Goal: Task Accomplishment & Management: Manage account settings

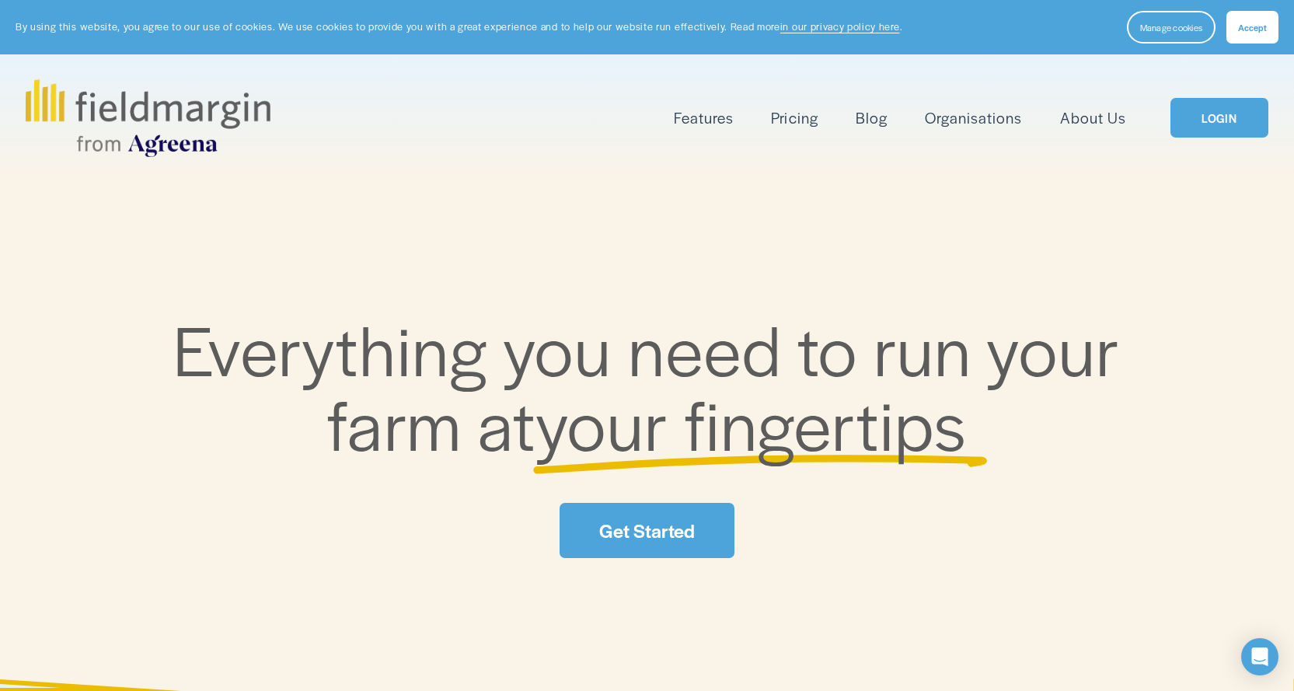
click at [1248, 34] on button "Accept" at bounding box center [1253, 27] width 52 height 33
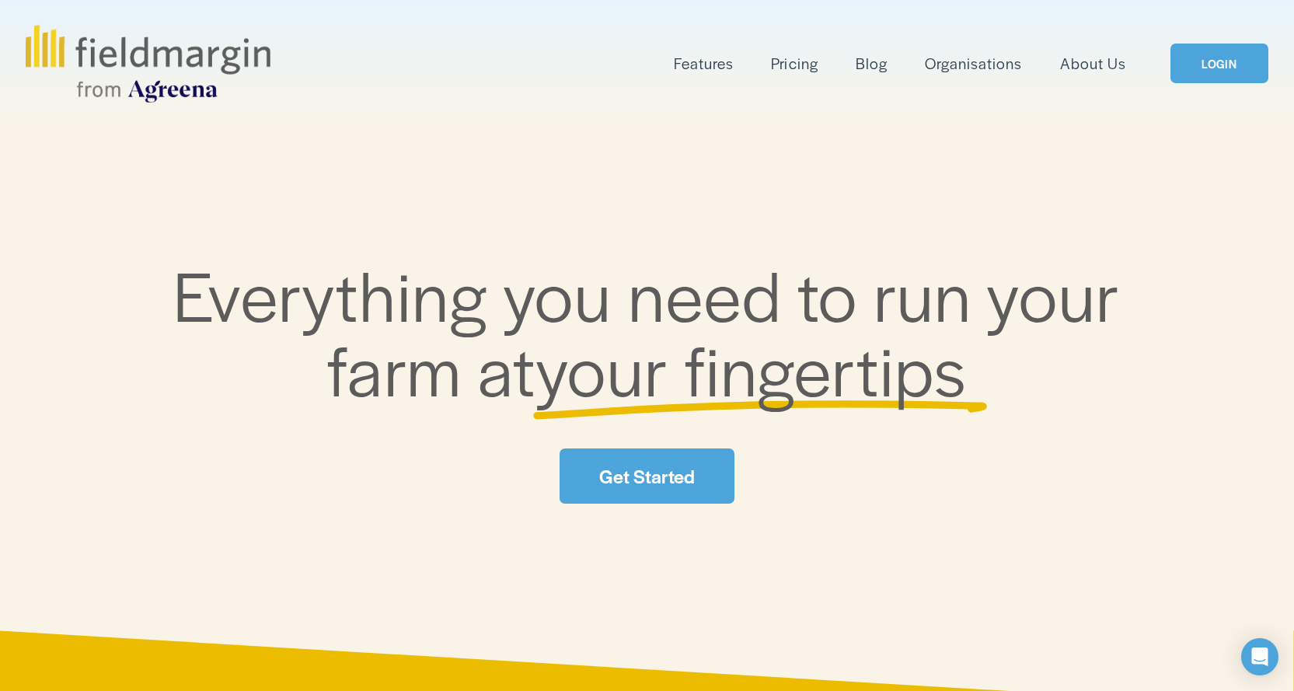
click at [1219, 68] on link "LOGIN" at bounding box center [1220, 64] width 98 height 40
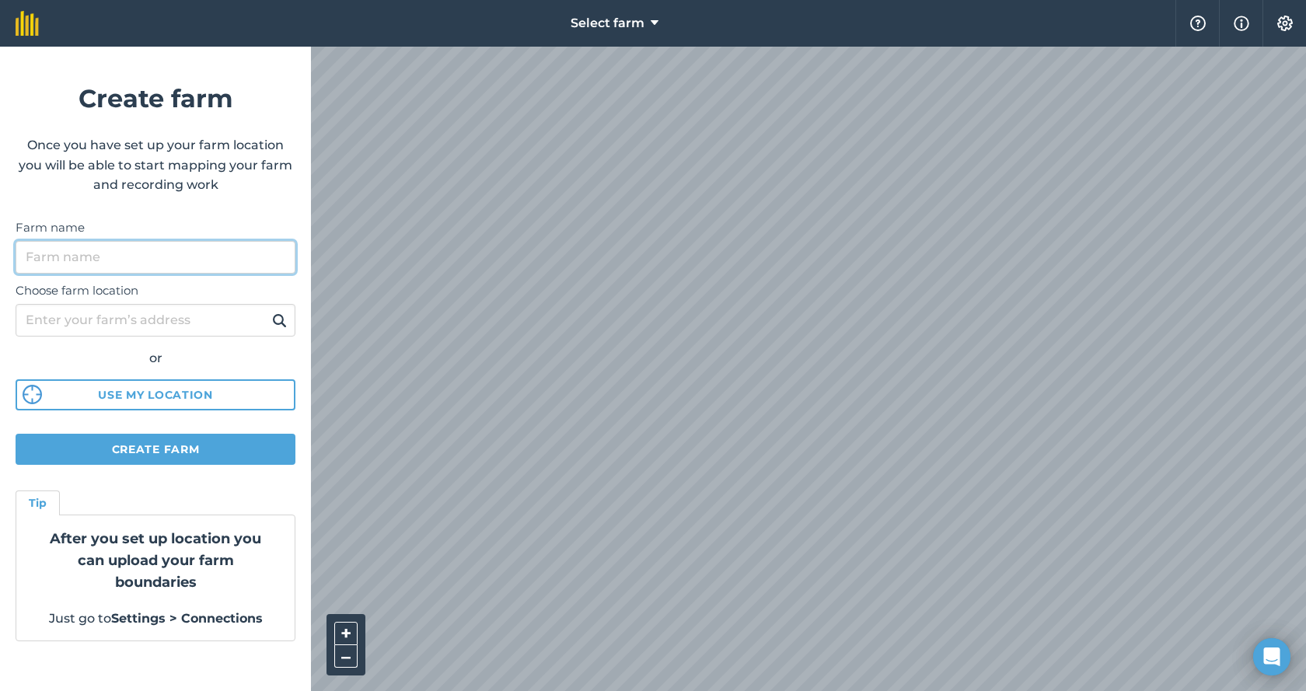
click at [101, 246] on input "Farm name" at bounding box center [156, 257] width 280 height 33
type input "Cultures R.P.M"
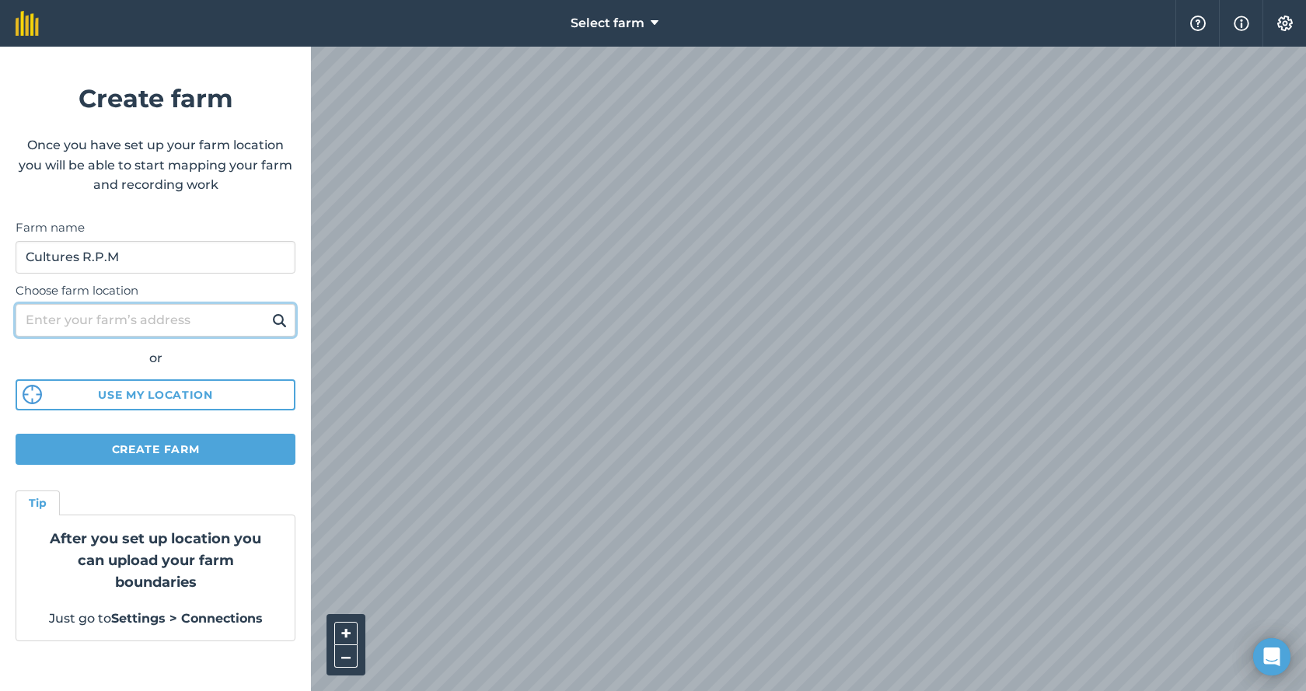
click at [114, 326] on input "Choose farm location" at bounding box center [156, 320] width 280 height 33
click at [150, 395] on button "Use my location" at bounding box center [156, 394] width 280 height 31
click at [118, 308] on input "Choose farm location" at bounding box center [156, 320] width 280 height 33
click at [118, 449] on button "Create farm" at bounding box center [156, 449] width 280 height 31
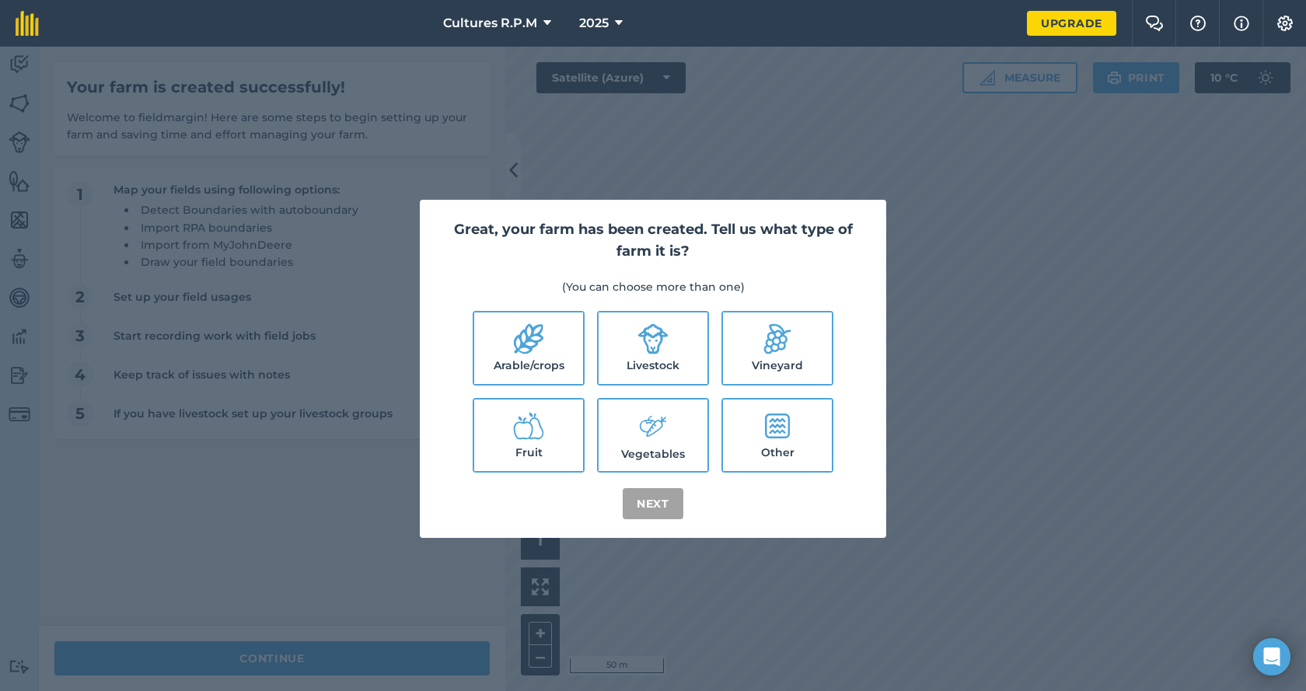
click at [537, 348] on icon at bounding box center [528, 338] width 31 height 31
checkbox input "true"
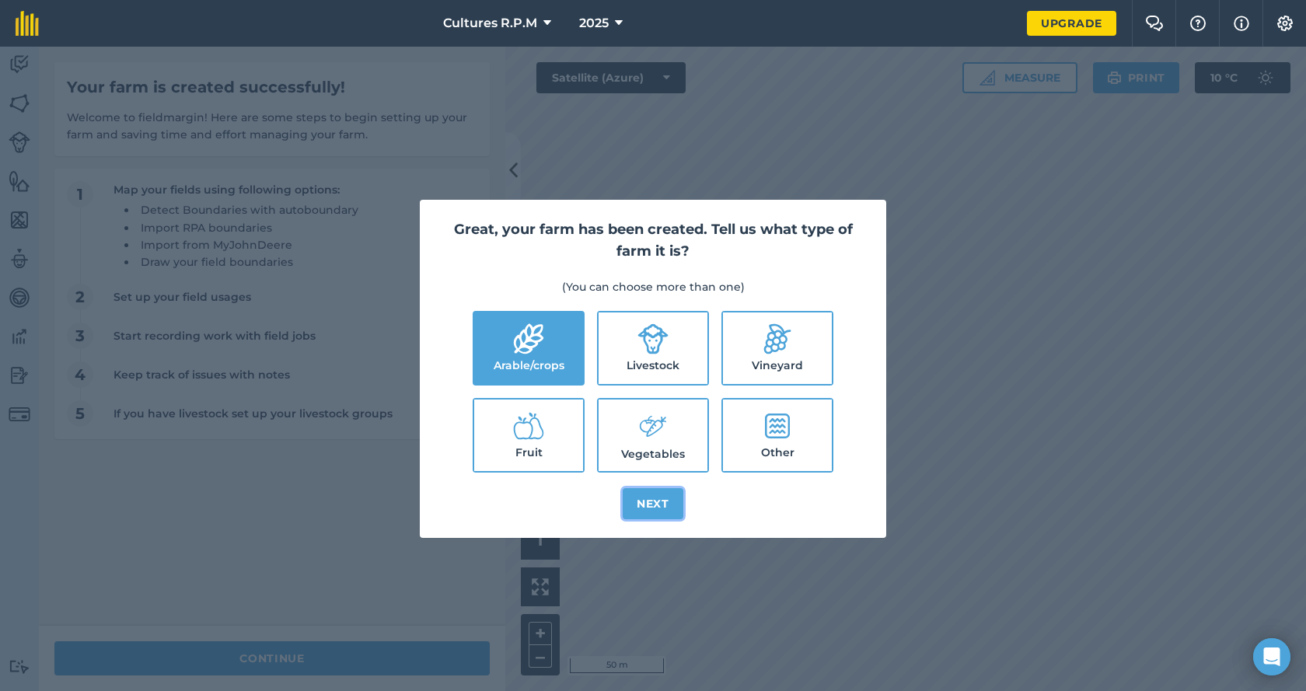
click at [638, 502] on button "Next" at bounding box center [653, 503] width 61 height 31
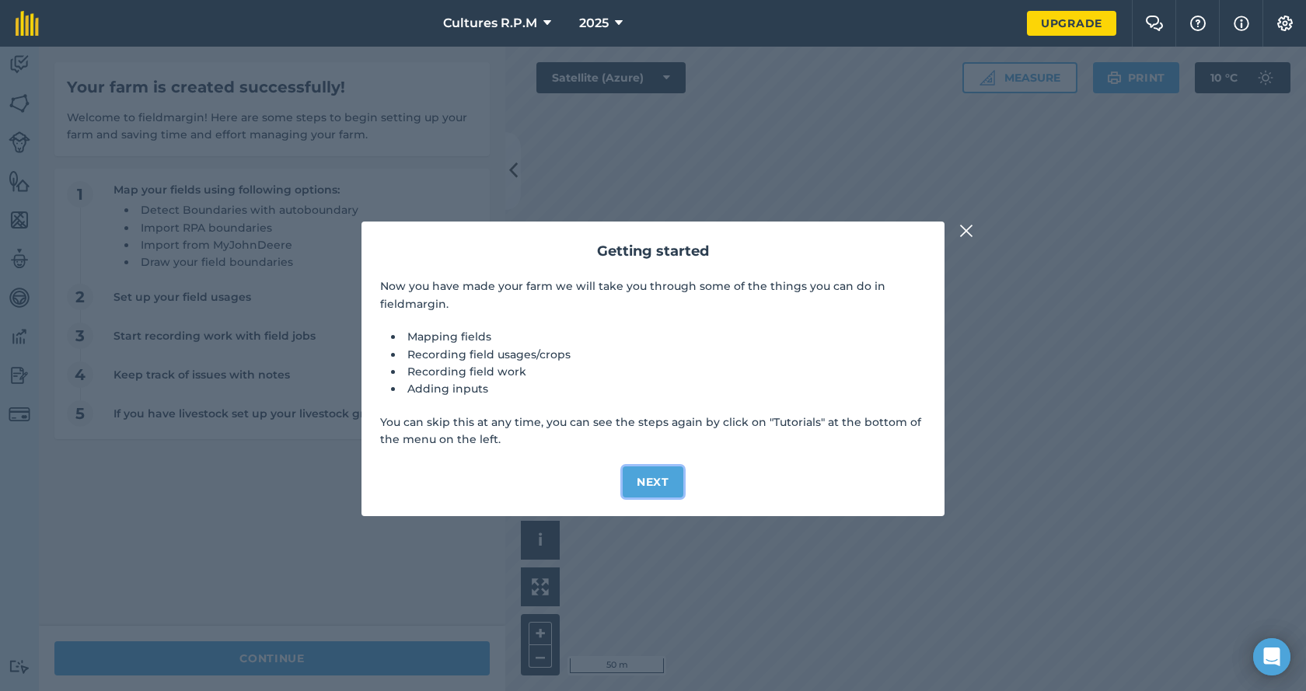
click at [662, 489] on button "Next" at bounding box center [653, 481] width 61 height 31
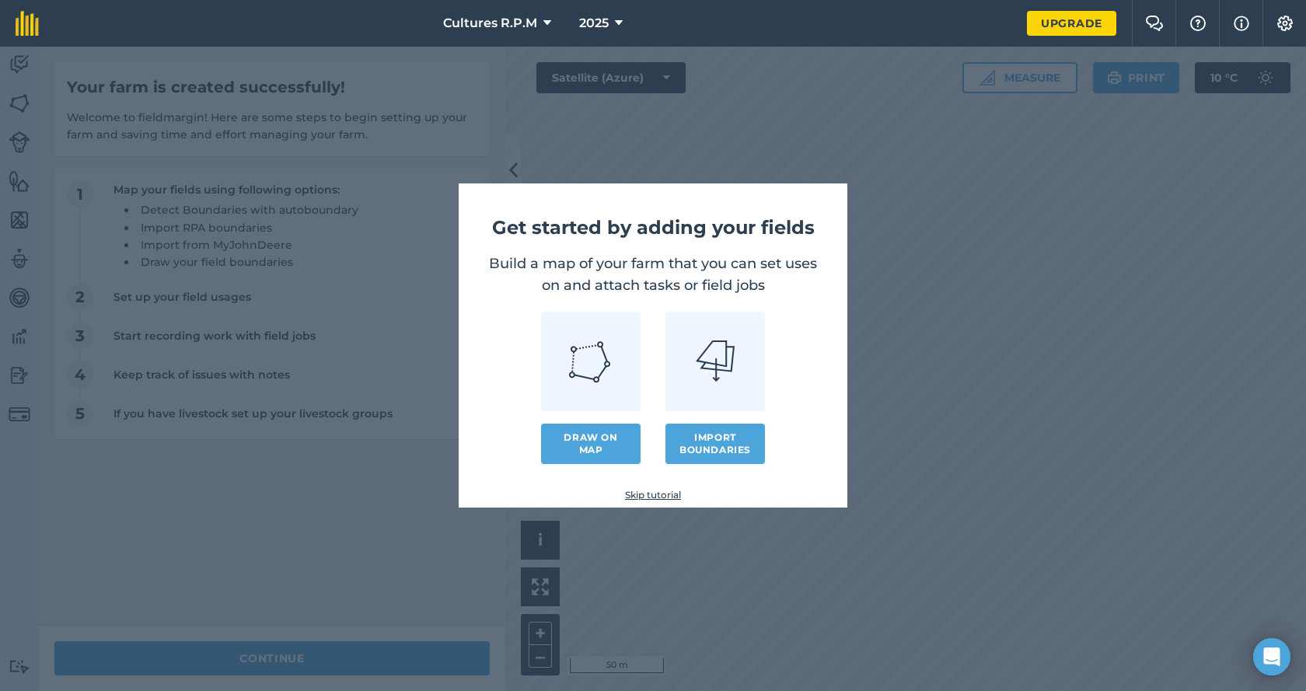
click at [654, 496] on link "Skip tutorial" at bounding box center [653, 495] width 339 height 12
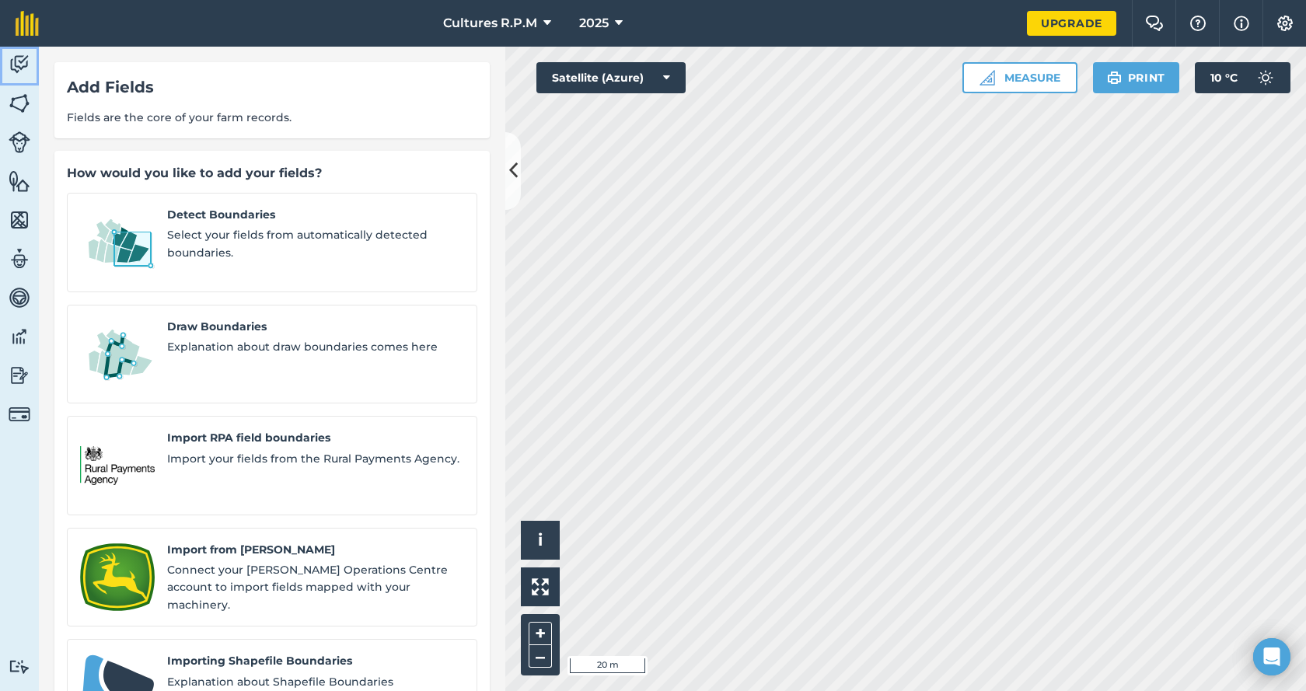
click at [19, 65] on img at bounding box center [20, 64] width 22 height 23
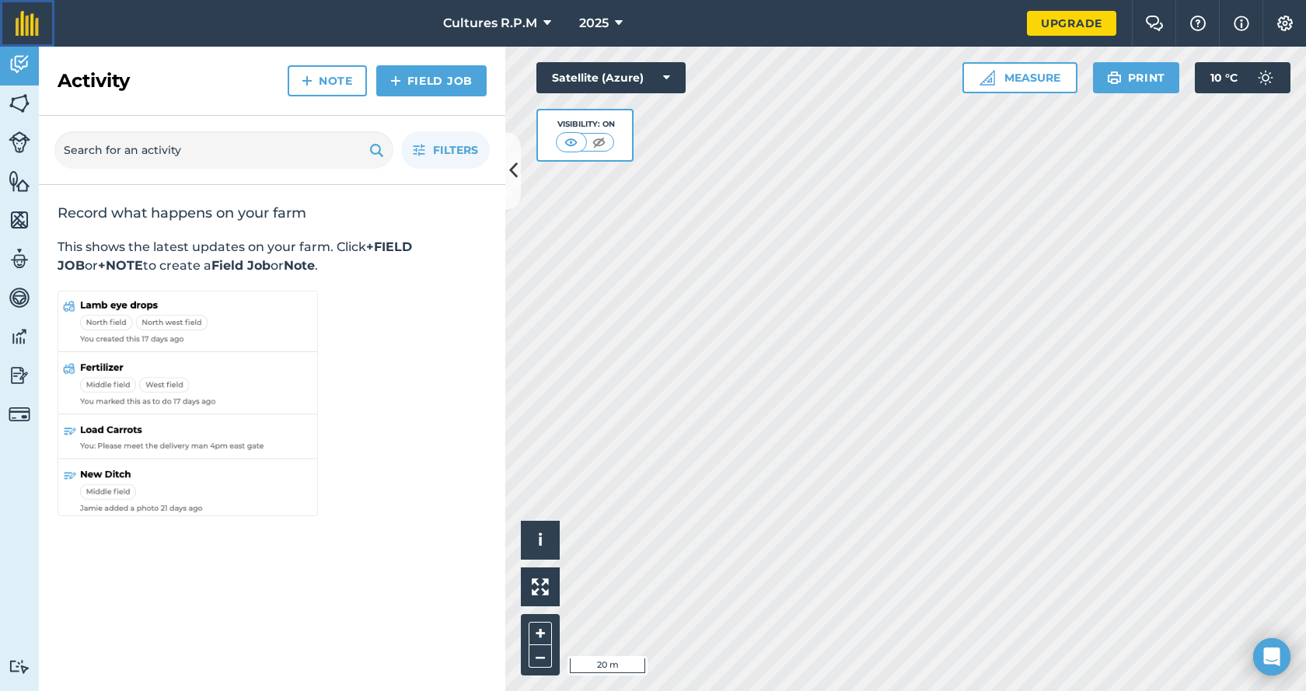
click at [18, 32] on img at bounding box center [27, 23] width 23 height 25
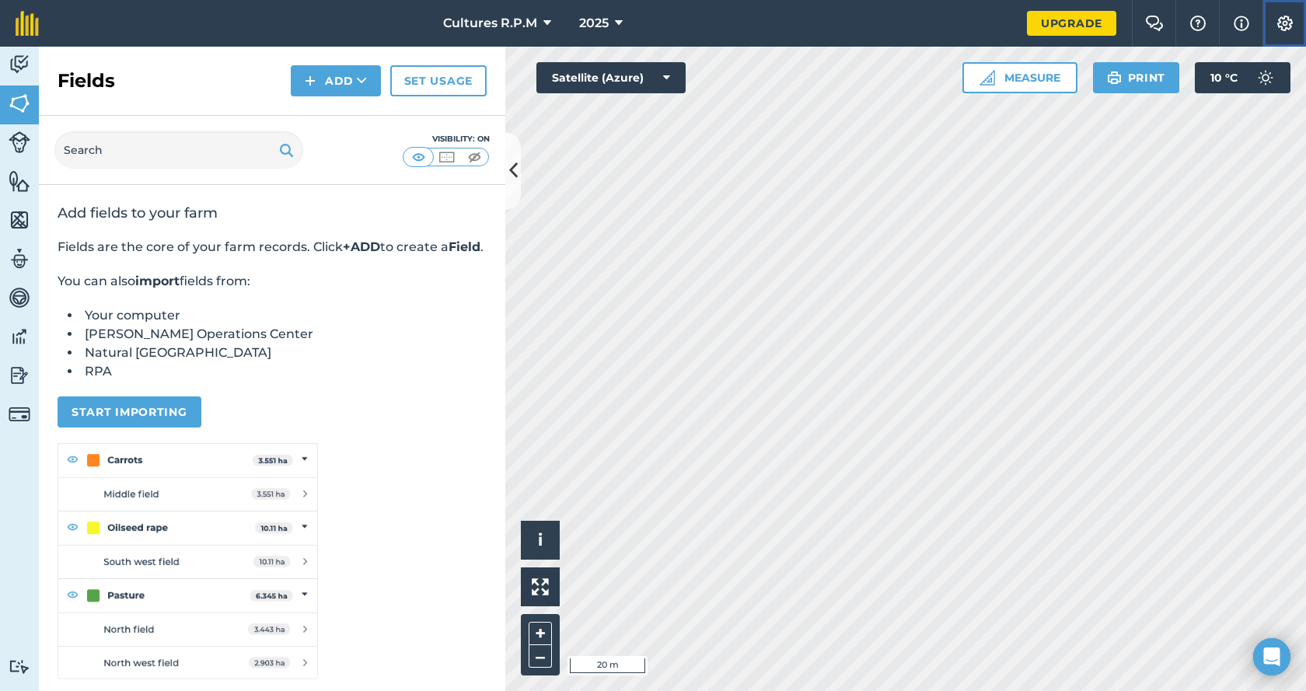
click at [1290, 10] on button "Settings" at bounding box center [1284, 23] width 44 height 47
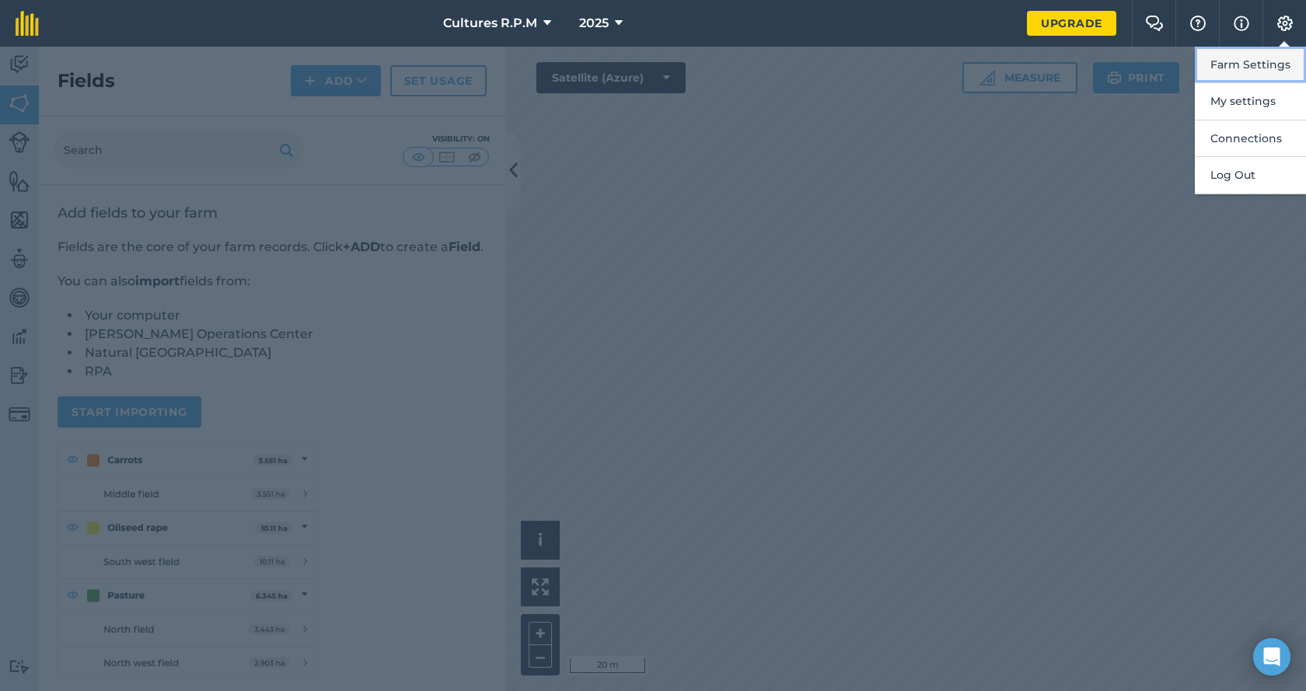
click at [1275, 67] on button "Farm Settings" at bounding box center [1250, 65] width 111 height 37
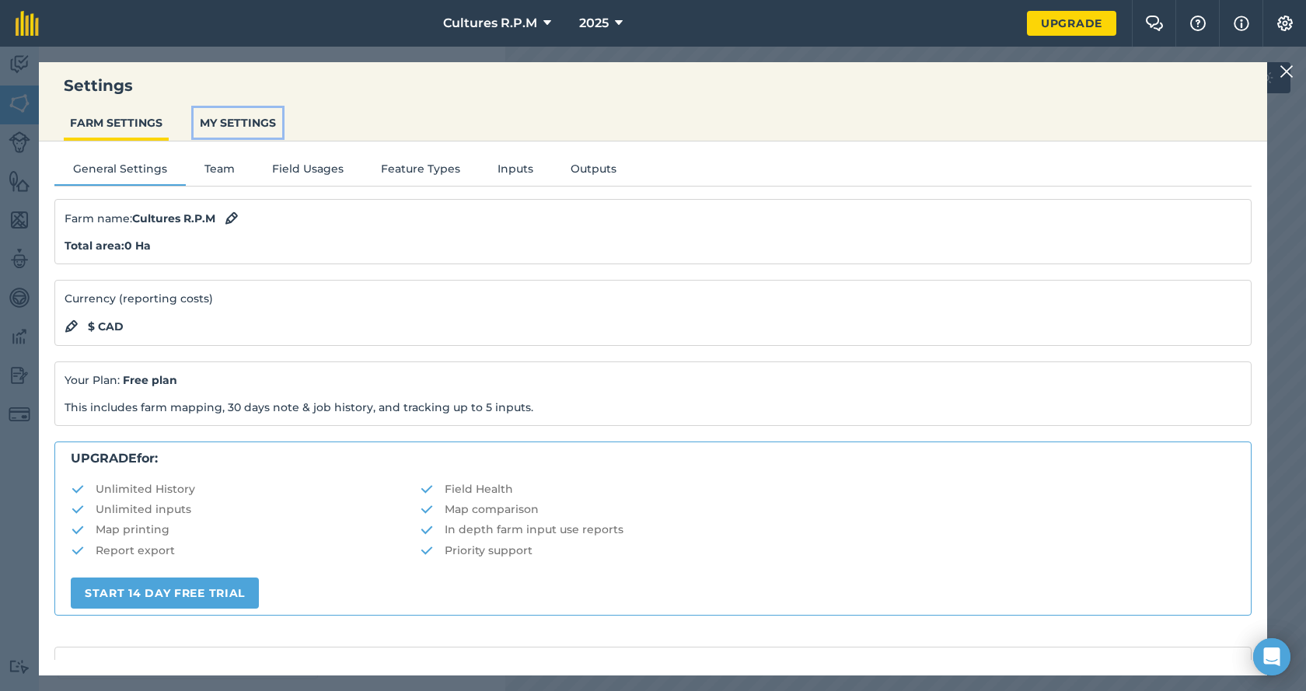
click at [218, 131] on button "MY SETTINGS" at bounding box center [238, 123] width 89 height 30
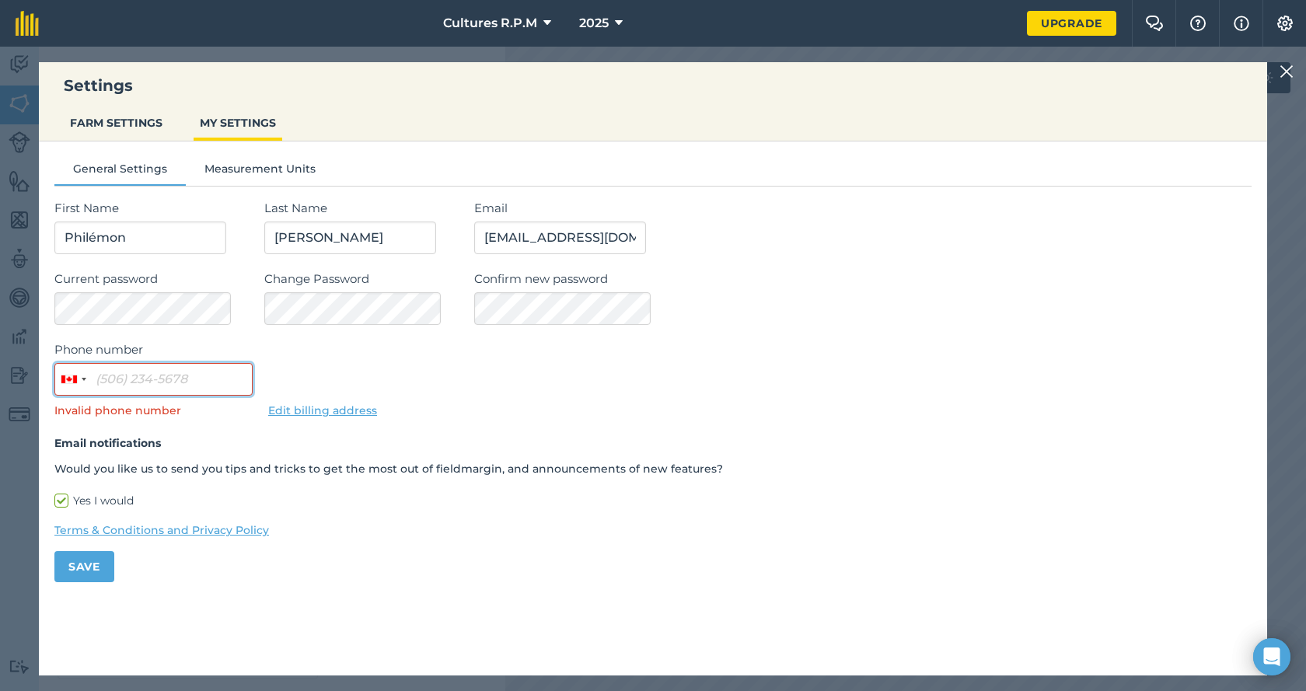
click at [99, 374] on input "Phone number" at bounding box center [153, 379] width 198 height 33
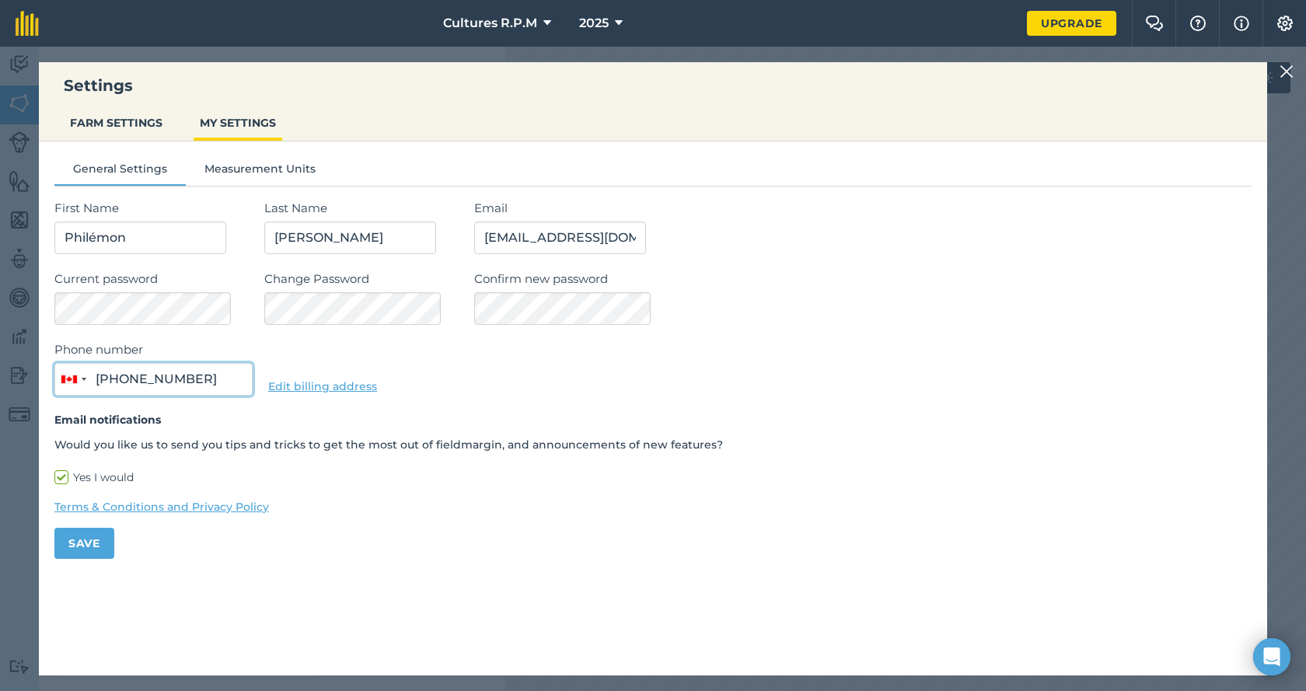
type input "(819) 524-5565"
click at [75, 546] on button "Save" at bounding box center [84, 543] width 60 height 31
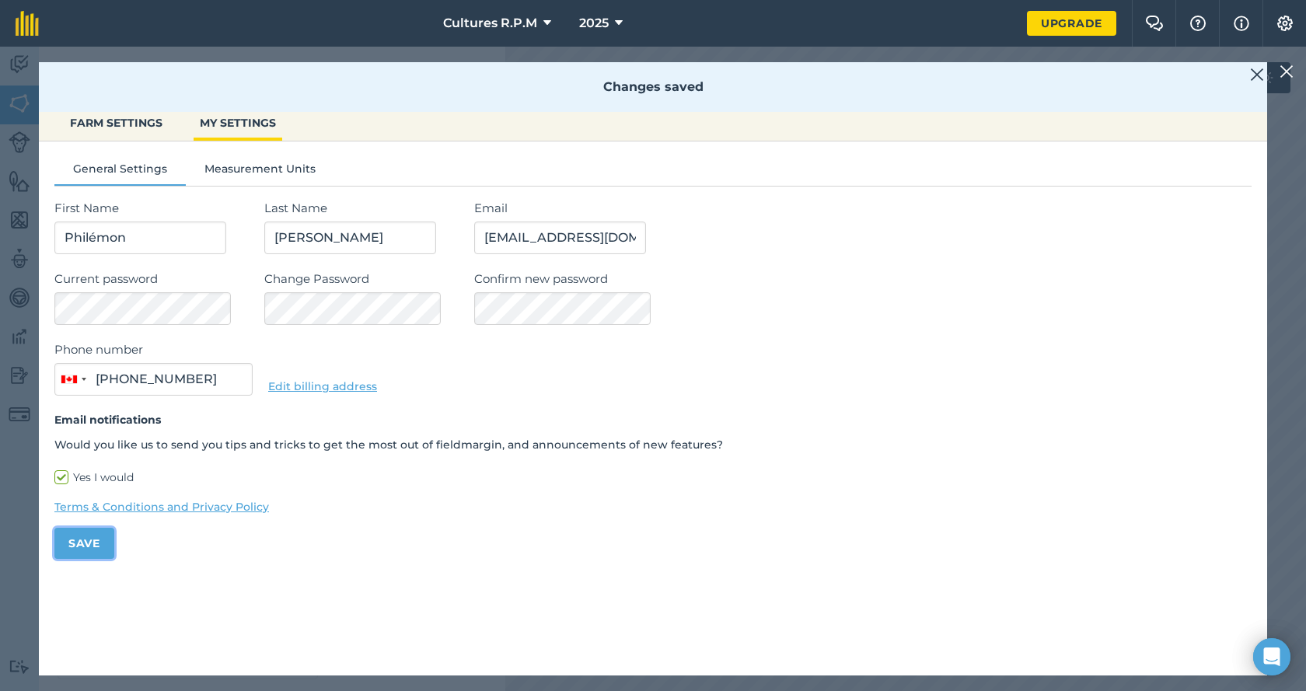
click at [81, 545] on button "Save" at bounding box center [84, 543] width 60 height 31
click at [133, 127] on button "FARM SETTINGS" at bounding box center [116, 123] width 105 height 30
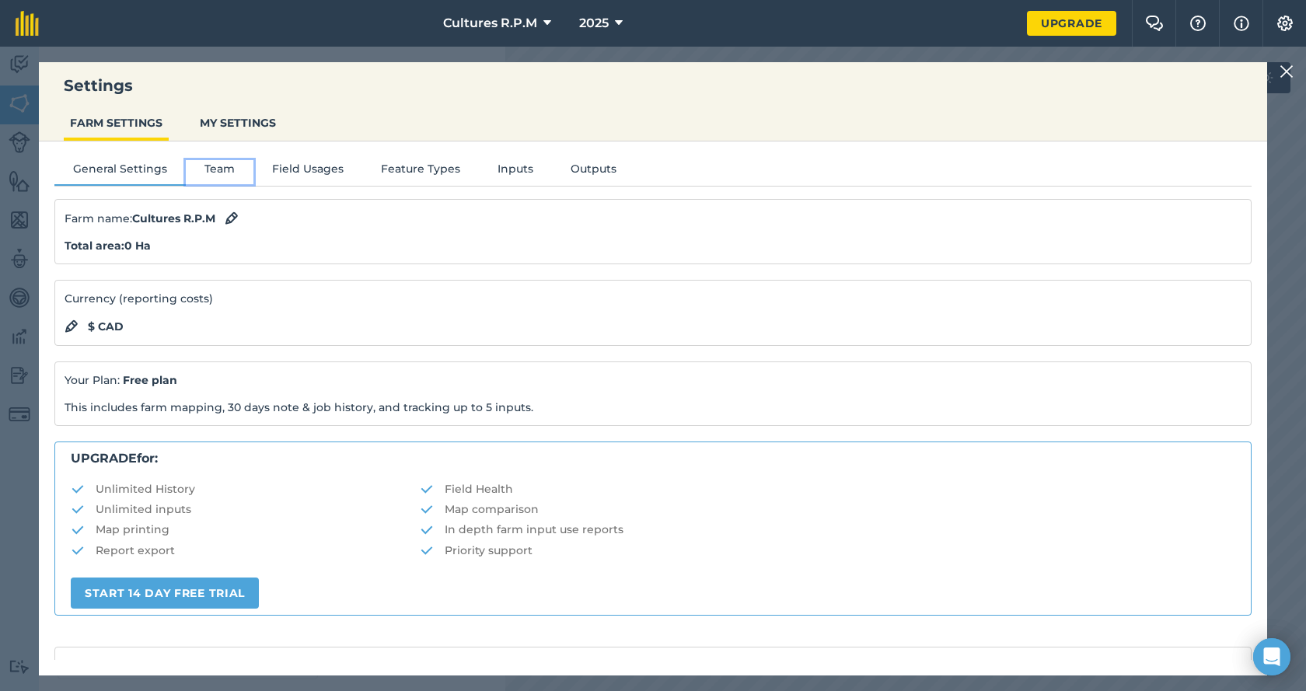
click at [205, 165] on button "Team" at bounding box center [220, 171] width 68 height 23
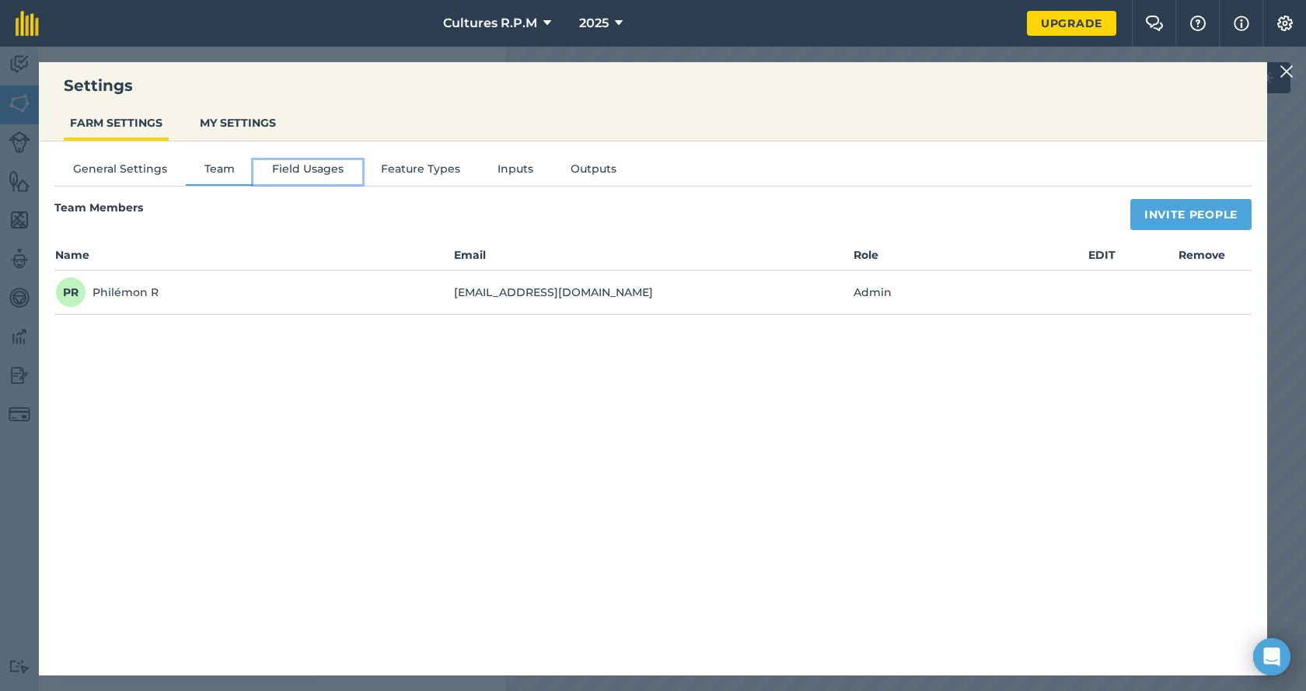
click at [292, 164] on button "Field Usages" at bounding box center [307, 171] width 109 height 23
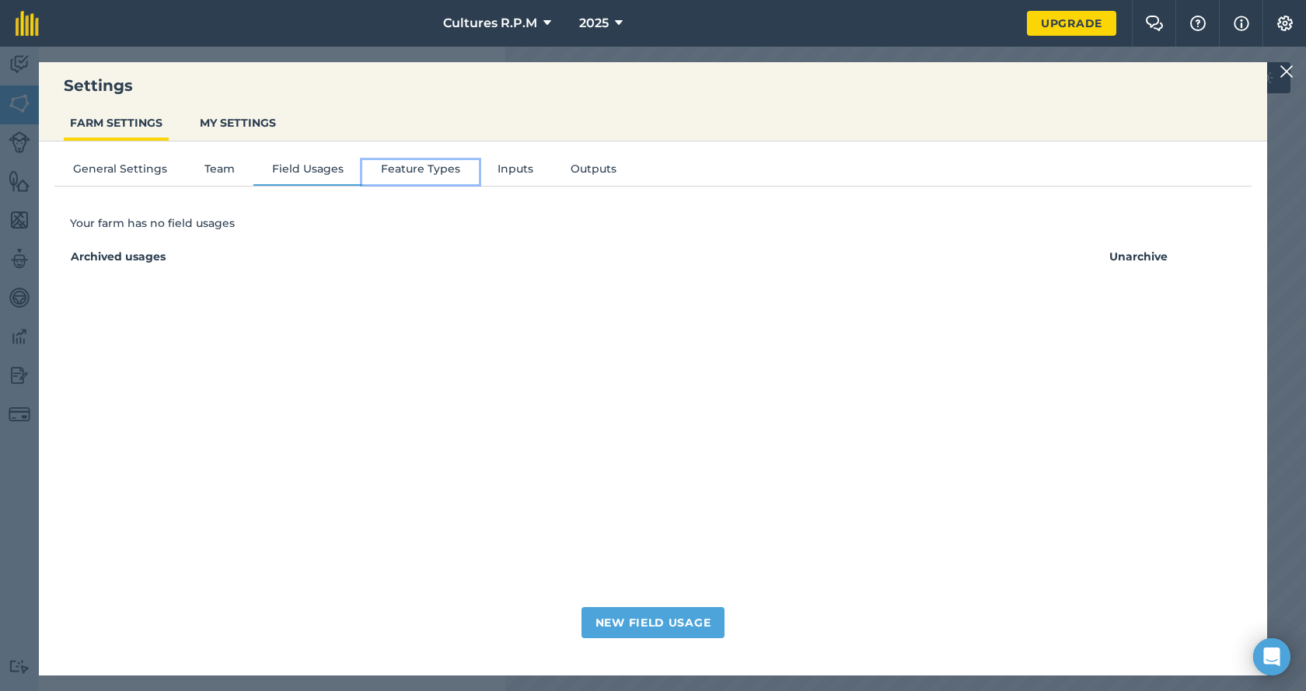
click at [409, 169] on button "Feature Types" at bounding box center [420, 171] width 117 height 23
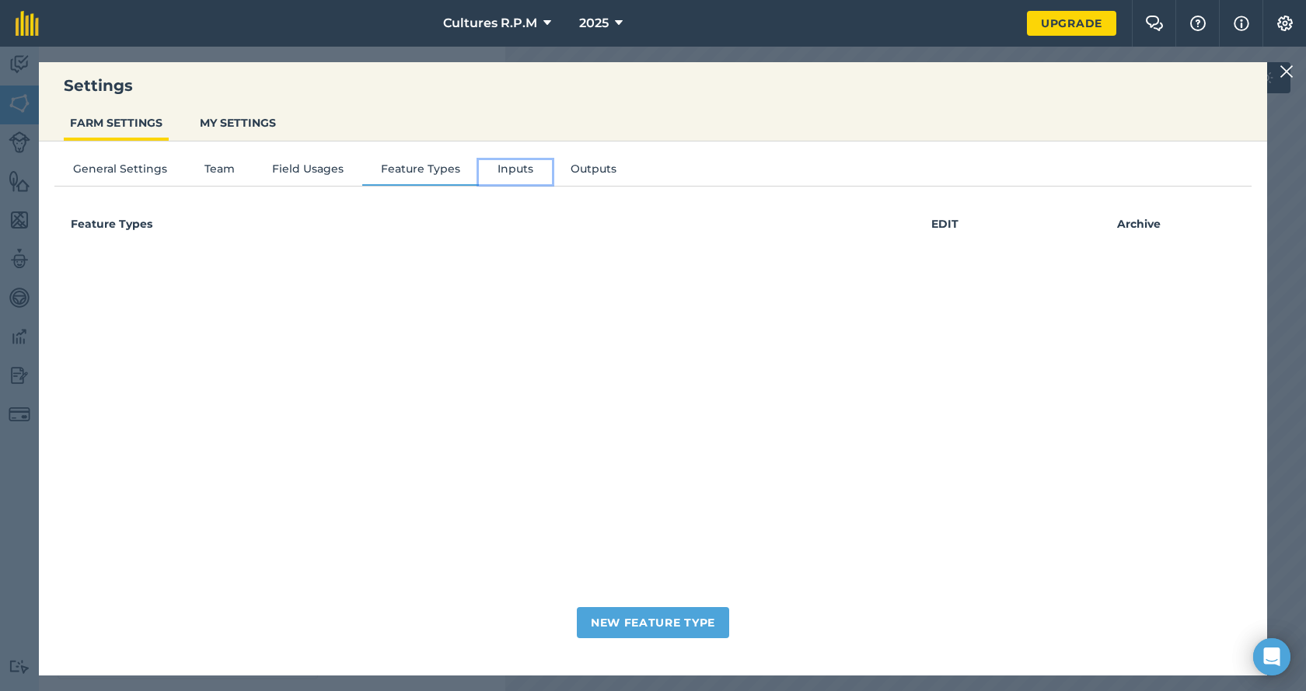
click at [494, 169] on button "Inputs" at bounding box center [515, 171] width 73 height 23
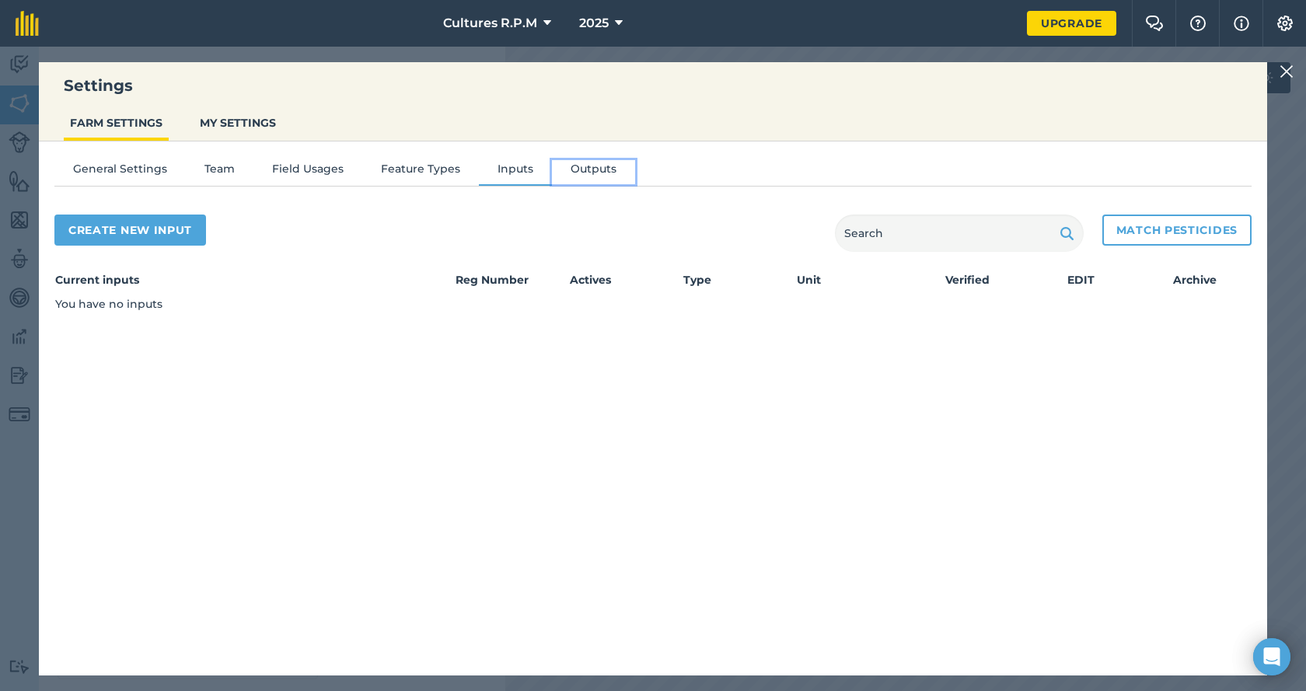
click at [579, 176] on button "Outputs" at bounding box center [593, 171] width 83 height 23
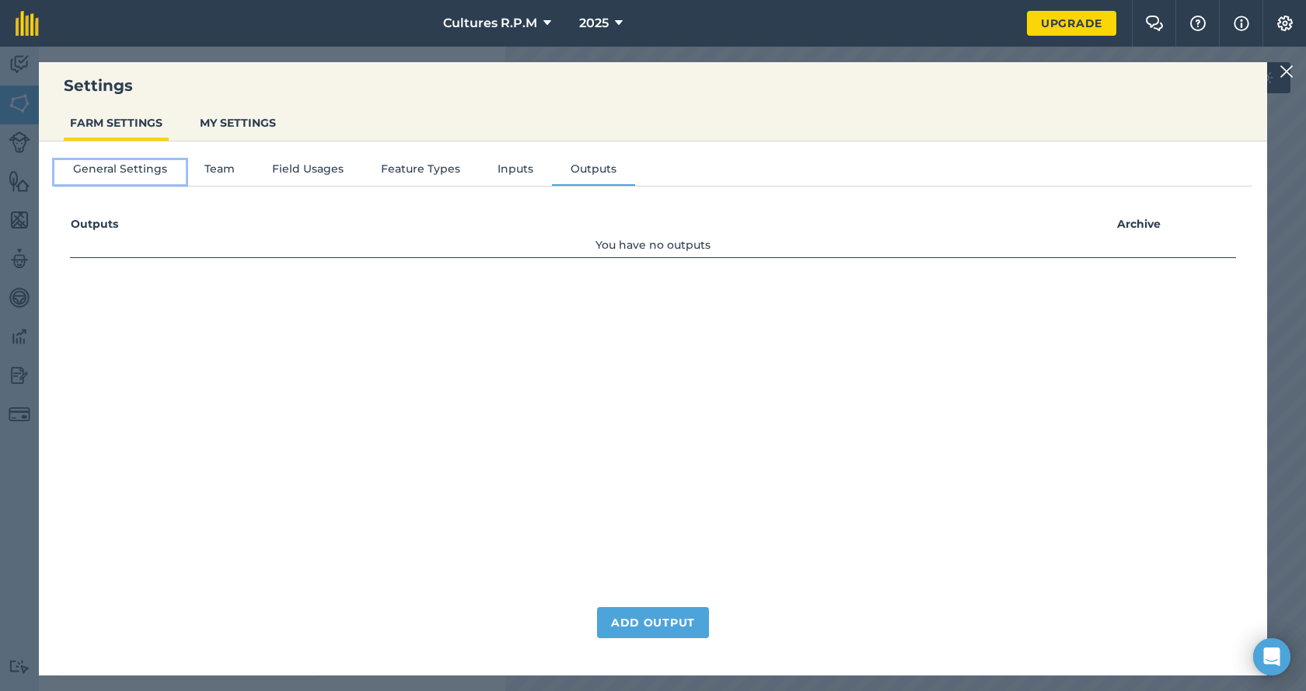
click at [103, 169] on button "General Settings" at bounding box center [119, 171] width 131 height 23
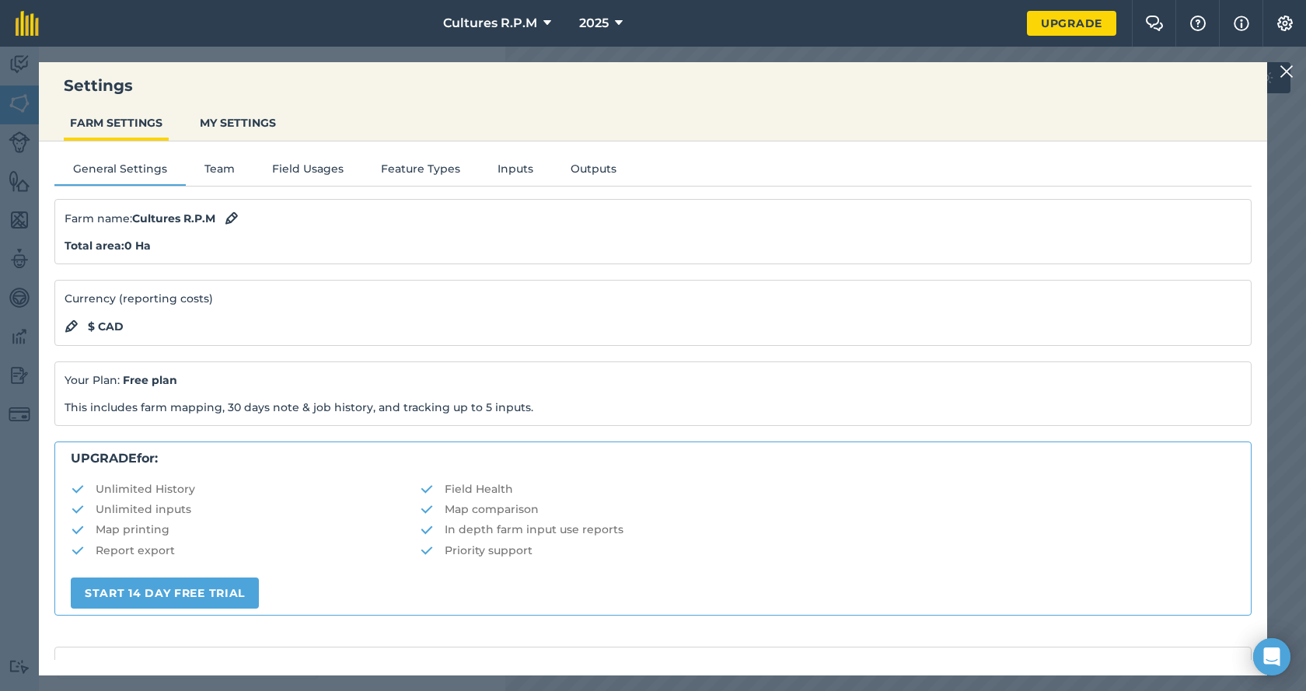
click at [1283, 65] on img at bounding box center [1286, 71] width 14 height 19
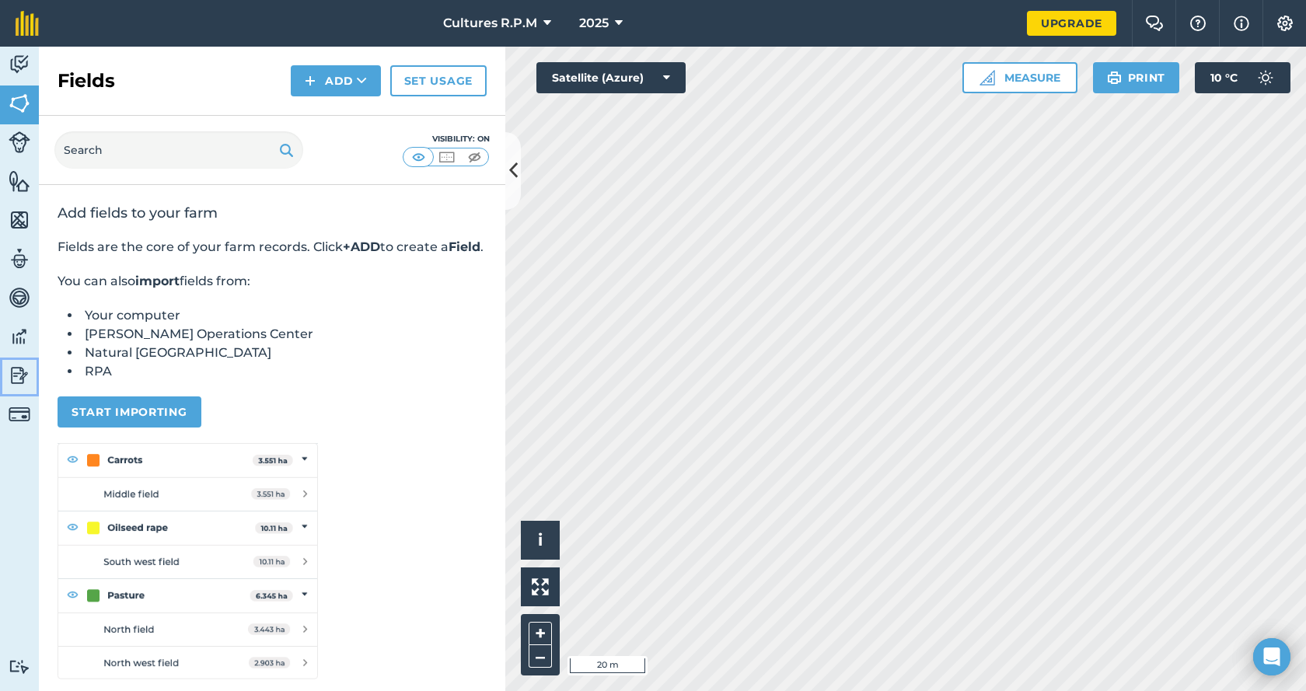
click at [16, 381] on img at bounding box center [20, 375] width 22 height 23
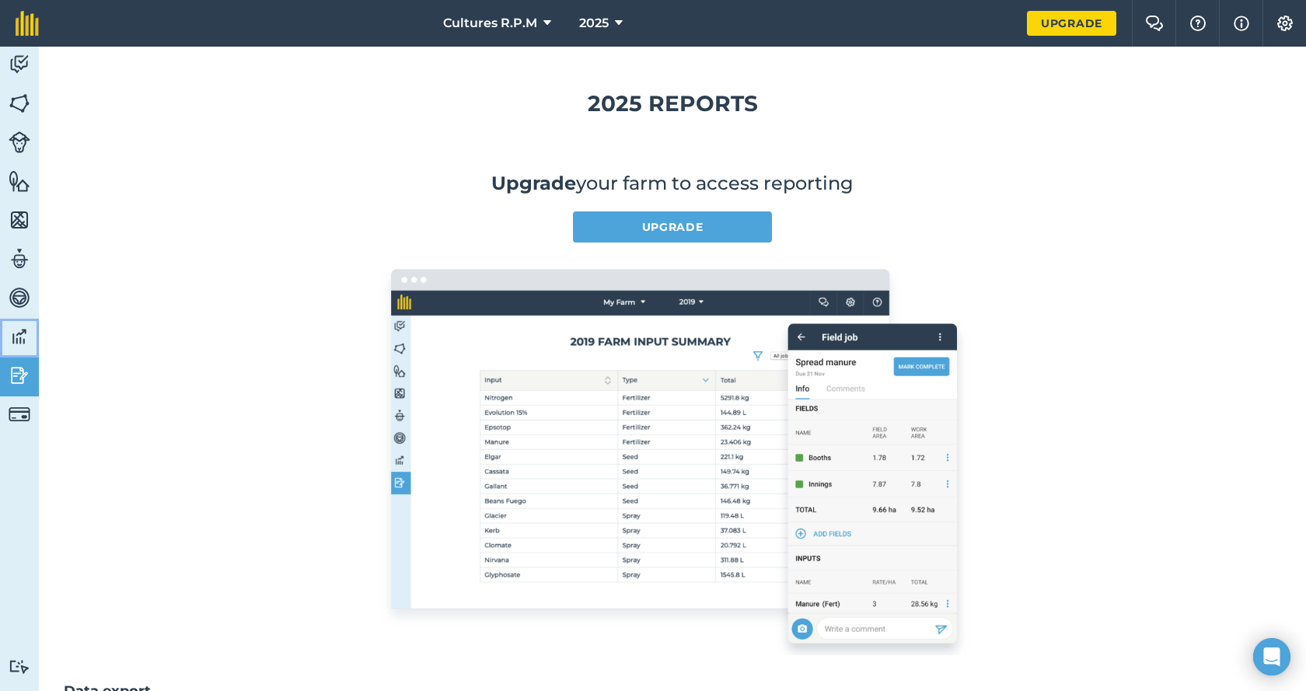
click at [21, 323] on link "Data" at bounding box center [19, 338] width 39 height 39
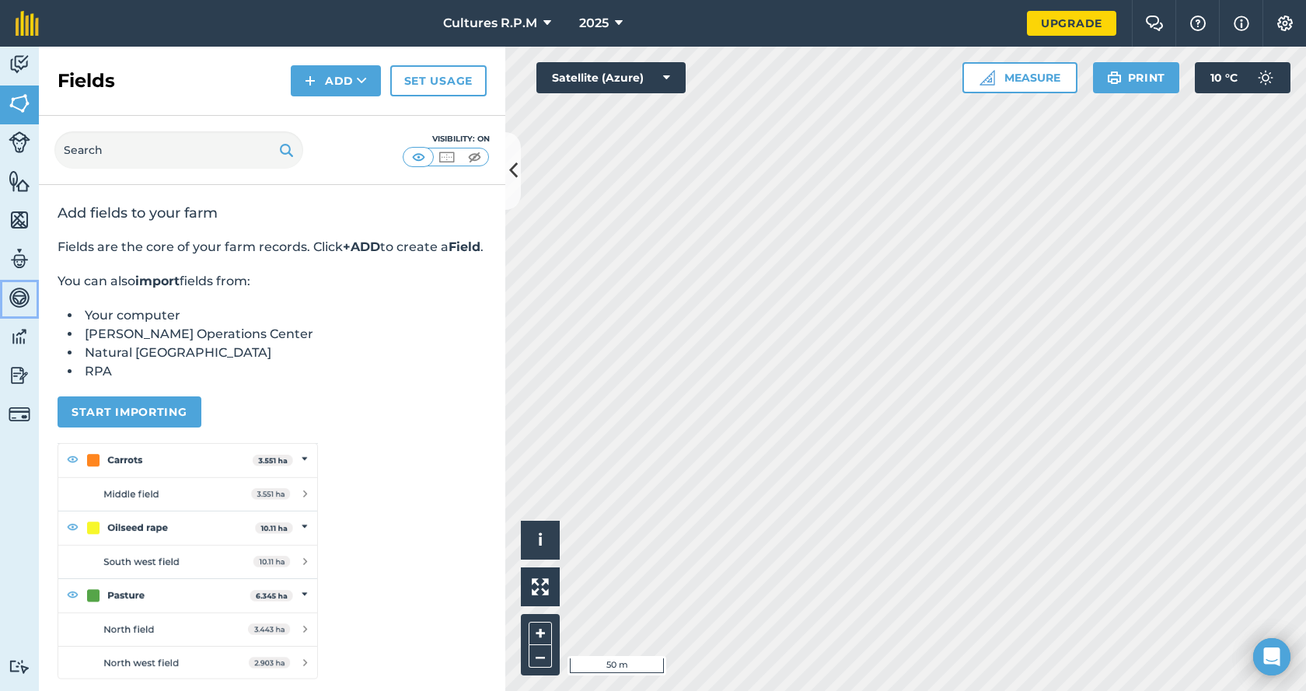
click at [19, 284] on link "Vehicles" at bounding box center [19, 299] width 39 height 39
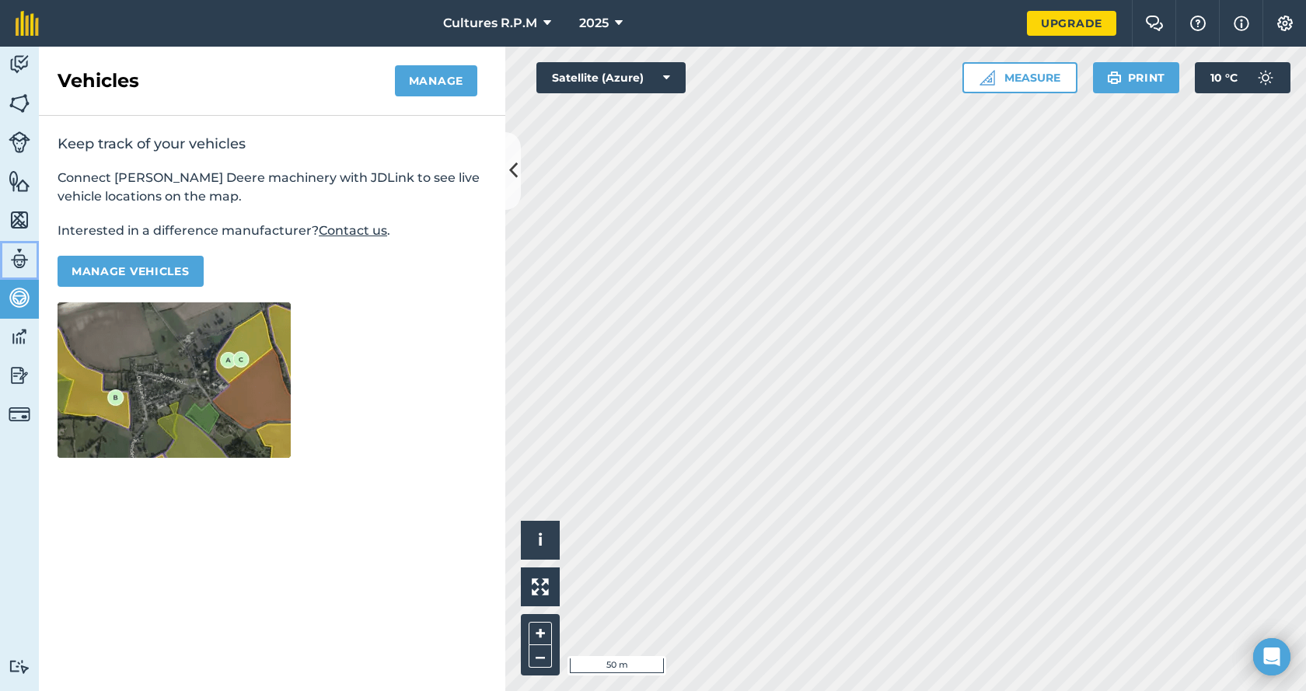
click at [11, 267] on img at bounding box center [20, 258] width 22 height 23
select select "MEMBER"
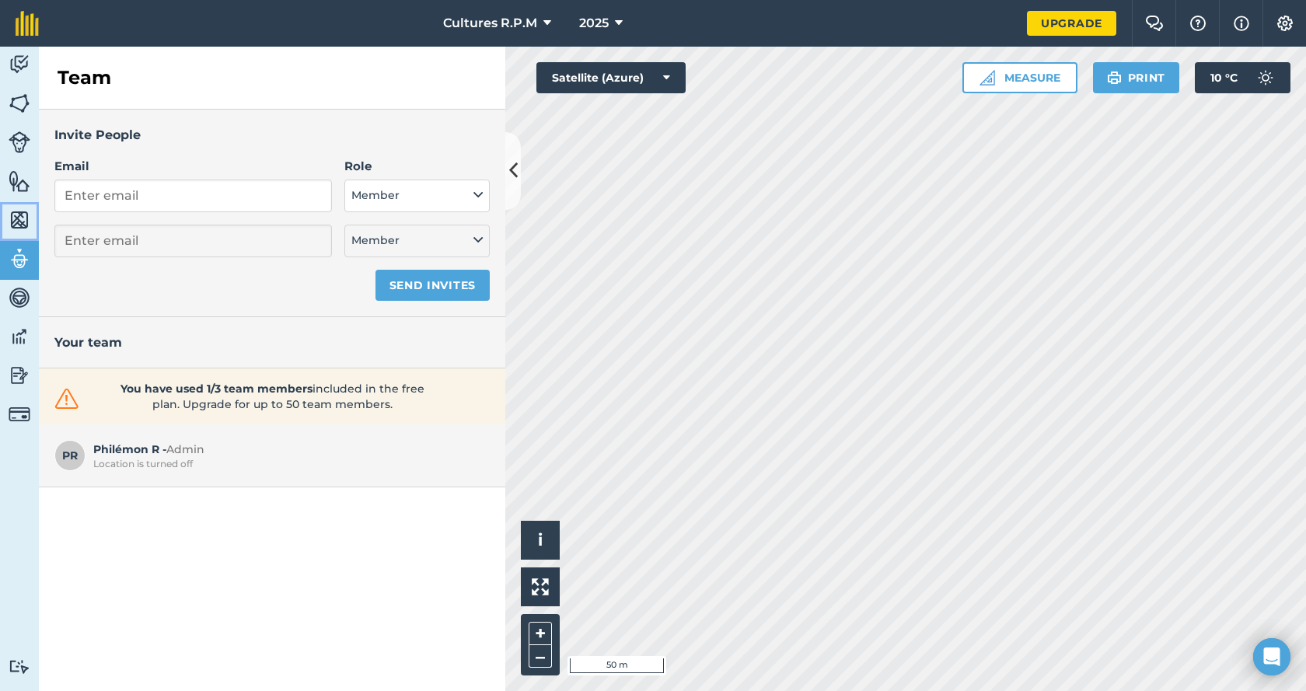
click at [10, 217] on img at bounding box center [20, 219] width 22 height 23
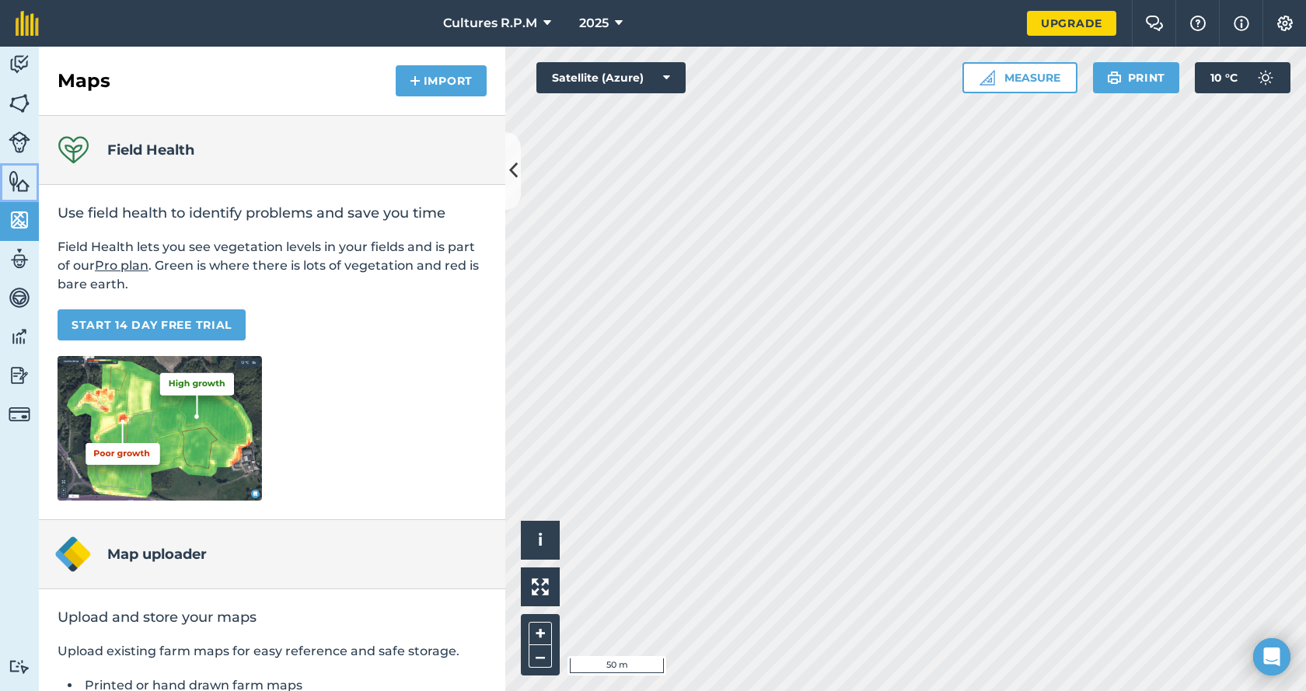
click at [16, 176] on img at bounding box center [20, 180] width 22 height 23
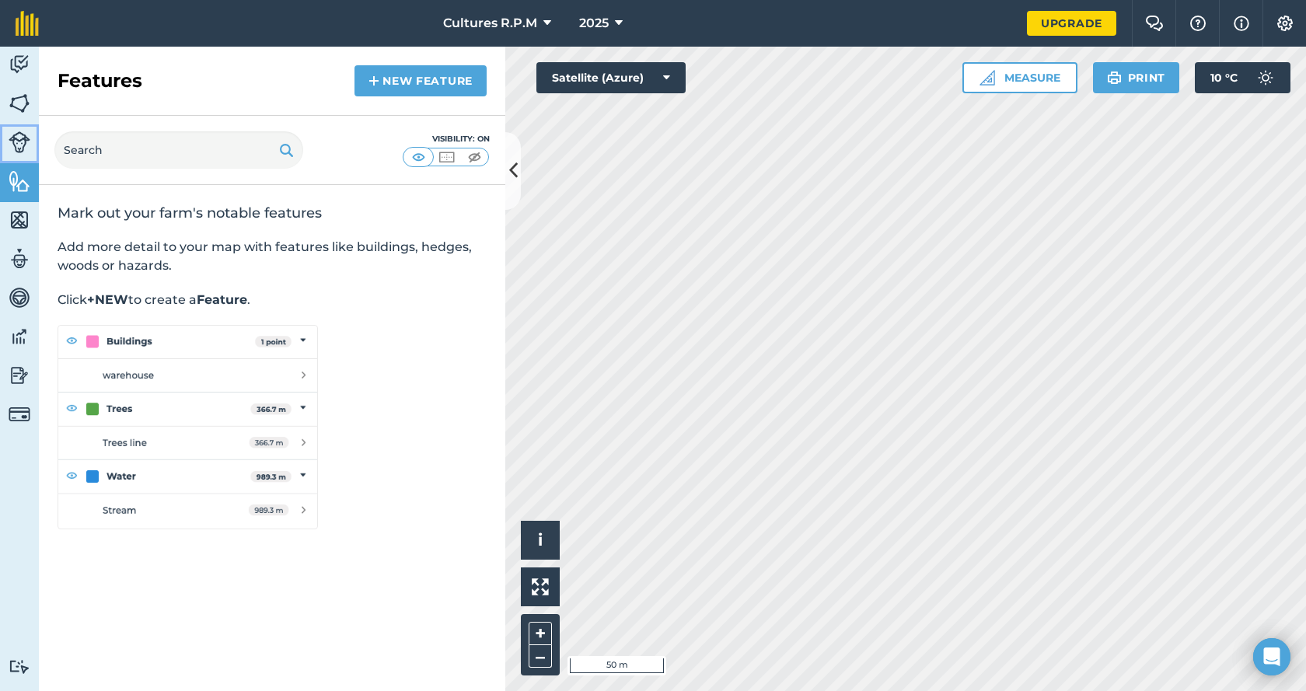
click at [23, 141] on img at bounding box center [20, 142] width 22 height 22
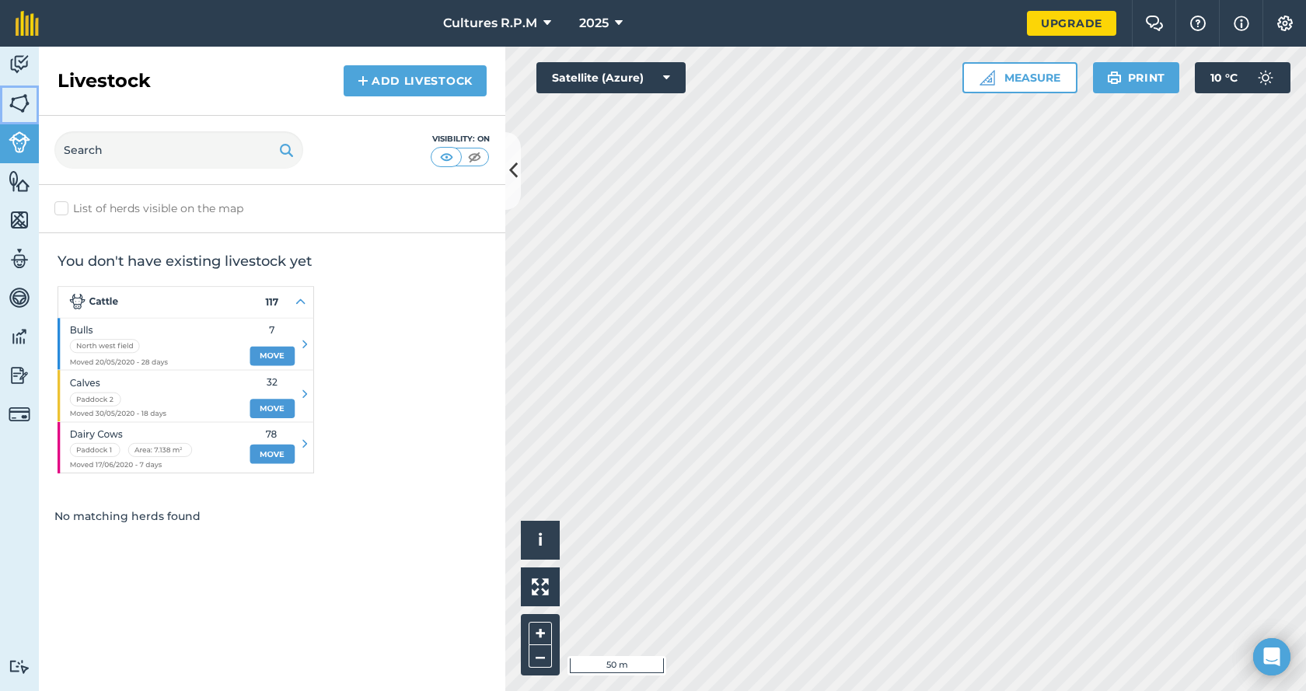
click at [26, 108] on img at bounding box center [20, 103] width 22 height 23
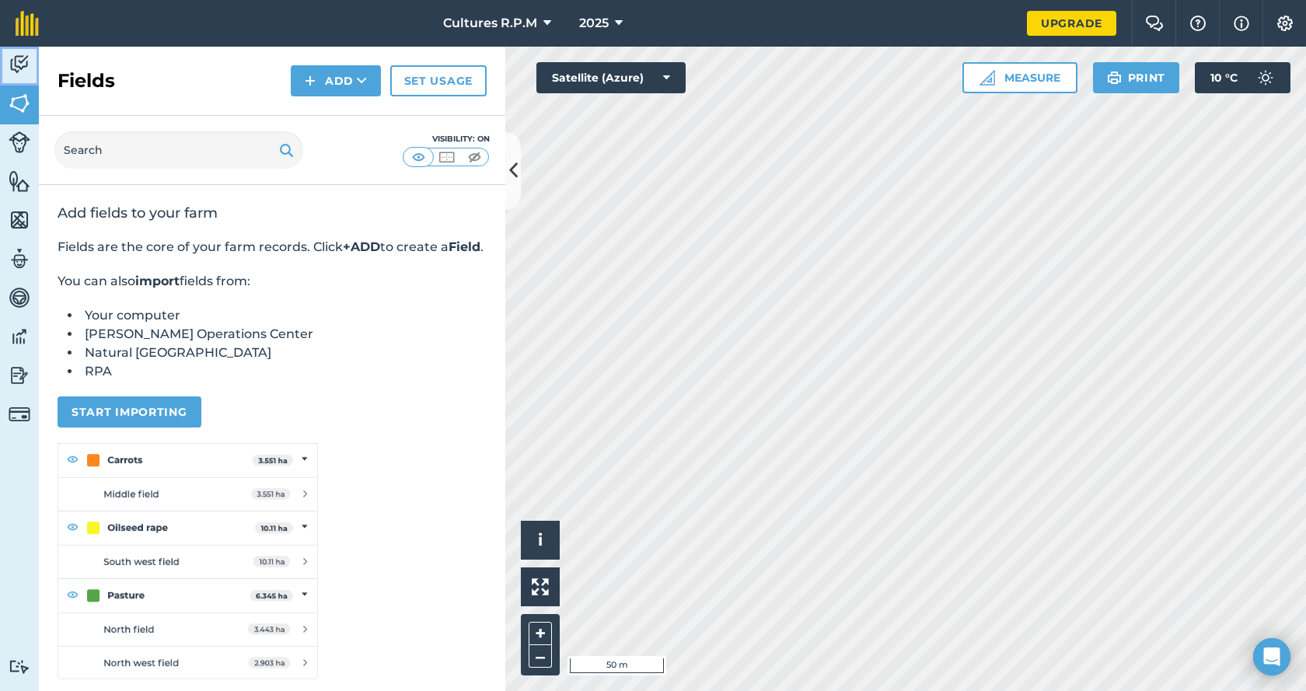
click at [24, 71] on img at bounding box center [20, 64] width 22 height 23
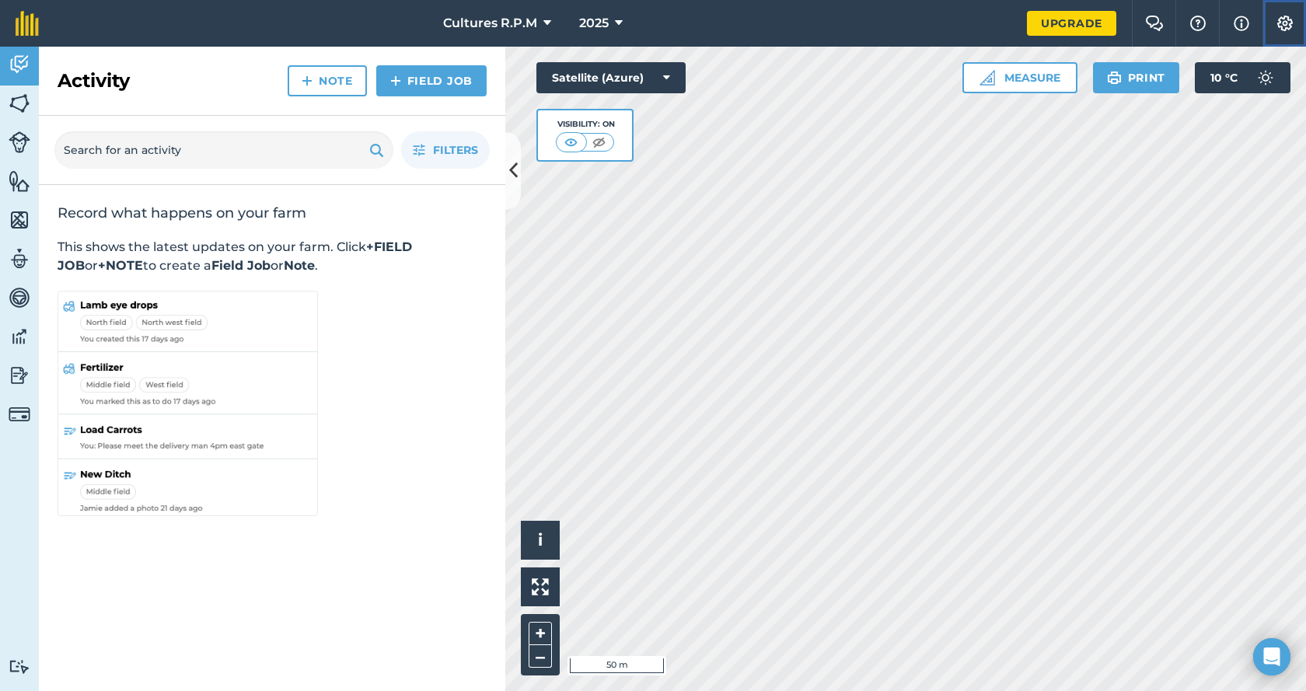
click at [1284, 22] on img at bounding box center [1285, 24] width 19 height 16
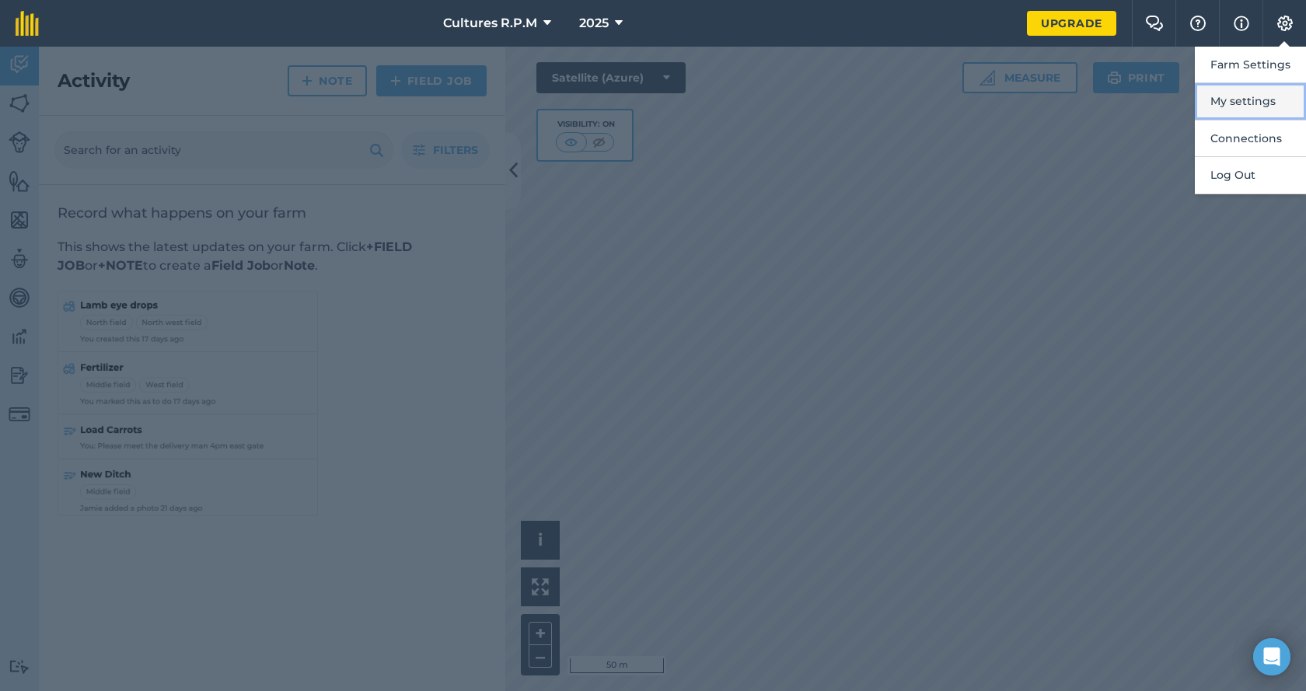
click at [1258, 98] on button "My settings" at bounding box center [1250, 101] width 111 height 37
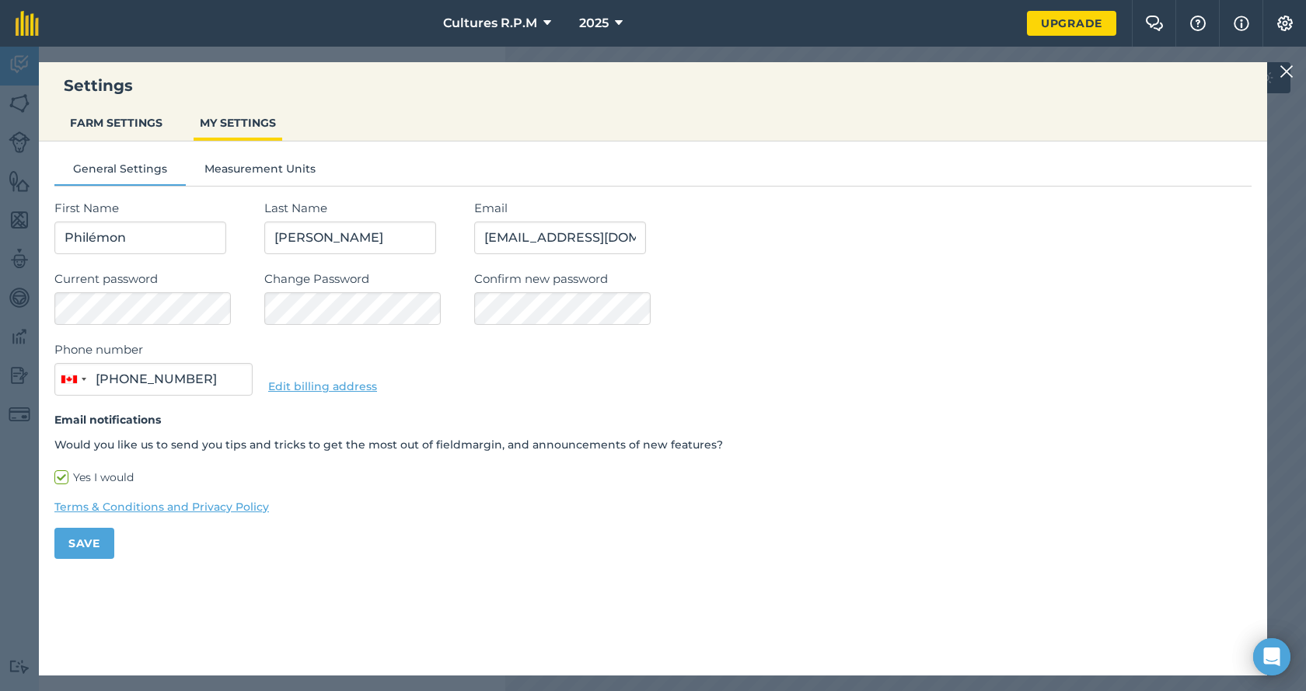
click at [1285, 73] on img at bounding box center [1286, 71] width 14 height 19
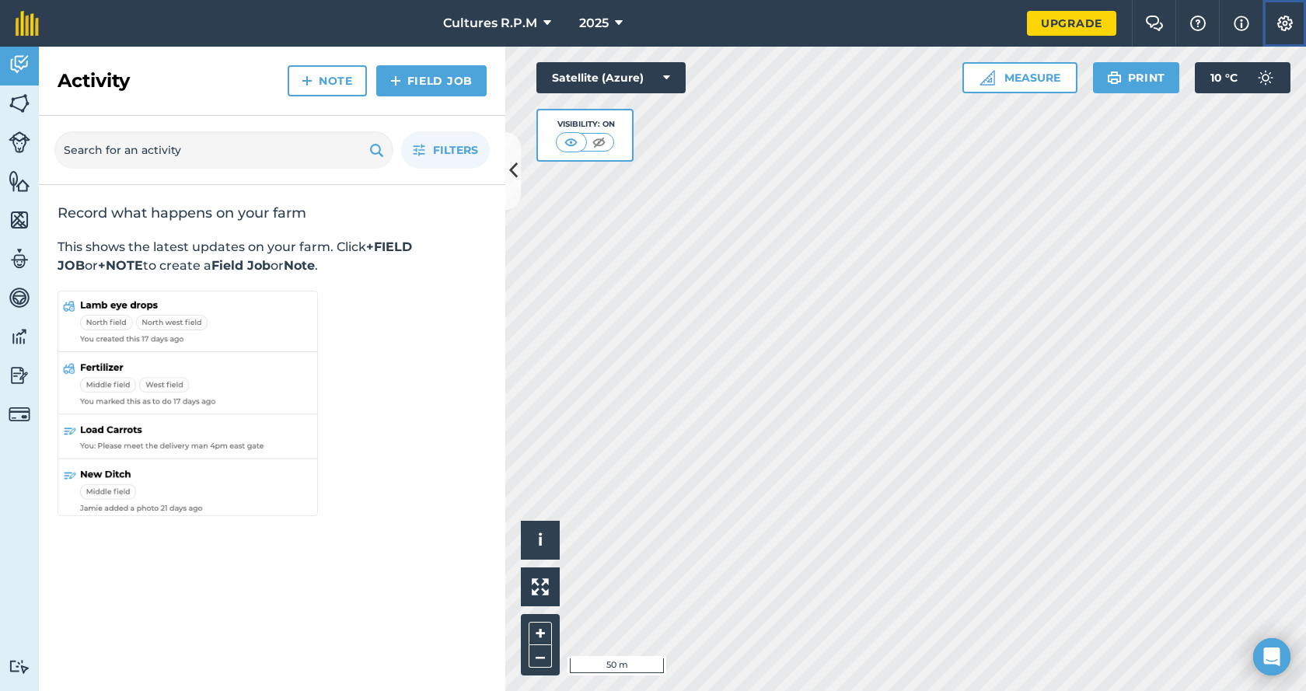
click at [1286, 29] on img at bounding box center [1285, 24] width 19 height 16
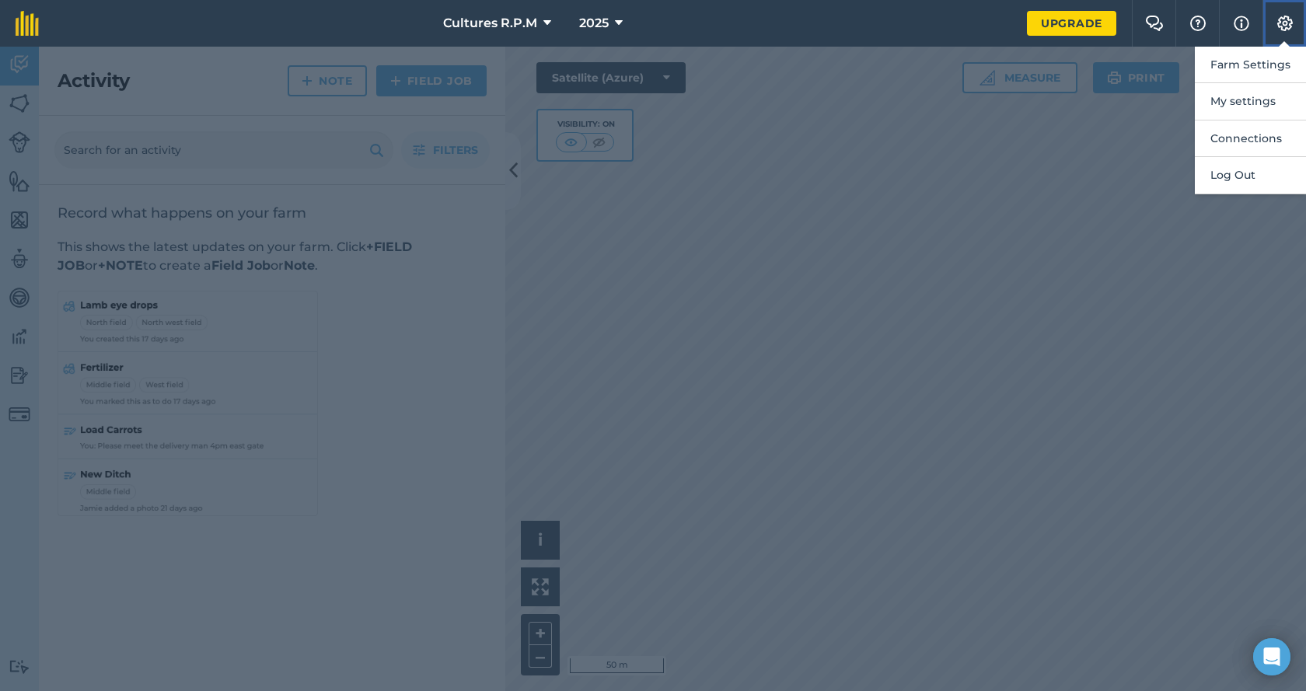
click at [1283, 20] on img at bounding box center [1285, 24] width 19 height 16
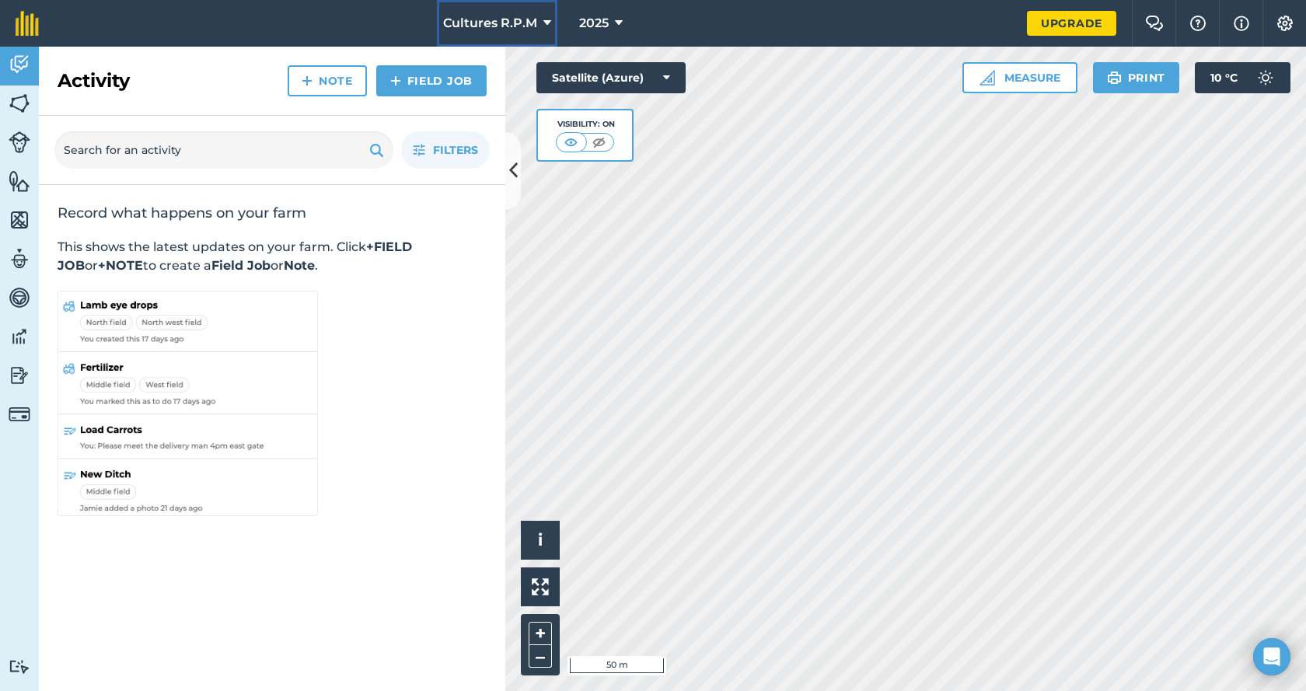
click at [482, 16] on span "Cultures R.P.M" at bounding box center [490, 23] width 94 height 19
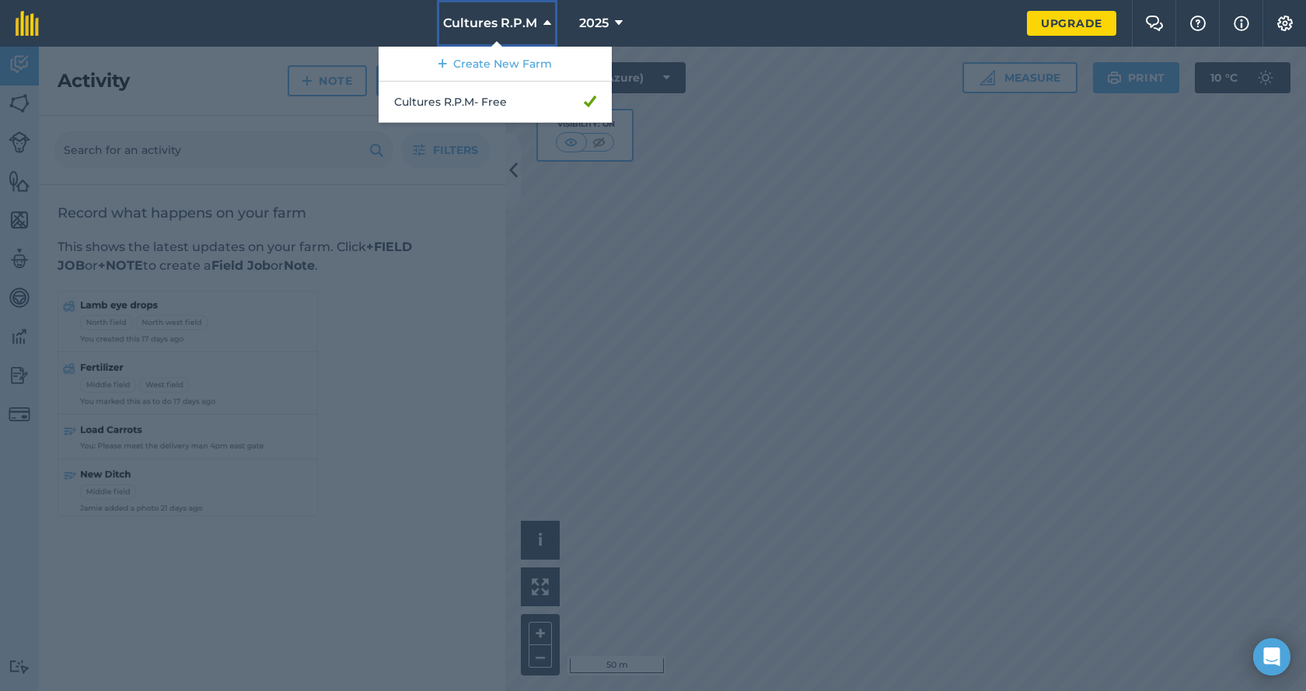
click at [481, 17] on span "Cultures R.P.M" at bounding box center [490, 23] width 94 height 19
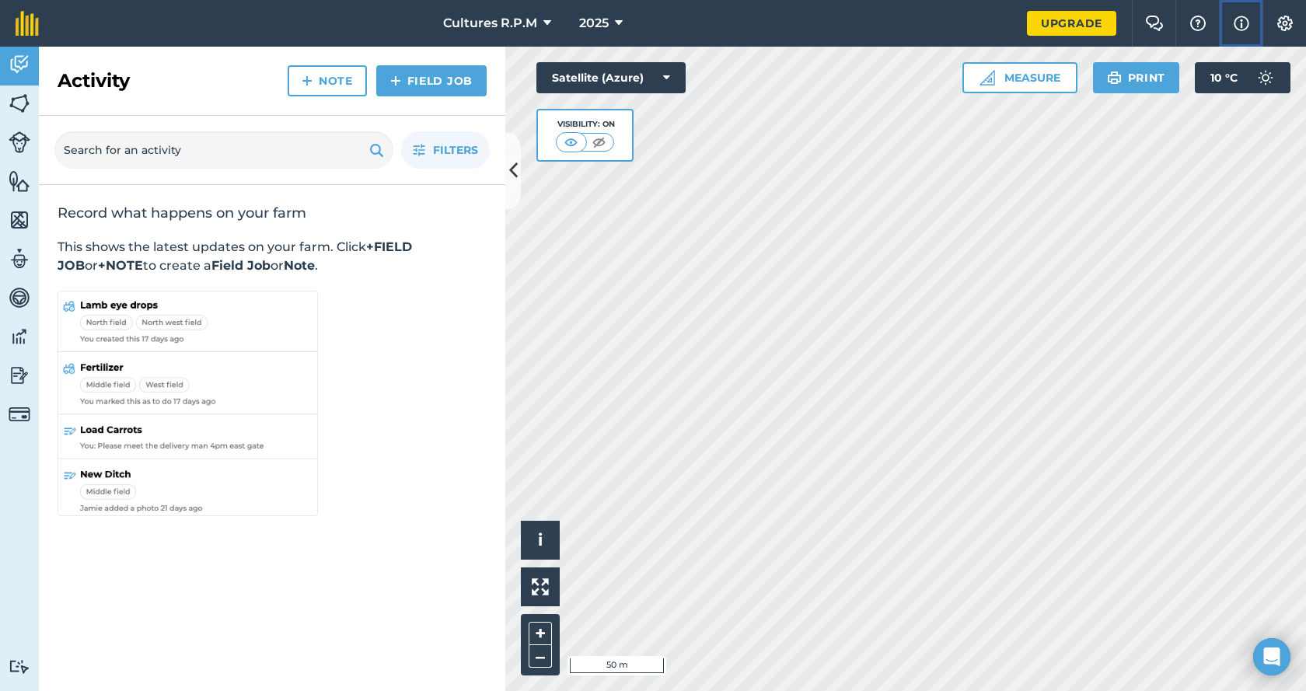
click at [1252, 33] on button "Info" at bounding box center [1241, 23] width 44 height 47
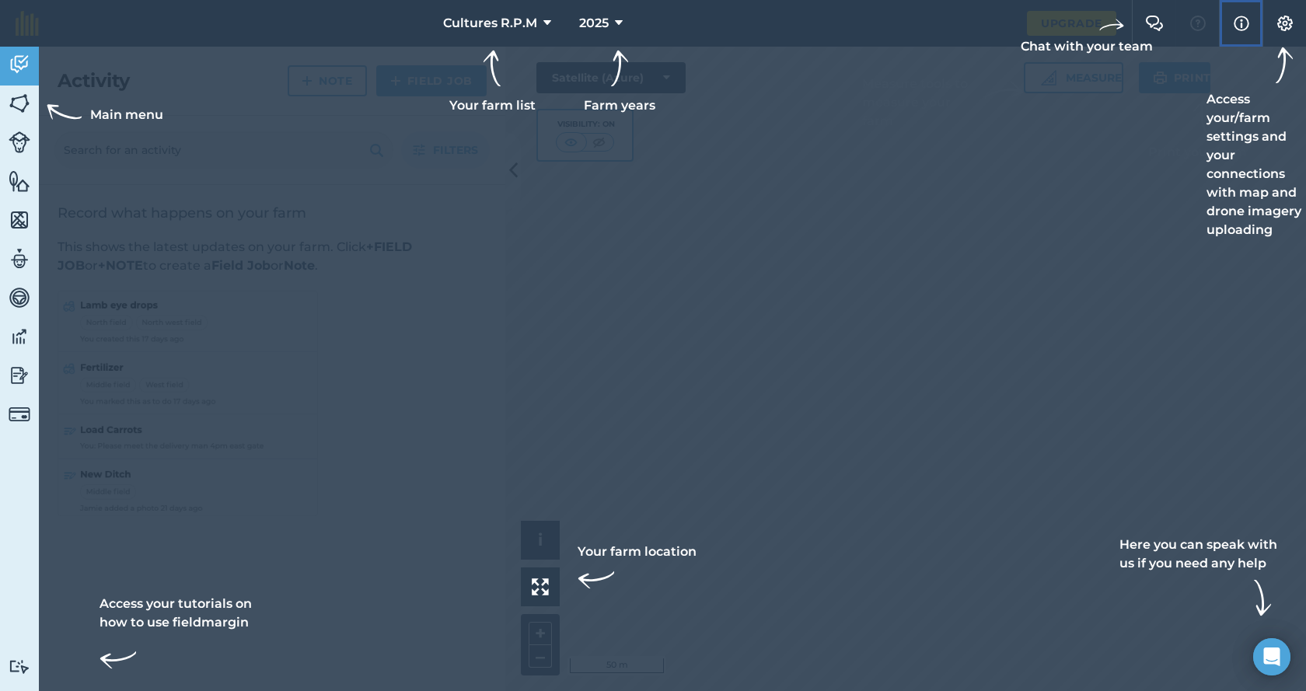
click at [1248, 25] on img at bounding box center [1242, 23] width 16 height 19
click at [1281, 27] on img at bounding box center [1285, 24] width 19 height 16
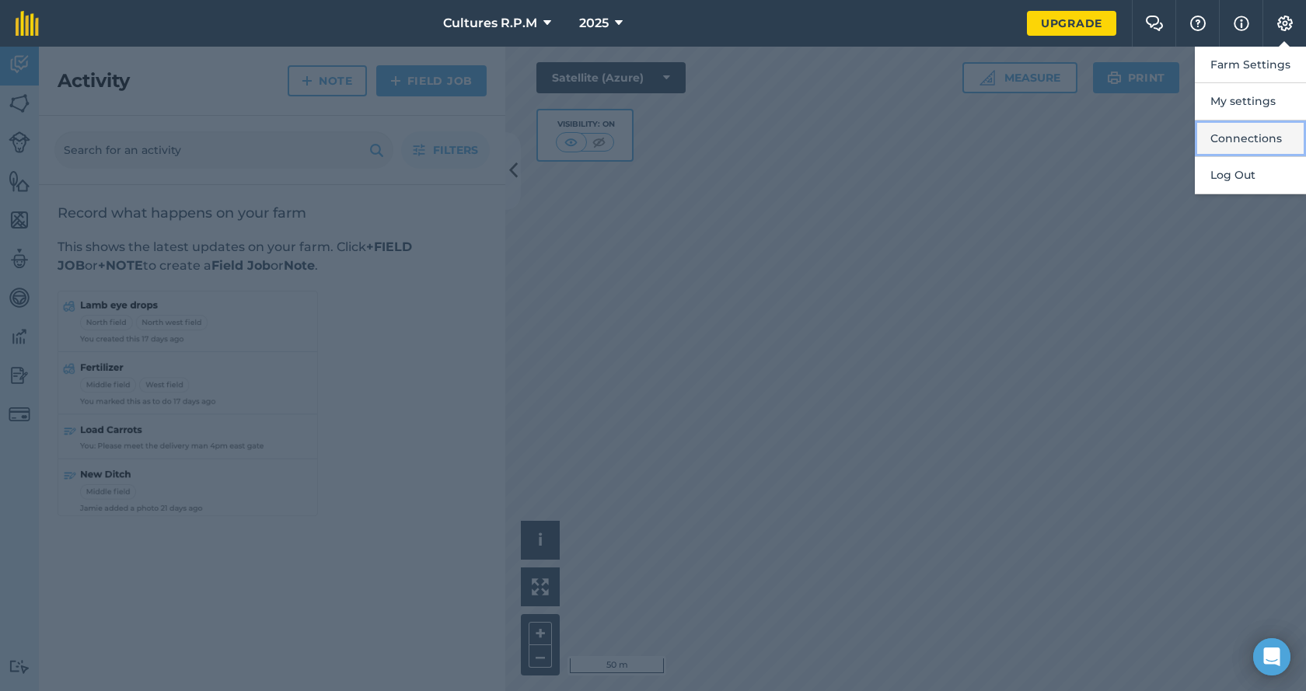
click at [1246, 140] on button "Connections" at bounding box center [1250, 138] width 111 height 37
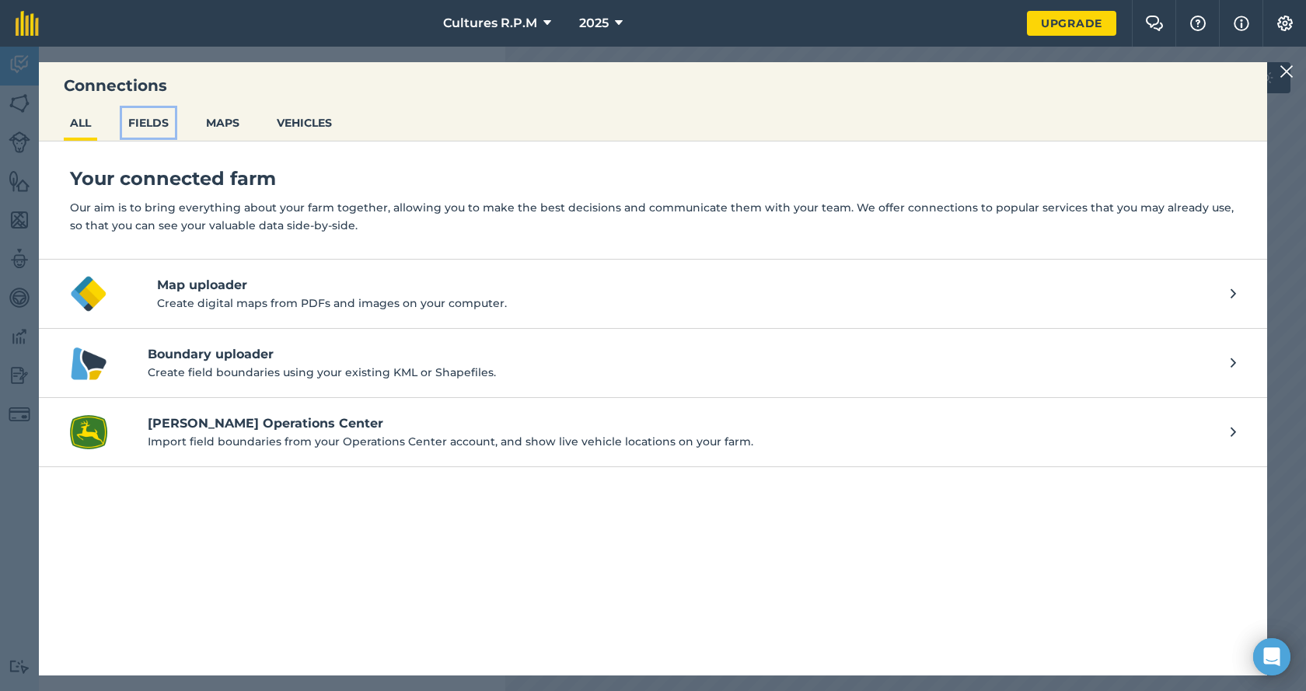
click at [148, 124] on button "FIELDS" at bounding box center [148, 123] width 53 height 30
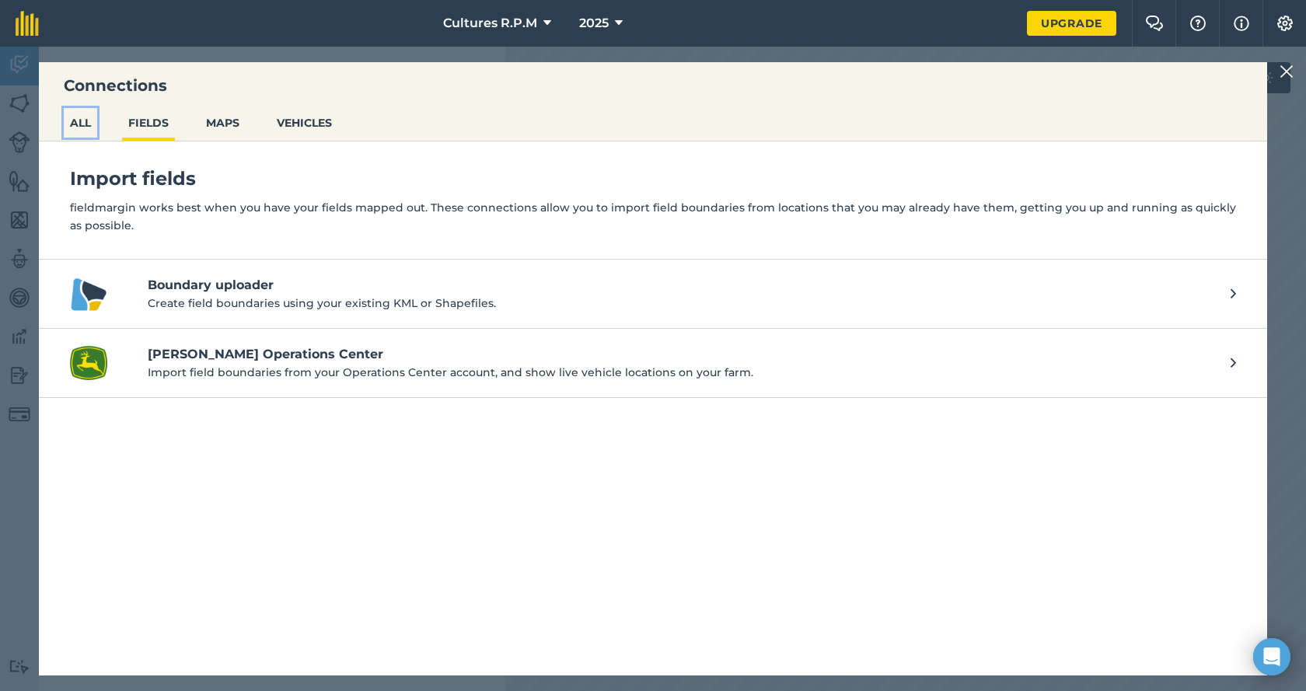
click at [80, 120] on button "ALL" at bounding box center [80, 123] width 33 height 30
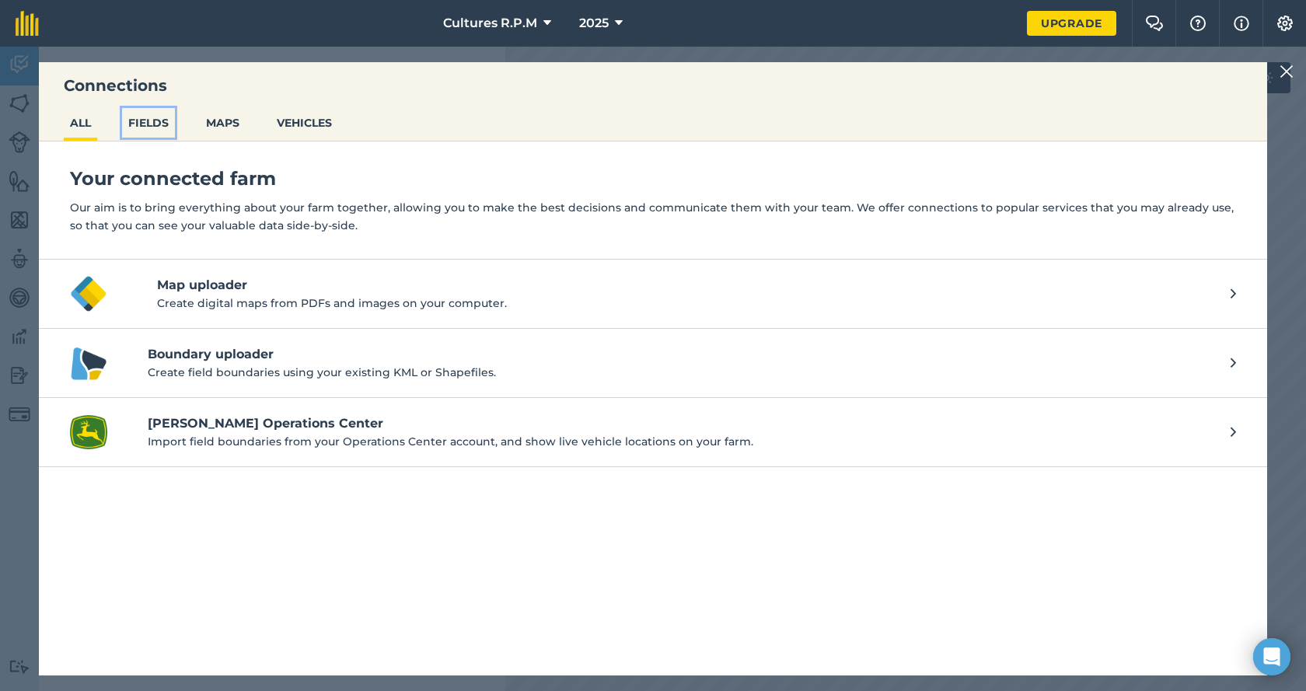
click at [138, 123] on button "FIELDS" at bounding box center [148, 123] width 53 height 30
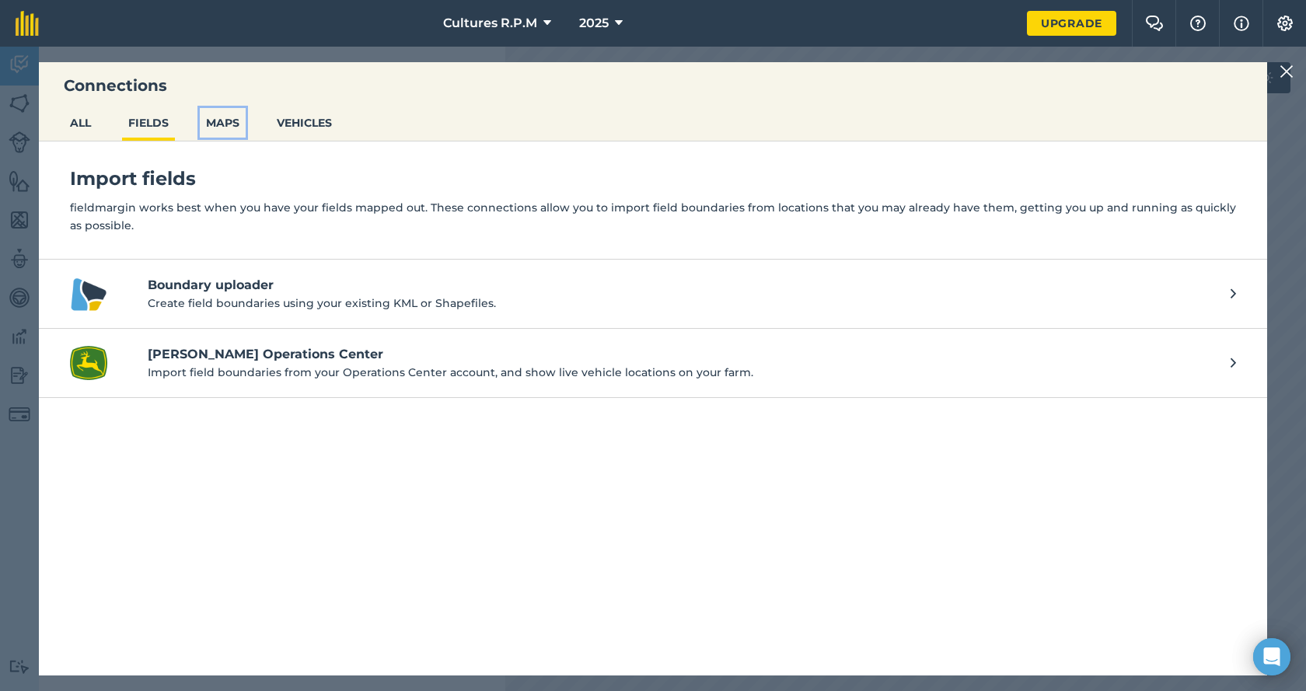
click at [232, 125] on button "MAPS" at bounding box center [223, 123] width 46 height 30
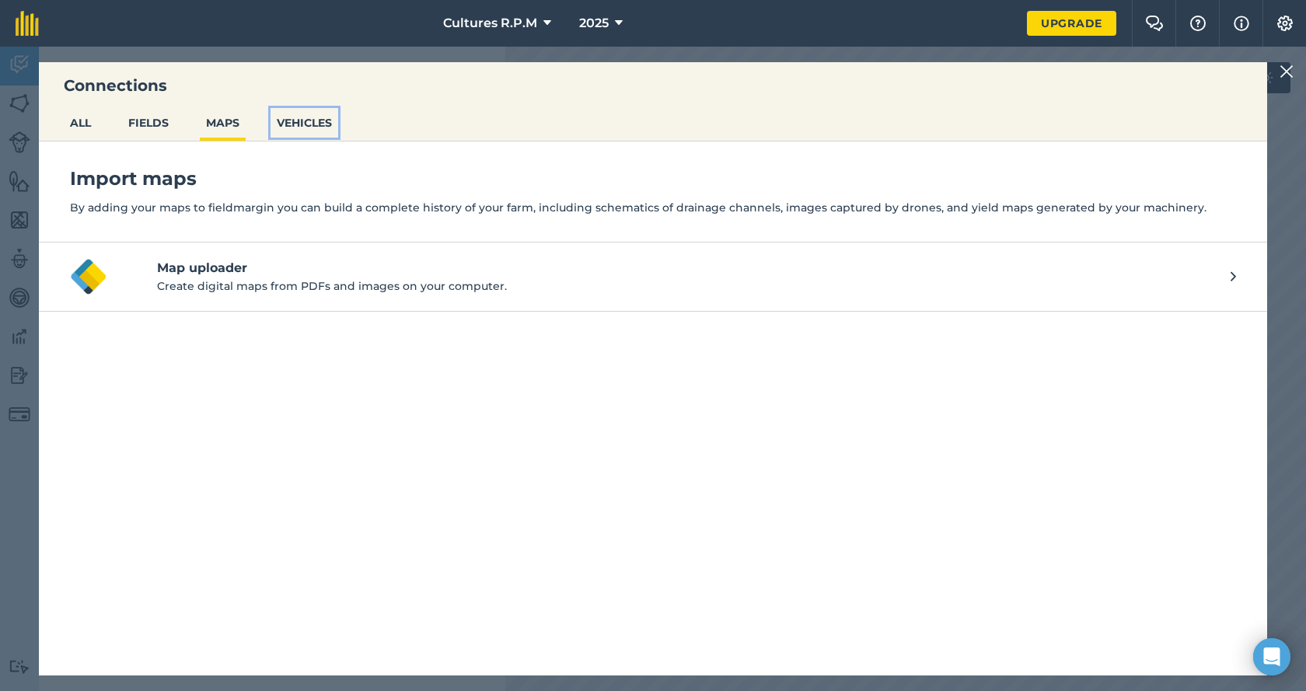
click at [309, 120] on button "VEHICLES" at bounding box center [305, 123] width 68 height 30
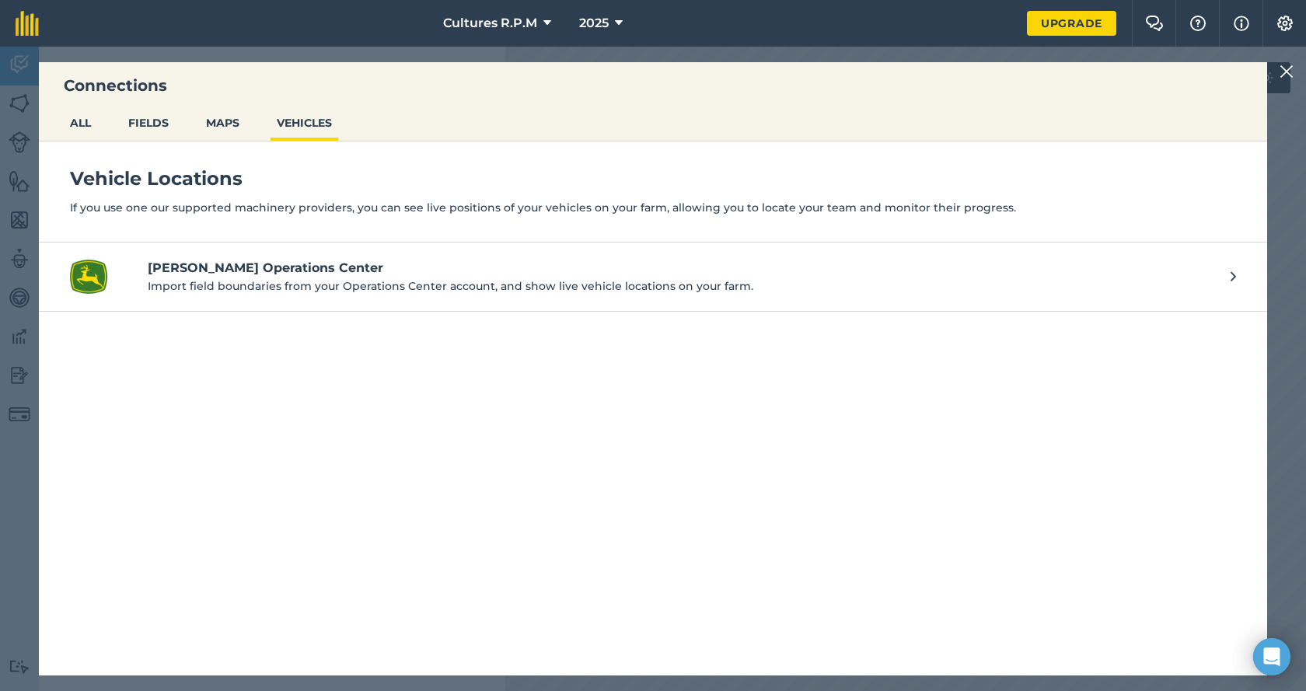
click at [1289, 68] on img at bounding box center [1286, 71] width 14 height 19
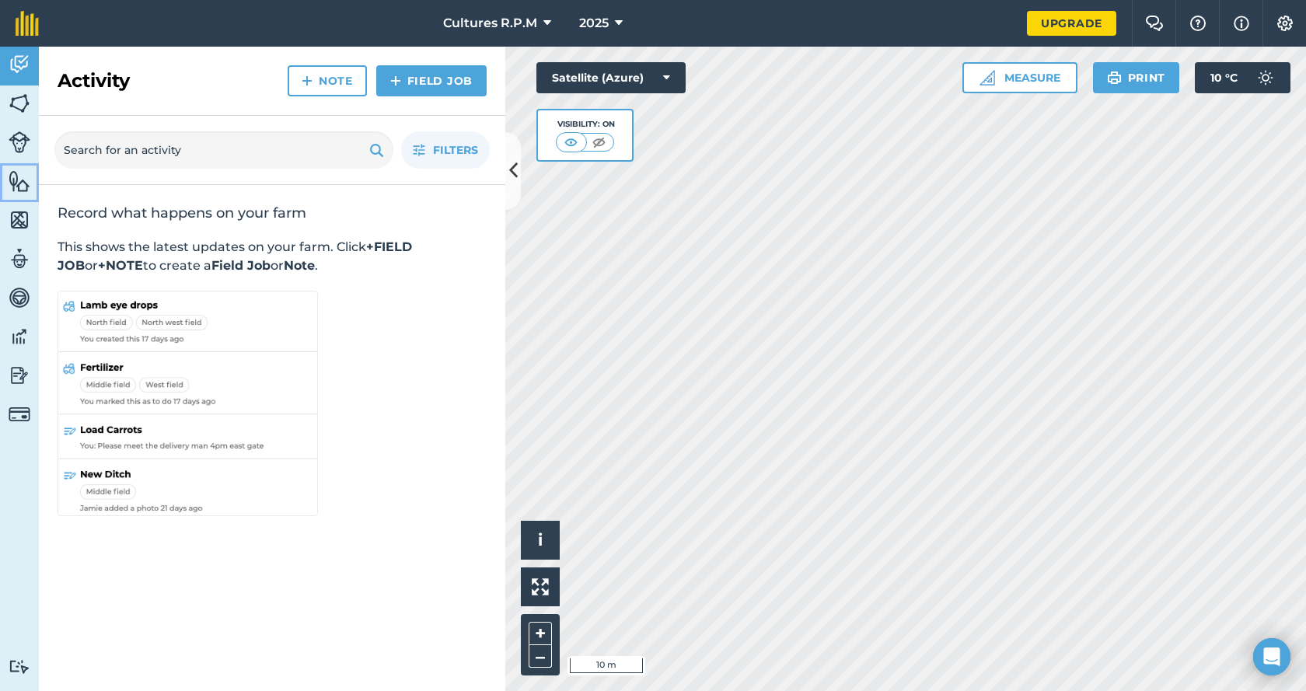
click at [9, 174] on img at bounding box center [20, 180] width 22 height 23
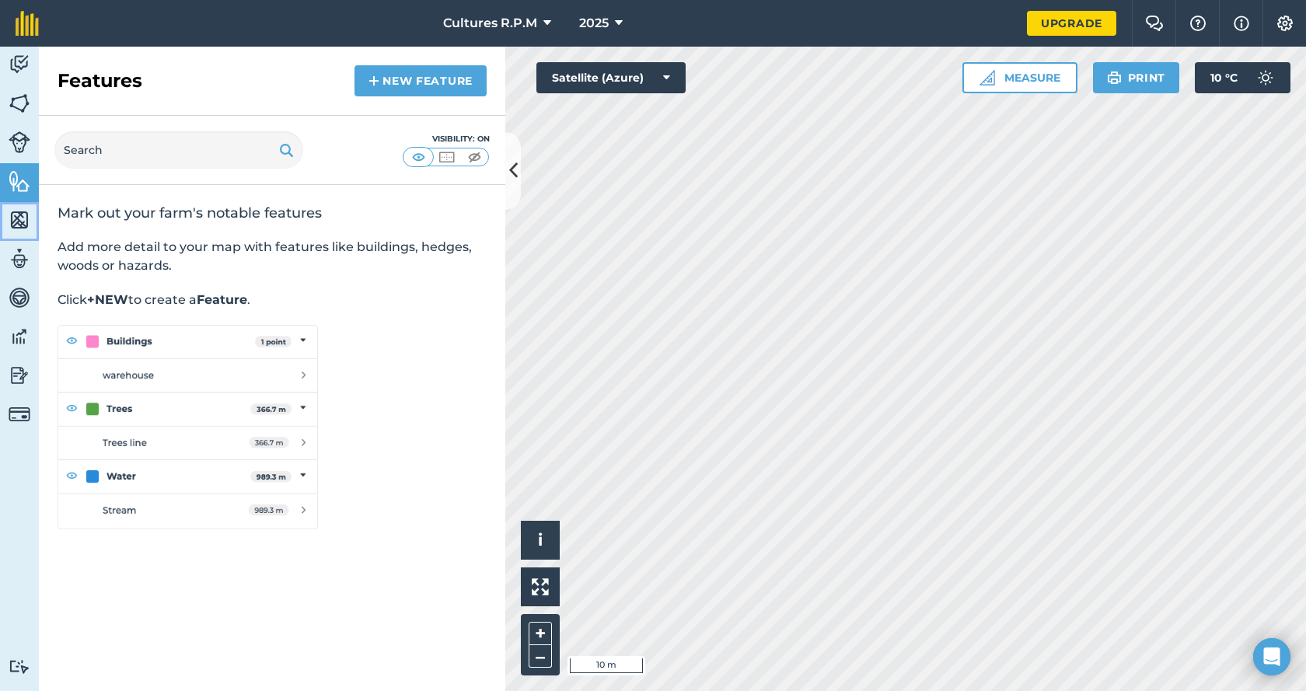
click at [8, 214] on link "Maps" at bounding box center [19, 221] width 39 height 39
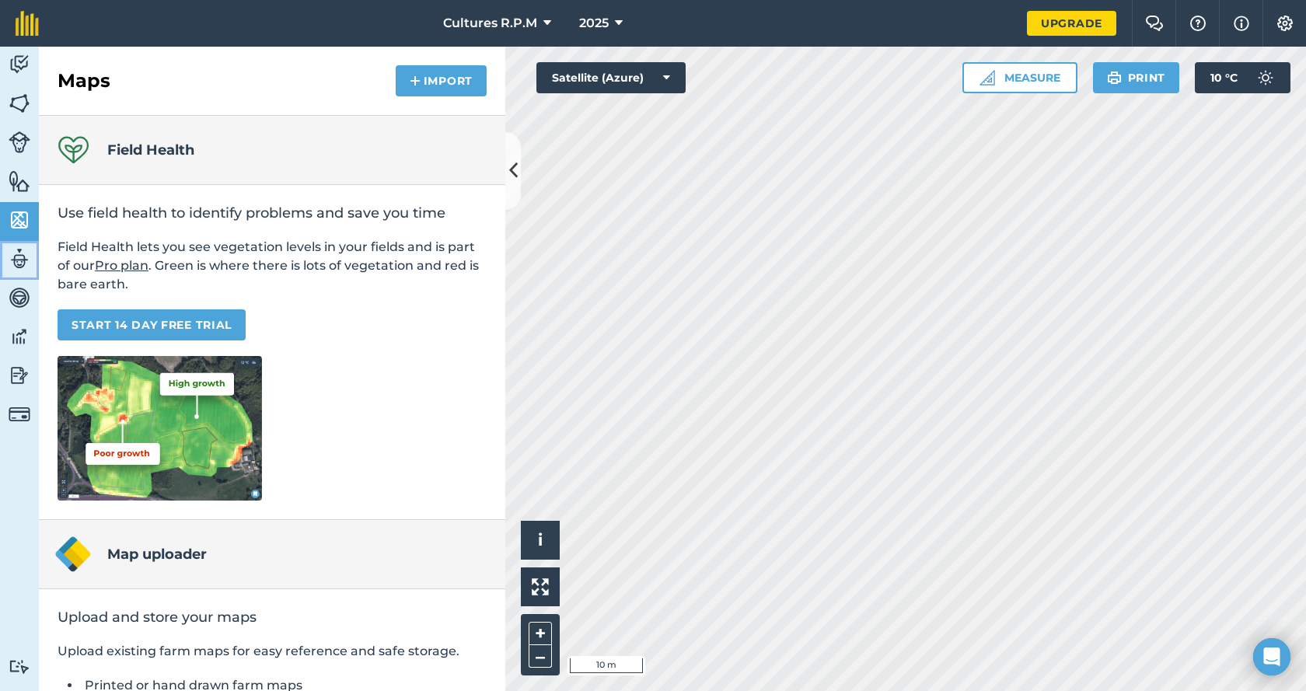
click at [11, 264] on img at bounding box center [20, 258] width 22 height 23
select select "MEMBER"
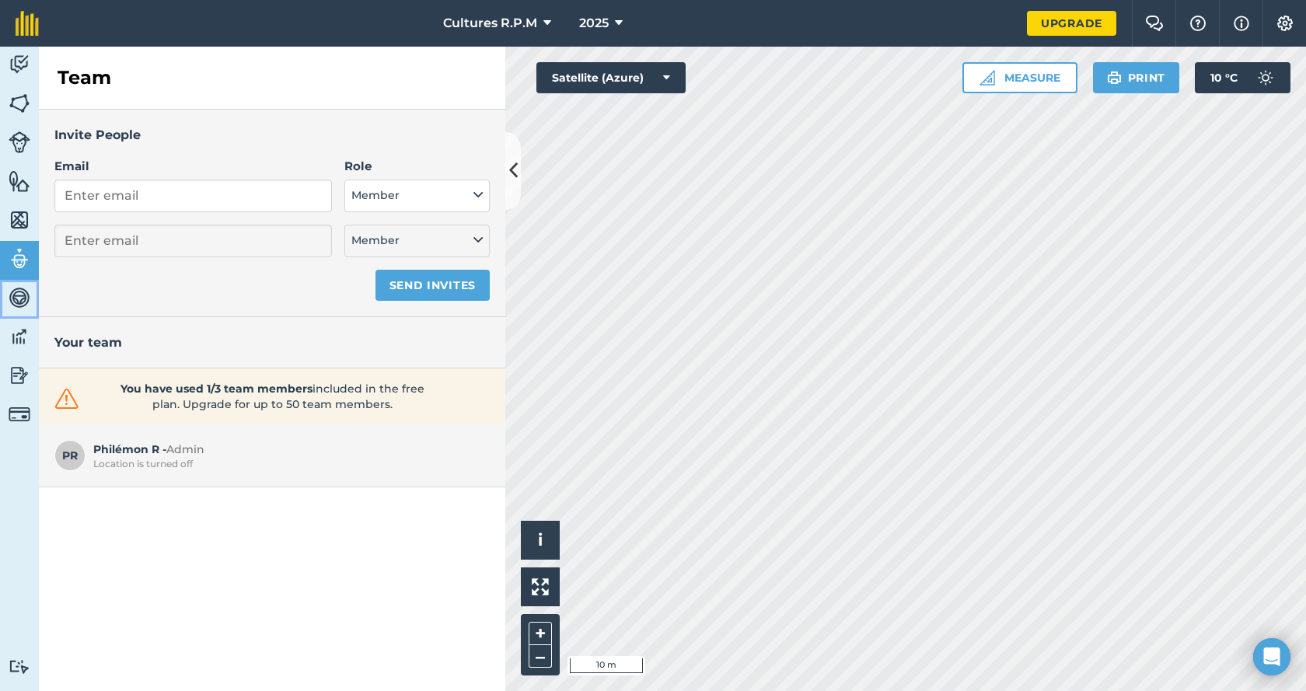
click at [16, 297] on img at bounding box center [20, 297] width 22 height 23
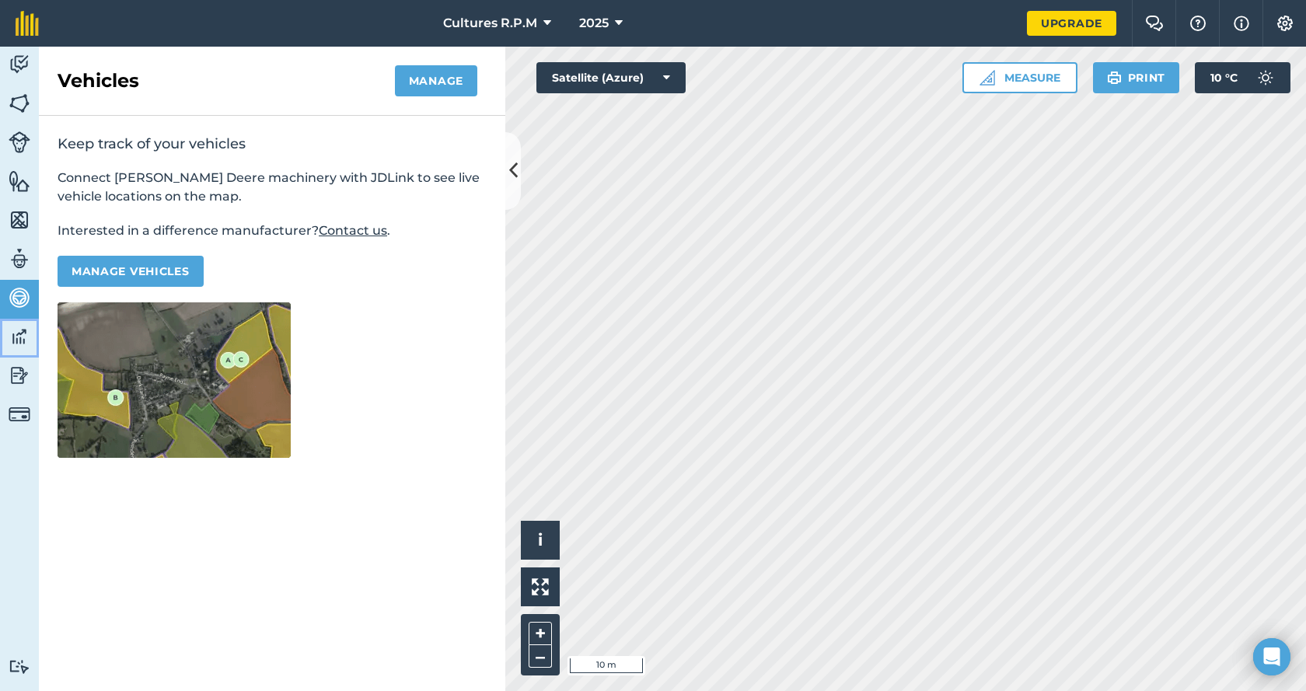
click at [18, 349] on link "Data" at bounding box center [19, 338] width 39 height 39
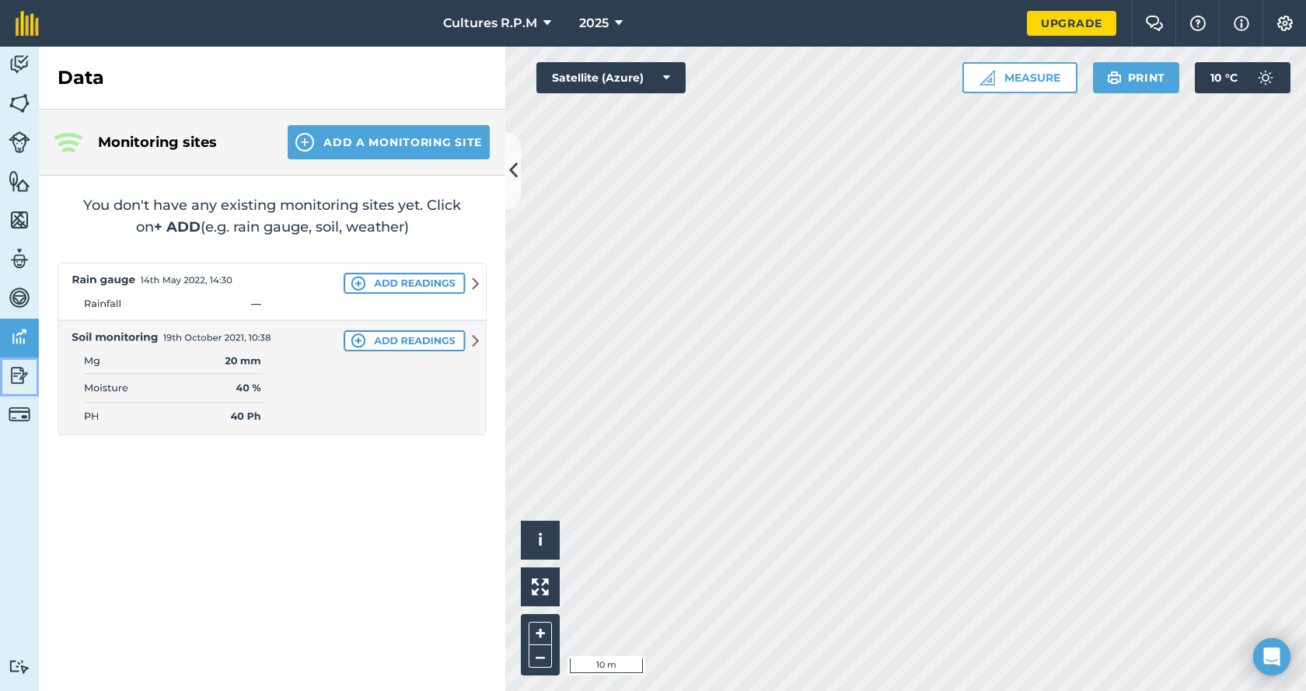
click at [12, 382] on img at bounding box center [20, 375] width 22 height 23
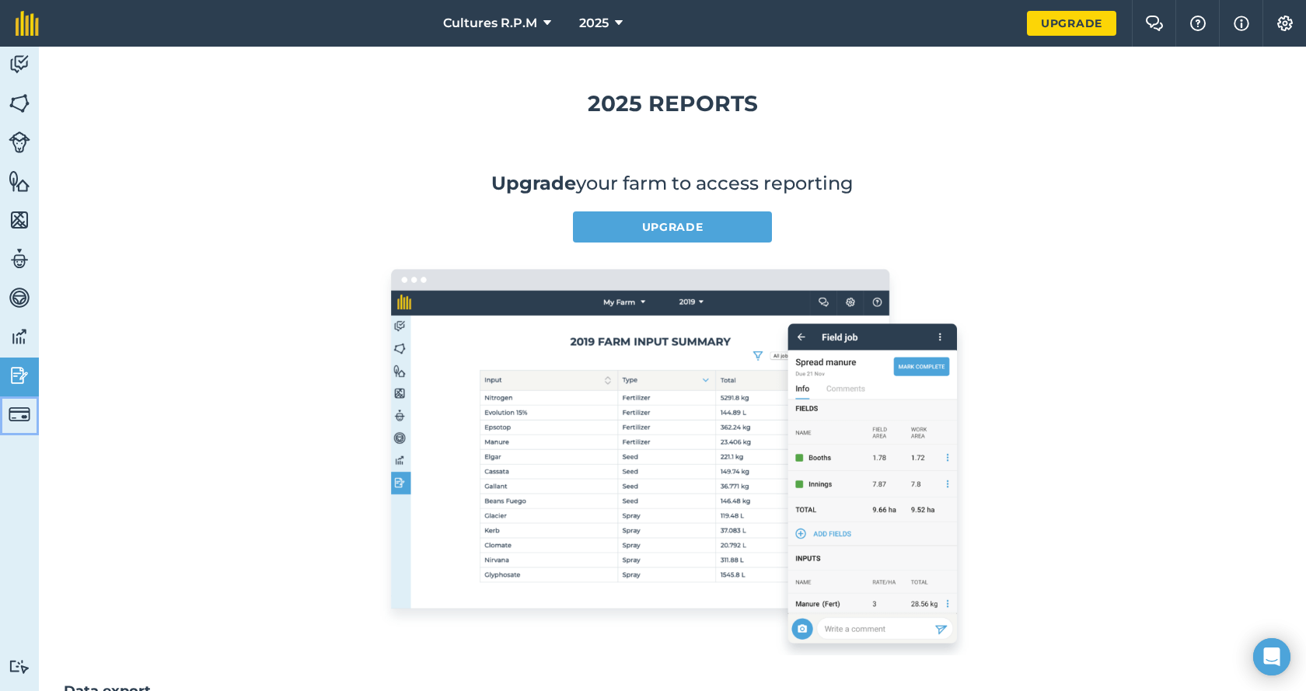
click at [15, 419] on img at bounding box center [20, 414] width 22 height 22
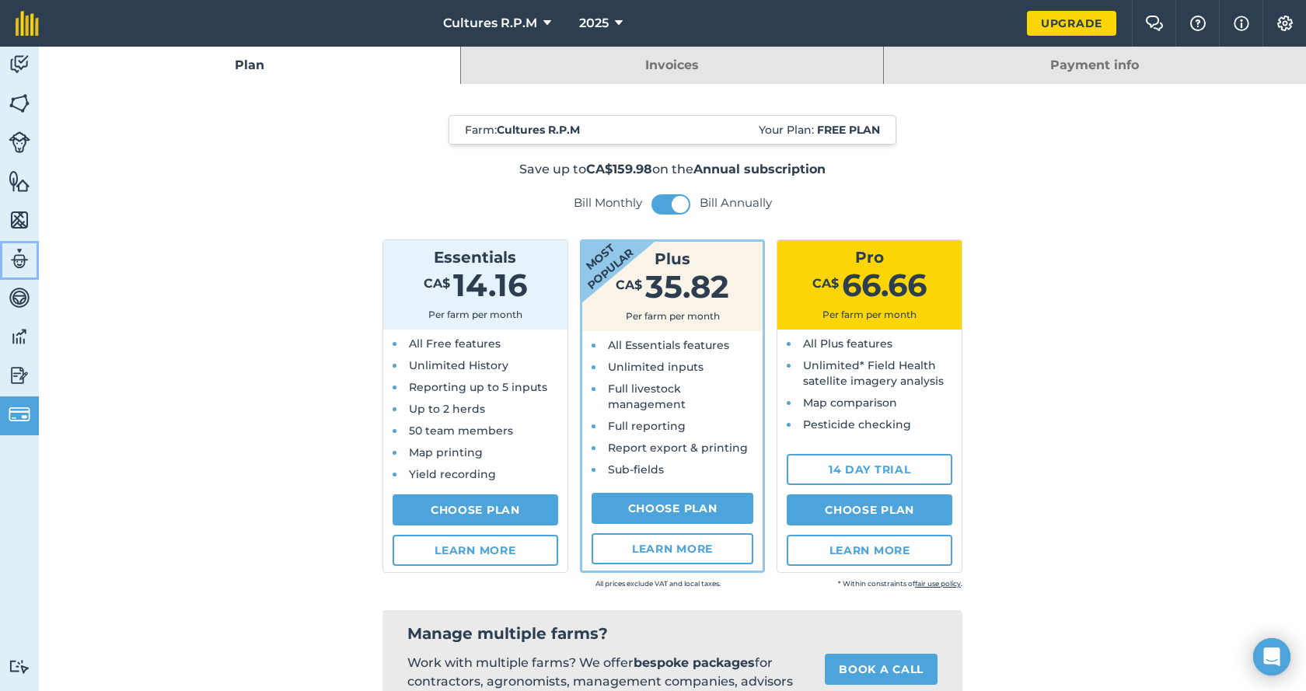
click at [15, 247] on img at bounding box center [20, 258] width 22 height 23
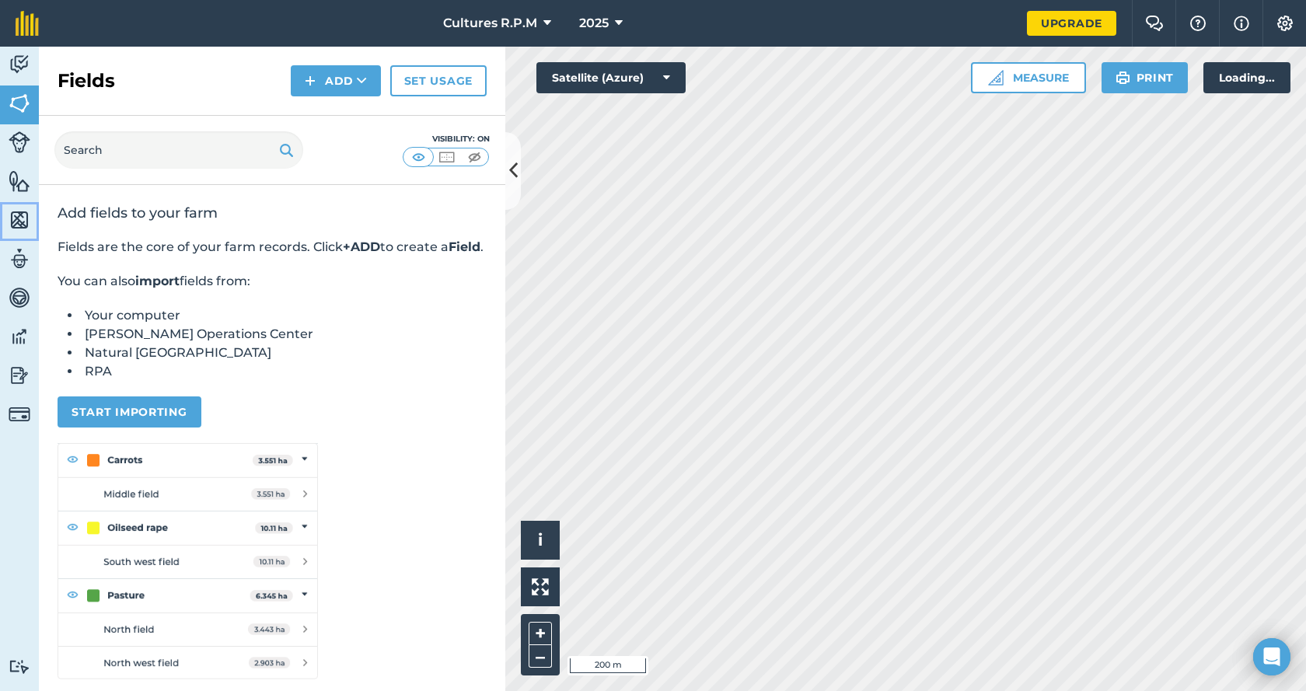
click at [19, 220] on img at bounding box center [20, 219] width 22 height 23
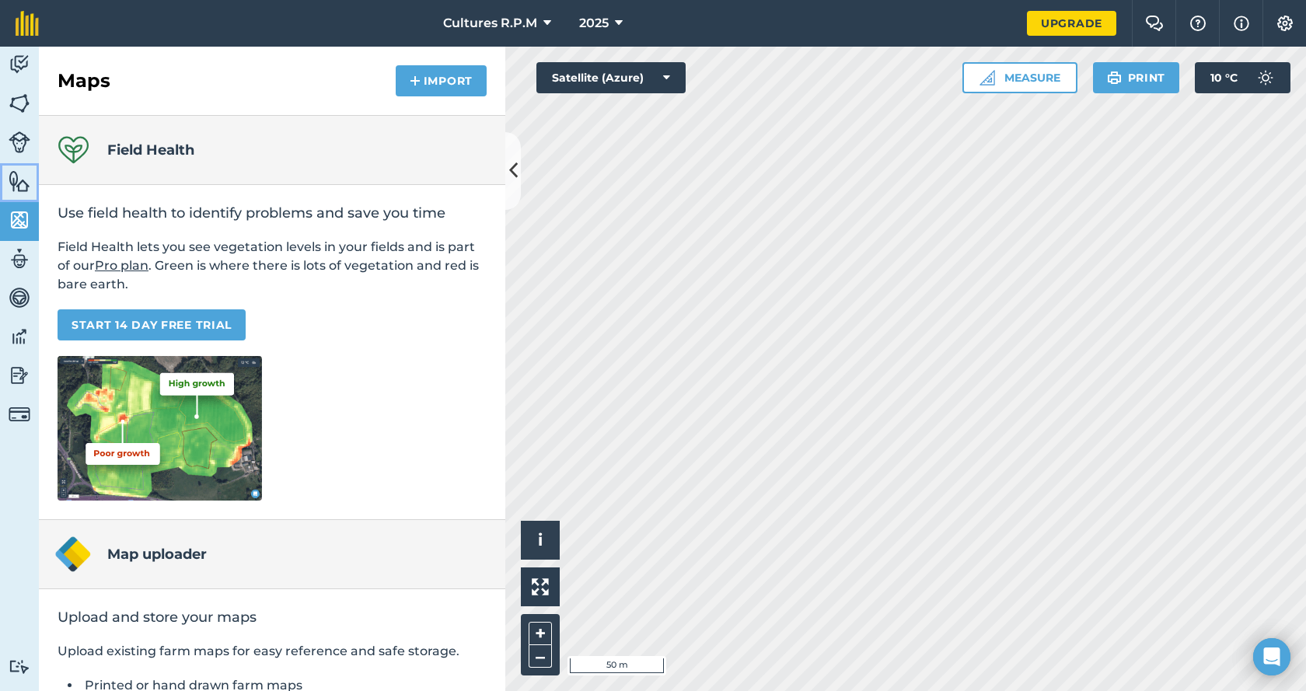
click at [22, 177] on img at bounding box center [20, 180] width 22 height 23
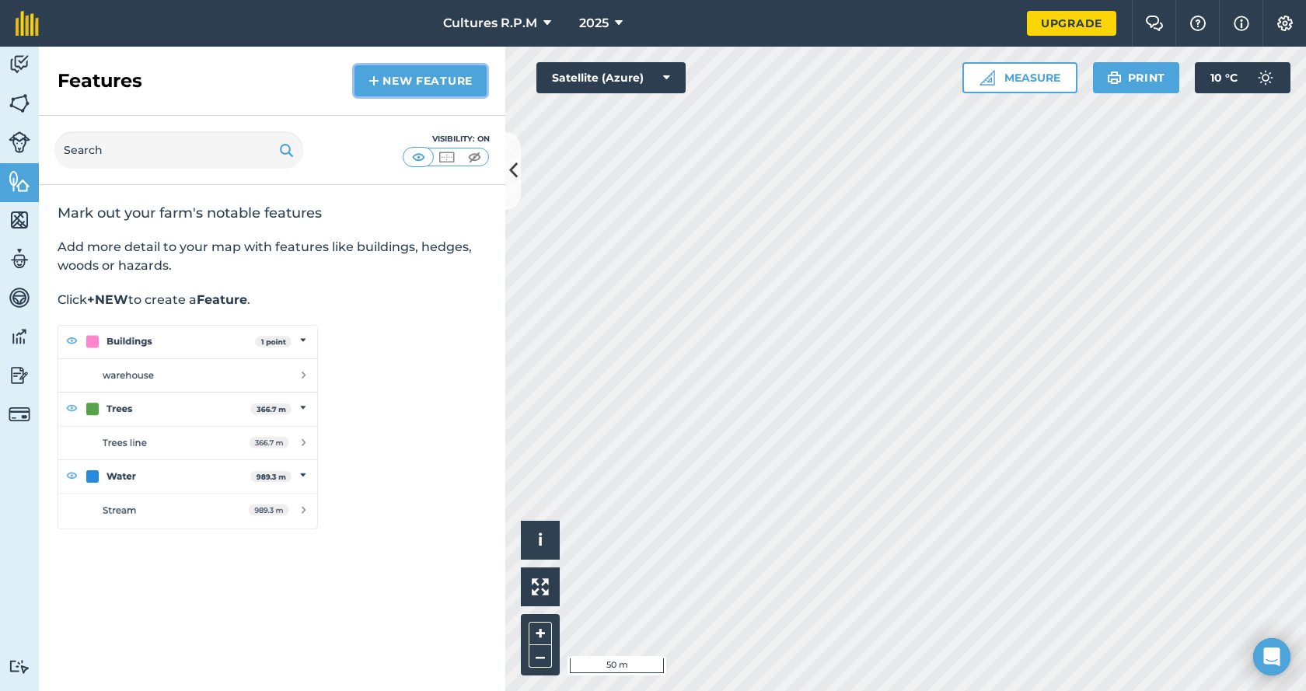
click at [425, 92] on link "New feature" at bounding box center [420, 80] width 132 height 31
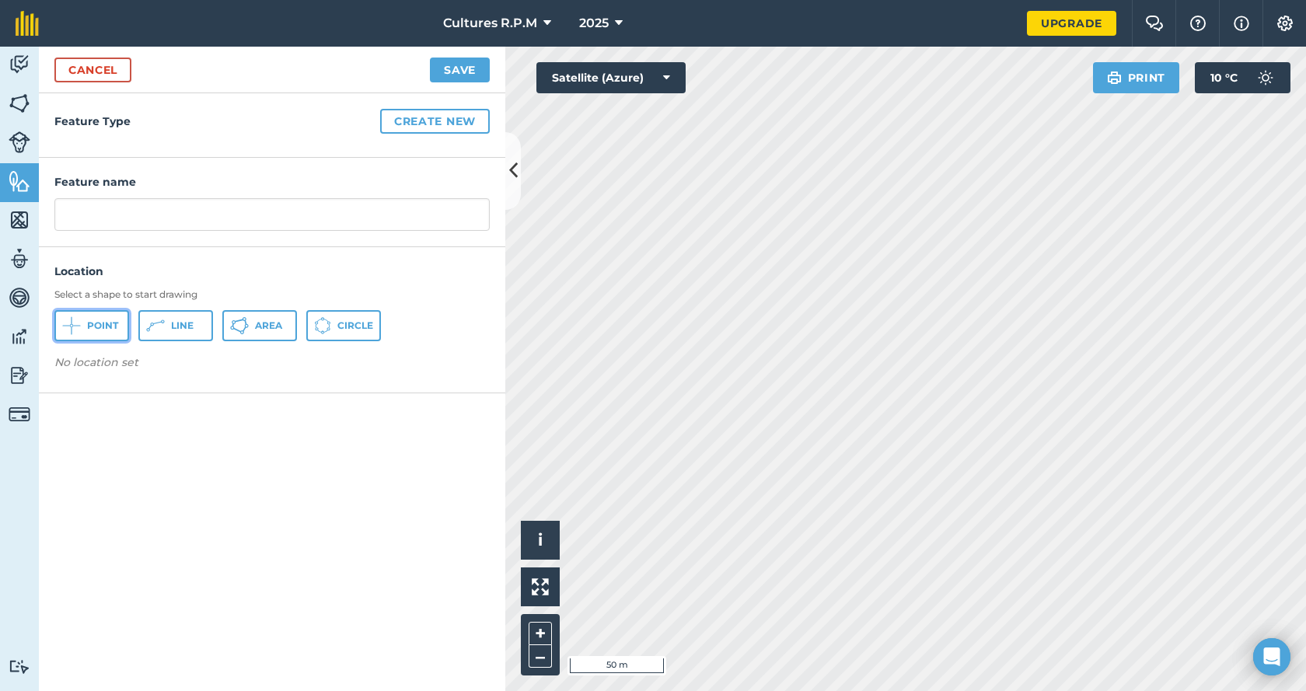
click at [82, 329] on button "Point" at bounding box center [91, 325] width 75 height 31
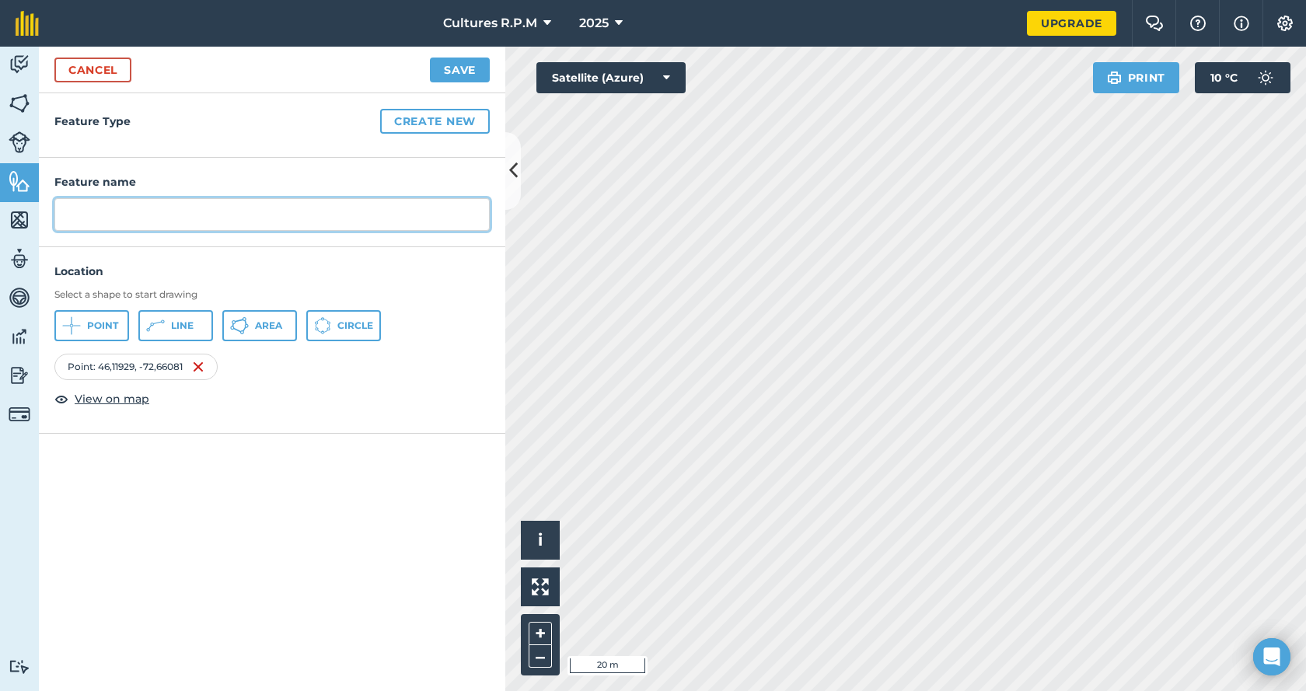
click at [93, 215] on input "text" at bounding box center [271, 214] width 435 height 33
type input "C"
type input "Garage Maison"
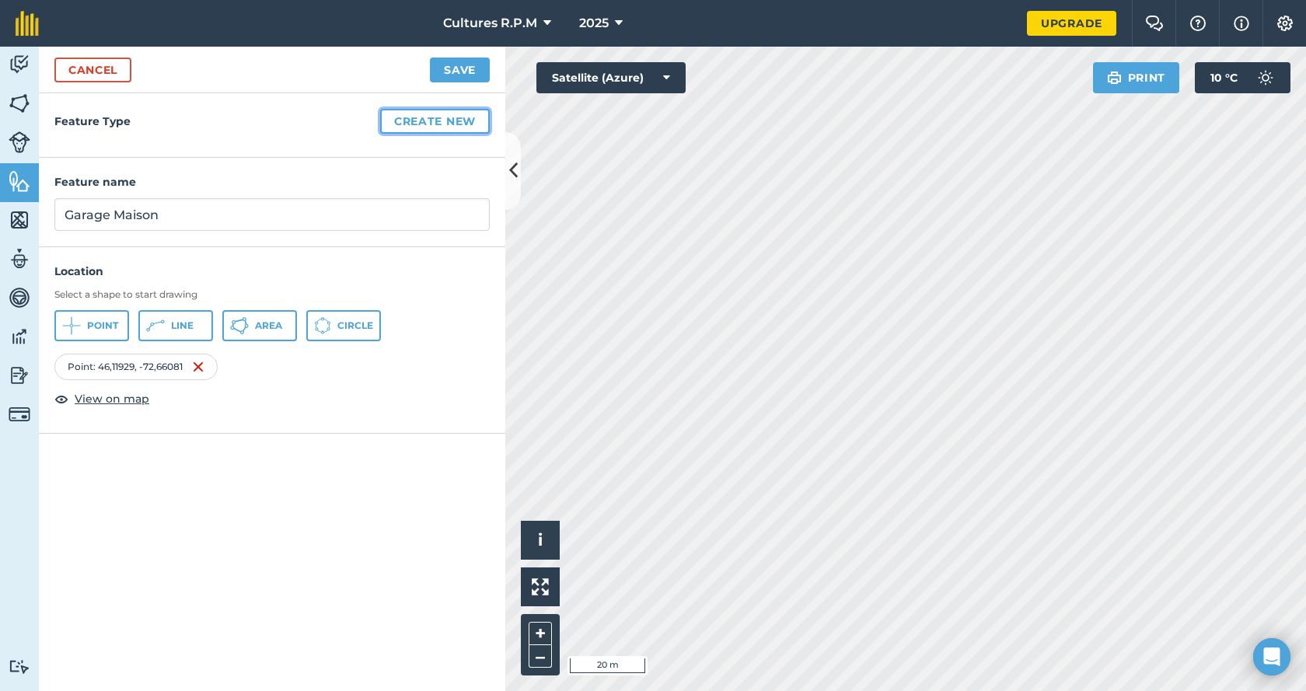
click at [437, 123] on button "Create new" at bounding box center [435, 121] width 110 height 25
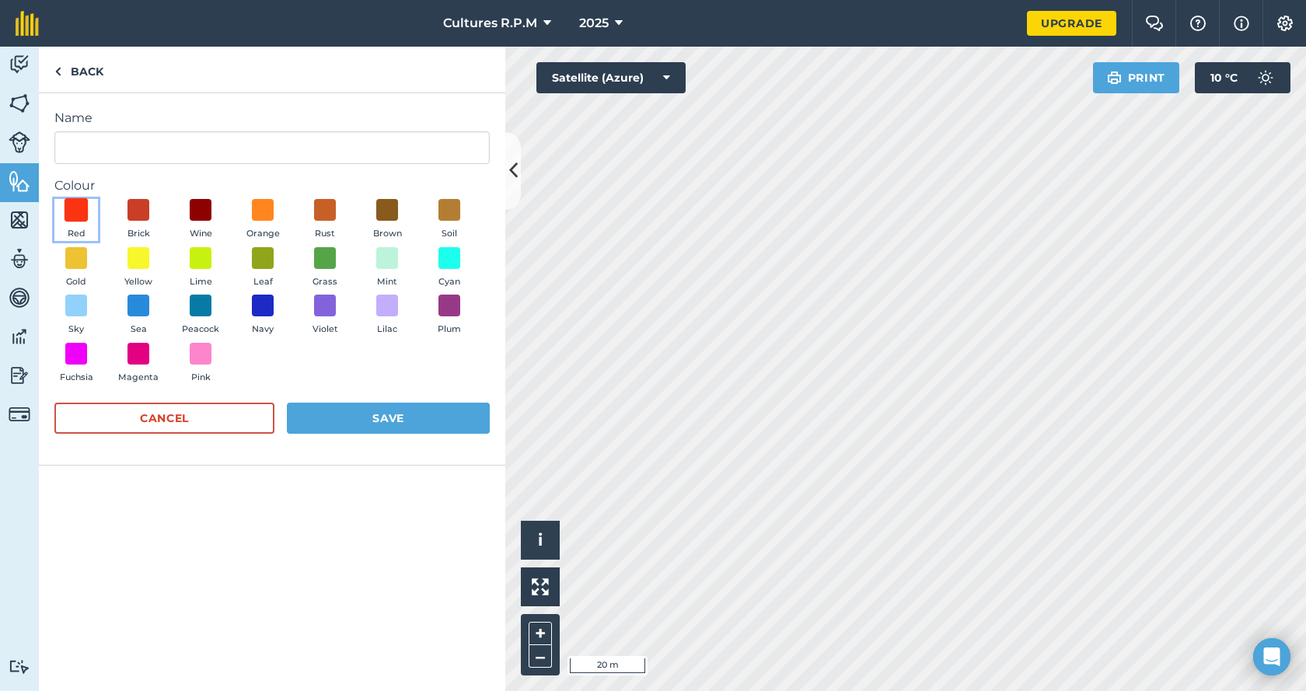
click at [77, 213] on span at bounding box center [77, 210] width 24 height 24
click at [362, 418] on button "Save" at bounding box center [388, 418] width 203 height 31
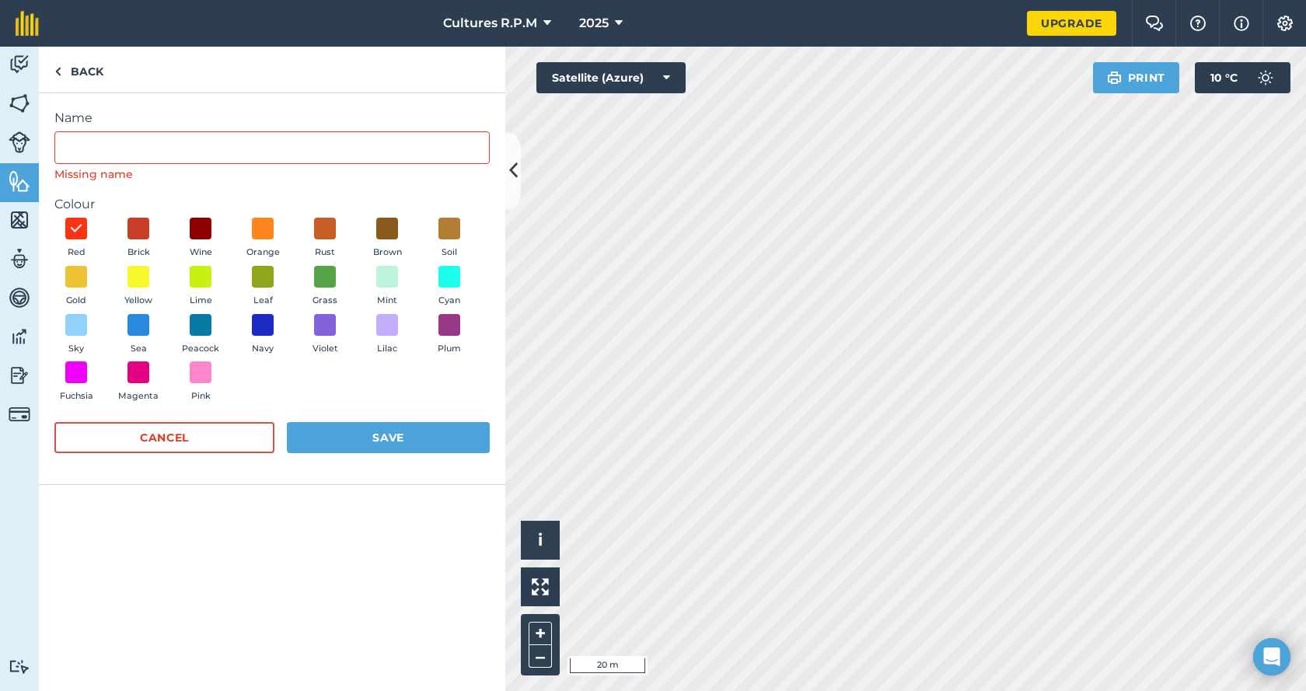
click at [74, 129] on div "Name Missing name" at bounding box center [271, 146] width 435 height 74
click at [86, 150] on input "Name" at bounding box center [271, 147] width 435 height 33
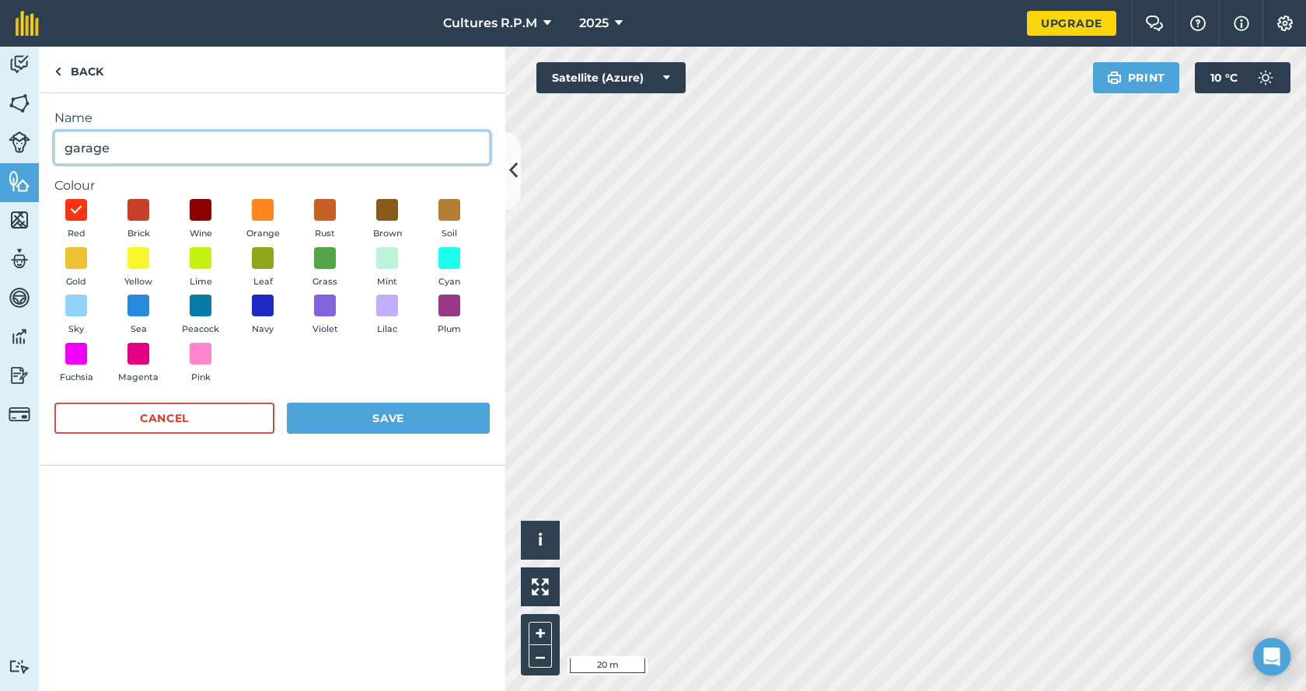
type input "garage"
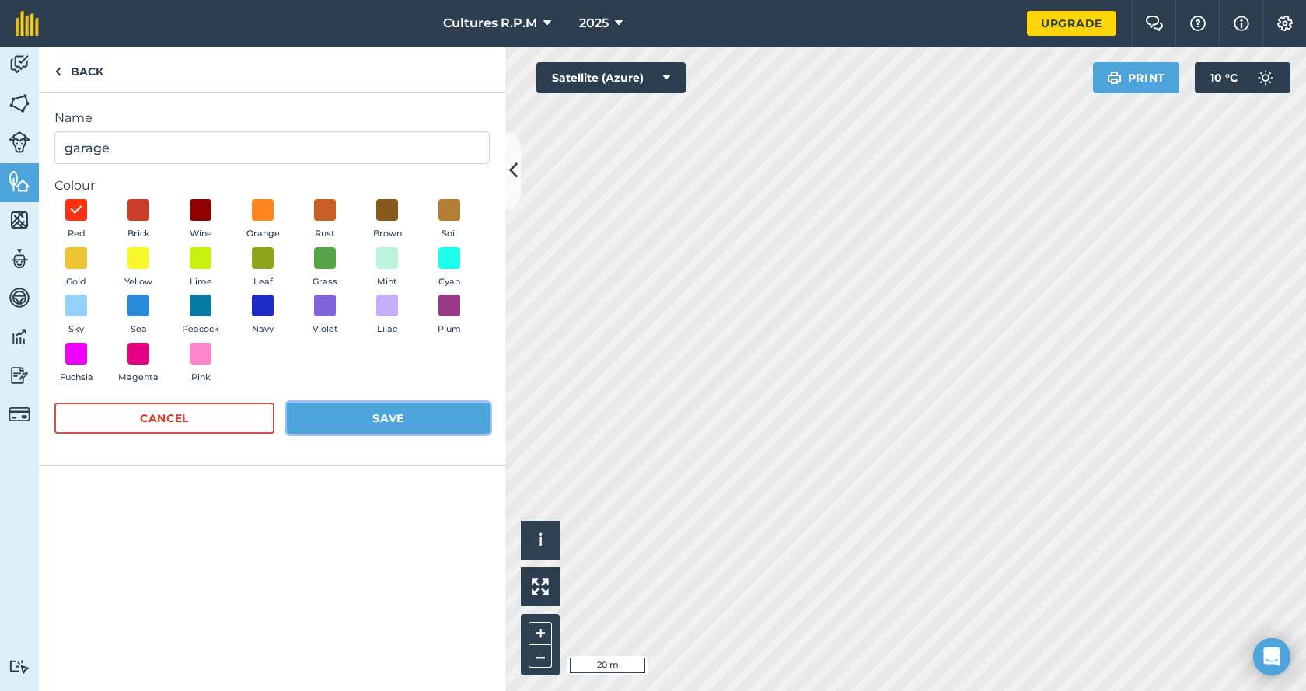
click at [409, 416] on button "Save" at bounding box center [388, 418] width 203 height 31
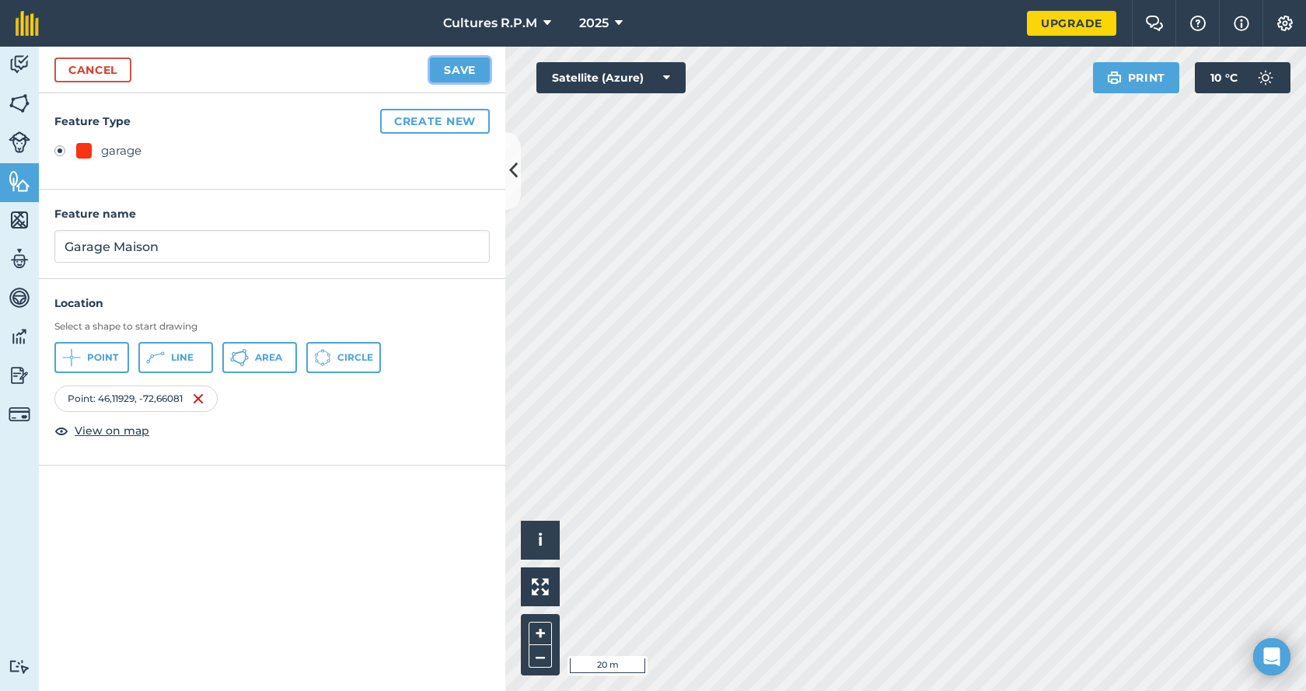
click at [458, 75] on button "Save" at bounding box center [460, 70] width 60 height 25
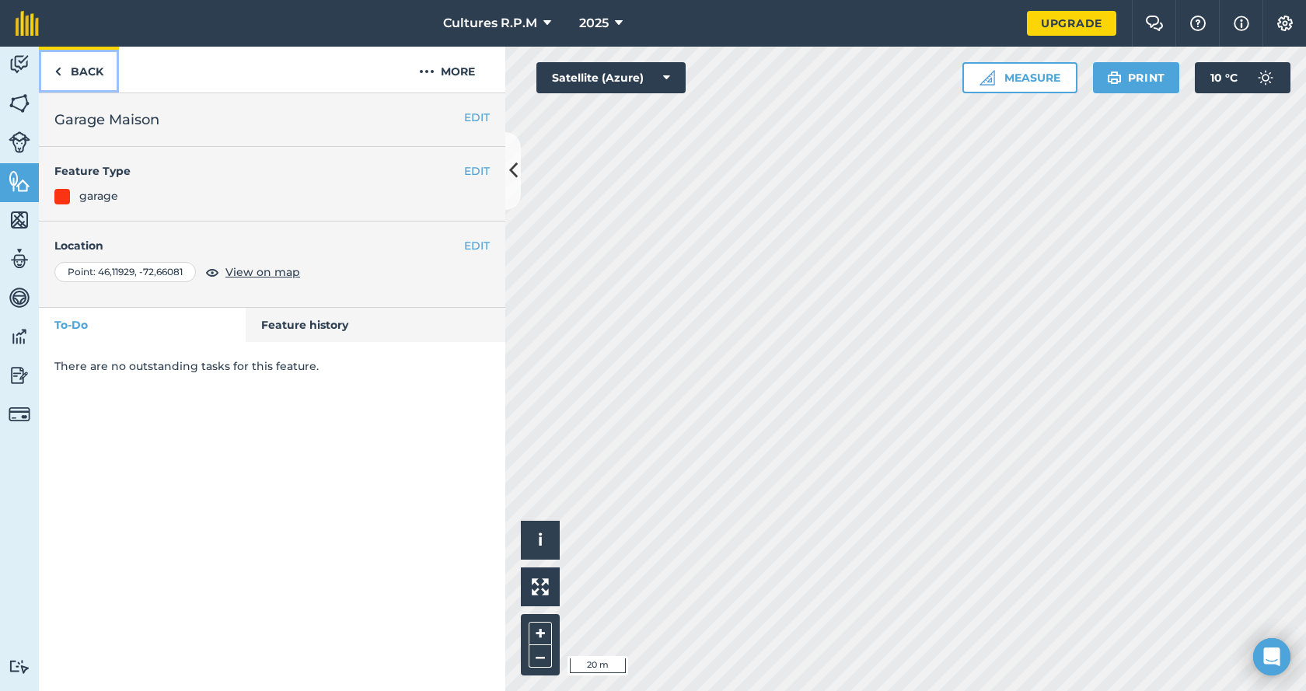
click at [75, 72] on link "Back" at bounding box center [79, 70] width 80 height 46
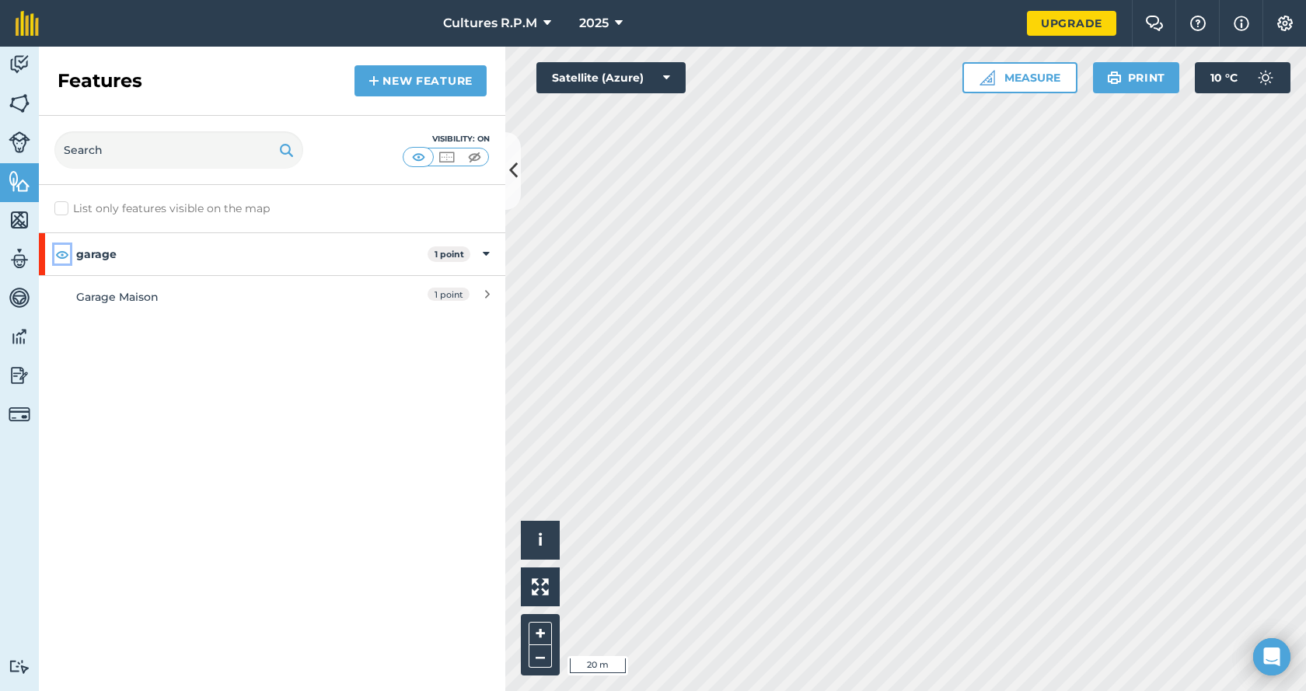
click at [61, 256] on img at bounding box center [62, 254] width 14 height 19
click at [17, 29] on img at bounding box center [27, 23] width 23 height 25
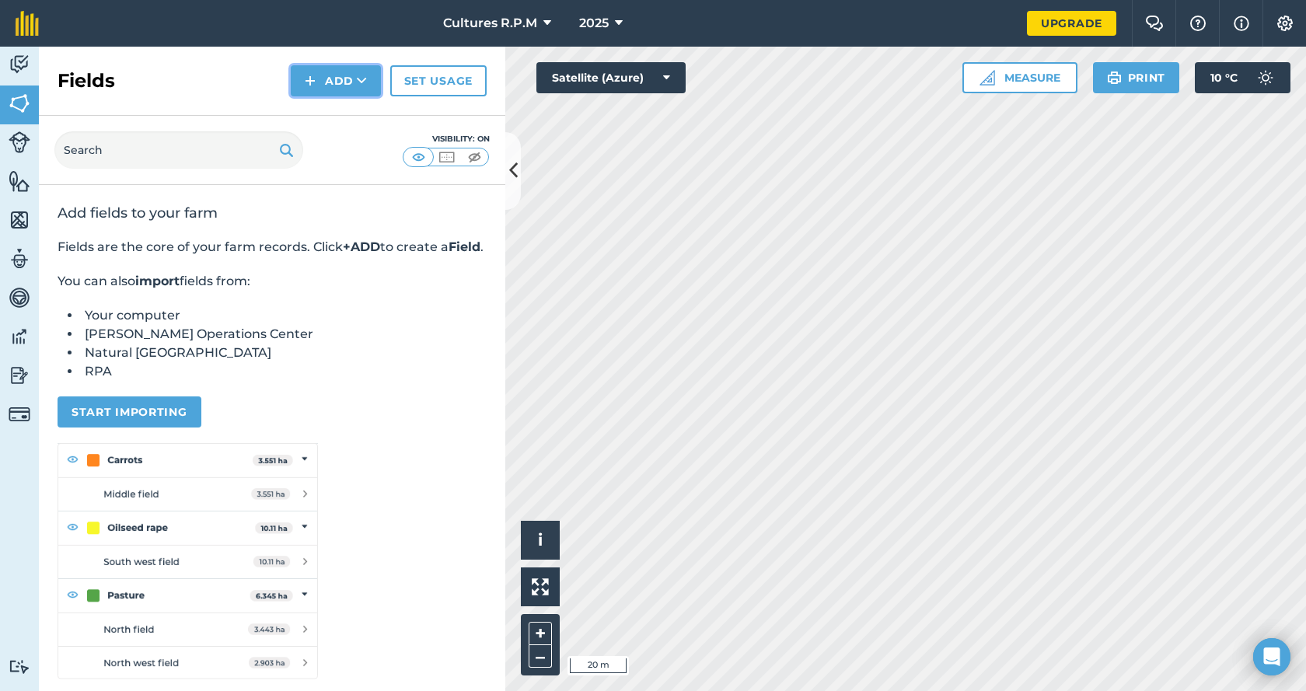
click at [367, 80] on icon at bounding box center [362, 81] width 10 height 16
click at [344, 113] on link "Draw" at bounding box center [336, 116] width 86 height 34
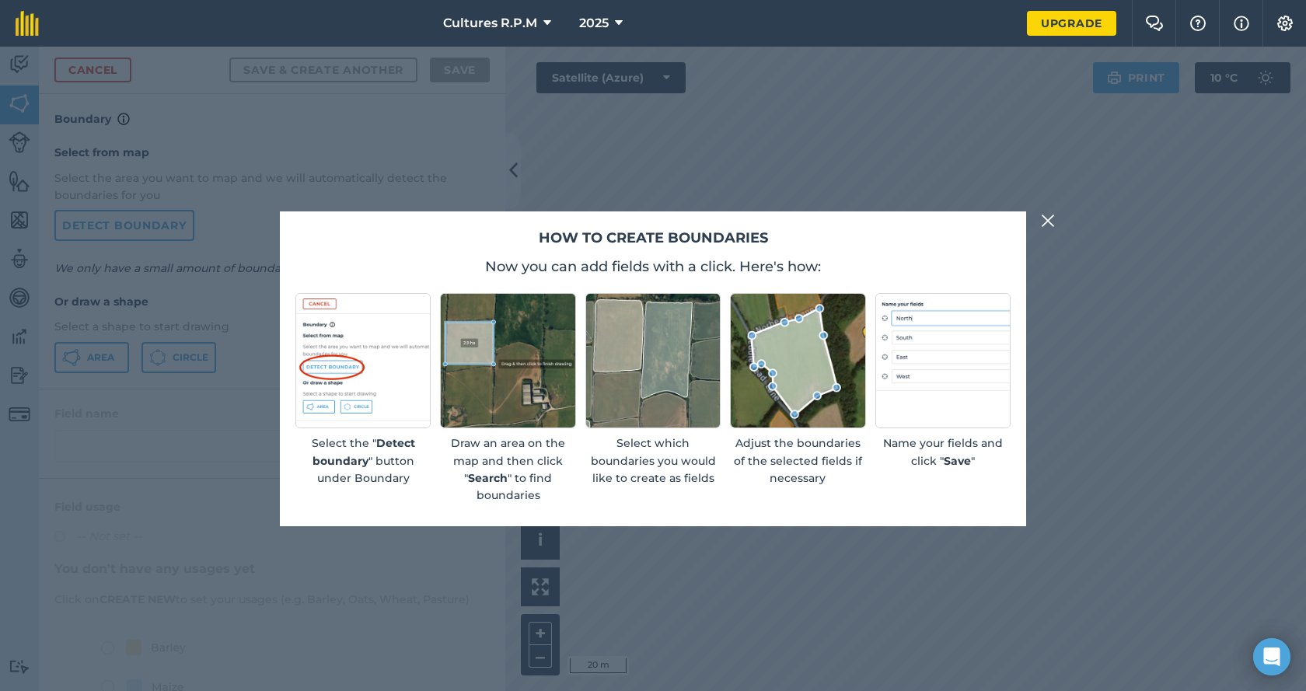
click at [1048, 224] on img at bounding box center [1048, 220] width 14 height 19
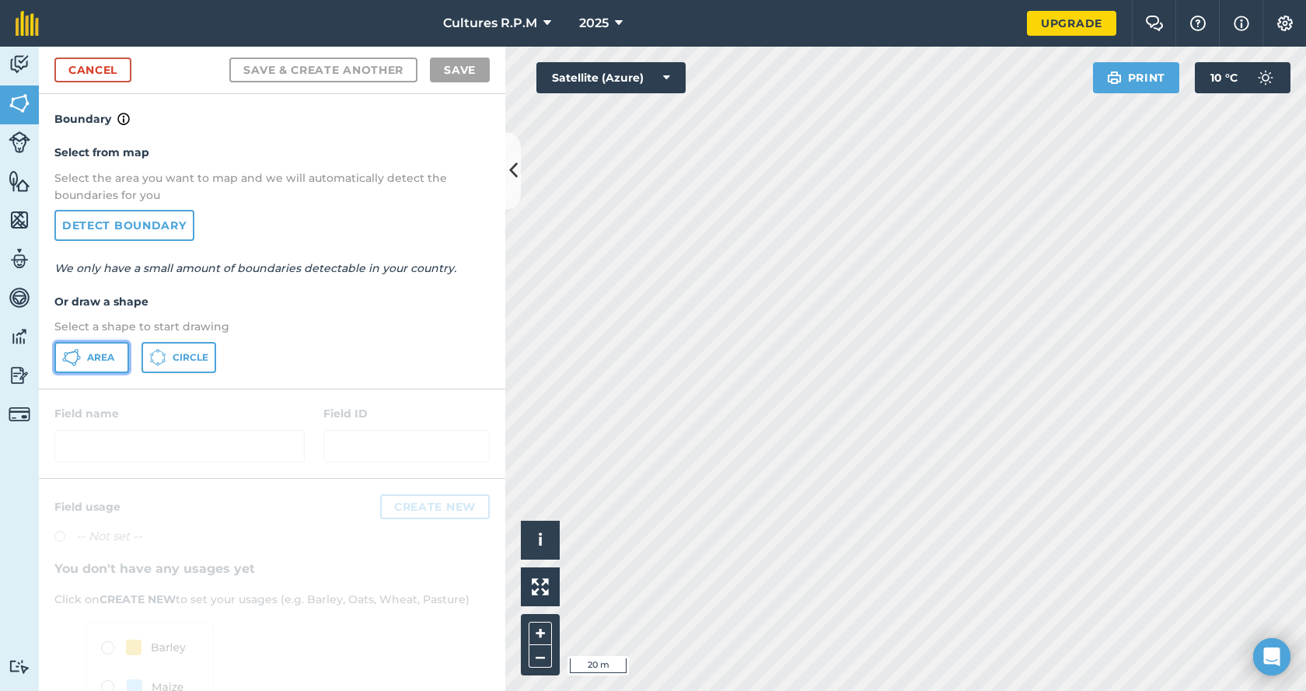
click at [102, 363] on span "Area" at bounding box center [100, 357] width 27 height 12
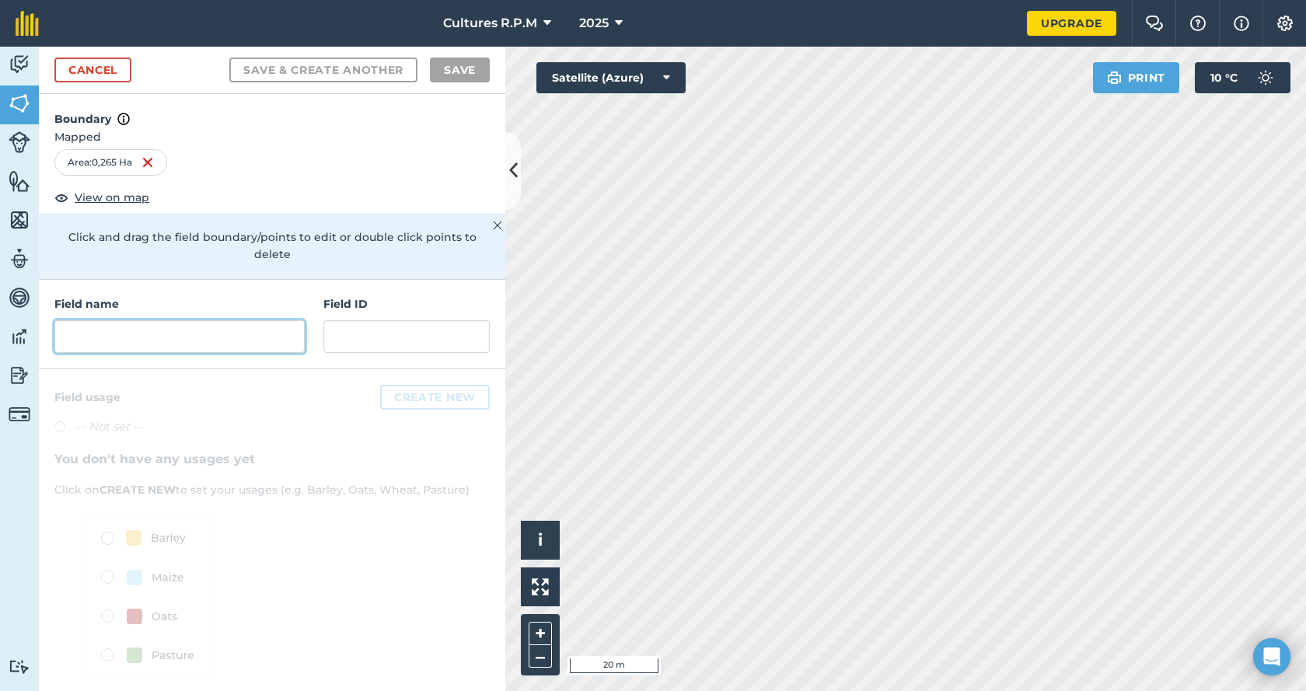
click at [197, 320] on input "text" at bounding box center [179, 336] width 250 height 33
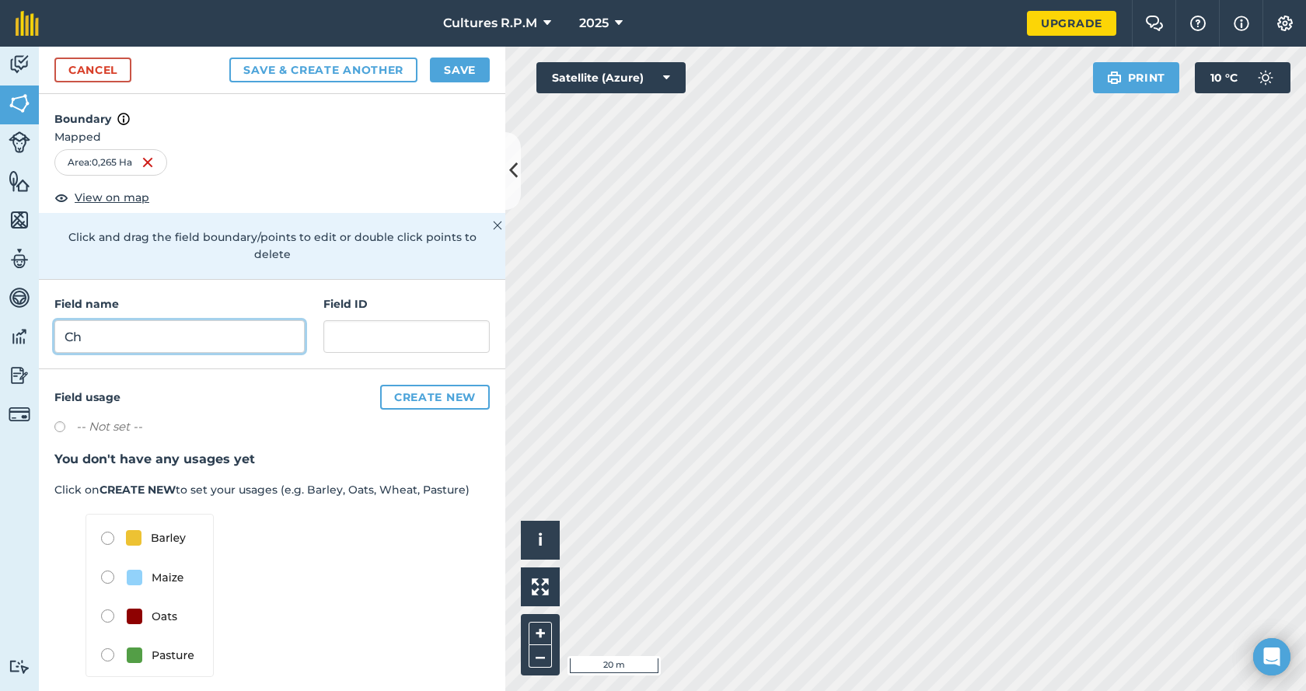
type input "C"
drag, startPoint x: 106, startPoint y: 320, endPoint x: 40, endPoint y: 317, distance: 66.1
click at [40, 317] on div "Field name rosario-1 Field ID" at bounding box center [272, 324] width 466 height 89
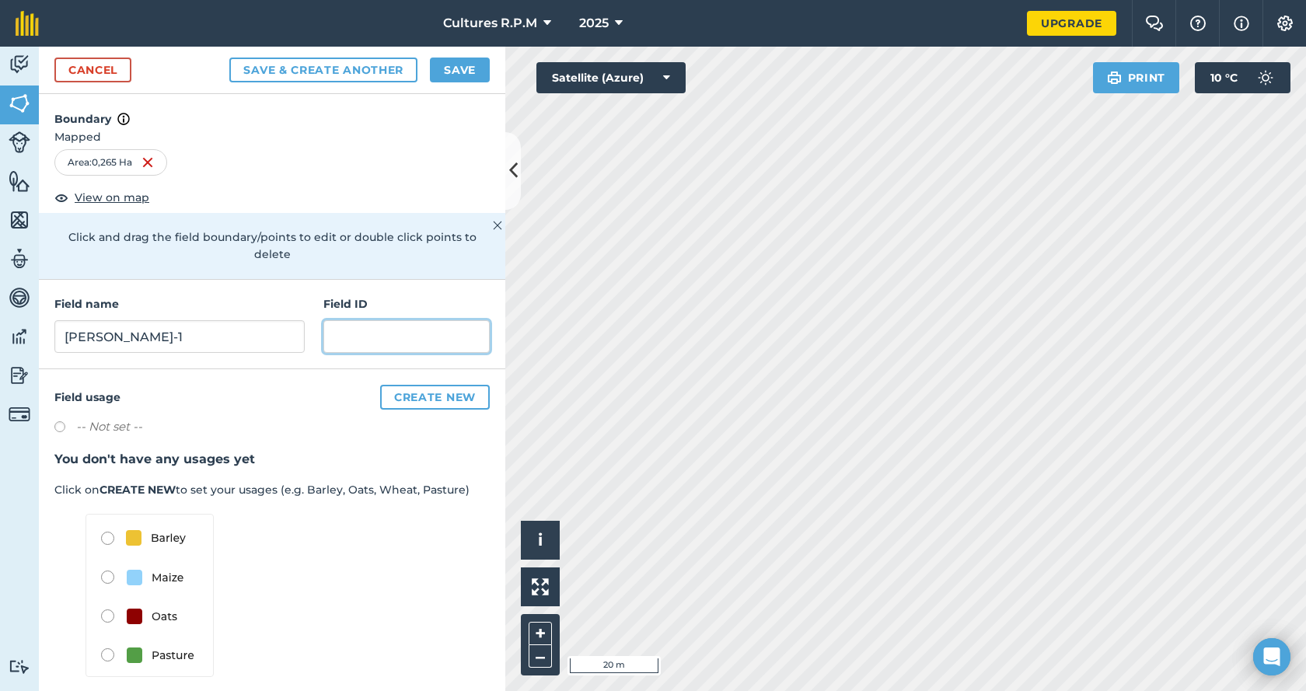
click at [343, 320] on input "text" at bounding box center [406, 336] width 166 height 33
click at [140, 320] on input "manseau-1" at bounding box center [179, 336] width 250 height 33
type input "[PERSON_NAME]"
click at [379, 323] on input "text" at bounding box center [406, 336] width 166 height 33
type input "0"
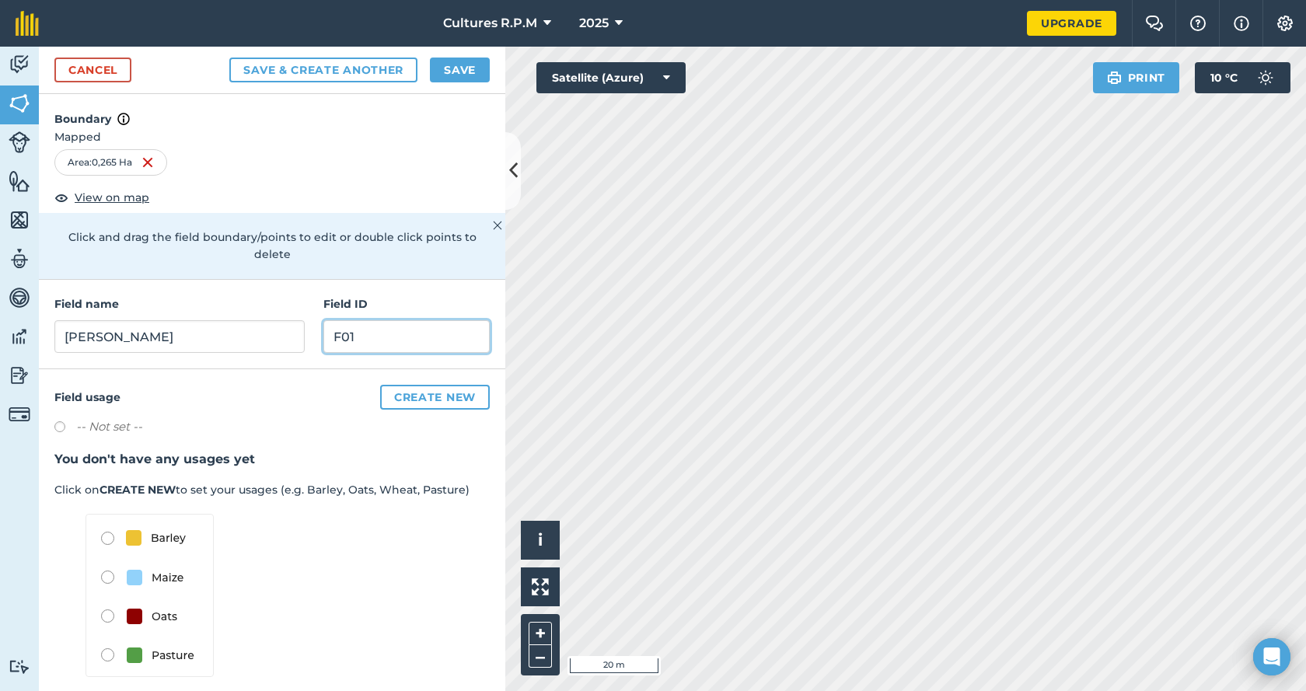
type input "F01"
click at [427, 385] on button "Create new" at bounding box center [435, 397] width 110 height 25
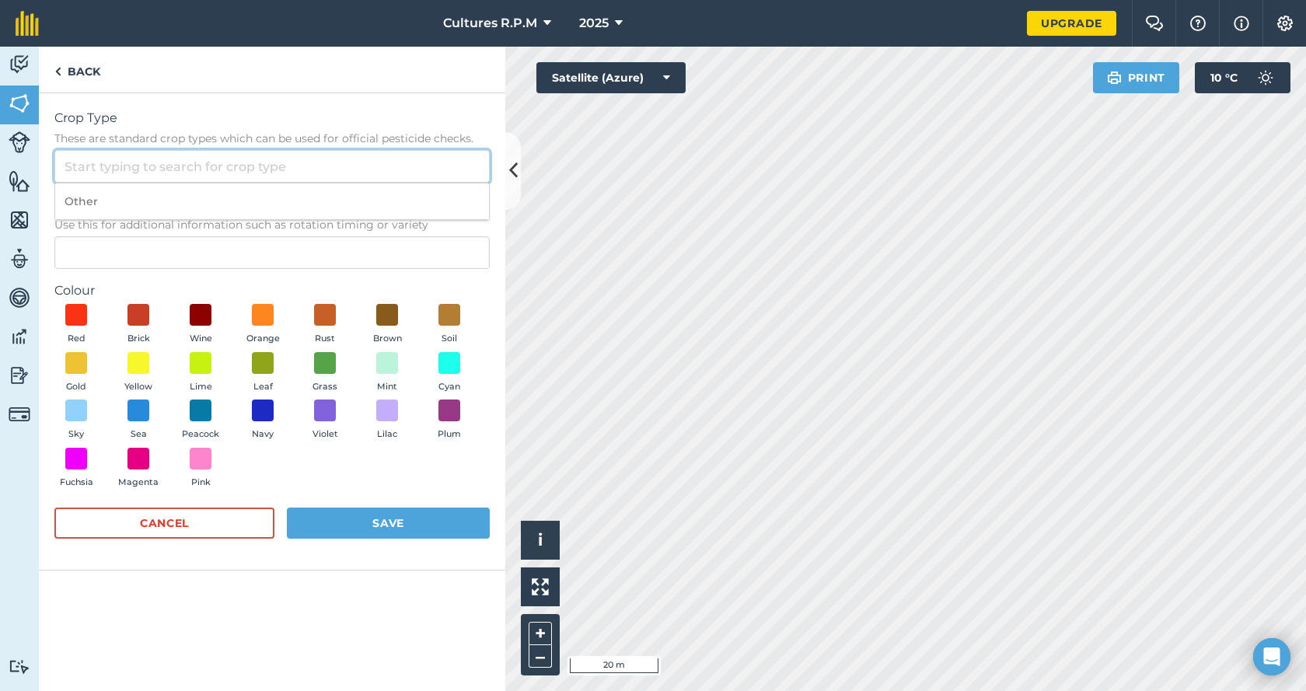
click at [148, 165] on input "Crop Type These are standard crop types which can be used for official pesticid…" at bounding box center [271, 166] width 435 height 33
click at [163, 231] on span "Use this for additional information such as rotation timing or variety" at bounding box center [271, 225] width 435 height 16
click at [163, 236] on input "Description Optional Use this for additional information such as rotation timin…" at bounding box center [271, 252] width 435 height 33
click at [166, 201] on em "Optional" at bounding box center [157, 204] width 54 height 15
click at [166, 236] on input "Description Optional Use this for additional information such as rotation timin…" at bounding box center [271, 252] width 435 height 33
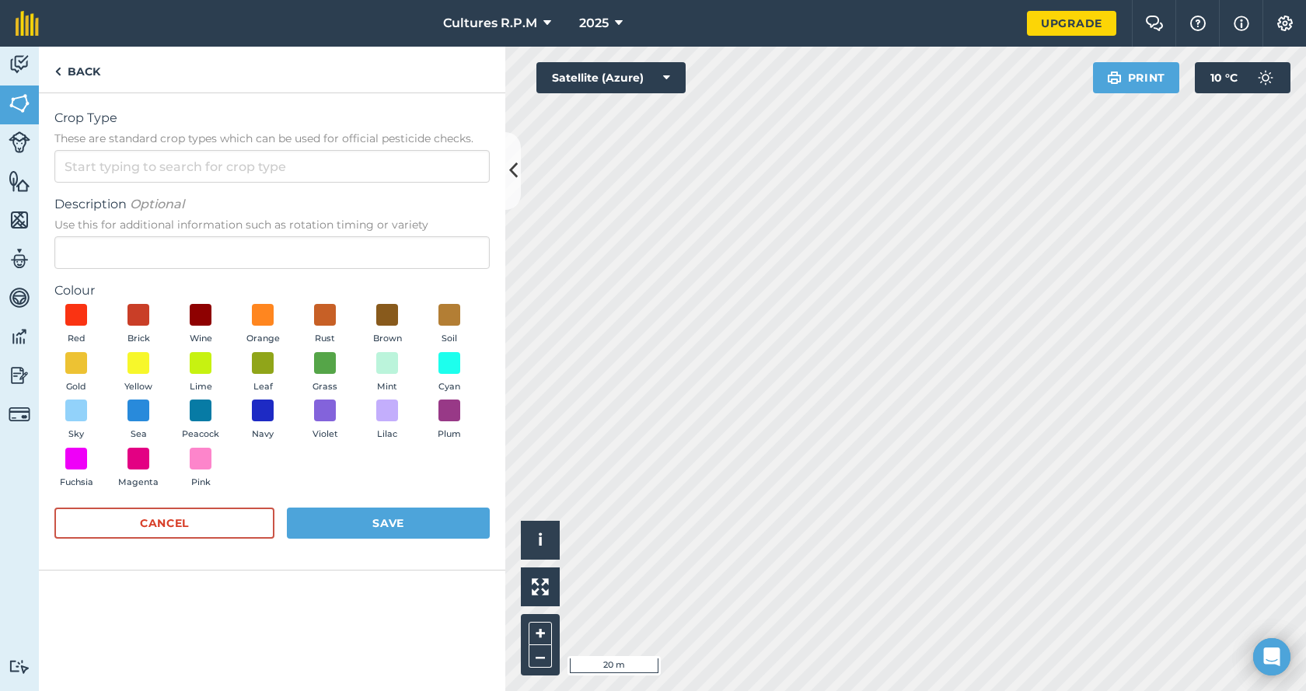
click at [274, 195] on span "Description Optional" at bounding box center [271, 204] width 435 height 19
click at [274, 236] on input "Description Optional Use this for additional information such as rotation timin…" at bounding box center [271, 252] width 435 height 33
click at [169, 162] on input "Crop Type These are standard crop types which can be used for official pesticid…" at bounding box center [271, 166] width 435 height 33
click at [94, 72] on link "Back" at bounding box center [77, 70] width 77 height 46
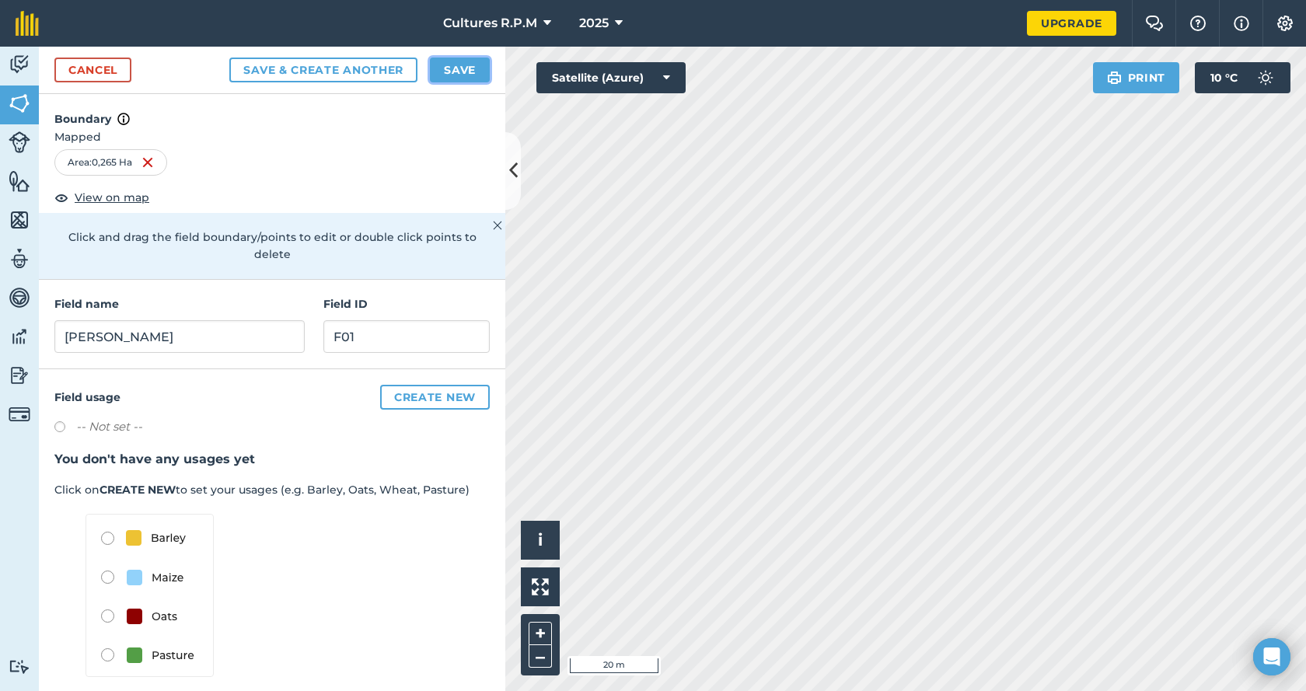
click at [480, 68] on button "Save" at bounding box center [460, 70] width 60 height 25
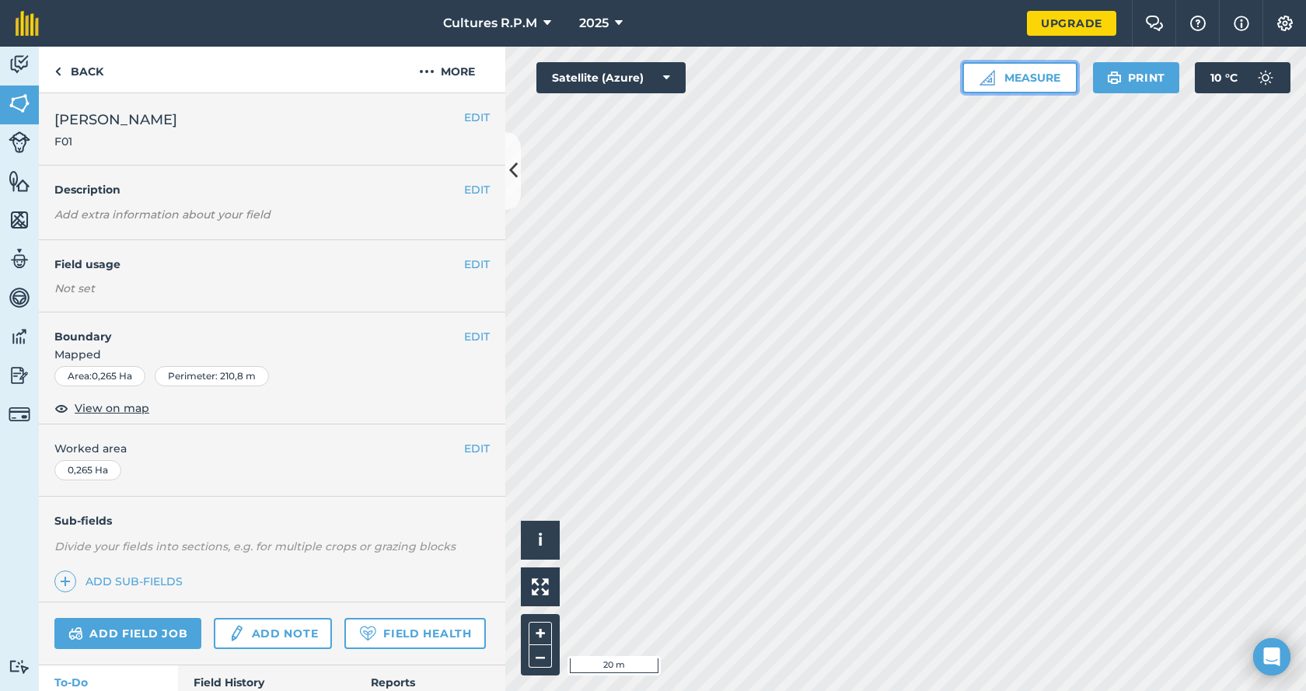
click at [1023, 65] on button "Measure" at bounding box center [1019, 77] width 115 height 31
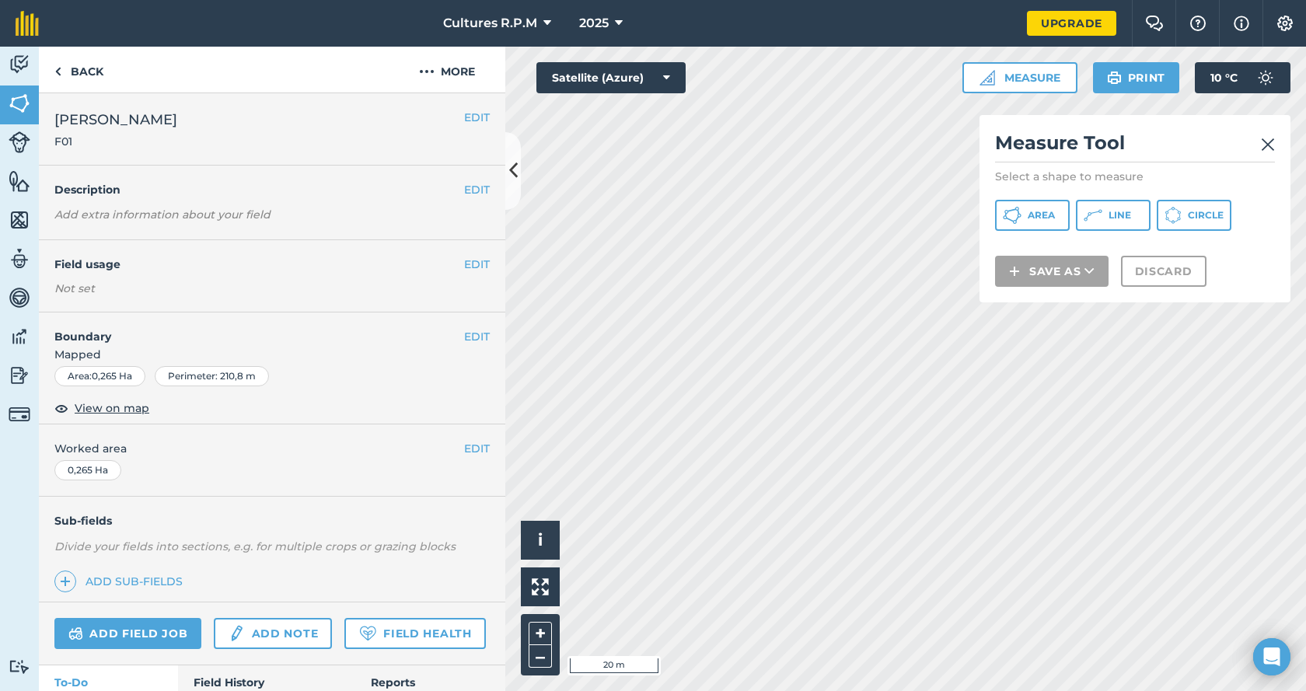
click at [1266, 151] on img at bounding box center [1268, 144] width 14 height 19
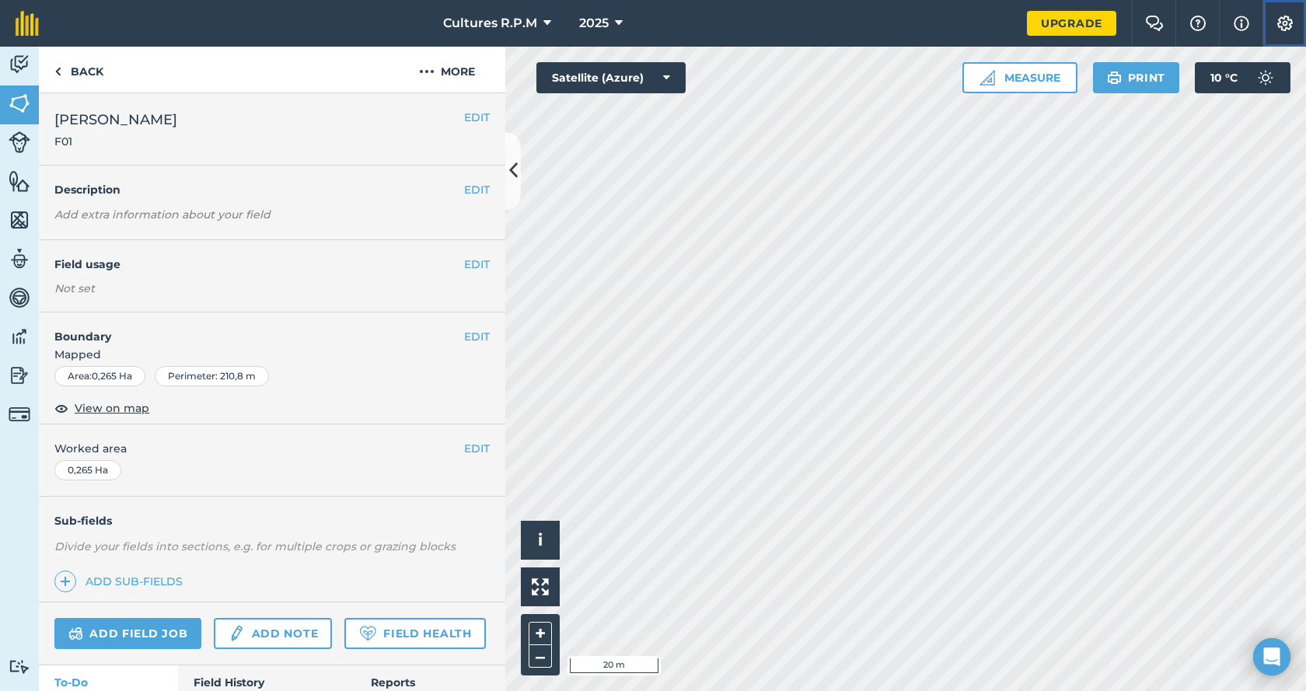
click at [1283, 23] on img at bounding box center [1285, 24] width 19 height 16
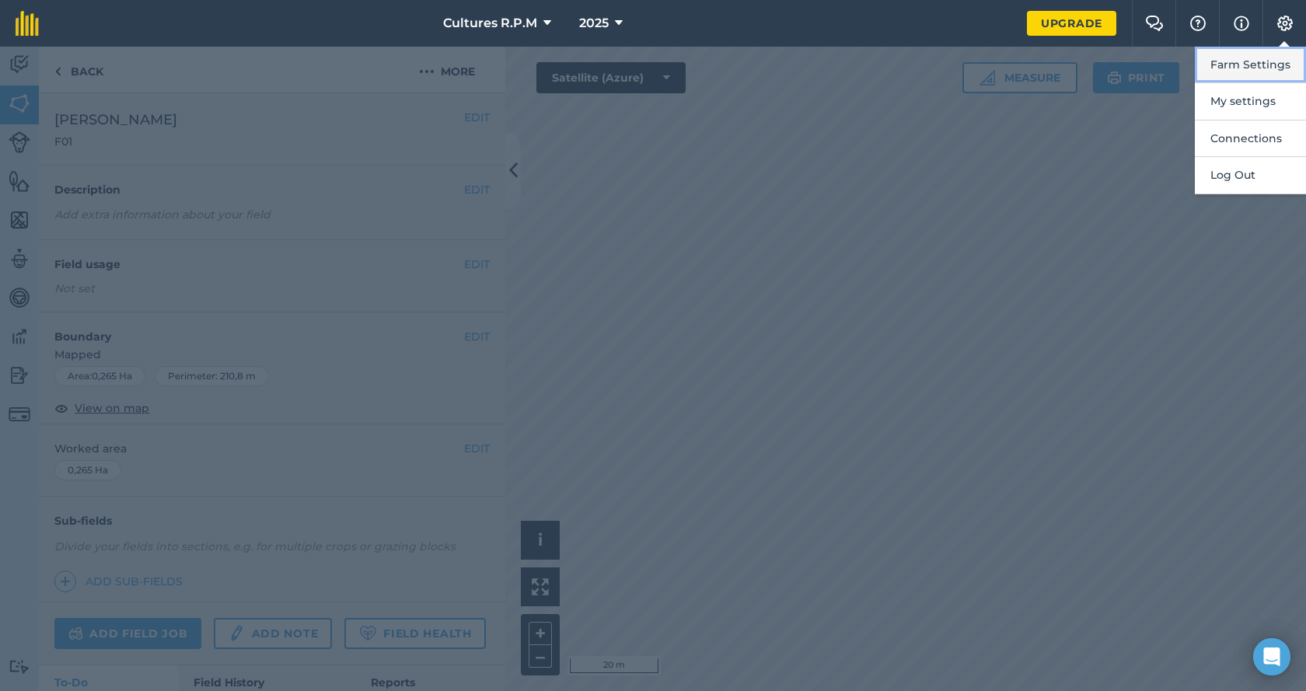
click at [1251, 69] on button "Farm Settings" at bounding box center [1250, 65] width 111 height 37
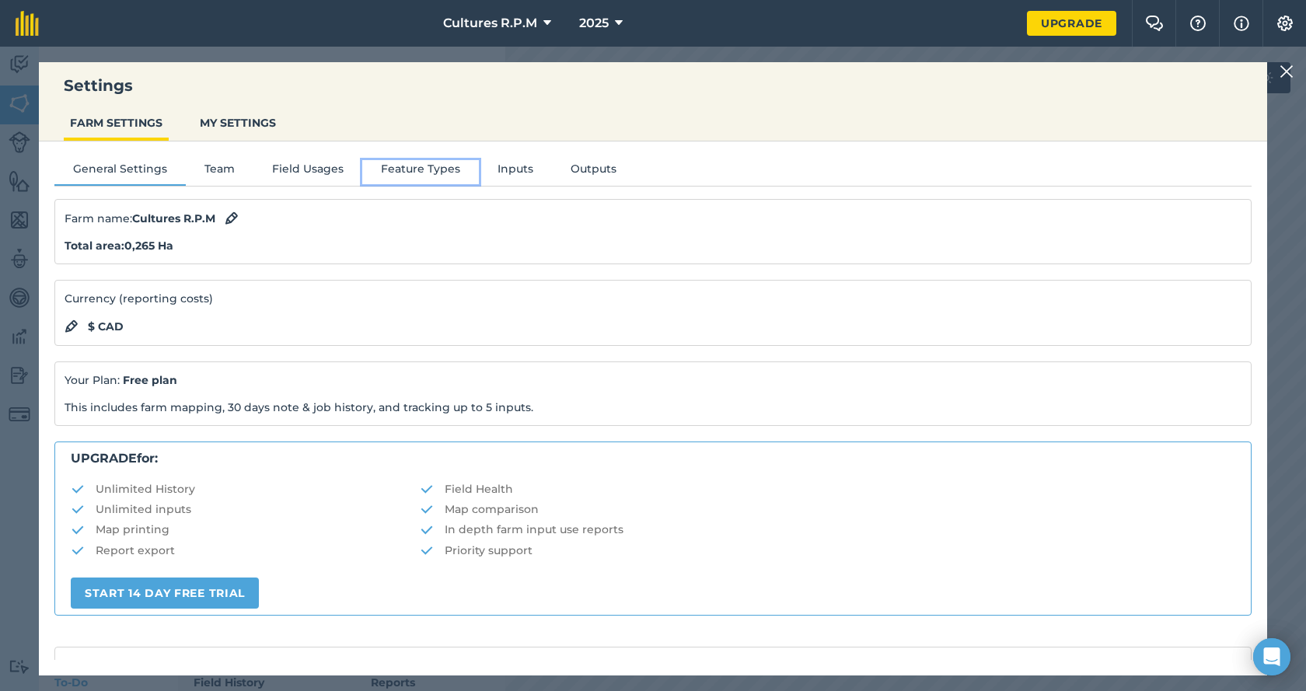
click at [374, 164] on button "Feature Types" at bounding box center [420, 171] width 117 height 23
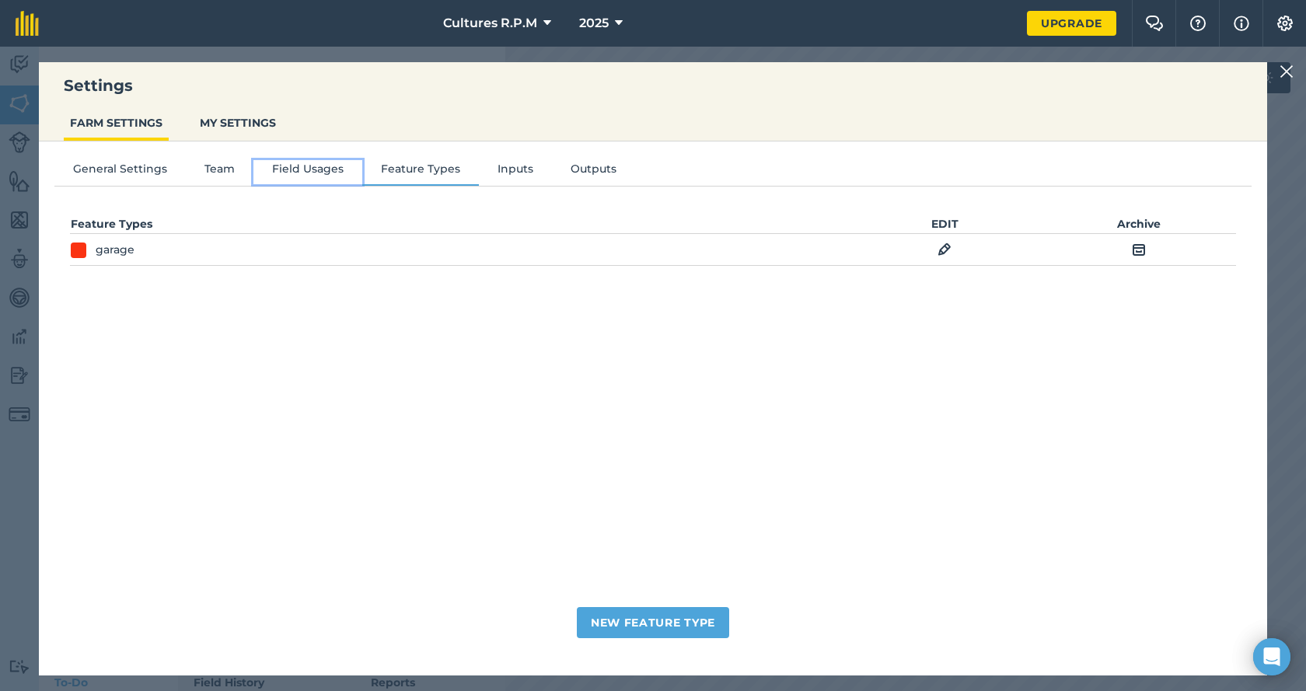
click at [320, 170] on button "Field Usages" at bounding box center [307, 171] width 109 height 23
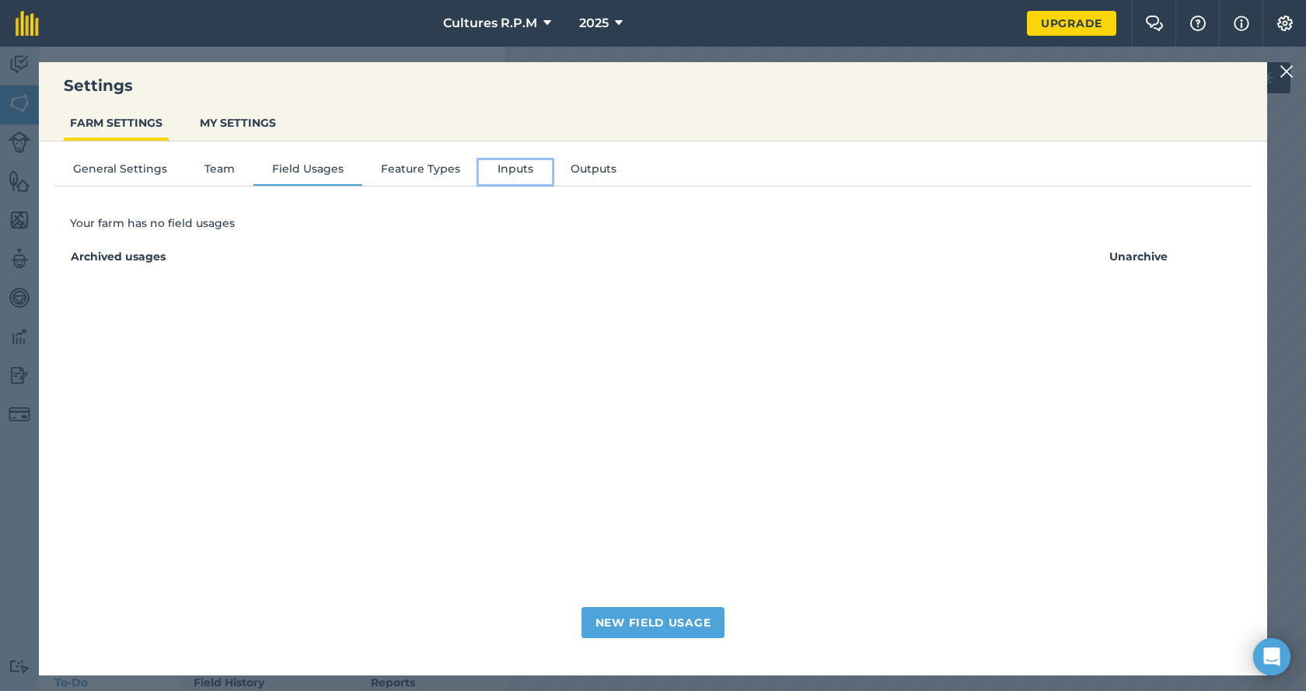
click at [480, 166] on button "Inputs" at bounding box center [515, 171] width 73 height 23
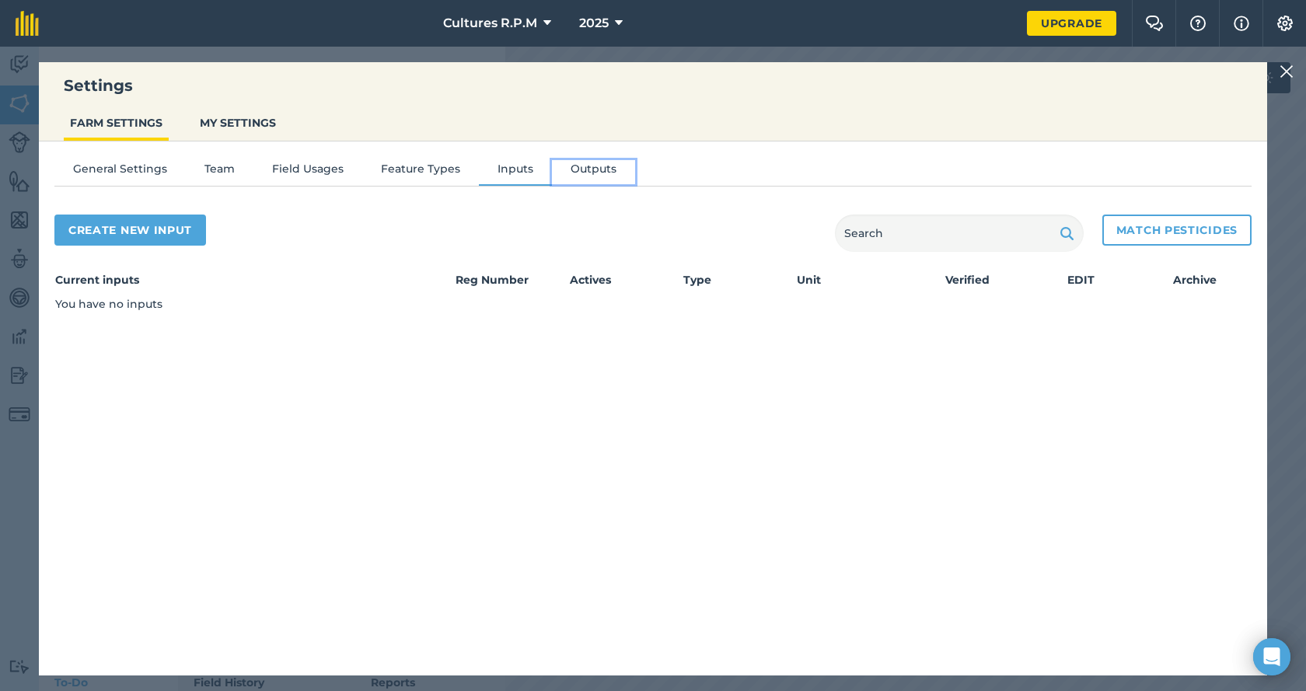
click at [576, 166] on button "Outputs" at bounding box center [593, 171] width 83 height 23
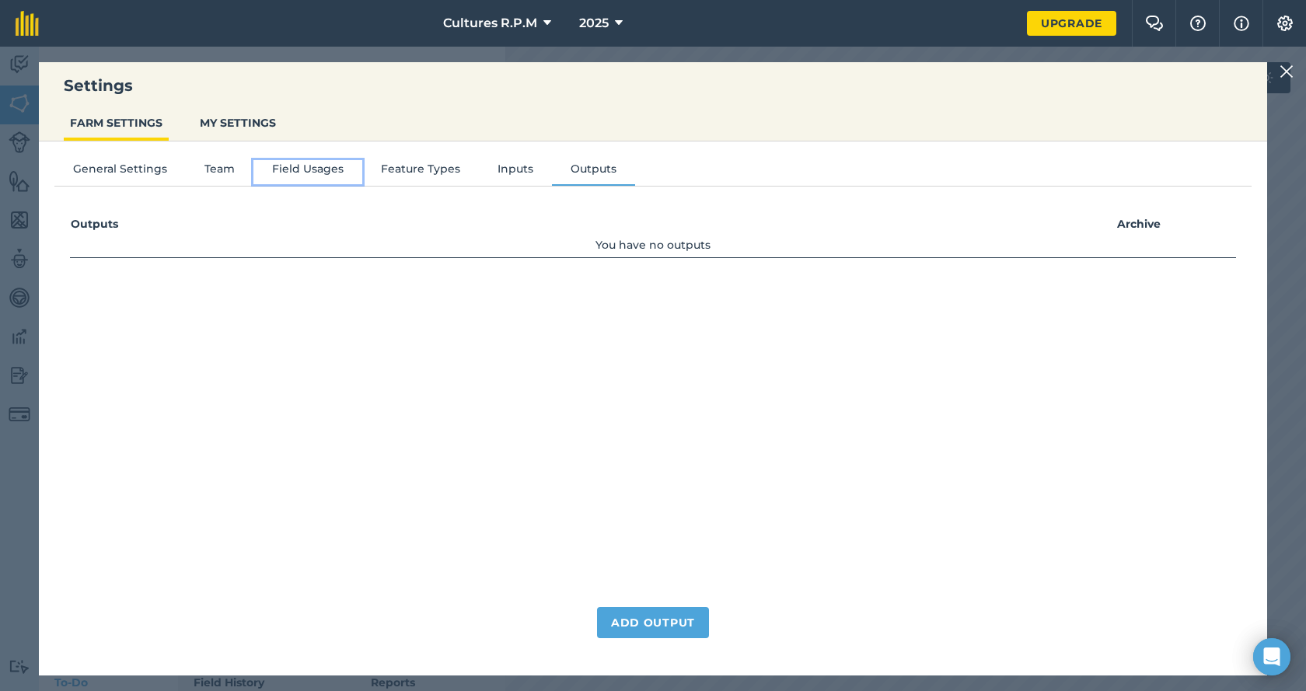
click at [302, 165] on button "Field Usages" at bounding box center [307, 171] width 109 height 23
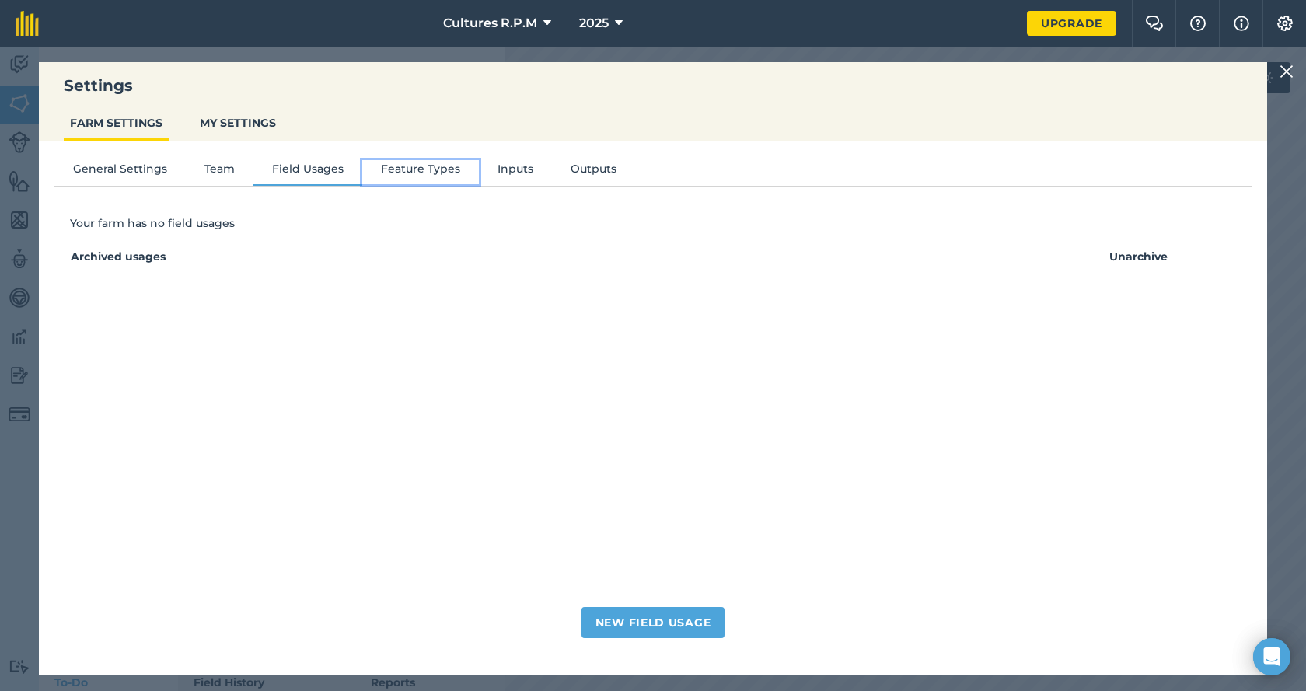
click at [423, 163] on button "Feature Types" at bounding box center [420, 171] width 117 height 23
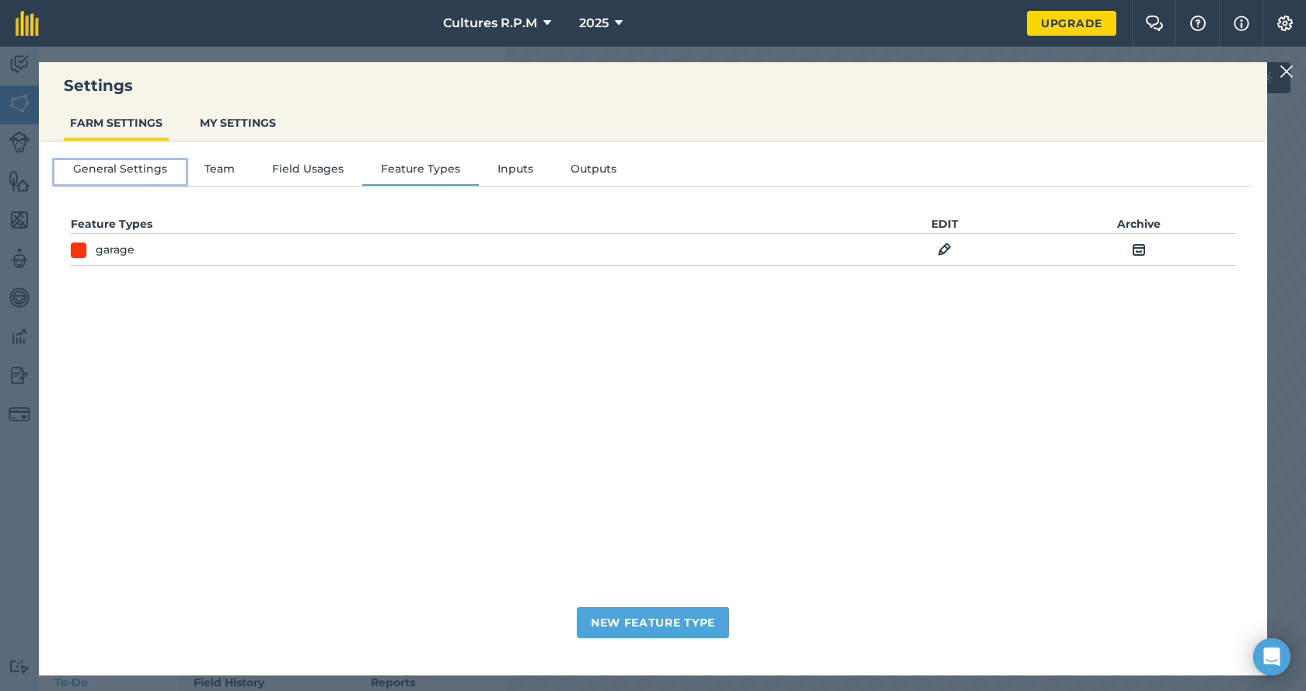
click at [130, 166] on button "General Settings" at bounding box center [119, 171] width 131 height 23
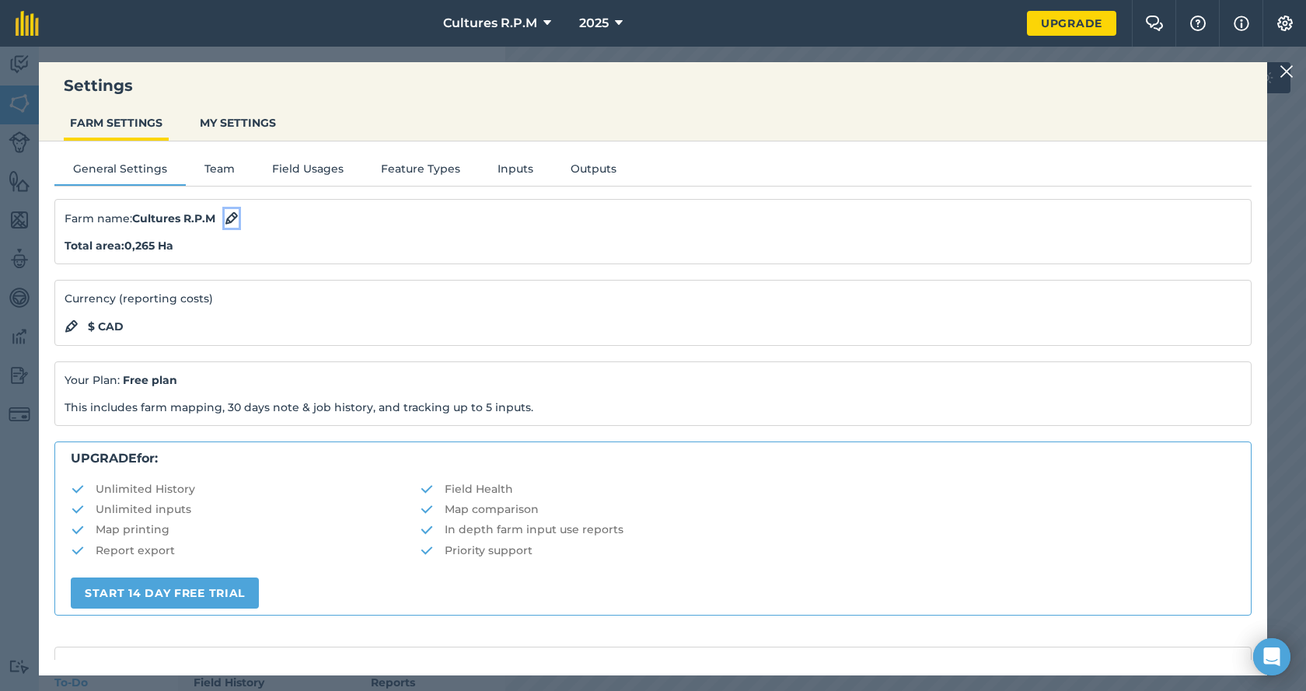
click at [231, 220] on img at bounding box center [232, 218] width 14 height 19
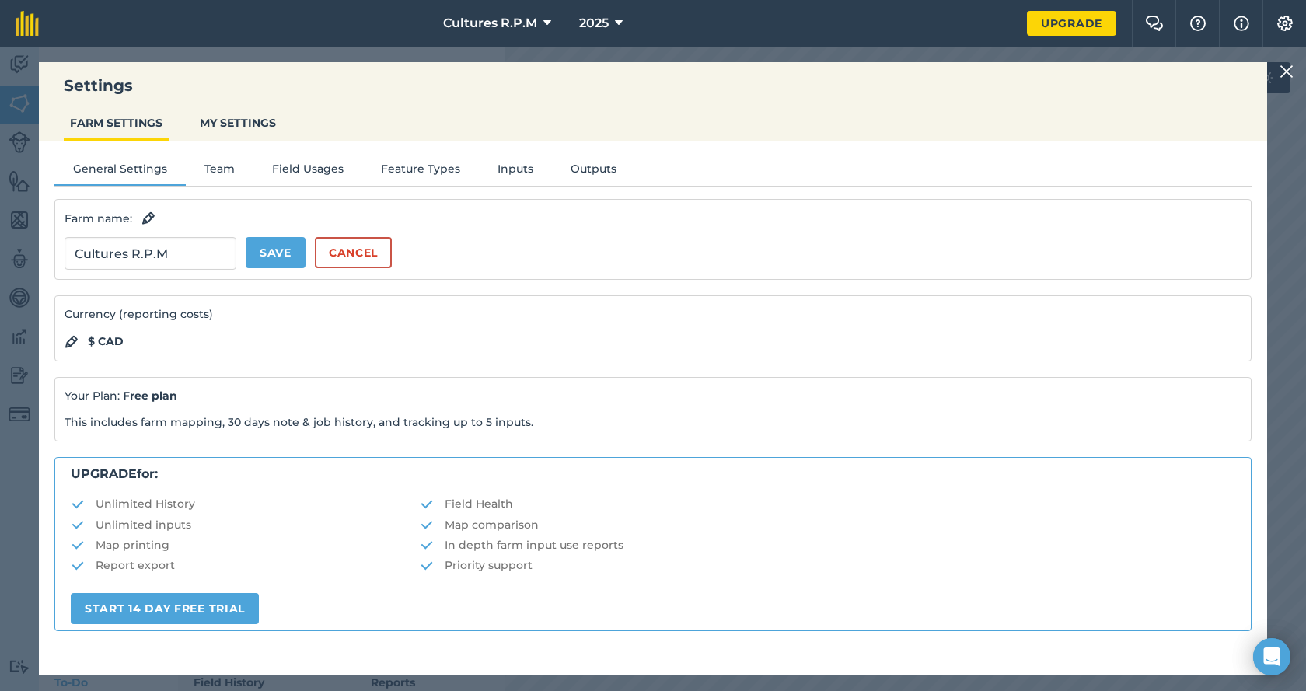
click at [1301, 73] on div "Settings FARM SETTINGS MY SETTINGS General Settings Team Field Usages Feature T…" at bounding box center [653, 369] width 1306 height 644
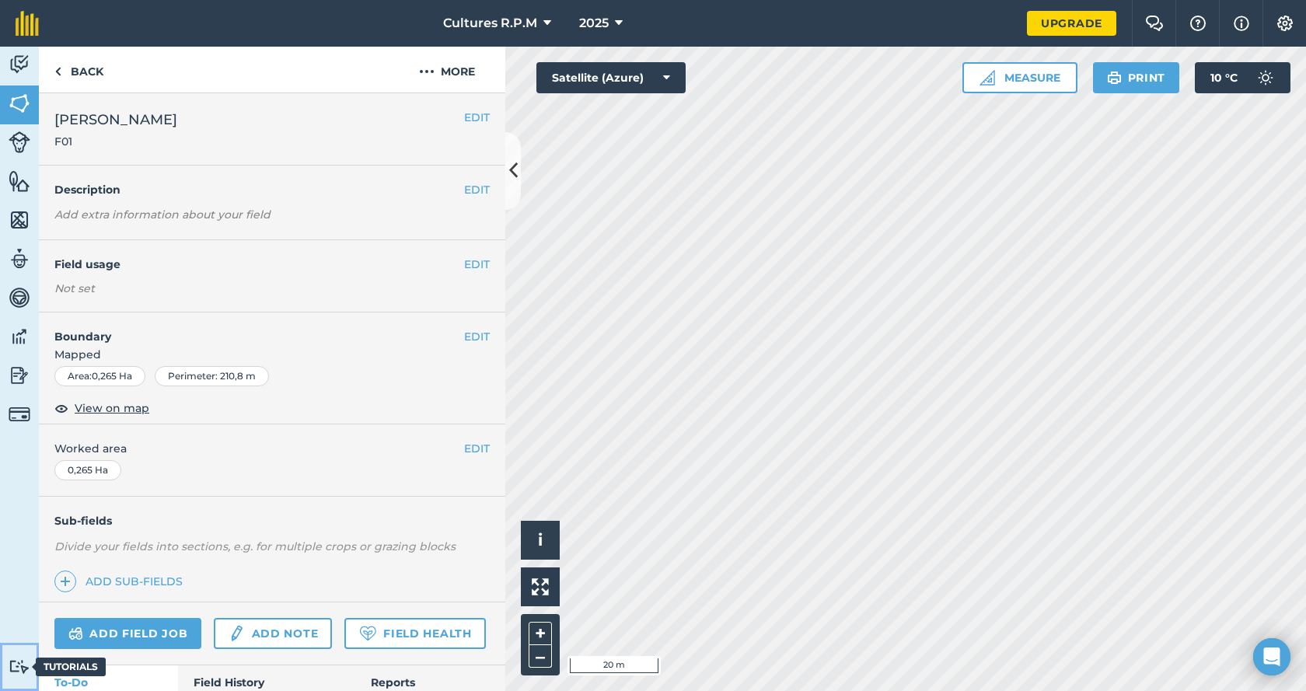
click at [17, 665] on img at bounding box center [20, 666] width 22 height 15
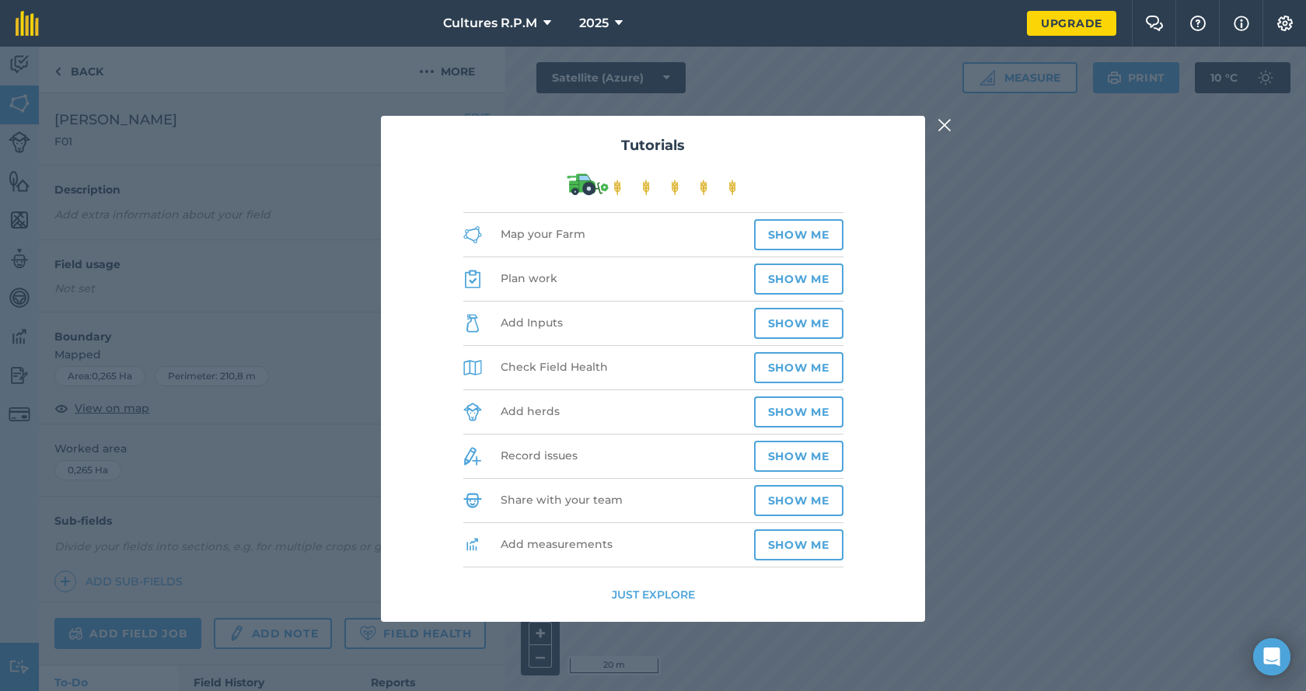
click at [947, 128] on img at bounding box center [944, 125] width 14 height 19
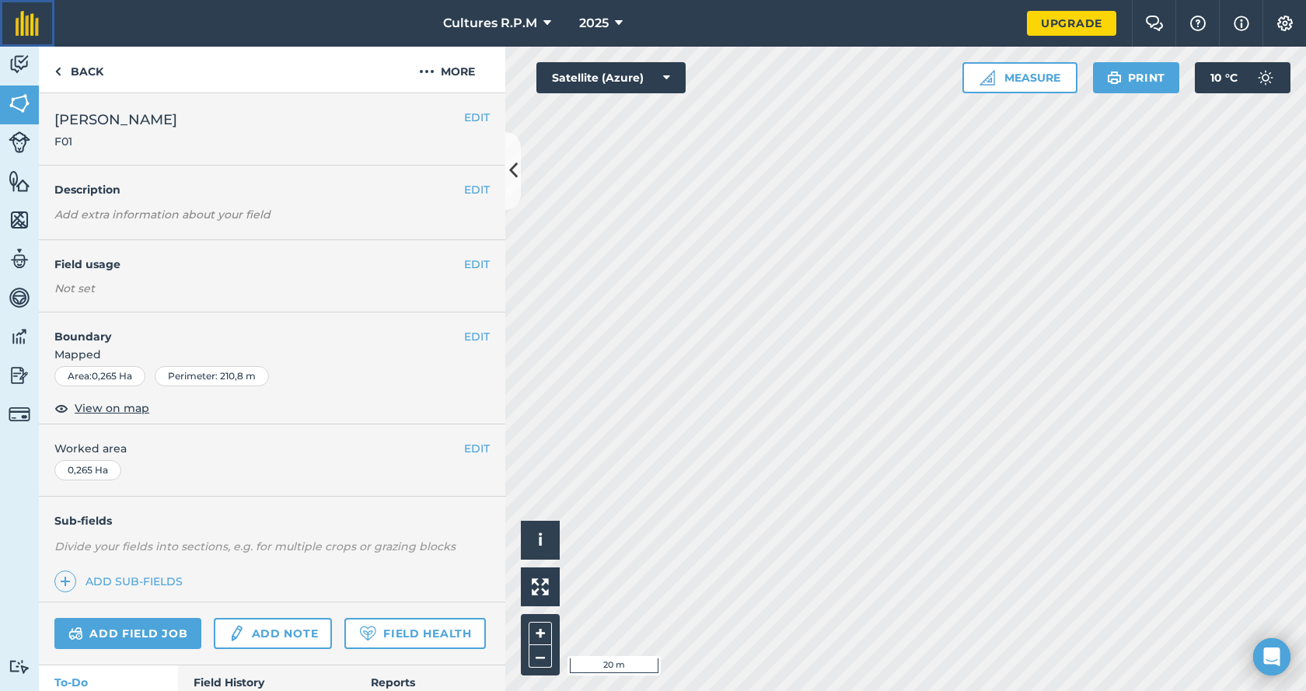
click at [33, 14] on img at bounding box center [27, 23] width 23 height 25
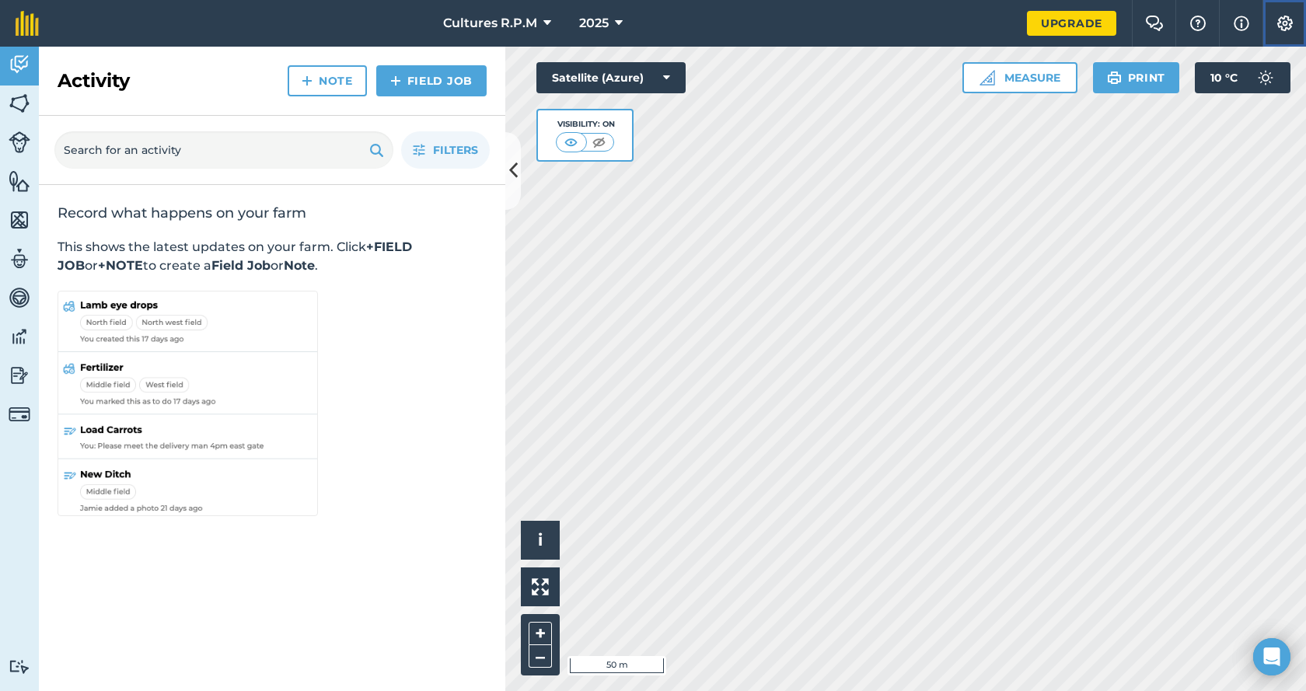
click at [1292, 26] on img at bounding box center [1285, 24] width 19 height 16
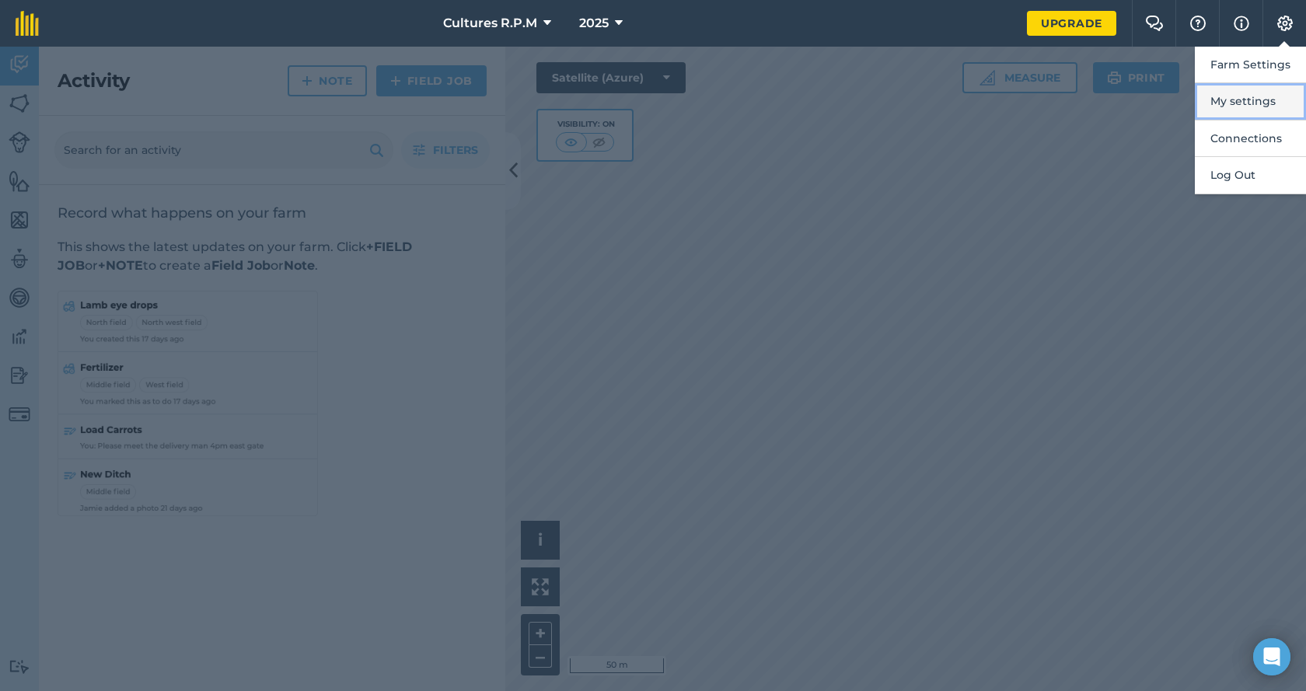
click at [1269, 101] on button "My settings" at bounding box center [1250, 101] width 111 height 37
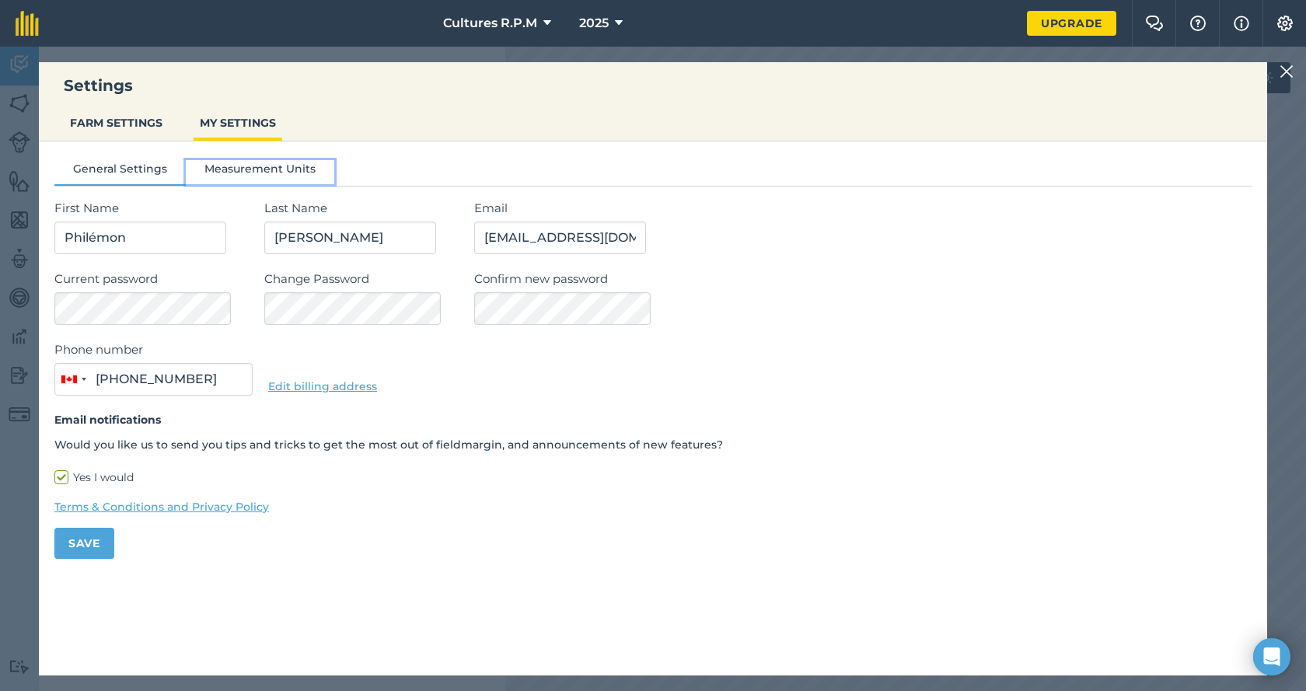
click at [228, 172] on button "Measurement Units" at bounding box center [260, 171] width 148 height 23
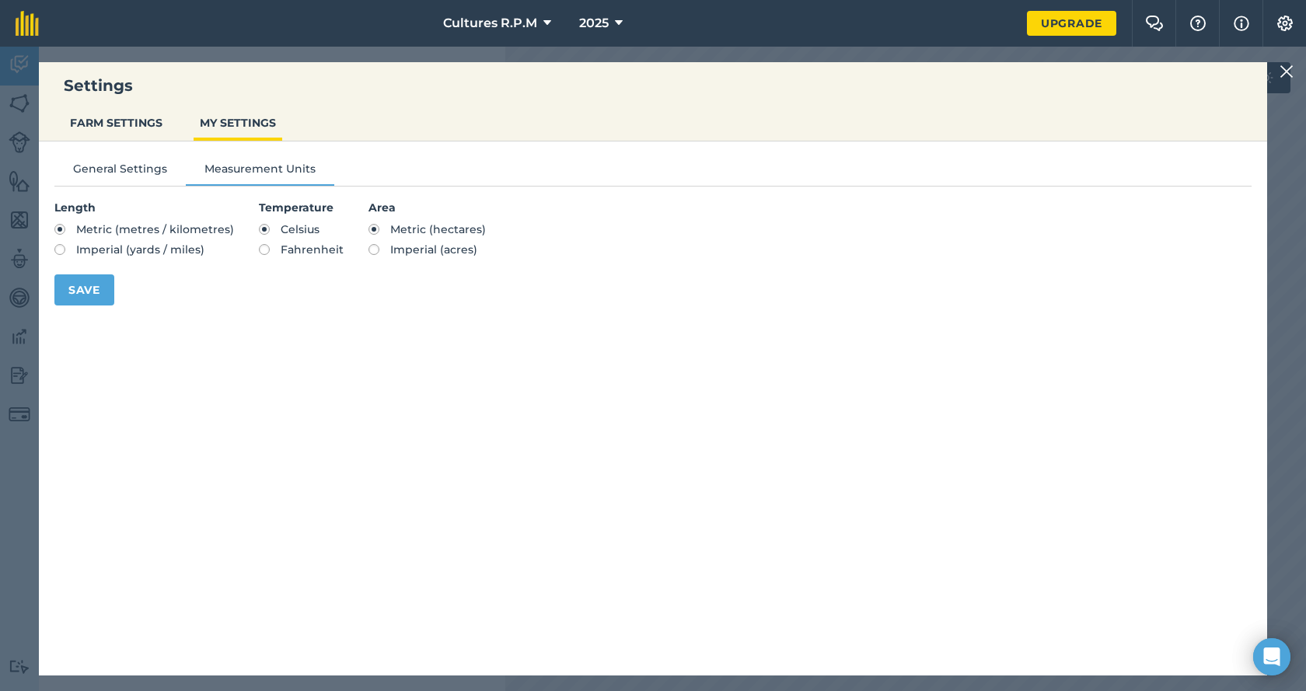
click at [62, 252] on label "Imperial (yards / miles)" at bounding box center [144, 249] width 180 height 11
radio input "true"
click at [60, 227] on label "Metric (metres / kilometres)" at bounding box center [144, 229] width 180 height 11
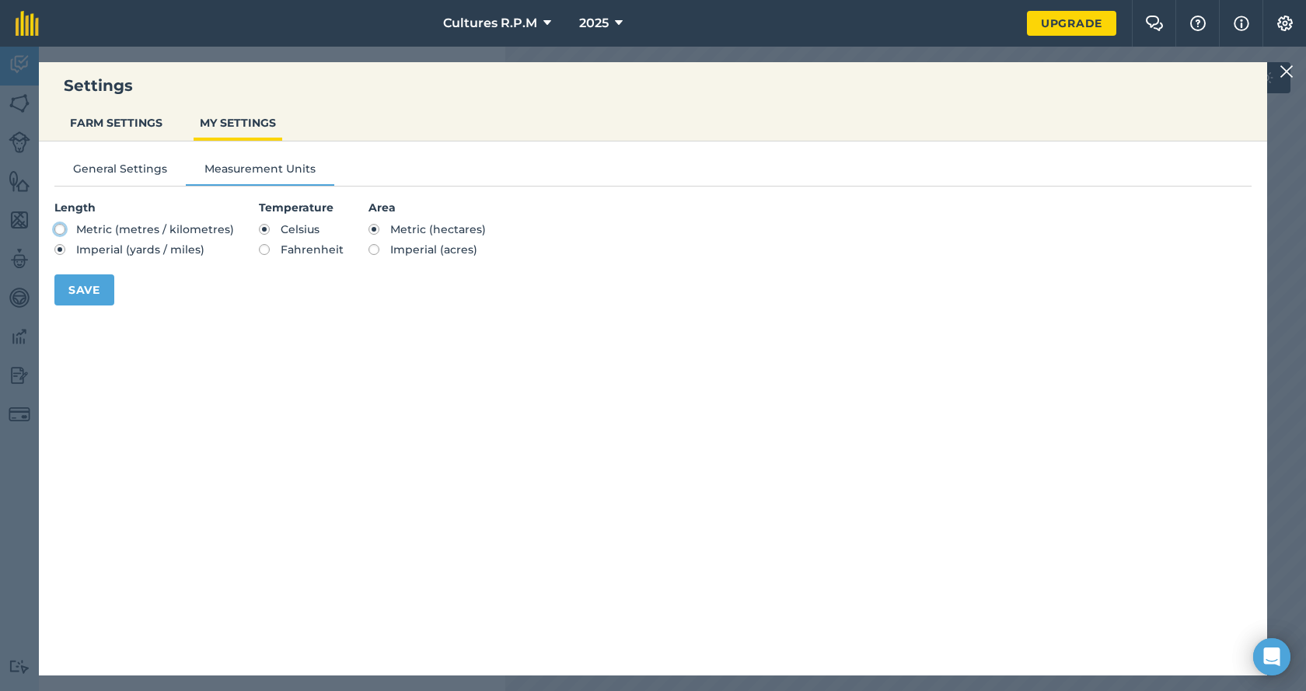
radio input "true"
radio input "false"
click at [371, 250] on label "Imperial (acres)" at bounding box center [426, 249] width 117 height 11
radio input "true"
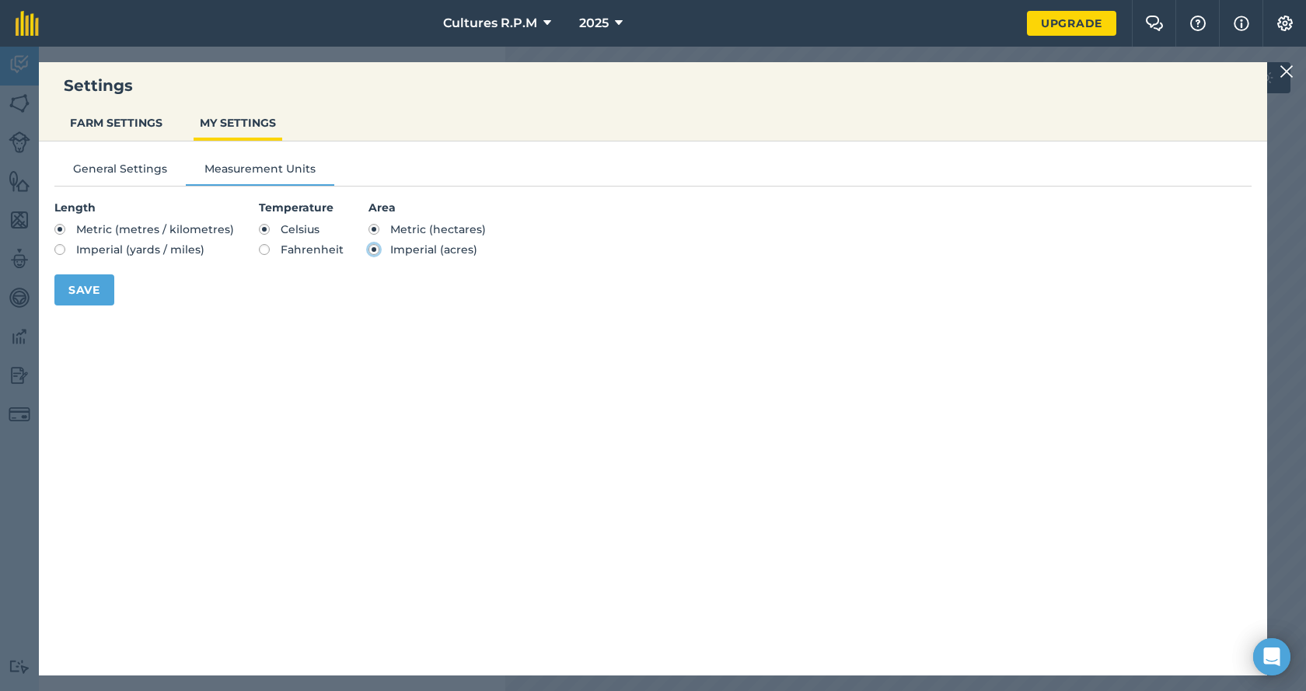
radio input "false"
click at [82, 285] on button "Save" at bounding box center [84, 289] width 60 height 31
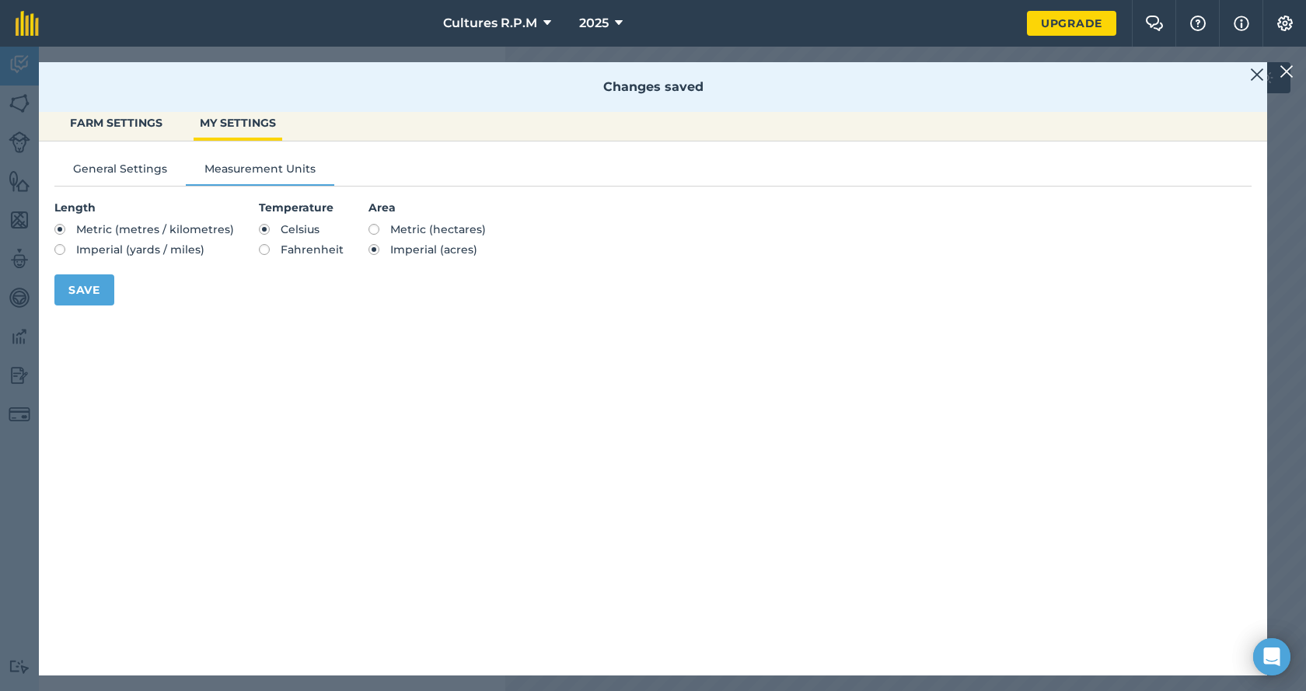
click at [1288, 71] on img at bounding box center [1286, 71] width 14 height 19
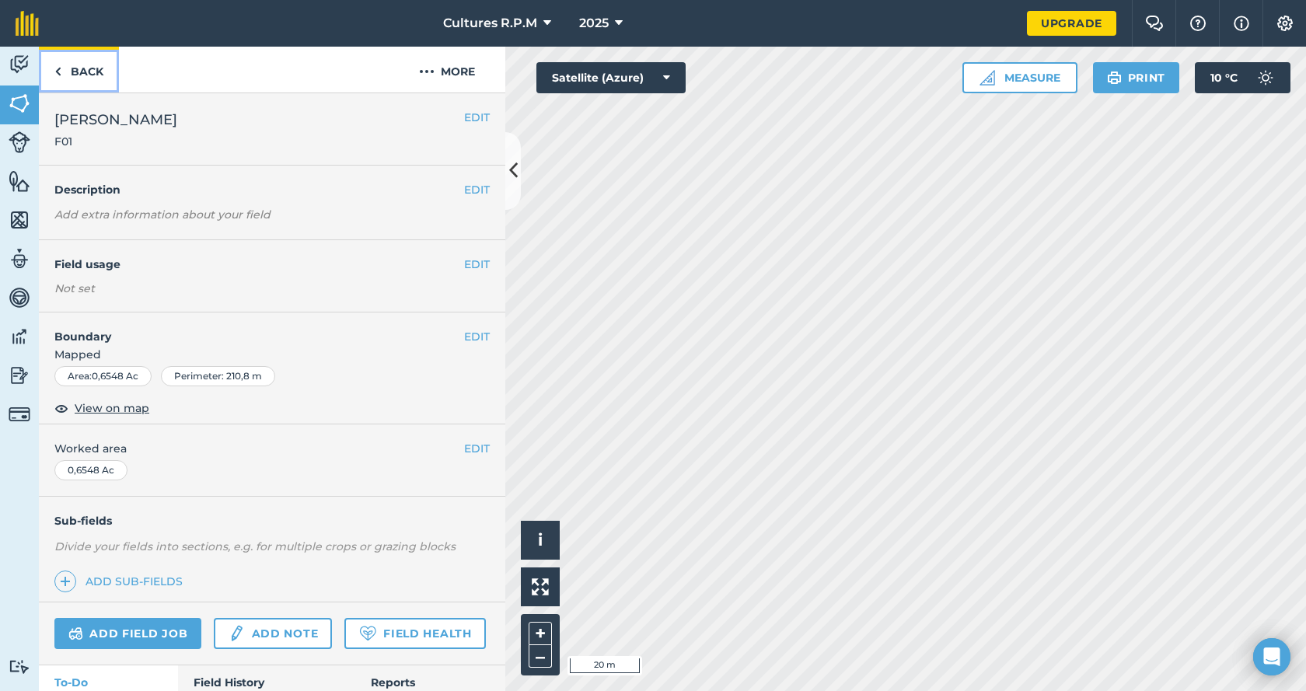
click at [94, 68] on link "Back" at bounding box center [79, 70] width 80 height 46
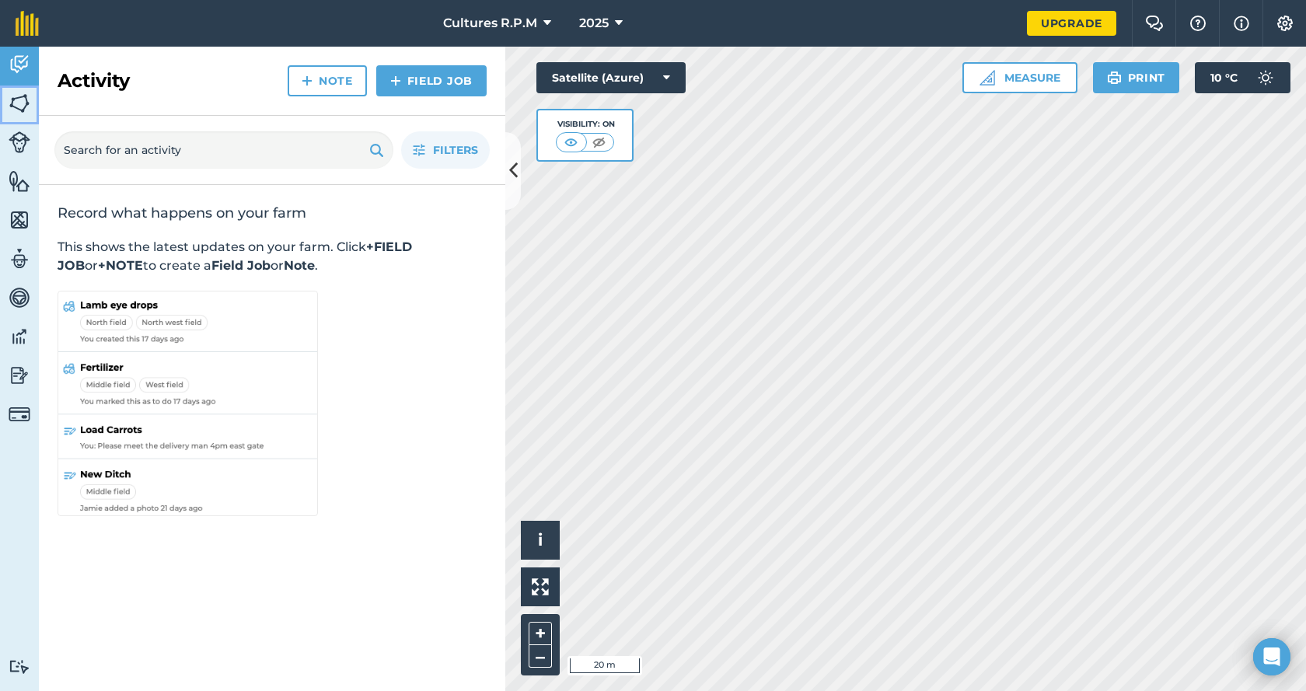
drag, startPoint x: 8, startPoint y: 102, endPoint x: 7, endPoint y: 112, distance: 10.1
click at [9, 102] on link "Fields" at bounding box center [19, 105] width 39 height 39
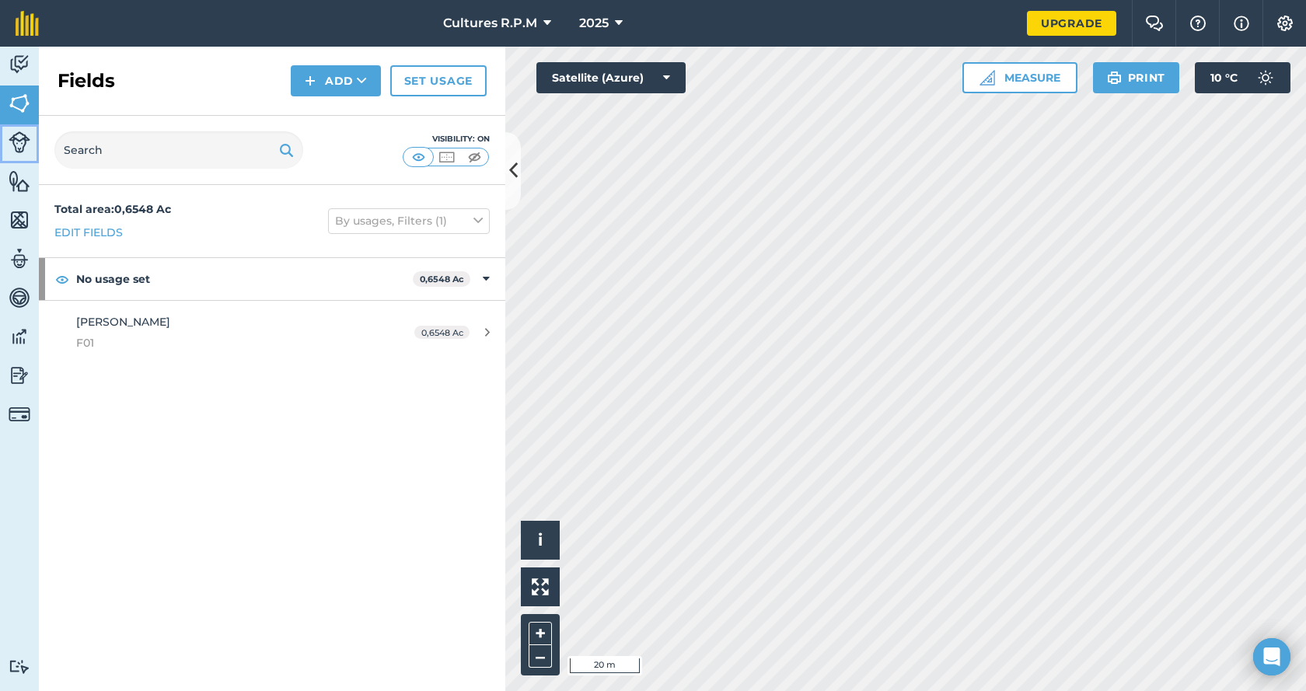
click at [9, 145] on img at bounding box center [20, 142] width 22 height 22
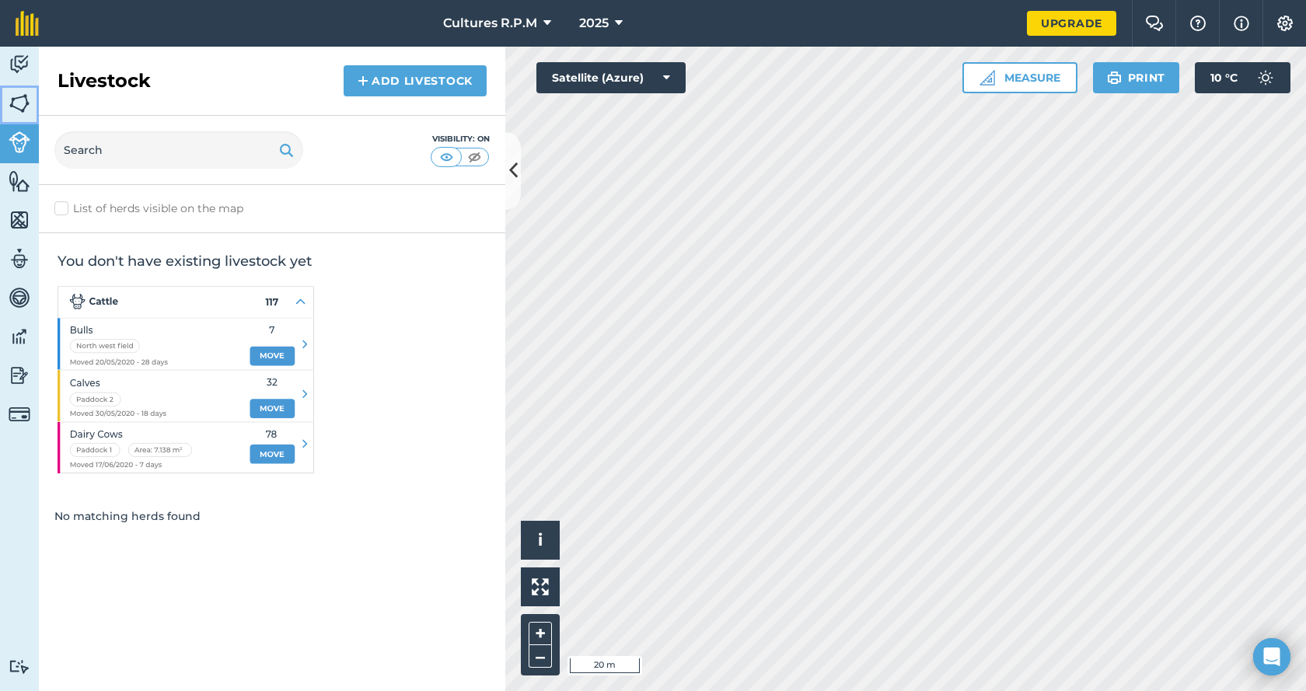
click at [12, 111] on img at bounding box center [20, 103] width 22 height 23
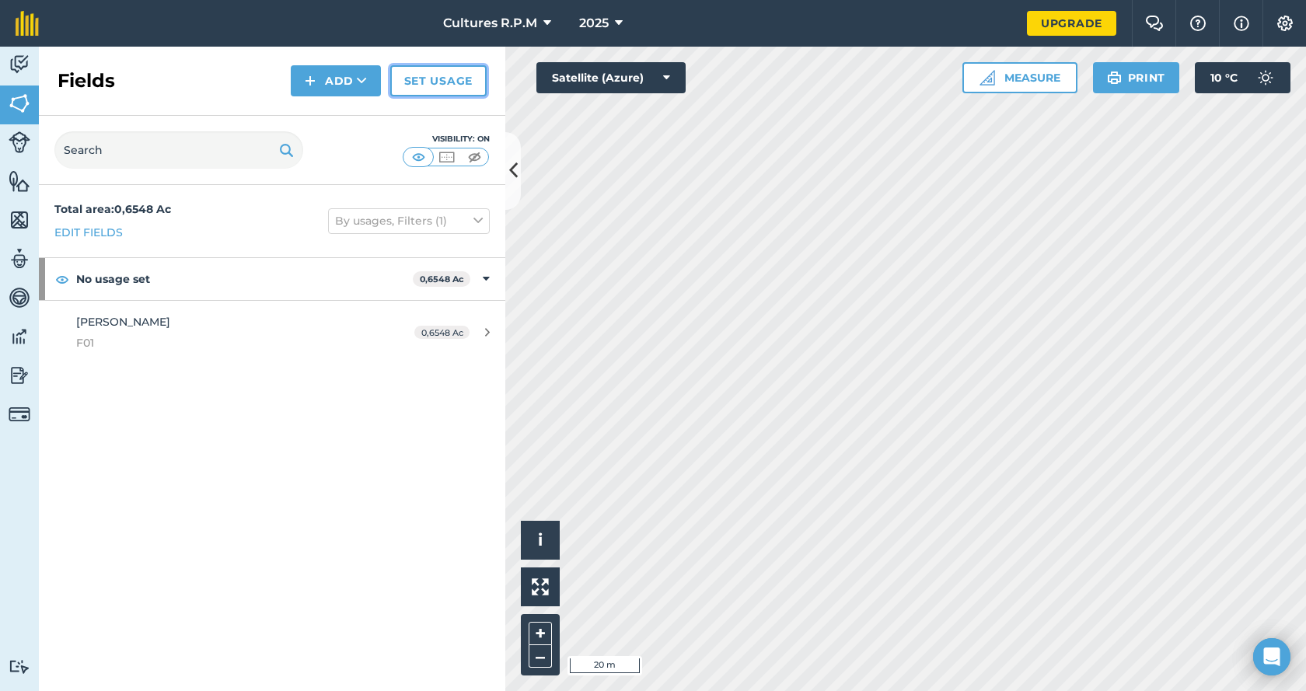
click at [428, 79] on link "Set usage" at bounding box center [438, 80] width 96 height 31
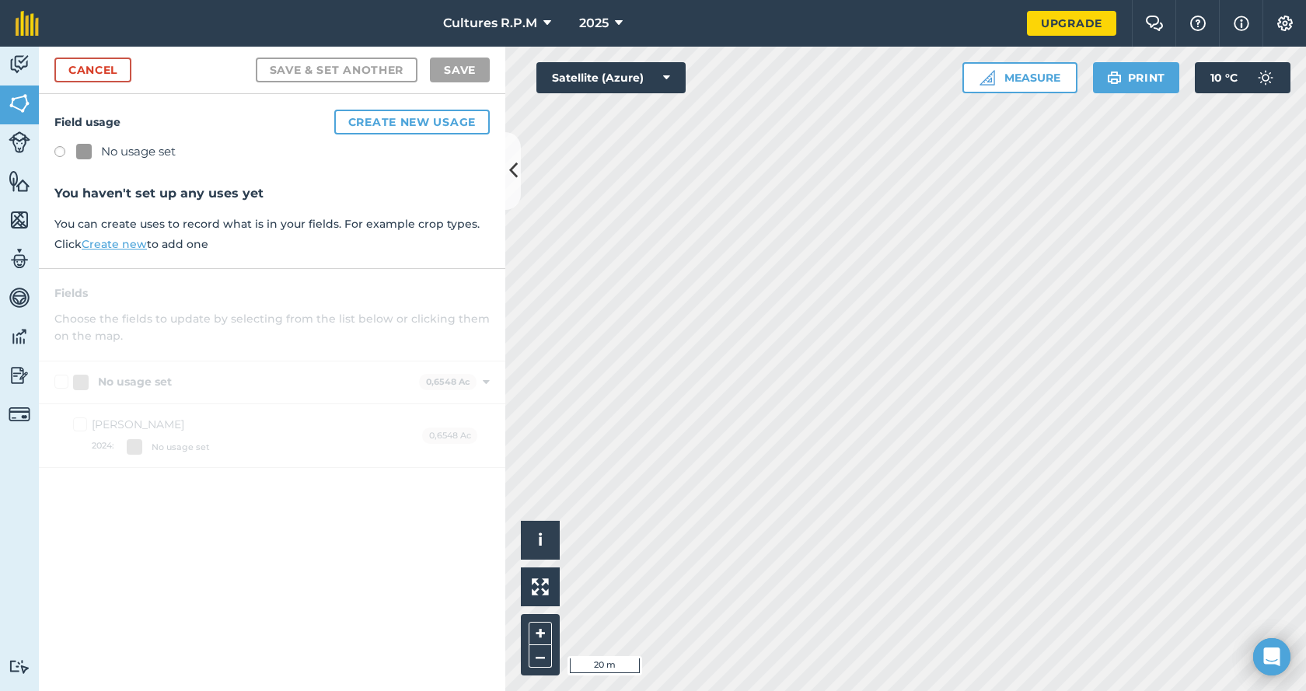
click at [56, 151] on label at bounding box center [65, 154] width 22 height 16
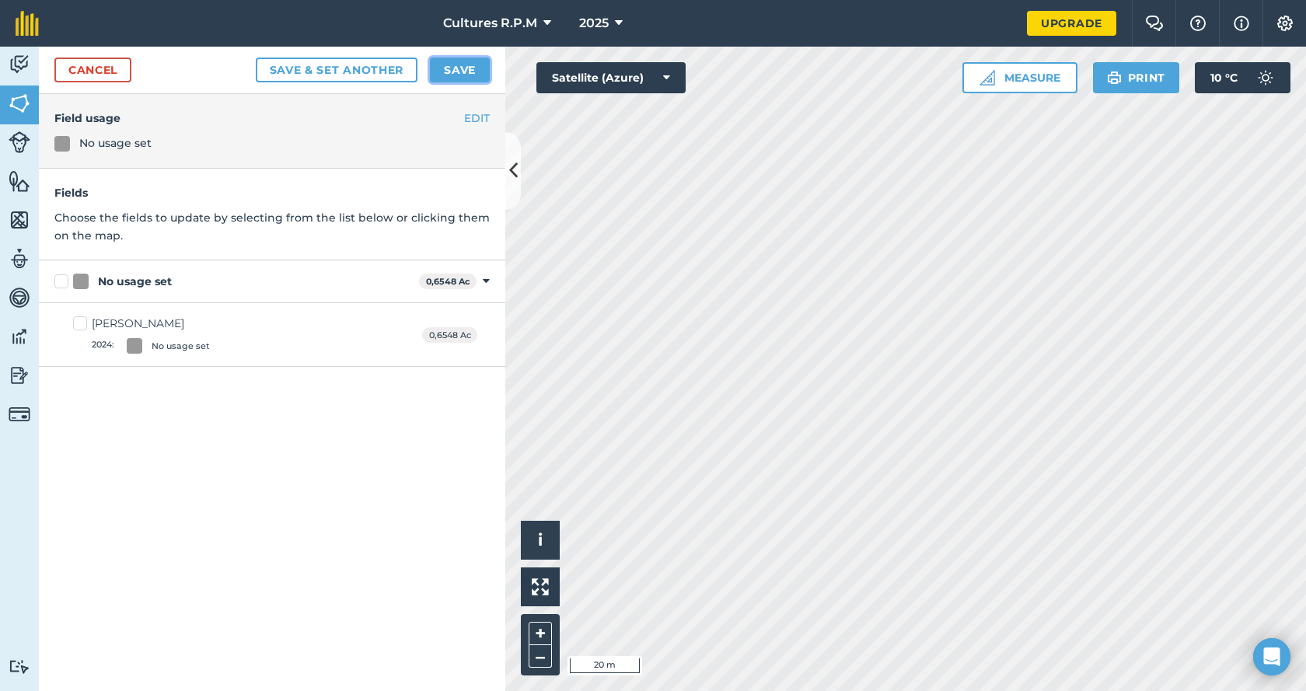
click at [464, 70] on button "Save" at bounding box center [460, 70] width 60 height 25
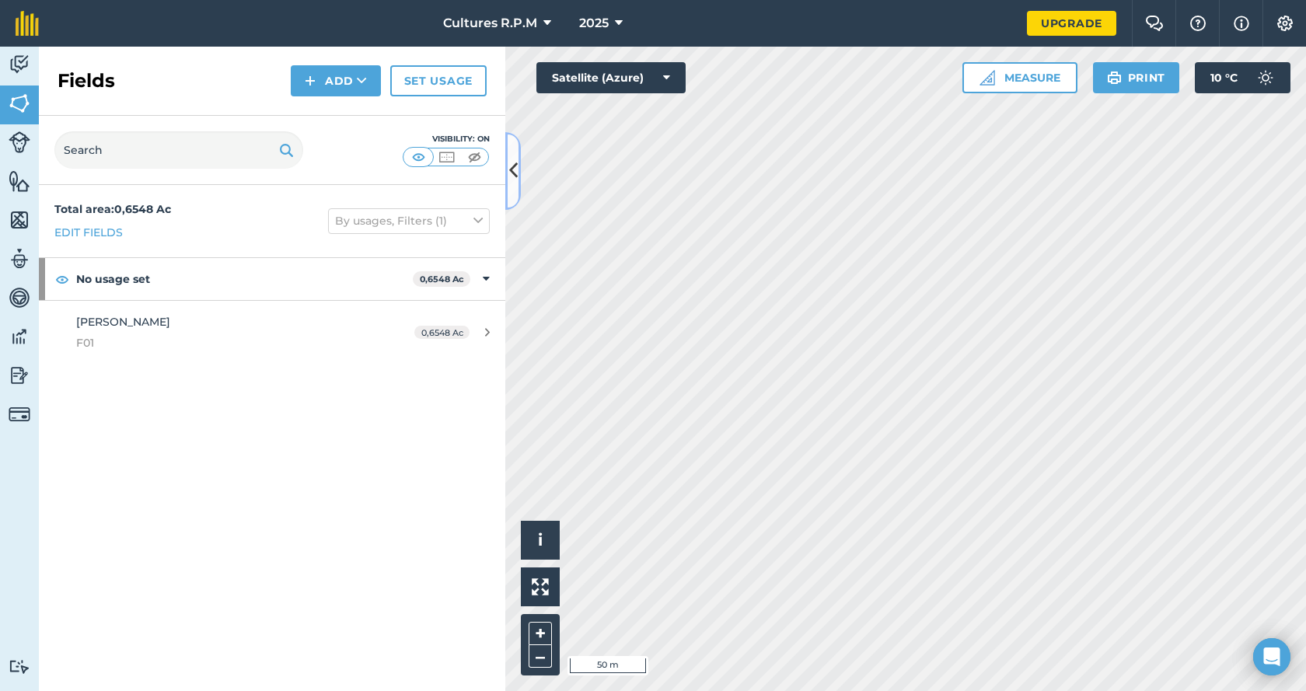
click at [518, 177] on button at bounding box center [513, 171] width 16 height 78
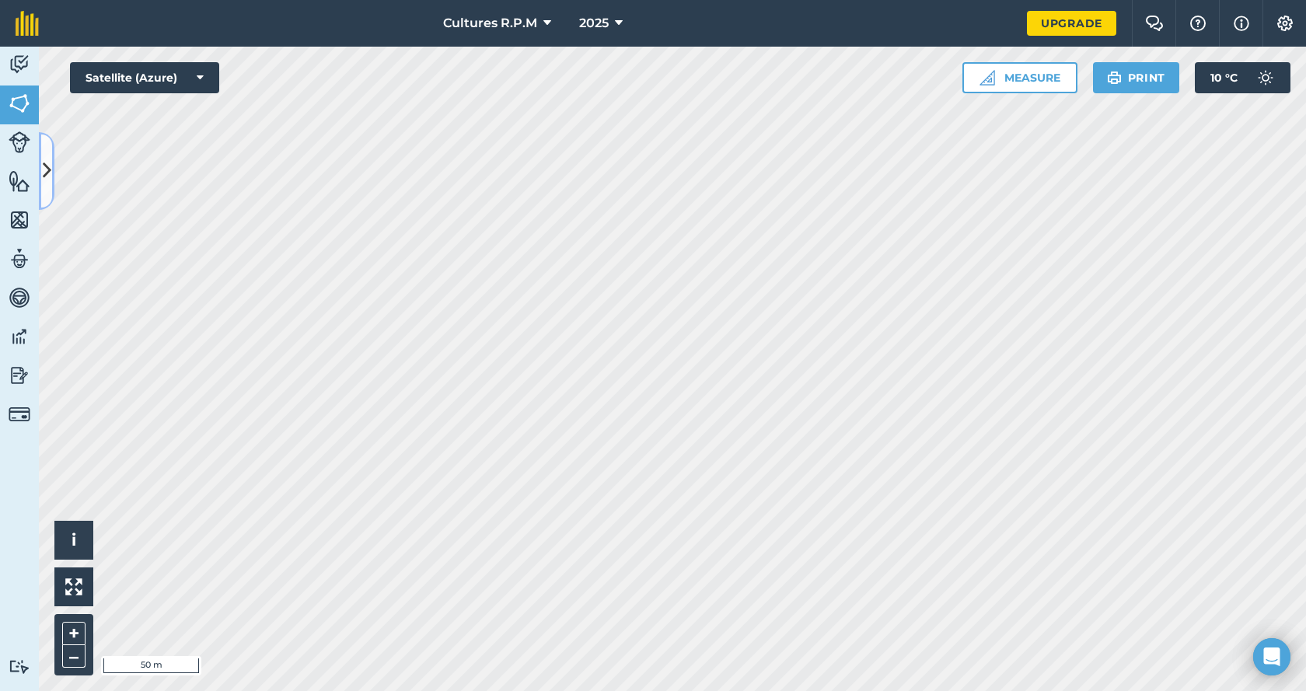
click at [50, 157] on icon at bounding box center [47, 170] width 9 height 27
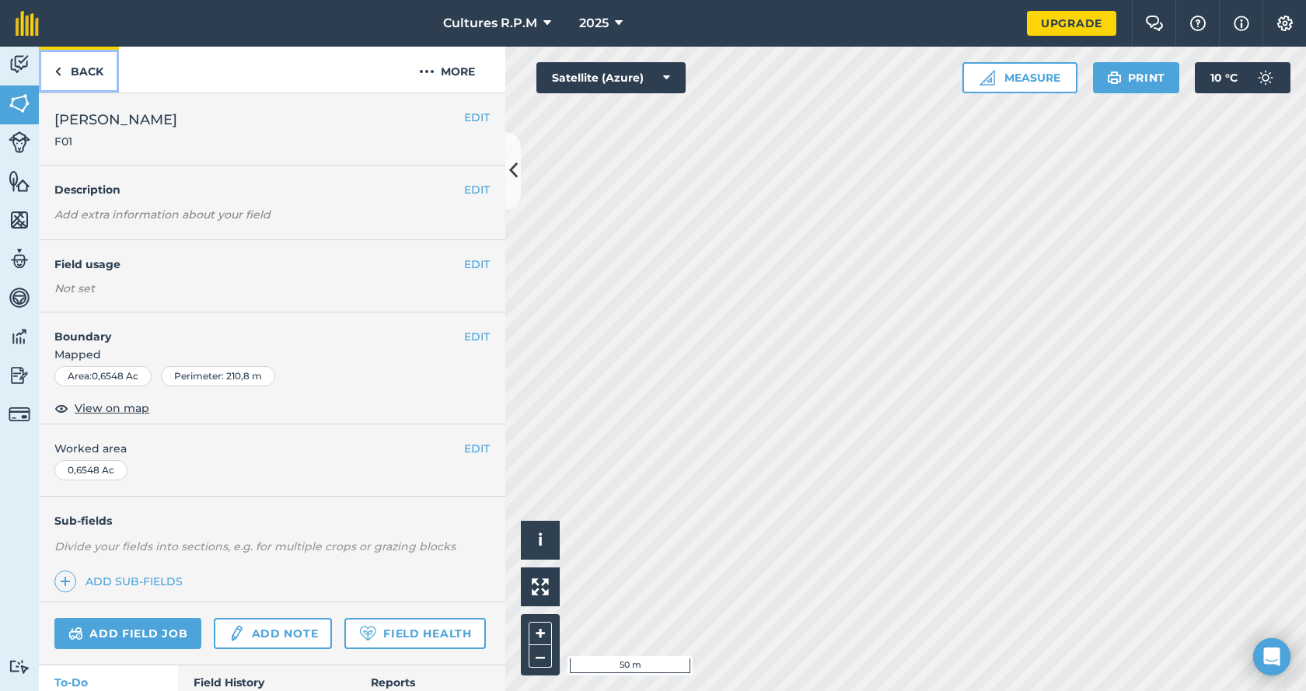
click at [89, 75] on link "Back" at bounding box center [79, 70] width 80 height 46
click at [65, 73] on link "Back" at bounding box center [79, 70] width 80 height 46
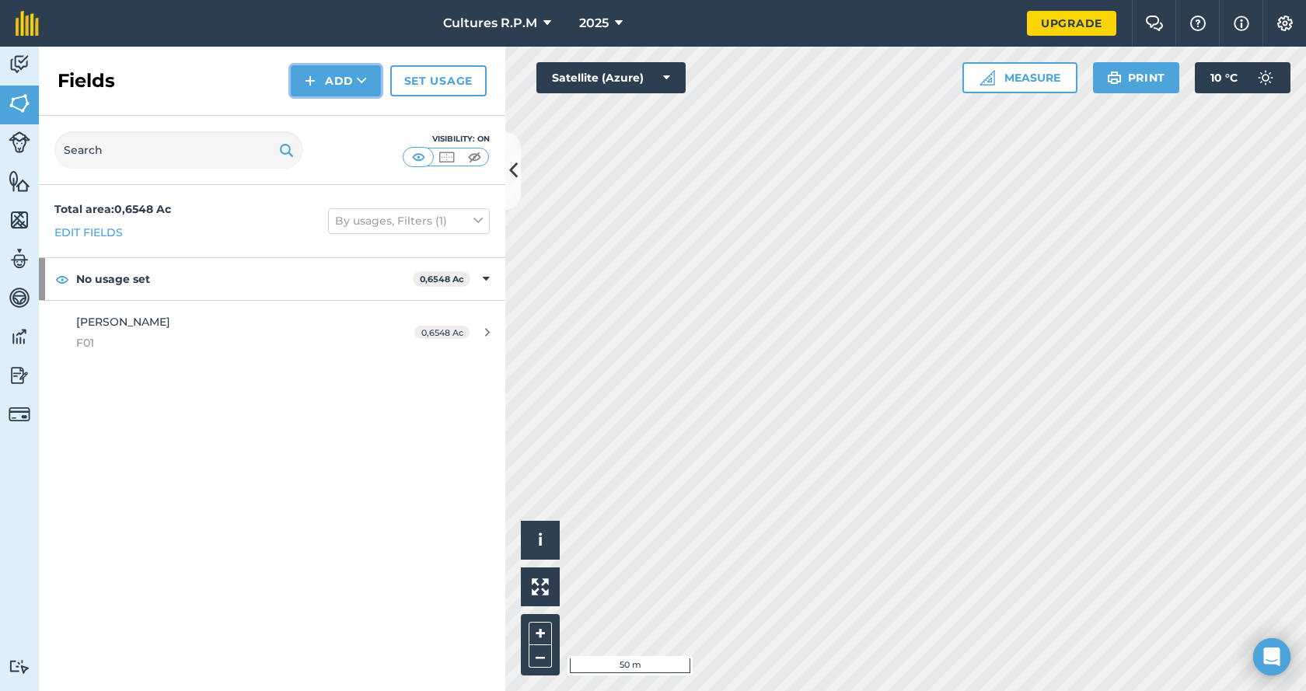
click at [330, 86] on button "Add" at bounding box center [336, 80] width 90 height 31
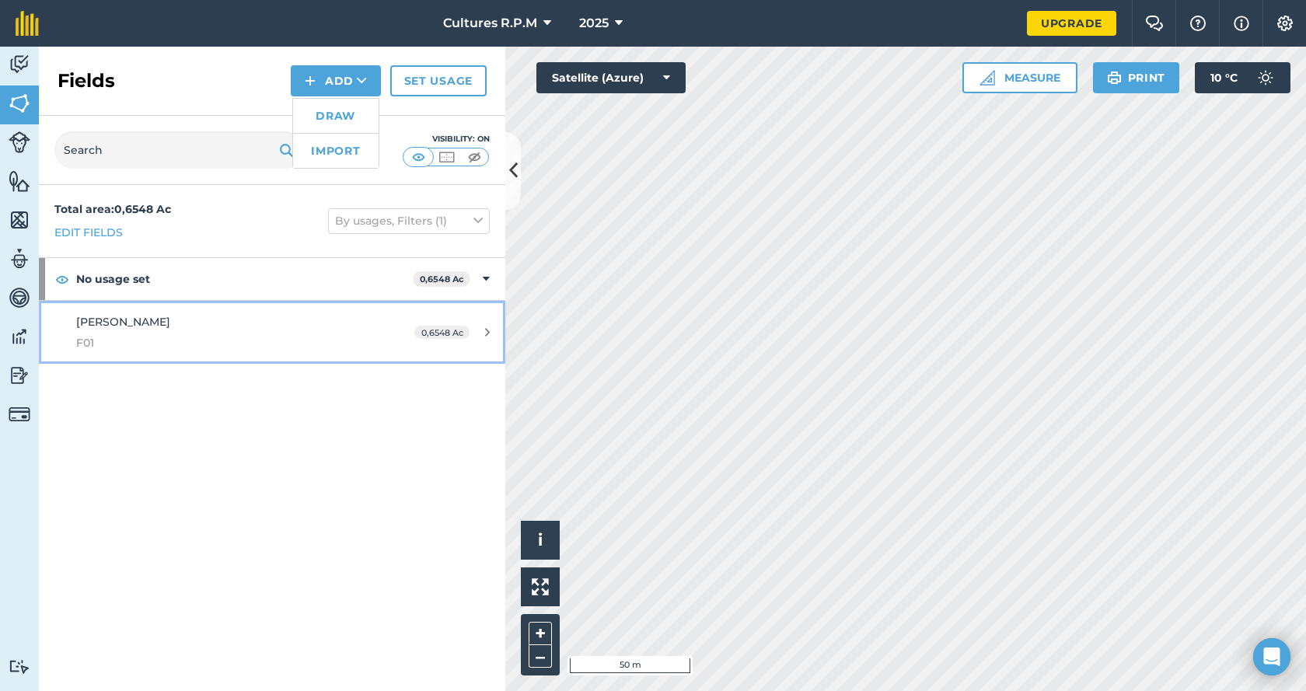
click at [320, 344] on span "F01" at bounding box center [222, 342] width 292 height 17
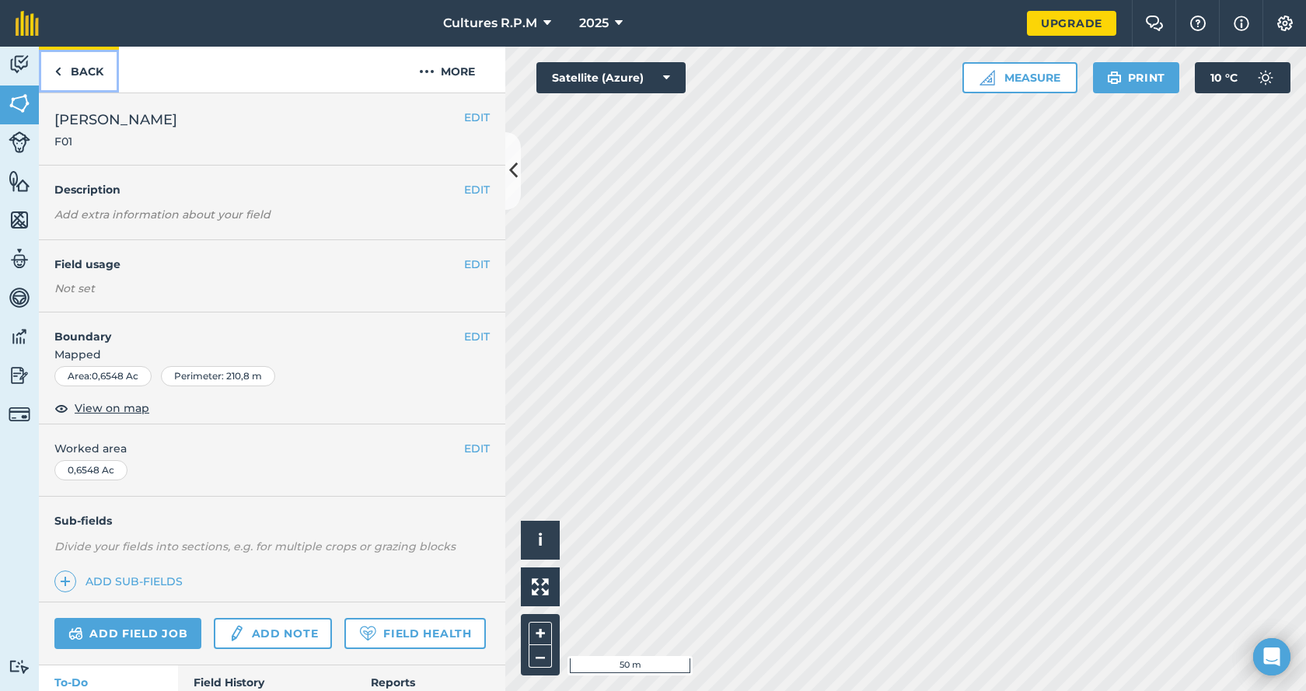
click at [65, 72] on link "Back" at bounding box center [79, 70] width 80 height 46
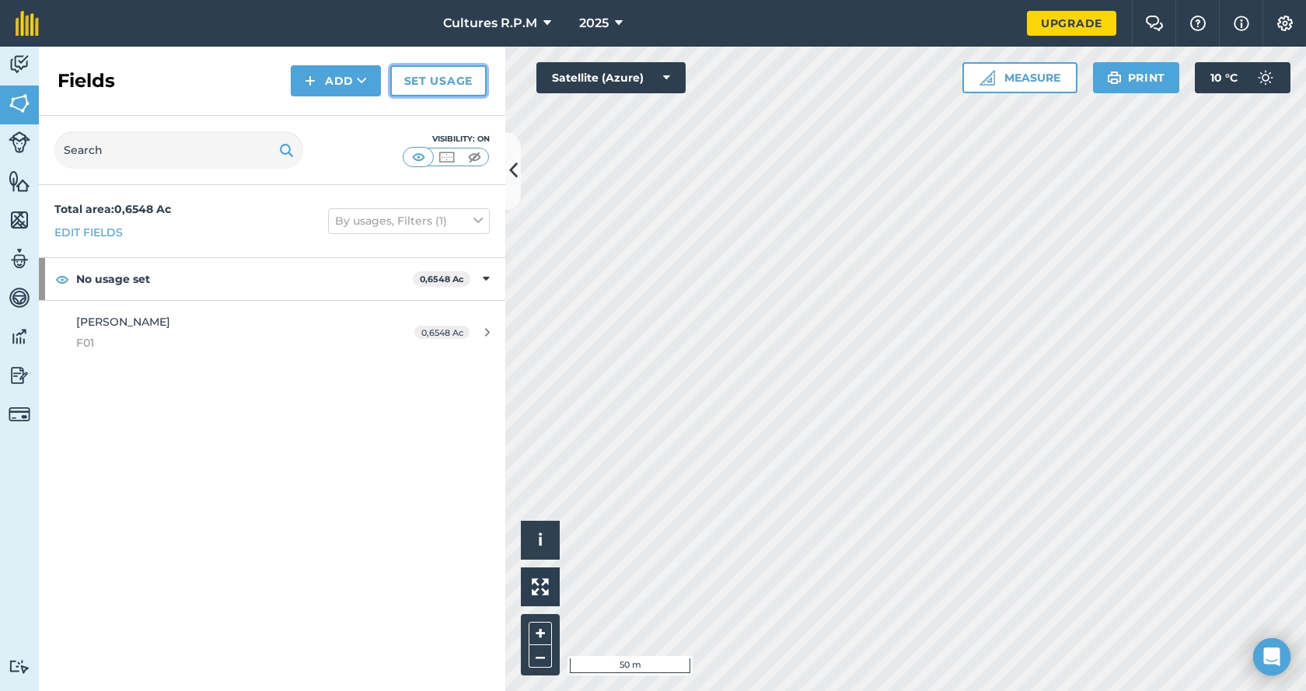
click at [445, 86] on link "Set usage" at bounding box center [438, 80] width 96 height 31
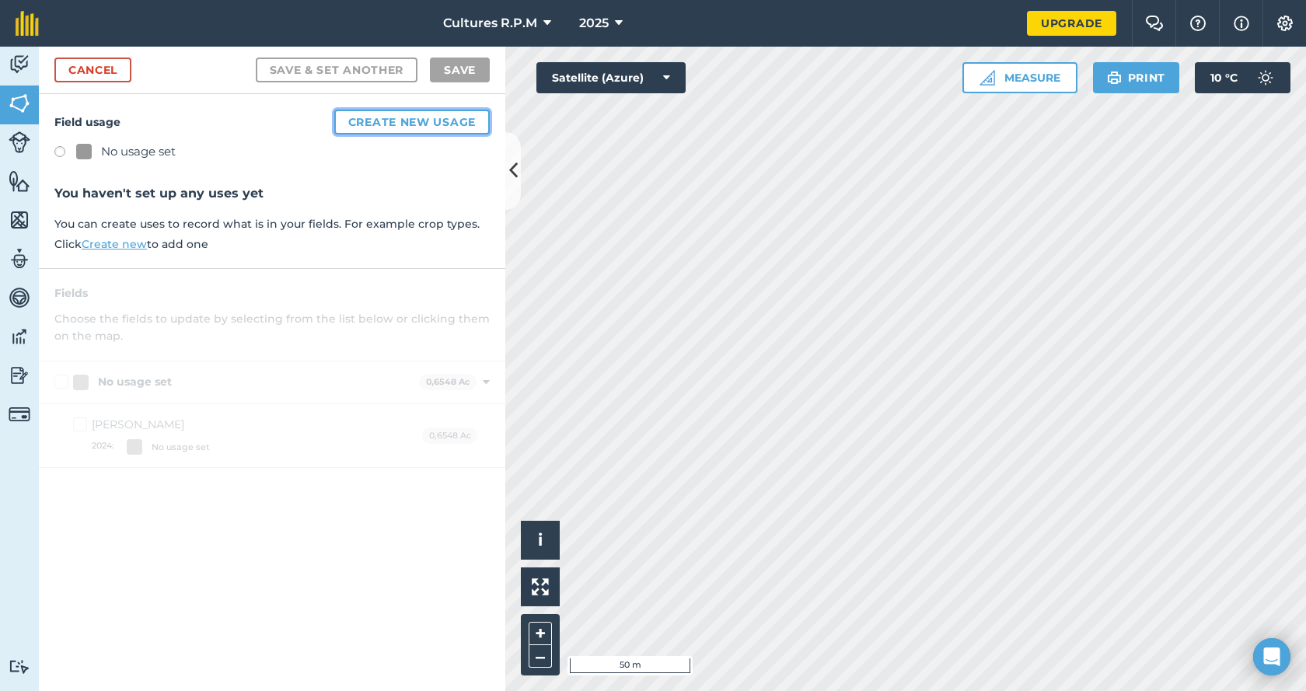
click at [431, 117] on button "Create new usage" at bounding box center [411, 122] width 155 height 25
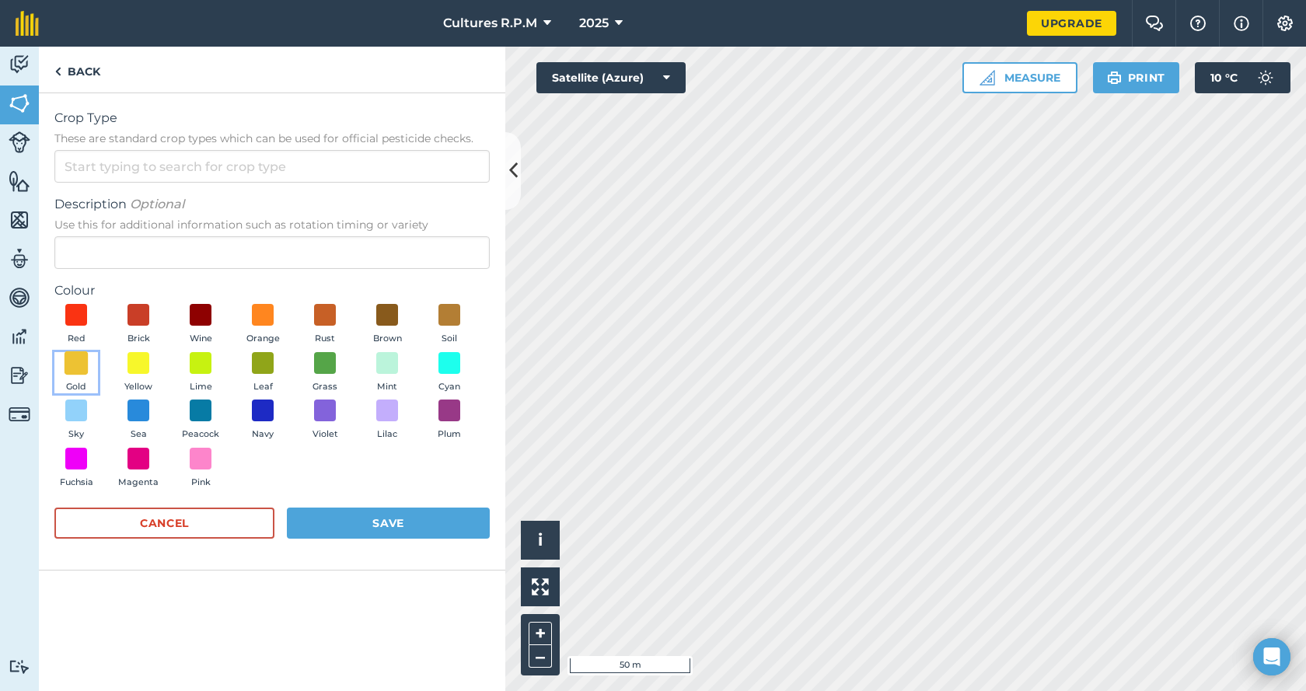
click at [80, 358] on span at bounding box center [77, 363] width 24 height 24
click at [116, 174] on input "Crop Type These are standard crop types which can be used for official pesticid…" at bounding box center [271, 166] width 435 height 33
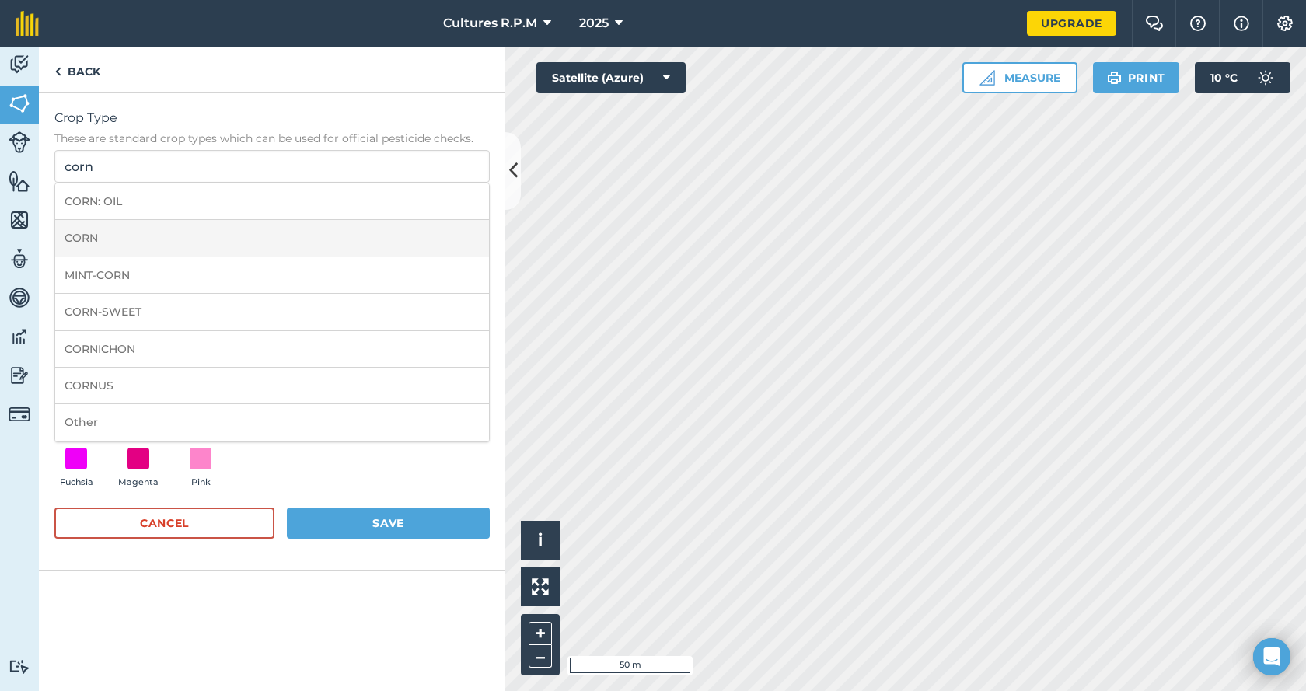
click at [115, 239] on li "CORN" at bounding box center [272, 238] width 434 height 37
type input "CORN"
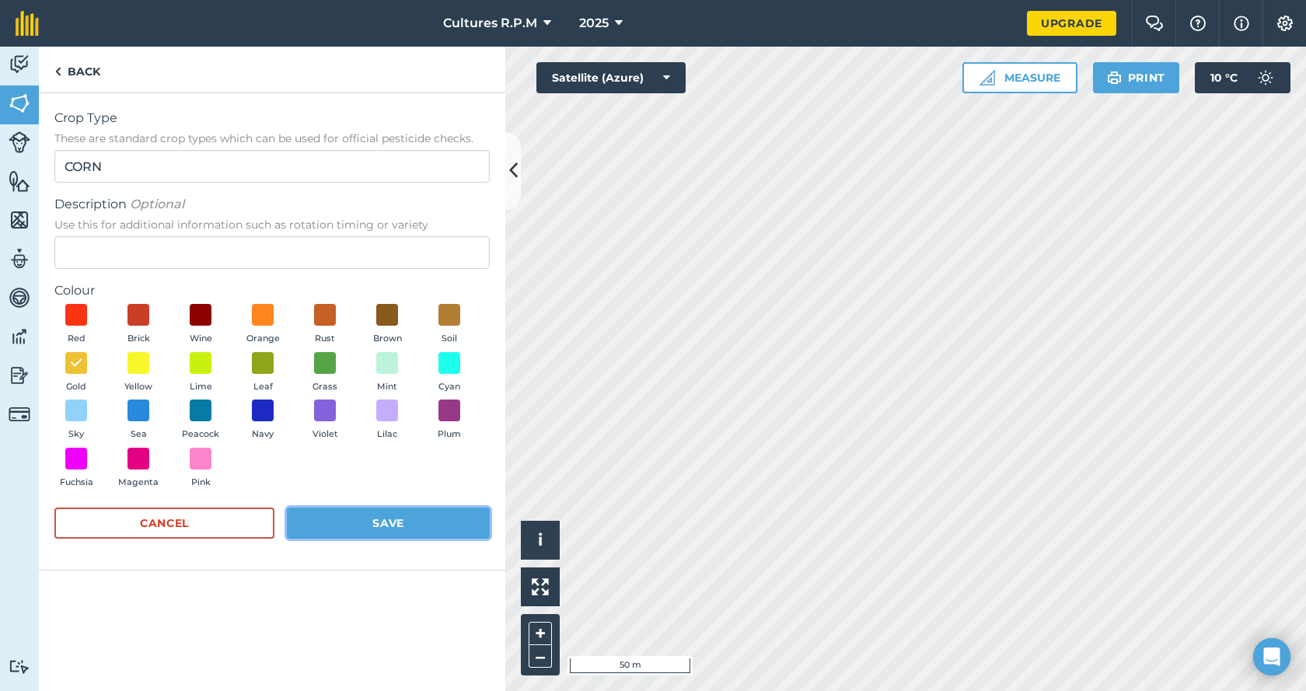
click at [403, 523] on button "Save" at bounding box center [388, 523] width 203 height 31
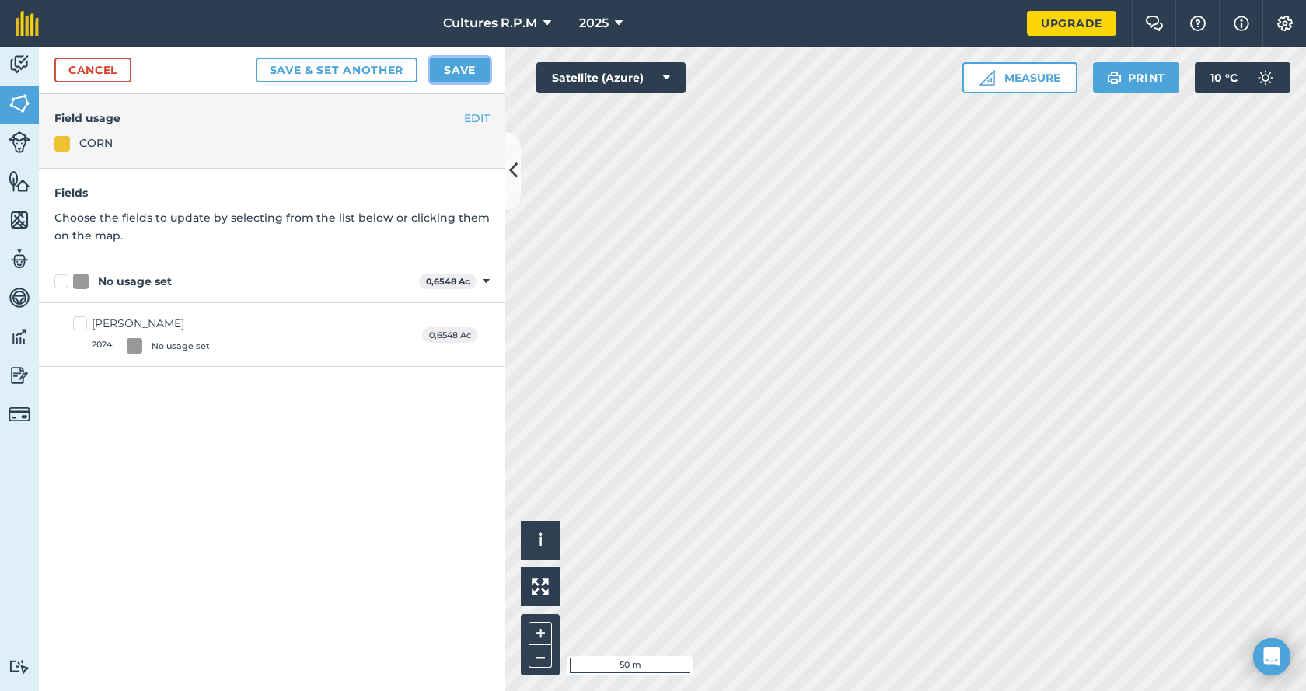
click at [468, 69] on button "Save" at bounding box center [460, 70] width 60 height 25
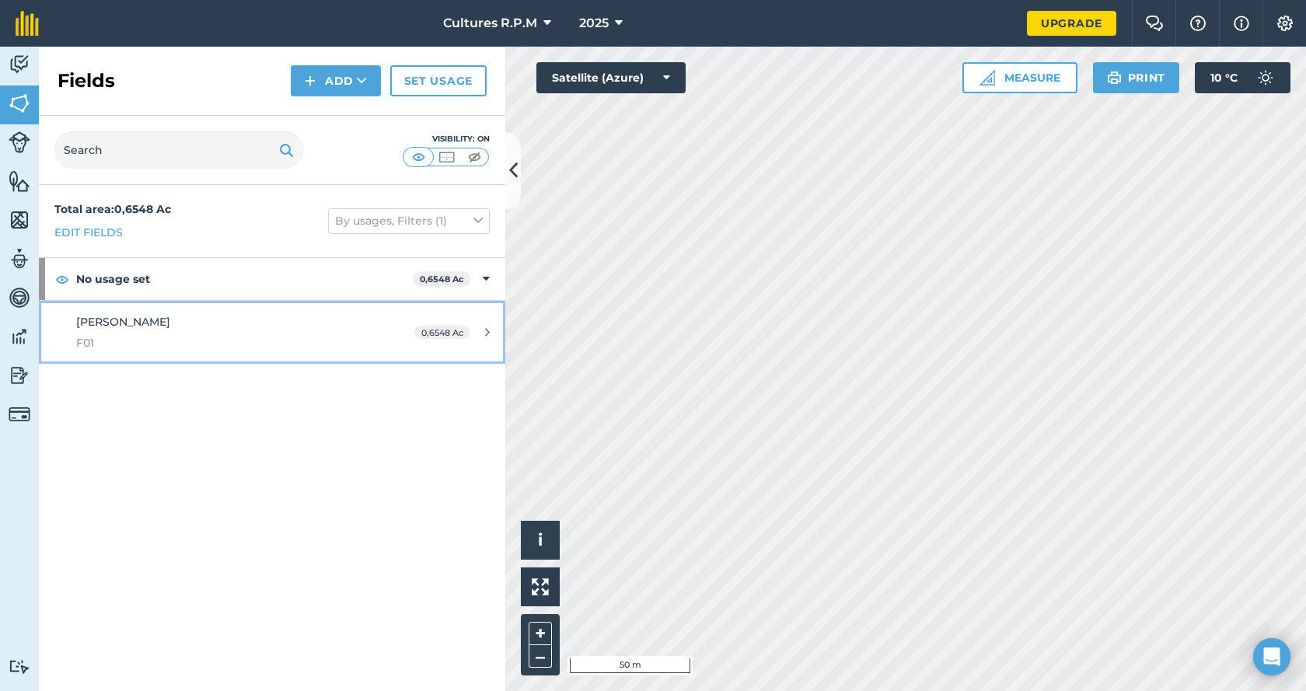
click at [270, 333] on div "manseau F01" at bounding box center [222, 332] width 292 height 38
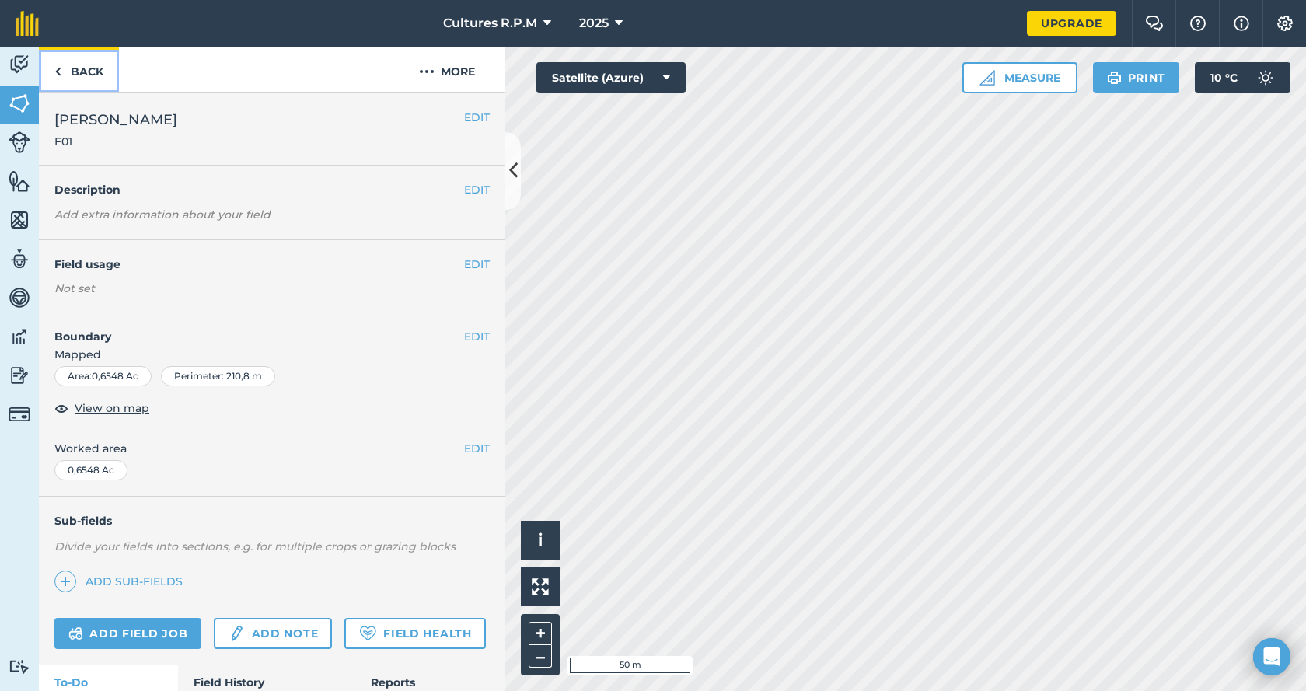
click at [80, 85] on link "Back" at bounding box center [79, 70] width 80 height 46
click at [24, 68] on img at bounding box center [20, 64] width 22 height 23
click at [477, 264] on button "EDIT" at bounding box center [477, 264] width 26 height 17
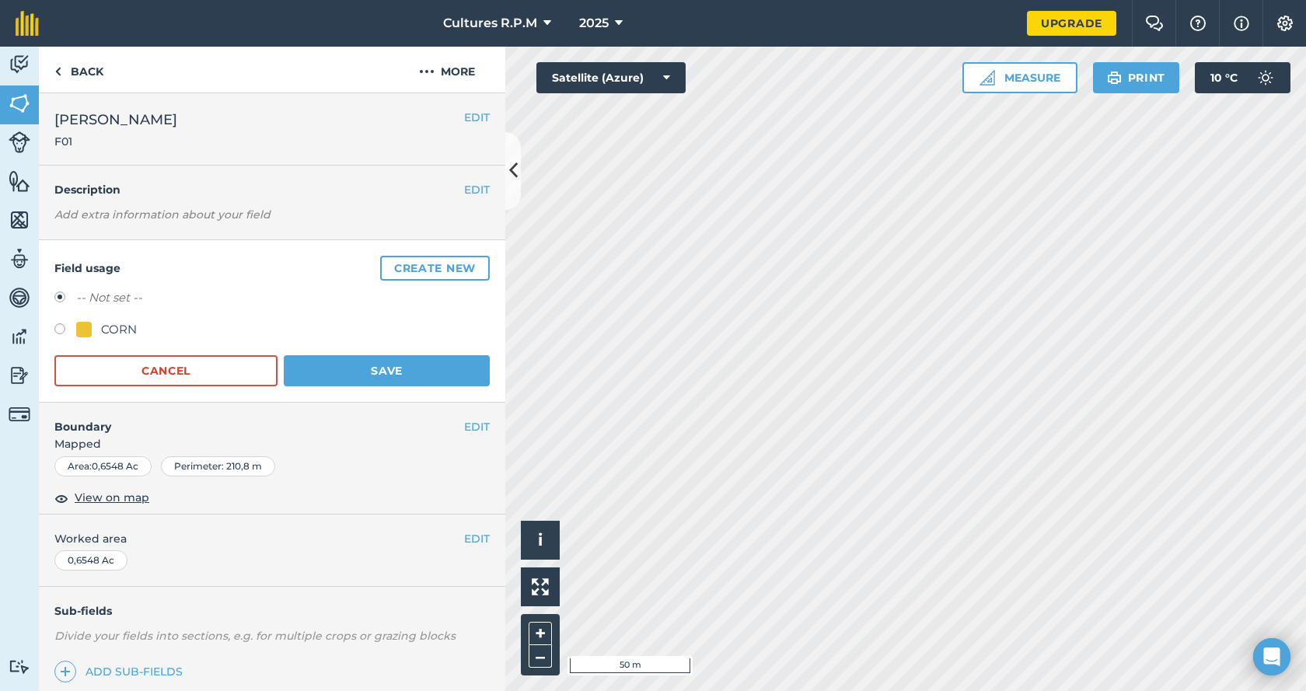
click at [61, 293] on label at bounding box center [65, 300] width 22 height 16
click at [346, 365] on button "Save" at bounding box center [387, 370] width 206 height 31
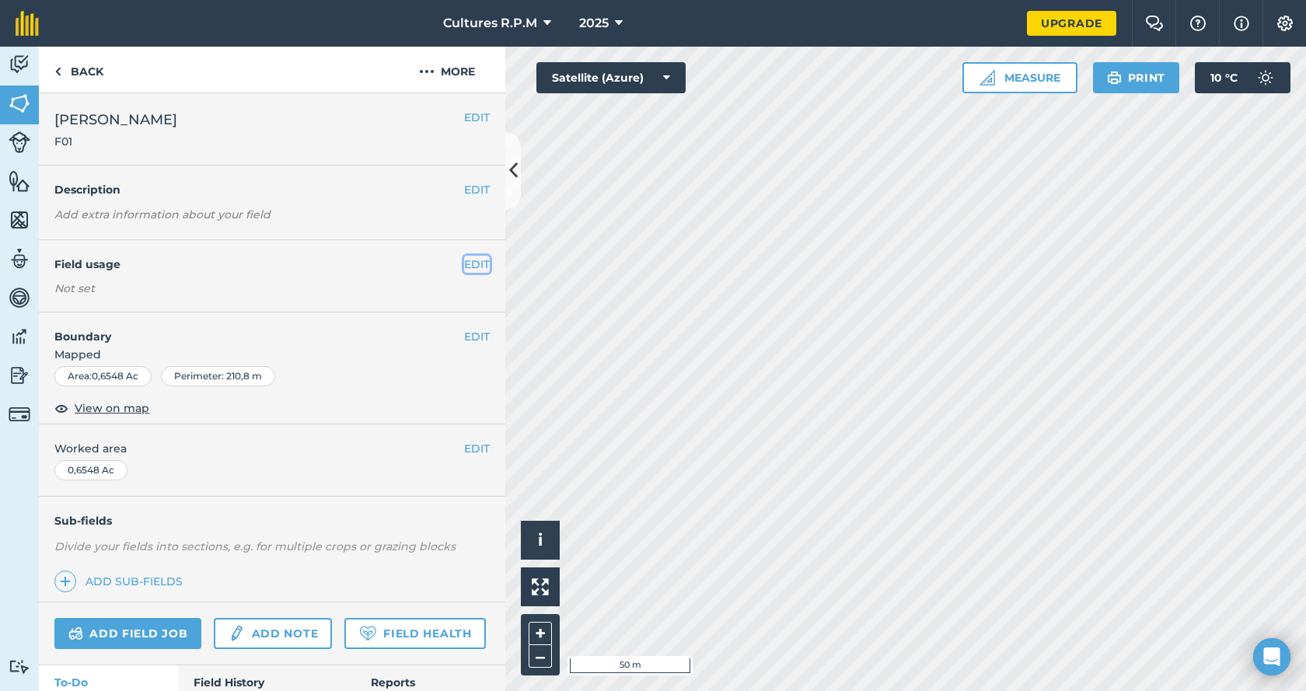
click at [469, 269] on button "EDIT" at bounding box center [477, 264] width 26 height 17
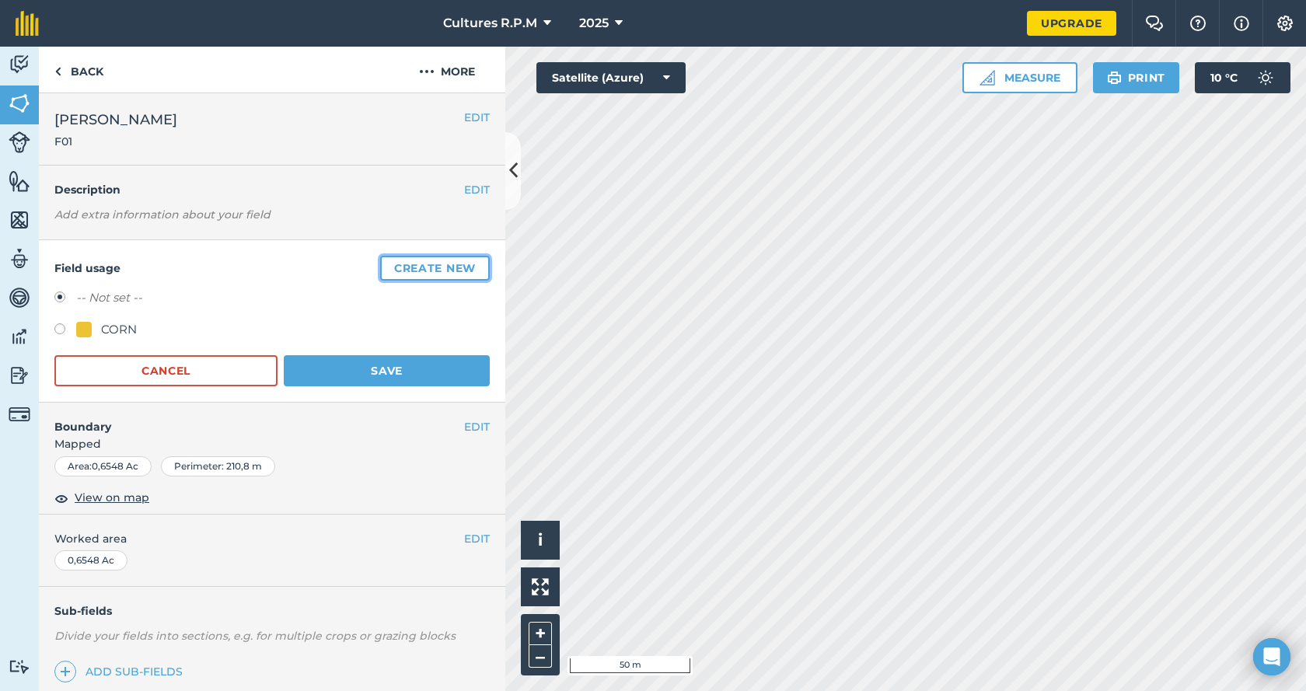
click at [429, 266] on button "Create new" at bounding box center [435, 268] width 110 height 25
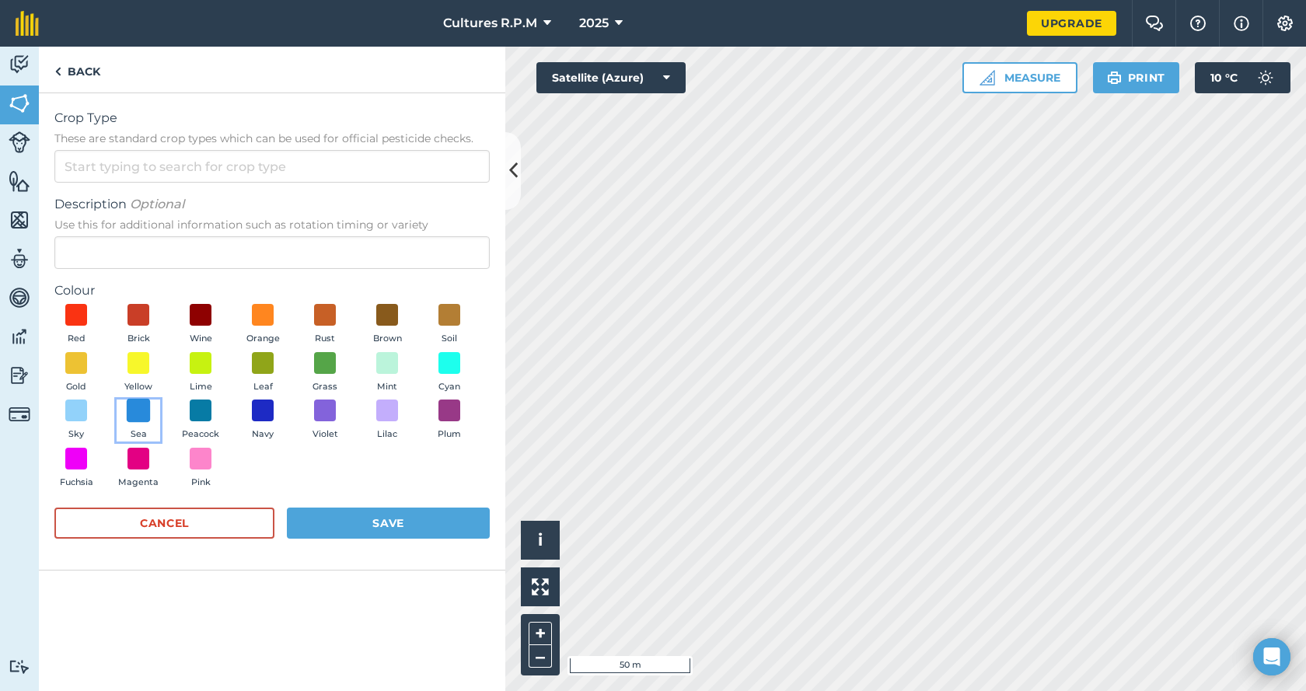
click at [141, 410] on span at bounding box center [139, 411] width 24 height 24
click at [76, 411] on span at bounding box center [77, 411] width 24 height 24
click at [99, 164] on input "Crop Type These are standard crop types which can be used for official pesticid…" at bounding box center [271, 166] width 435 height 33
type input "t"
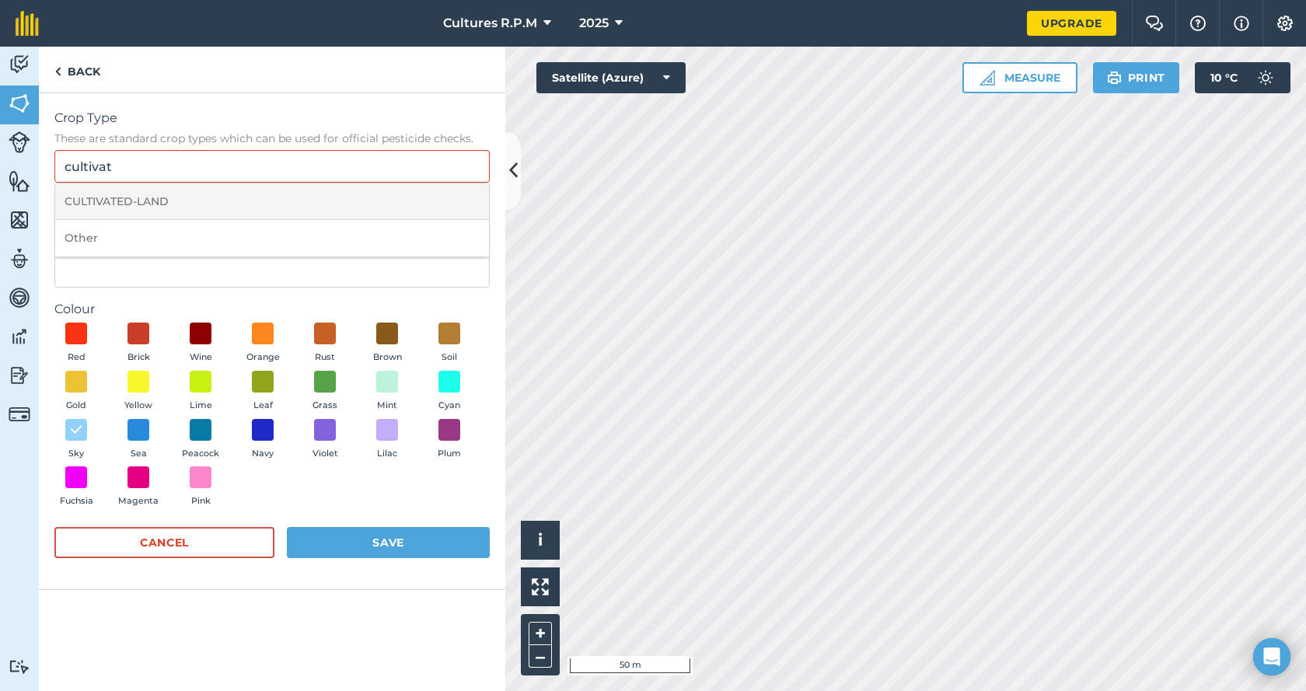
click at [137, 203] on li "CULTIVATED-LAND" at bounding box center [272, 201] width 434 height 37
type input "CULTIVATED-LAND"
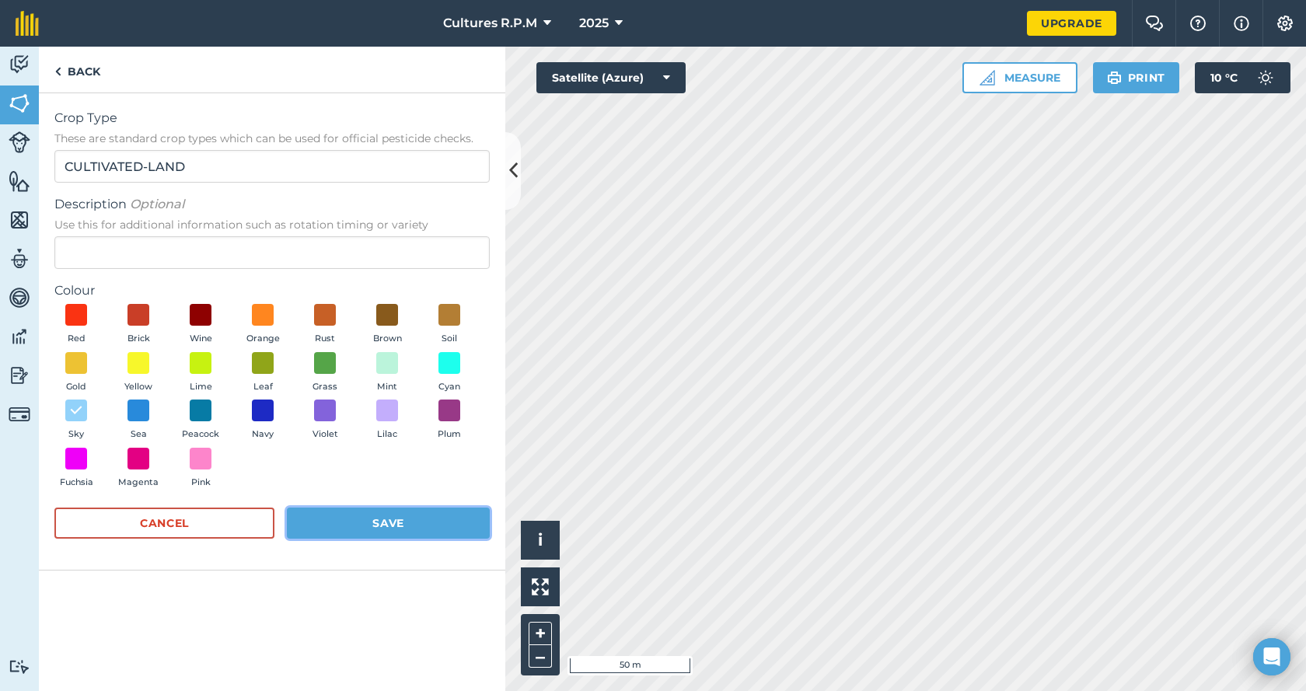
click at [372, 523] on button "Save" at bounding box center [388, 523] width 203 height 31
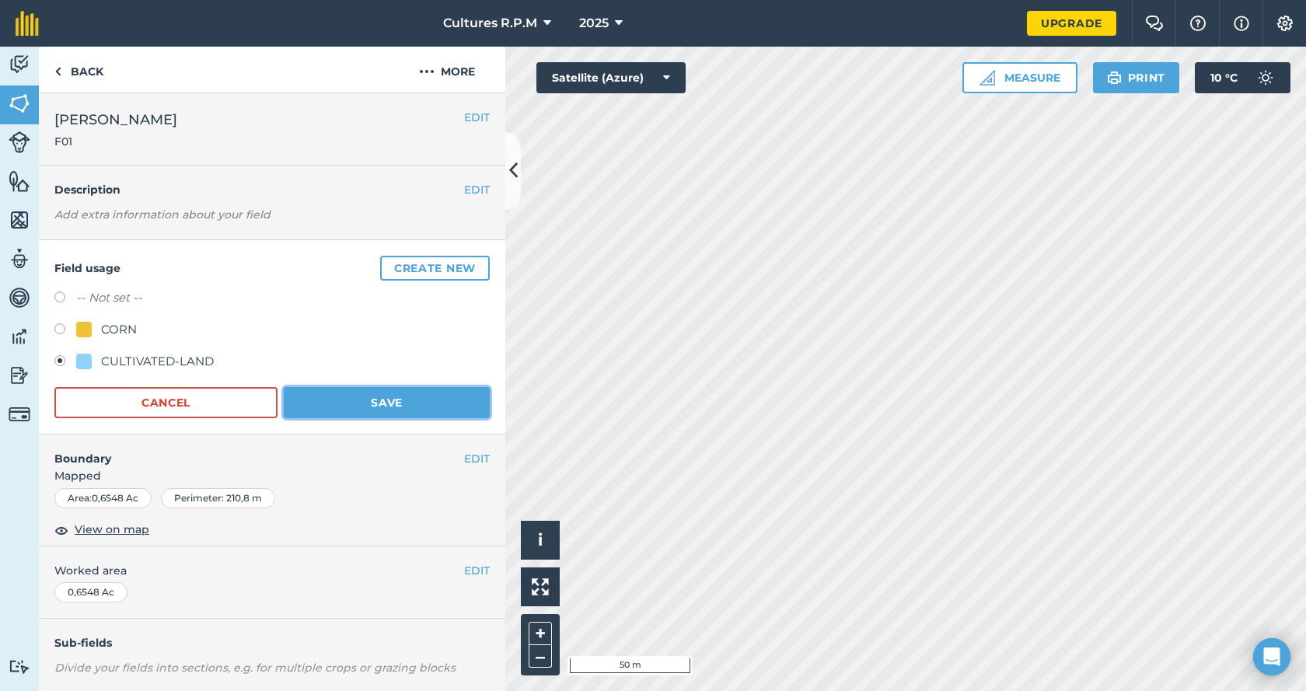
click at [388, 403] on button "Save" at bounding box center [387, 402] width 206 height 31
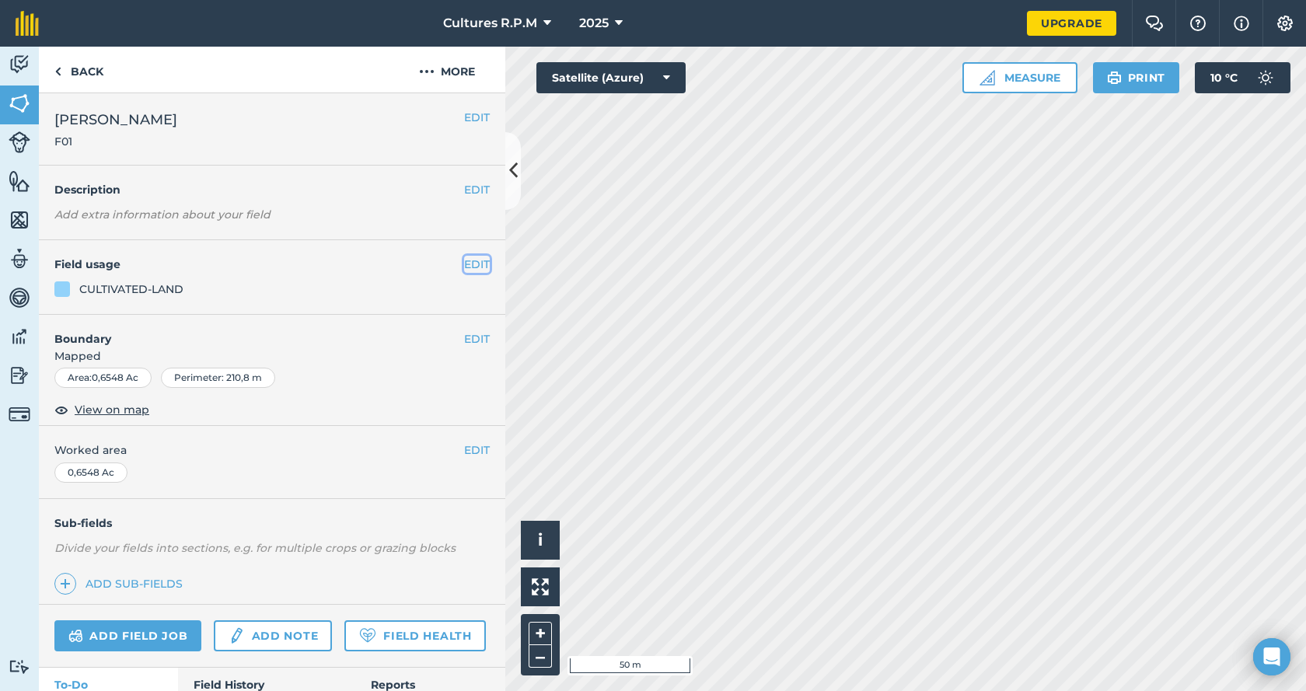
click at [464, 257] on button "EDIT" at bounding box center [477, 264] width 26 height 17
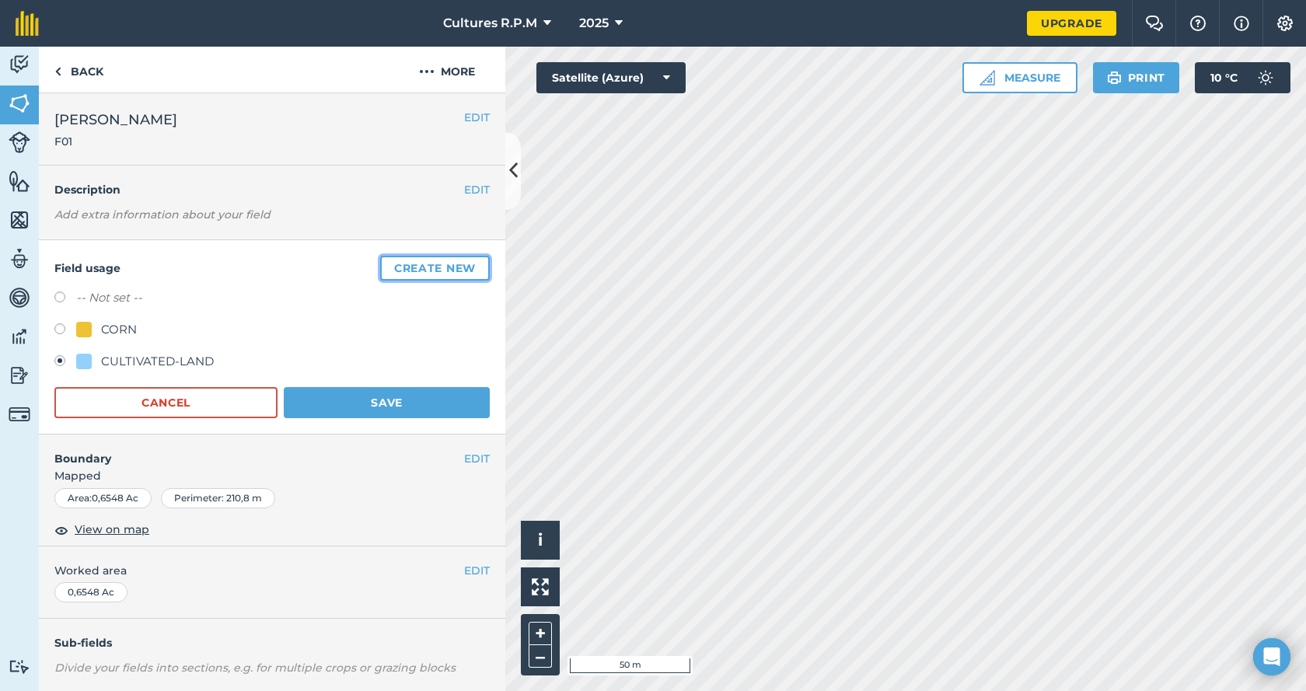
click at [425, 268] on button "Create new" at bounding box center [435, 268] width 110 height 25
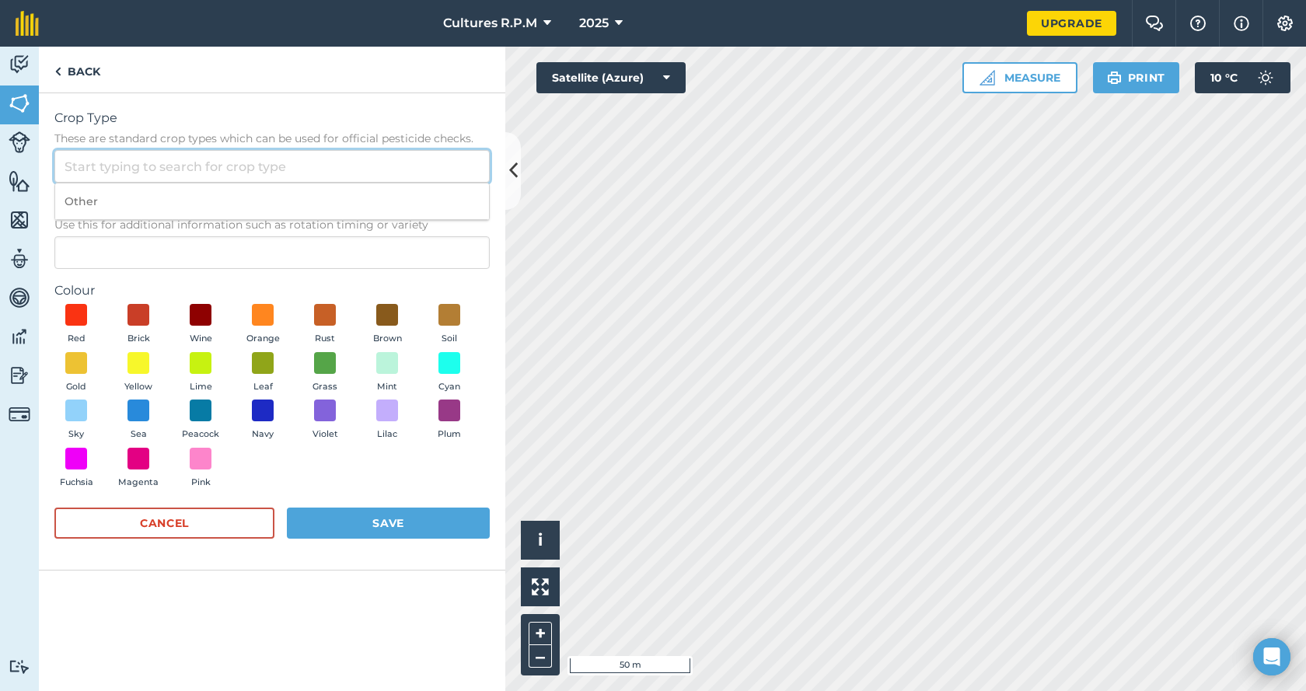
click at [120, 166] on input "Crop Type These are standard crop types which can be used for official pesticid…" at bounding box center [271, 166] width 435 height 33
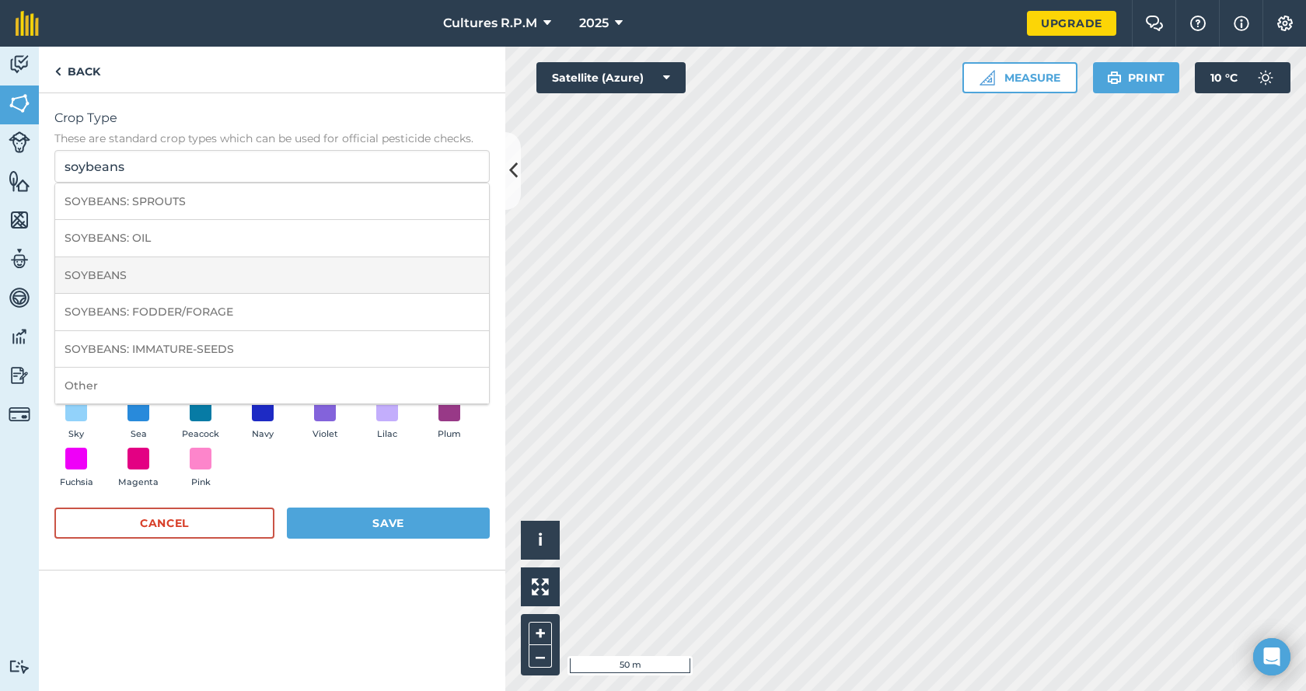
click at [138, 278] on li "SOYBEANS" at bounding box center [272, 275] width 434 height 37
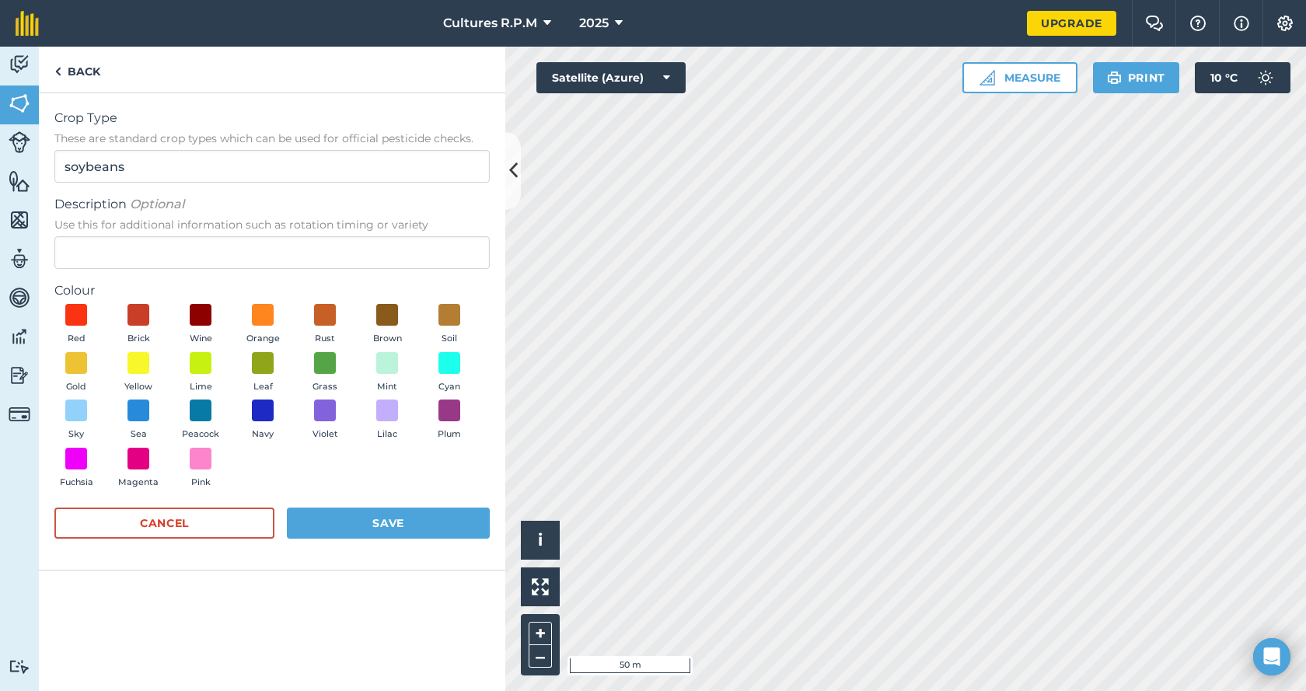
type input "SOYBEANS"
click at [323, 361] on span at bounding box center [325, 363] width 24 height 24
click at [379, 523] on button "Save" at bounding box center [388, 523] width 203 height 31
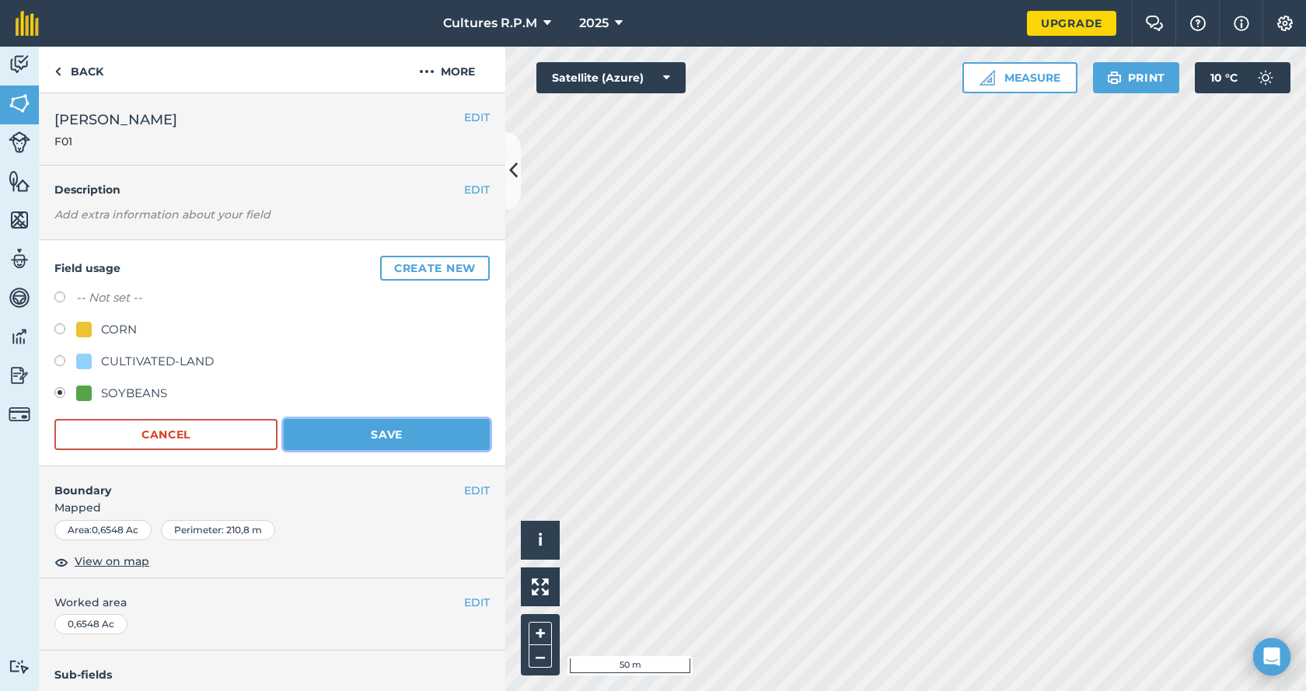
click at [404, 440] on button "Save" at bounding box center [387, 434] width 206 height 31
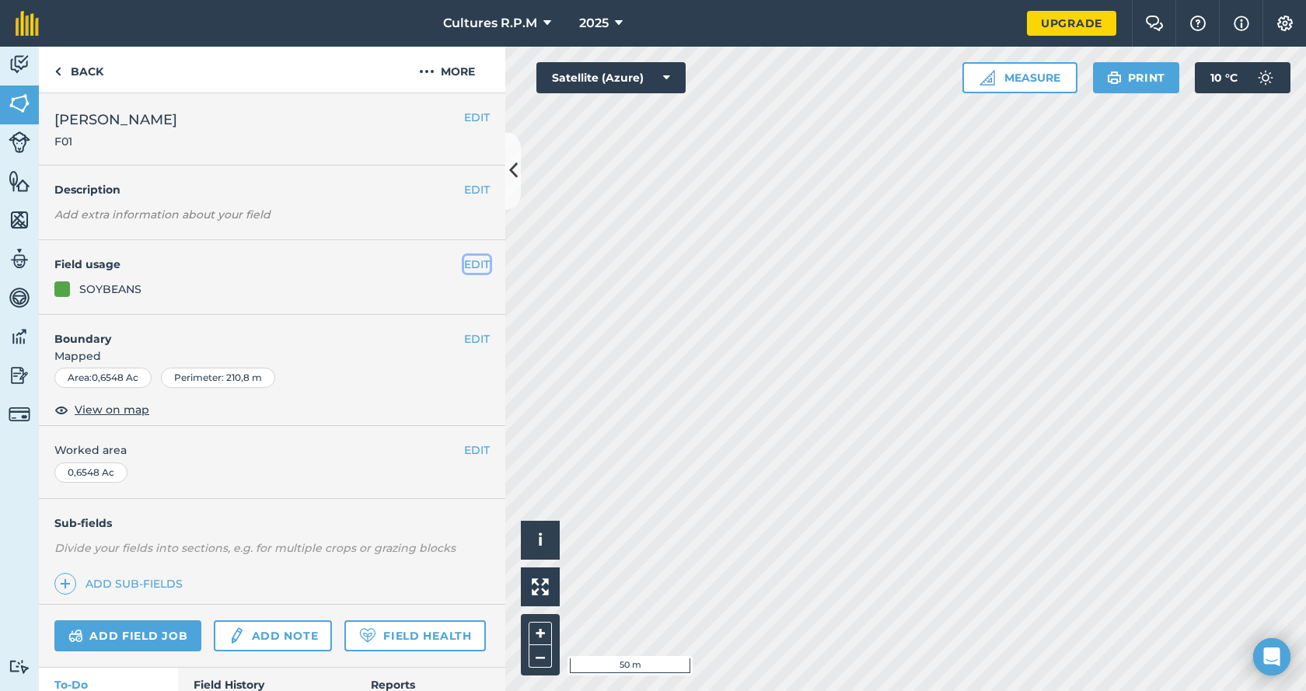
click at [464, 264] on button "EDIT" at bounding box center [477, 264] width 26 height 17
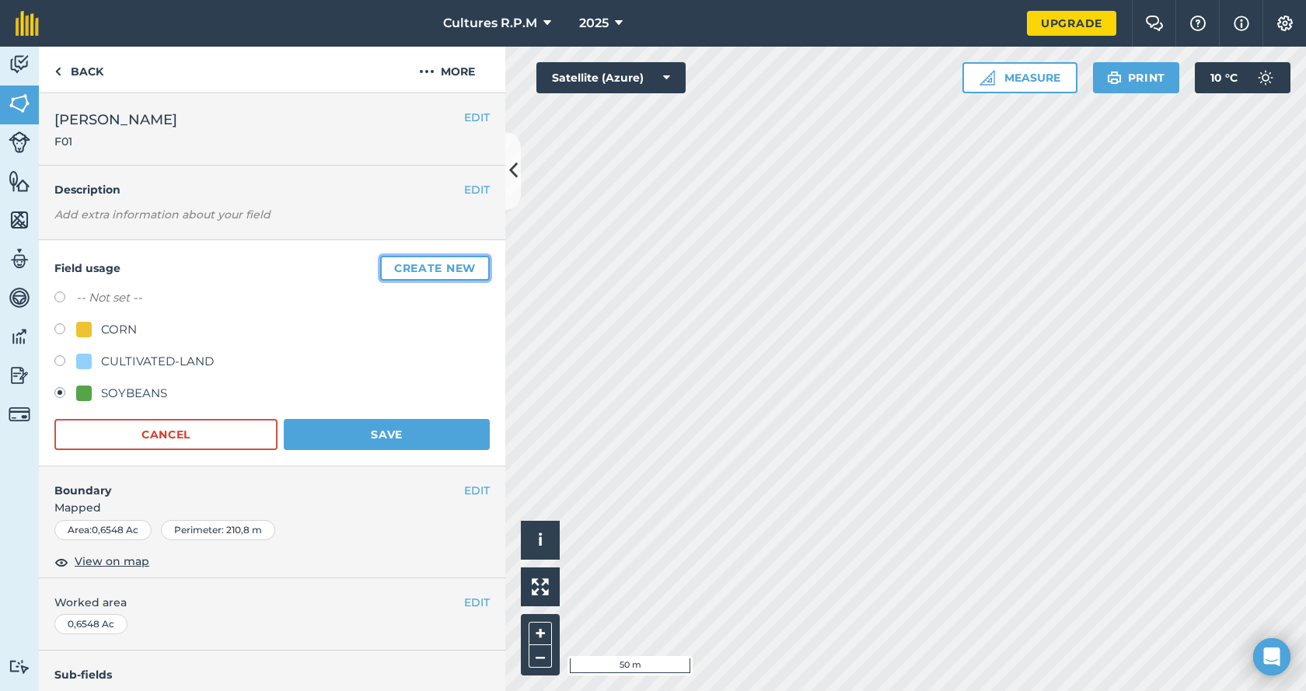
click at [422, 268] on button "Create new" at bounding box center [435, 268] width 110 height 25
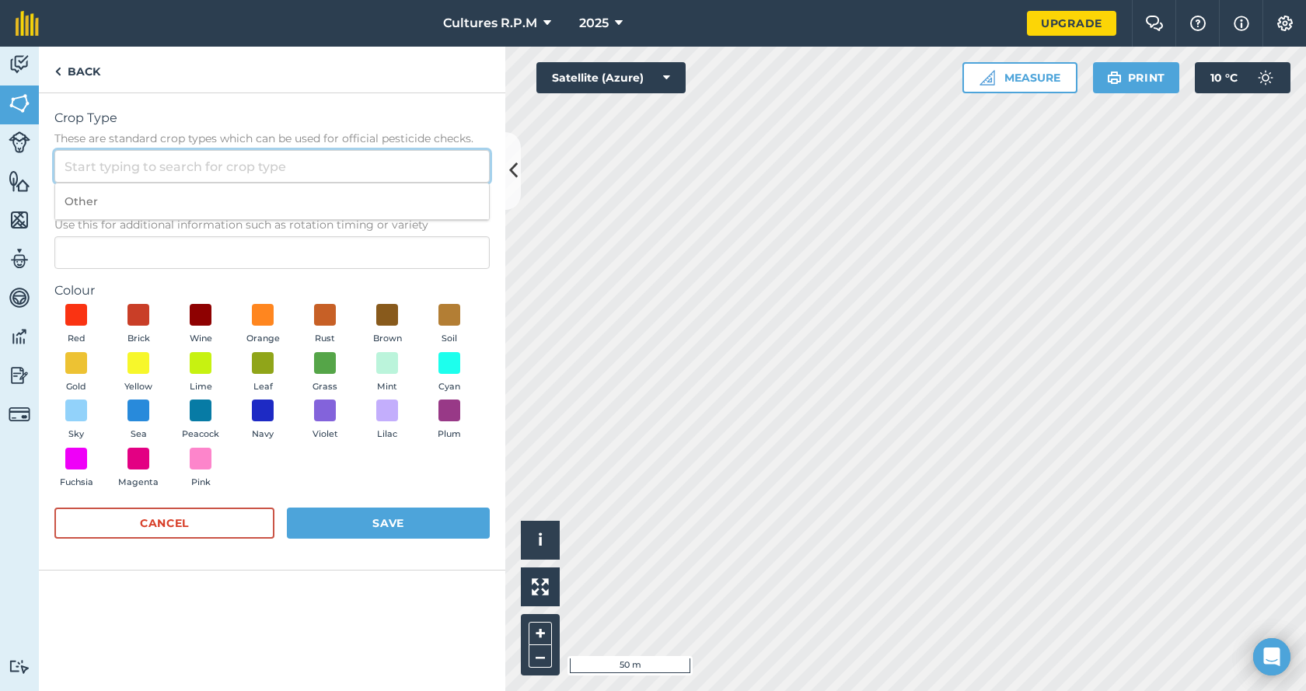
click at [155, 168] on input "Crop Type These are standard crop types which can be used for official pesticid…" at bounding box center [271, 166] width 435 height 33
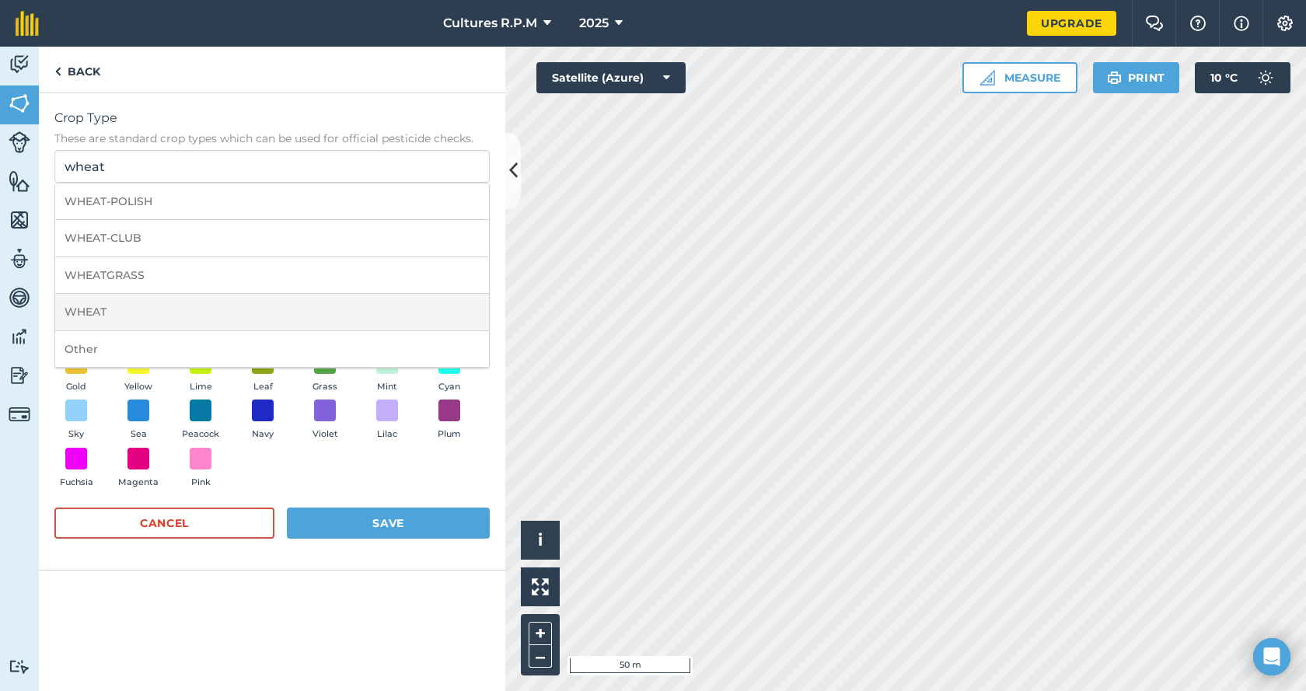
click at [166, 312] on li "WHEAT" at bounding box center [272, 312] width 434 height 37
type input "WHEAT"
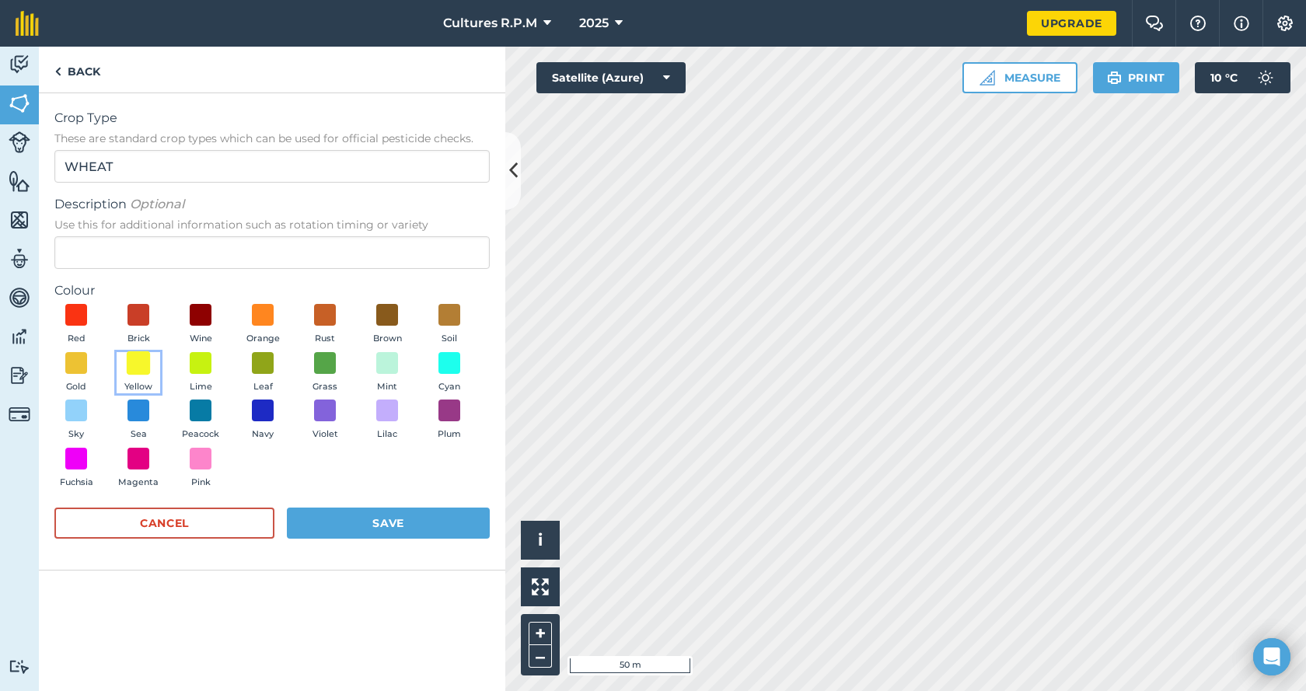
click at [142, 364] on span at bounding box center [139, 363] width 24 height 24
click at [377, 526] on button "Save" at bounding box center [388, 523] width 203 height 31
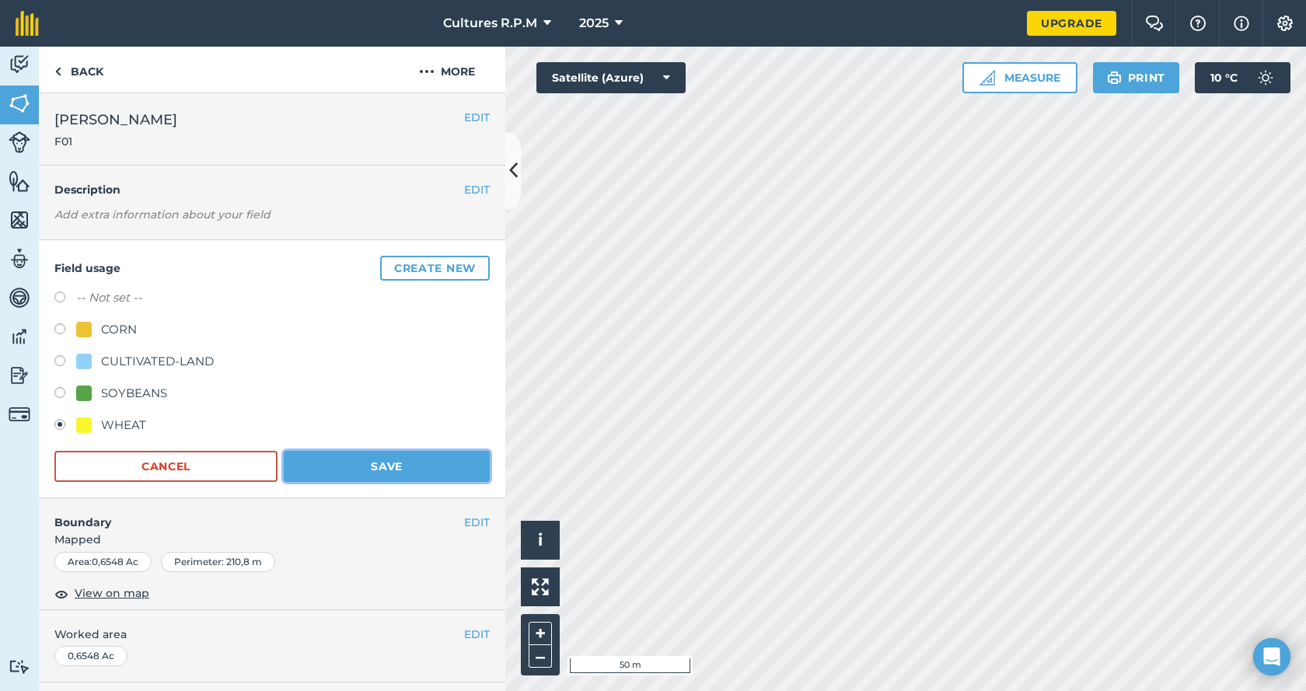
click at [367, 466] on button "Save" at bounding box center [387, 466] width 206 height 31
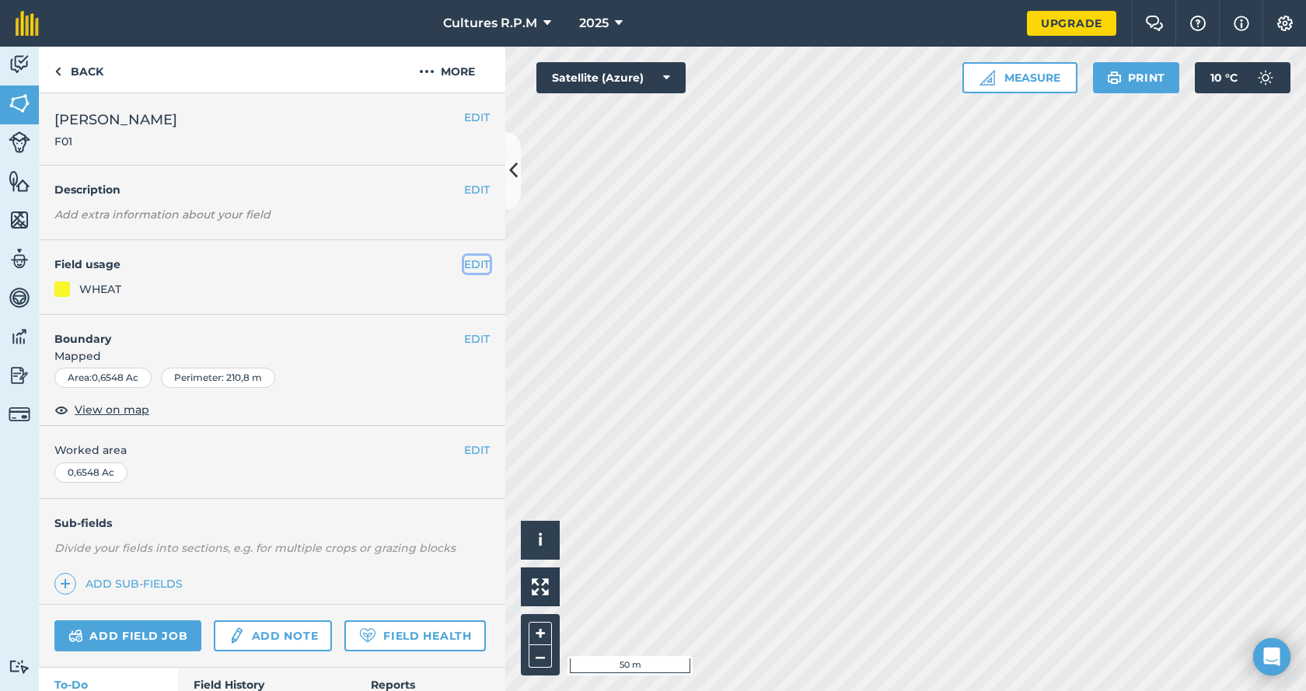
click at [464, 267] on button "EDIT" at bounding box center [477, 264] width 26 height 17
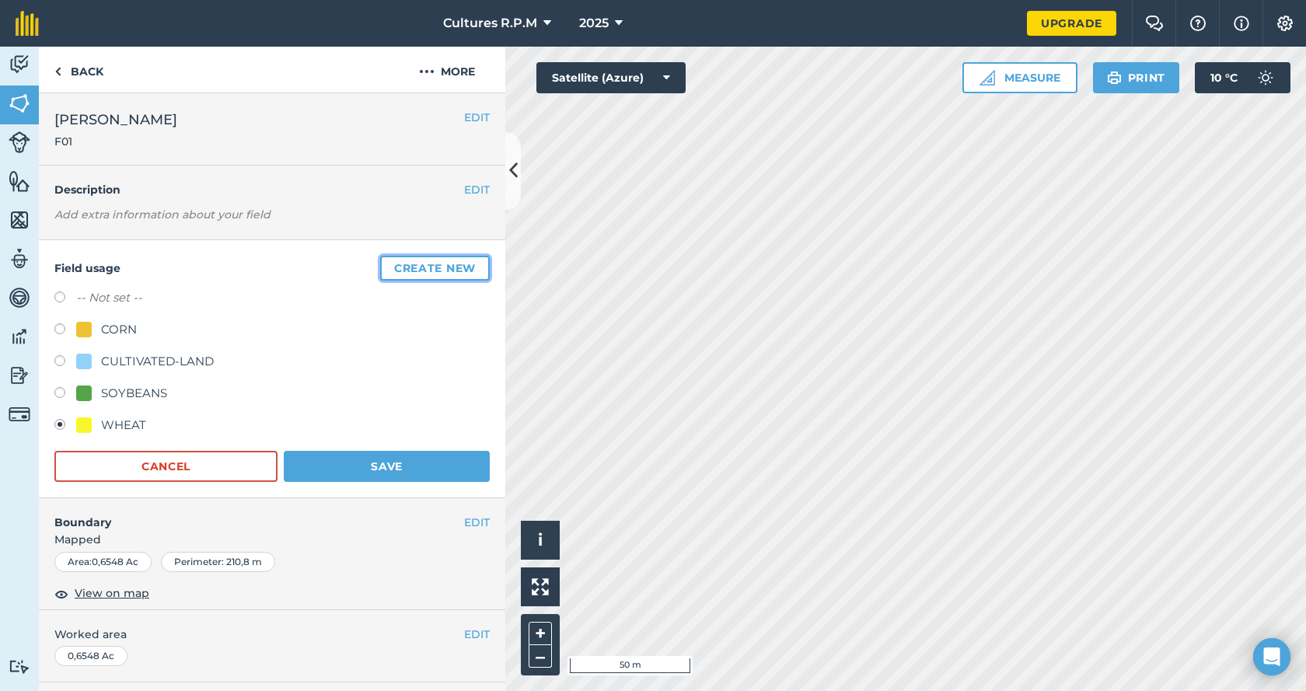
click at [436, 262] on button "Create new" at bounding box center [435, 268] width 110 height 25
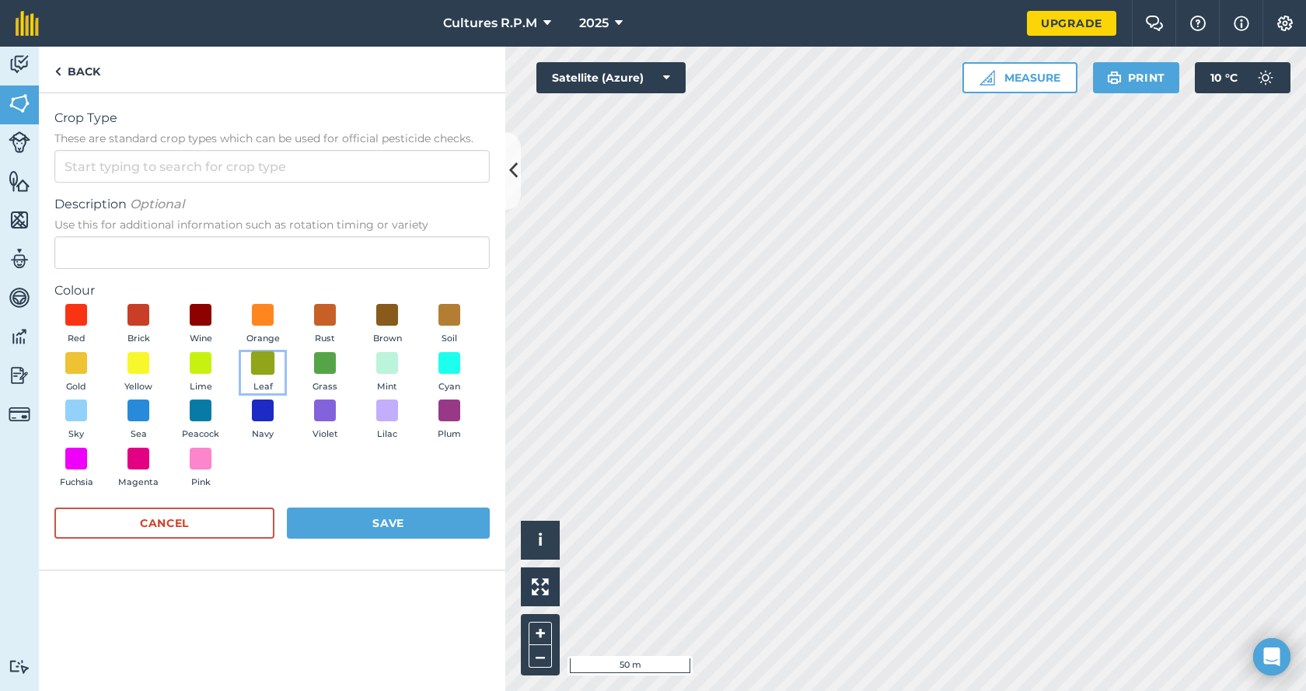
click at [269, 365] on span at bounding box center [263, 363] width 24 height 24
click at [99, 170] on input "Crop Type These are standard crop types which can be used for official pesticid…" at bounding box center [271, 166] width 435 height 33
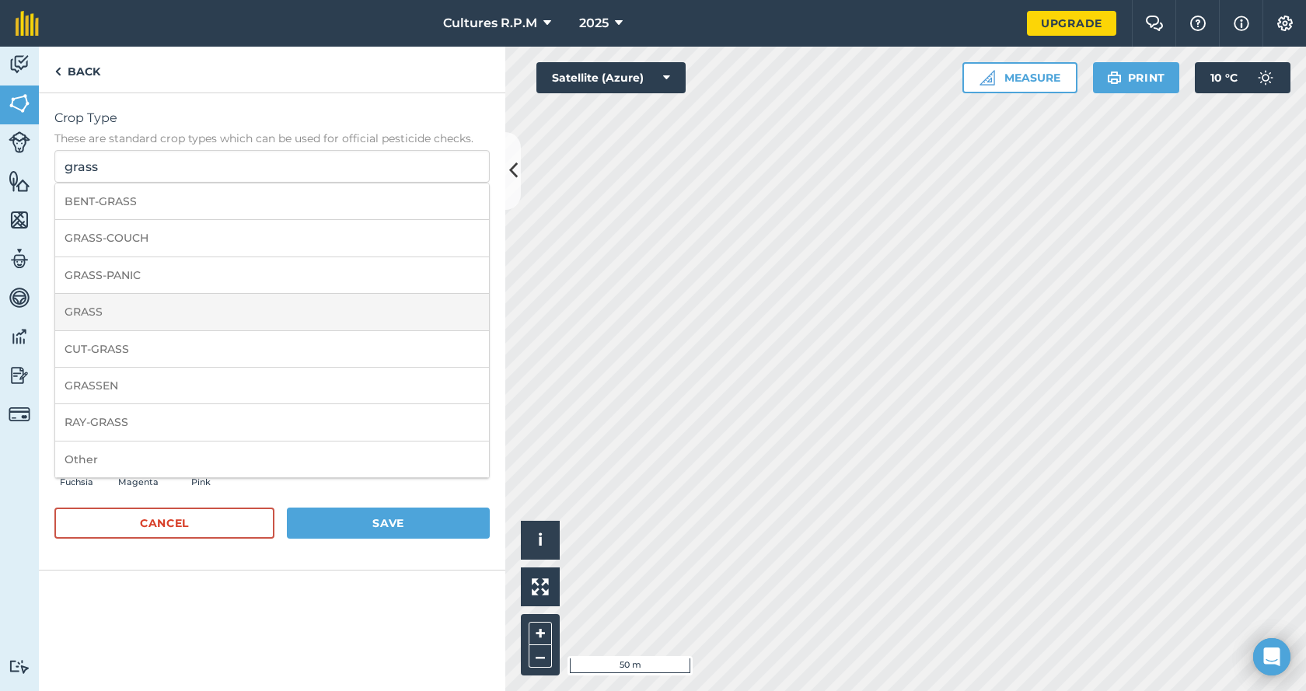
click at [131, 309] on li "GRASS" at bounding box center [272, 312] width 434 height 37
type input "GRASS"
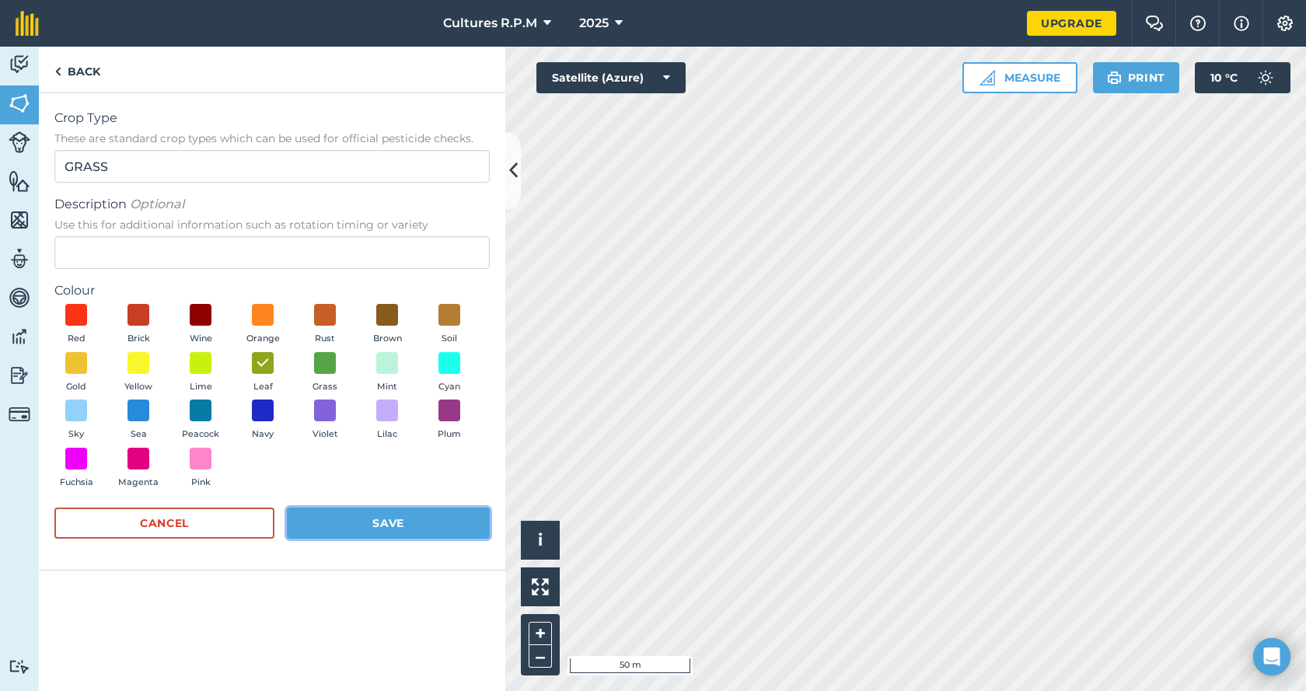
click at [403, 525] on button "Save" at bounding box center [388, 523] width 203 height 31
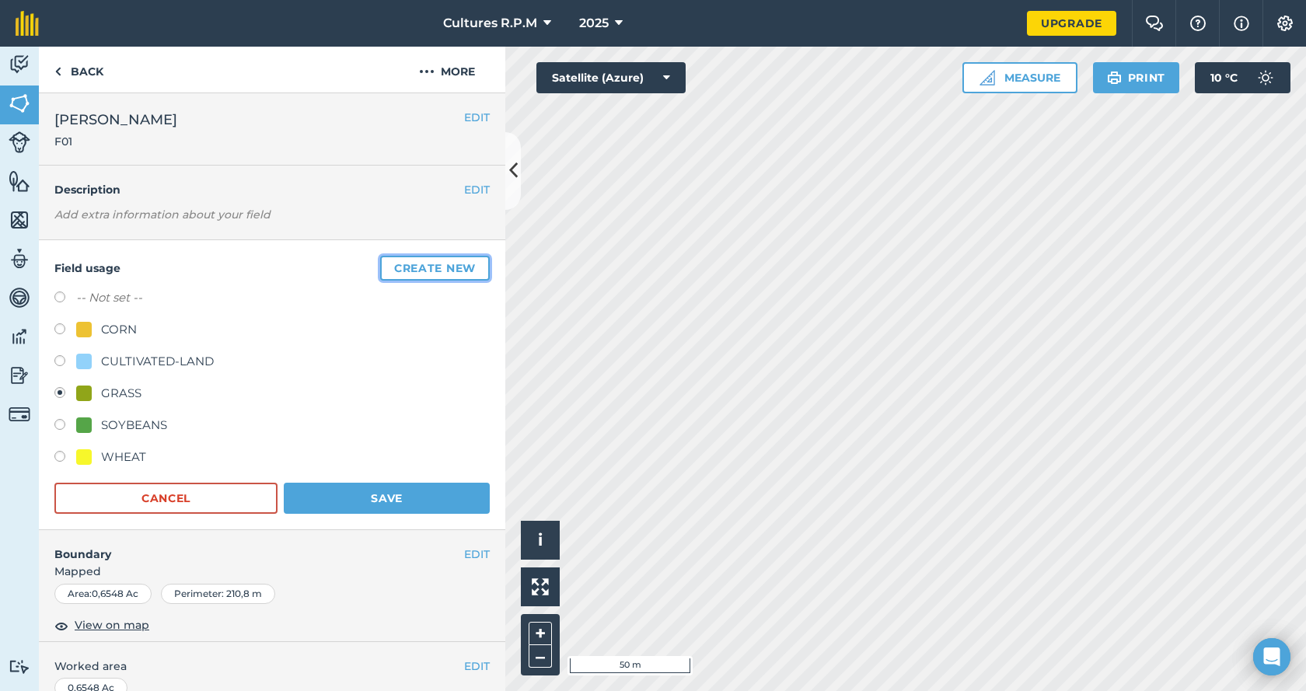
click at [415, 269] on button "Create new" at bounding box center [435, 268] width 110 height 25
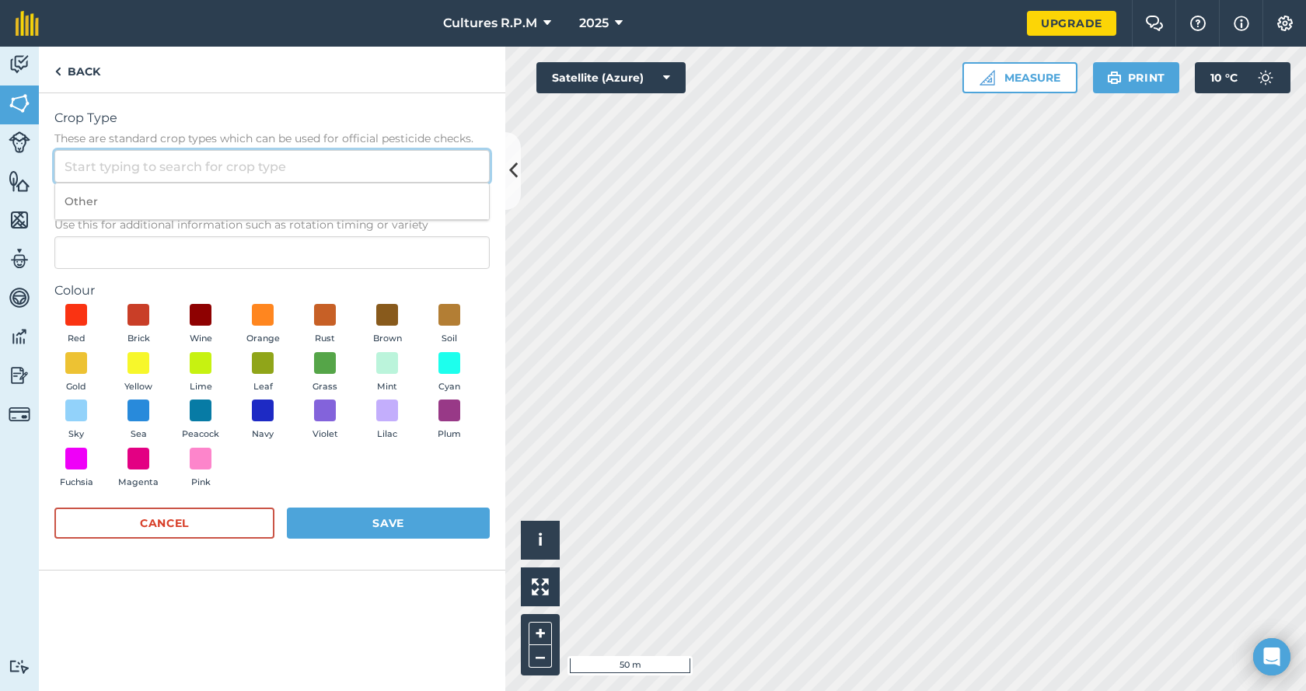
click at [162, 166] on input "Crop Type These are standard crop types which can be used for official pesticid…" at bounding box center [271, 166] width 435 height 33
click at [118, 170] on input "plow" at bounding box center [271, 166] width 435 height 33
type input "plow"
click at [233, 284] on label "Colour" at bounding box center [271, 290] width 435 height 19
click at [212, 281] on form "Crop Type These are standard crop types which can be used for official pesticid…" at bounding box center [271, 331] width 435 height 445
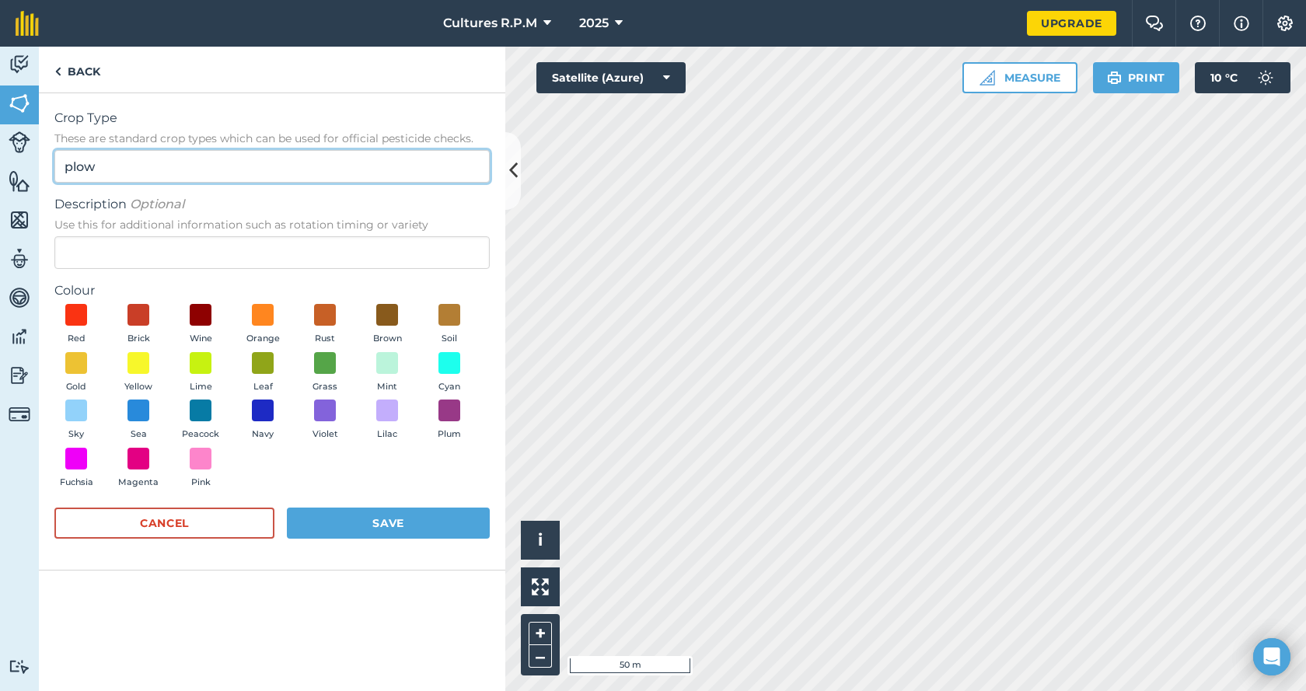
click at [73, 162] on input "plow" at bounding box center [271, 166] width 435 height 33
drag, startPoint x: 108, startPoint y: 162, endPoint x: 0, endPoint y: 162, distance: 108.0
click at [0, 162] on div "Activity Fields Livestock Features Maps Team Vehicles Data Reporting Billing Tu…" at bounding box center [653, 369] width 1306 height 644
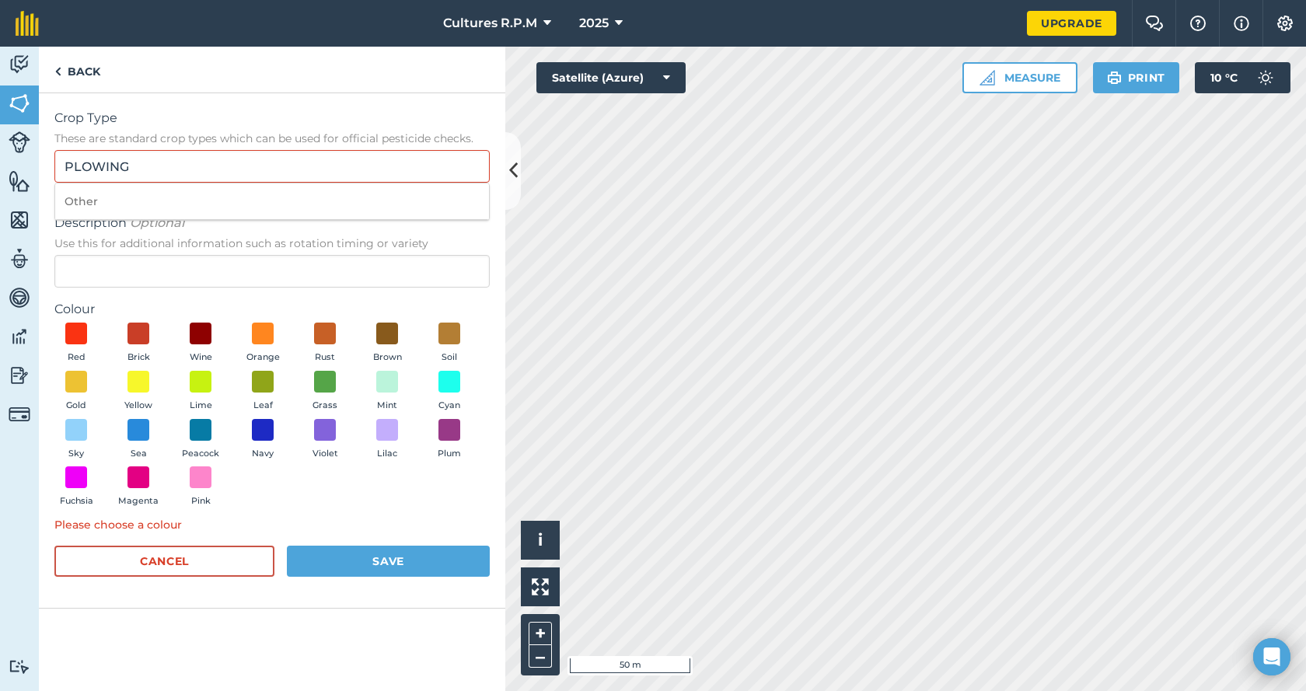
click at [250, 226] on span "Description Optional" at bounding box center [271, 223] width 435 height 19
click at [250, 255] on input "Description Optional Use this for additional information such as rotation timin…" at bounding box center [271, 271] width 435 height 33
click at [388, 343] on span at bounding box center [387, 334] width 24 height 24
click at [368, 555] on button "Save" at bounding box center [388, 561] width 203 height 31
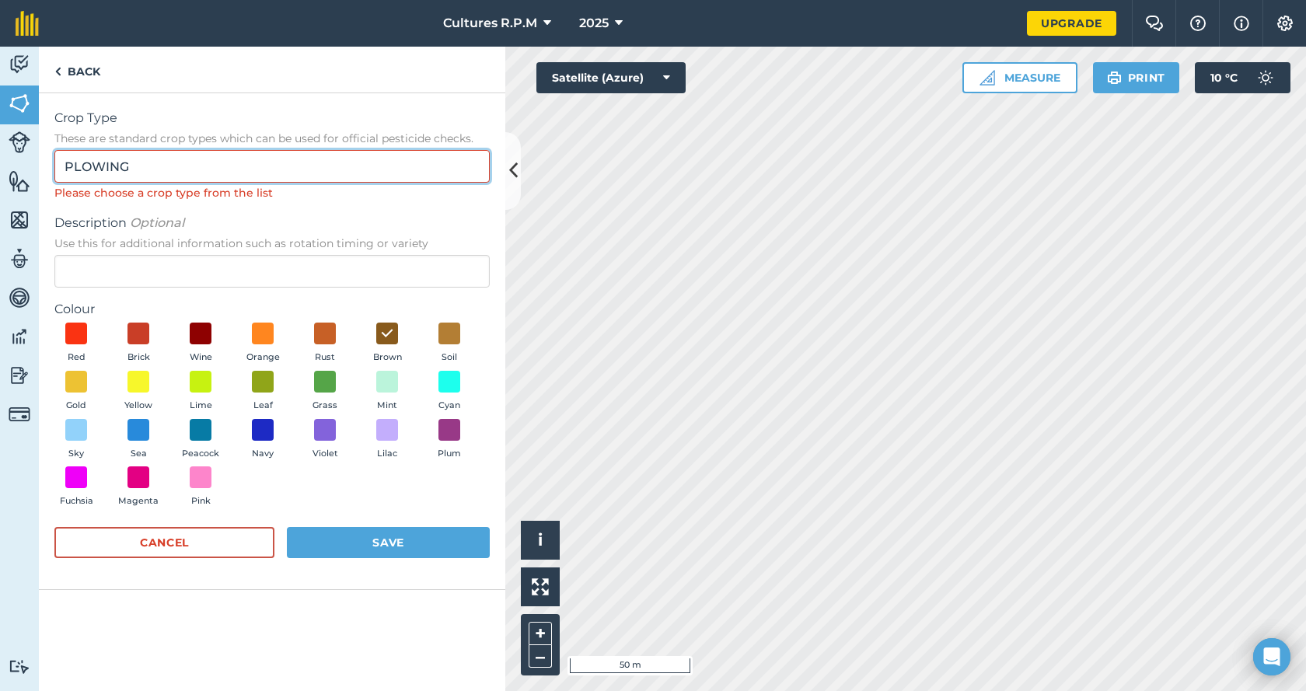
click at [165, 164] on input "PLOWING" at bounding box center [271, 166] width 435 height 33
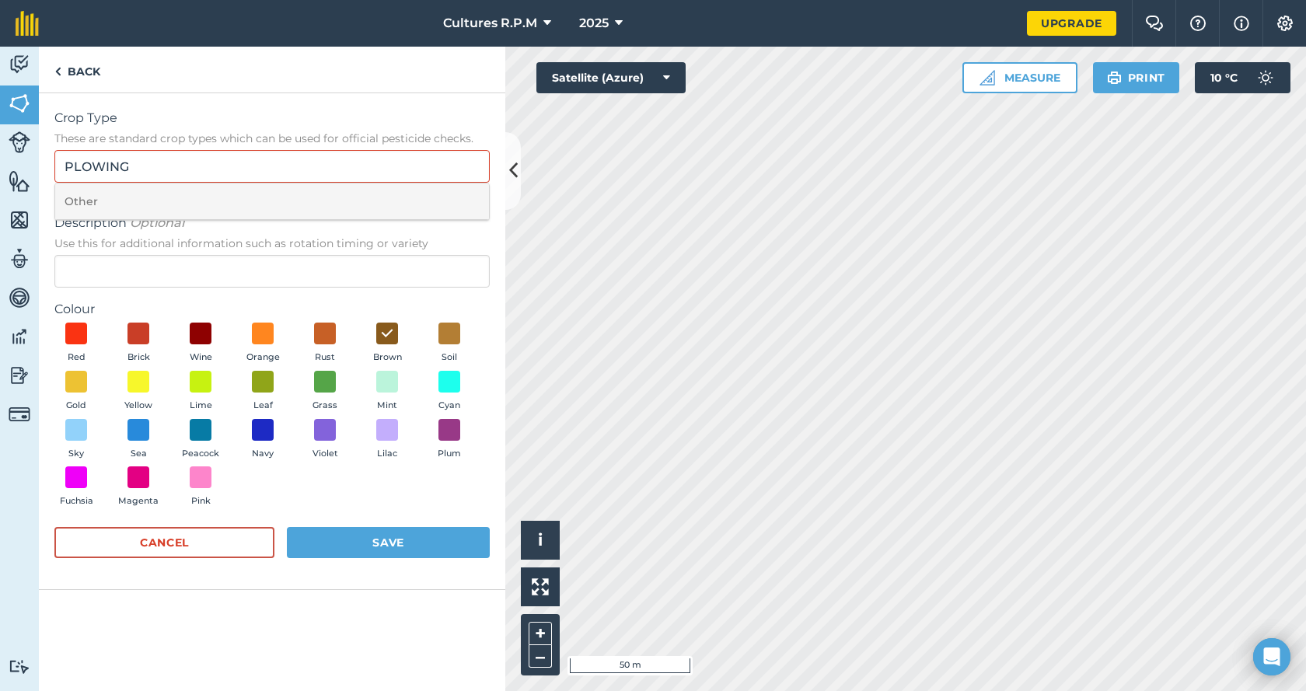
click at [121, 201] on li "Other" at bounding box center [272, 201] width 434 height 37
type input "Other"
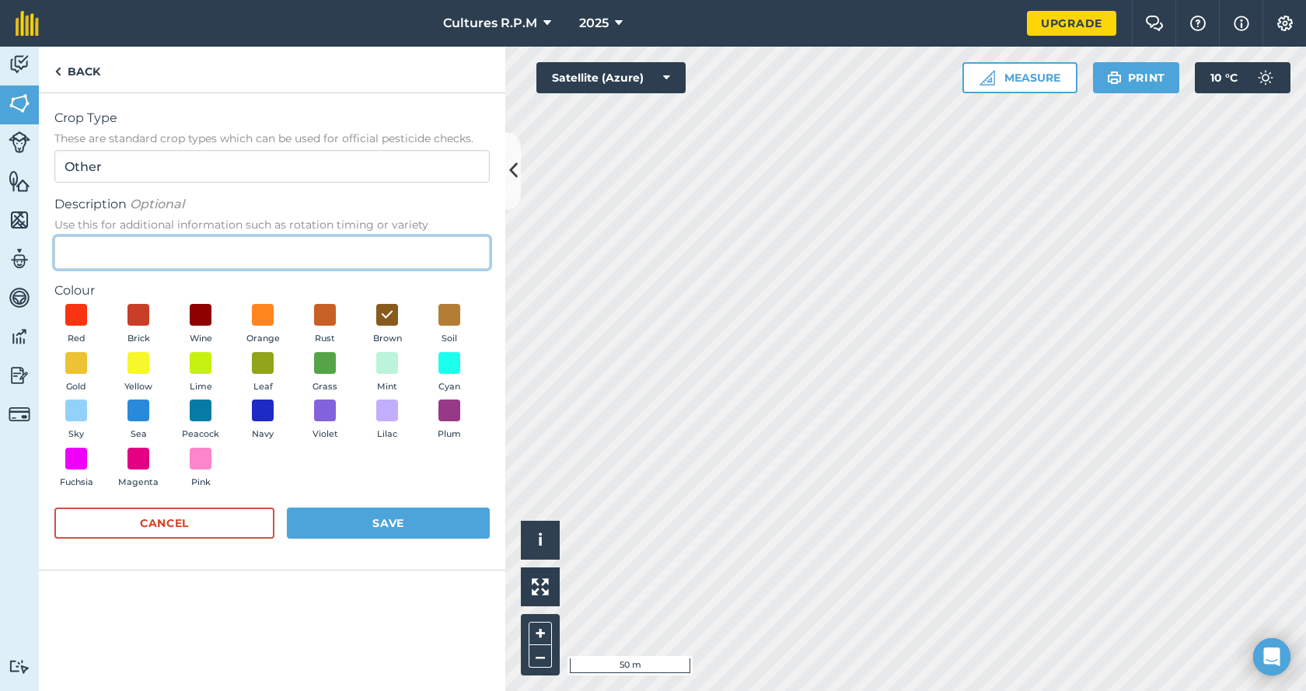
click at [99, 267] on input "Description Optional Use this for additional information such as rotation timin…" at bounding box center [271, 252] width 435 height 33
type input "PLOWING"
click at [372, 520] on button "Save" at bounding box center [388, 523] width 203 height 31
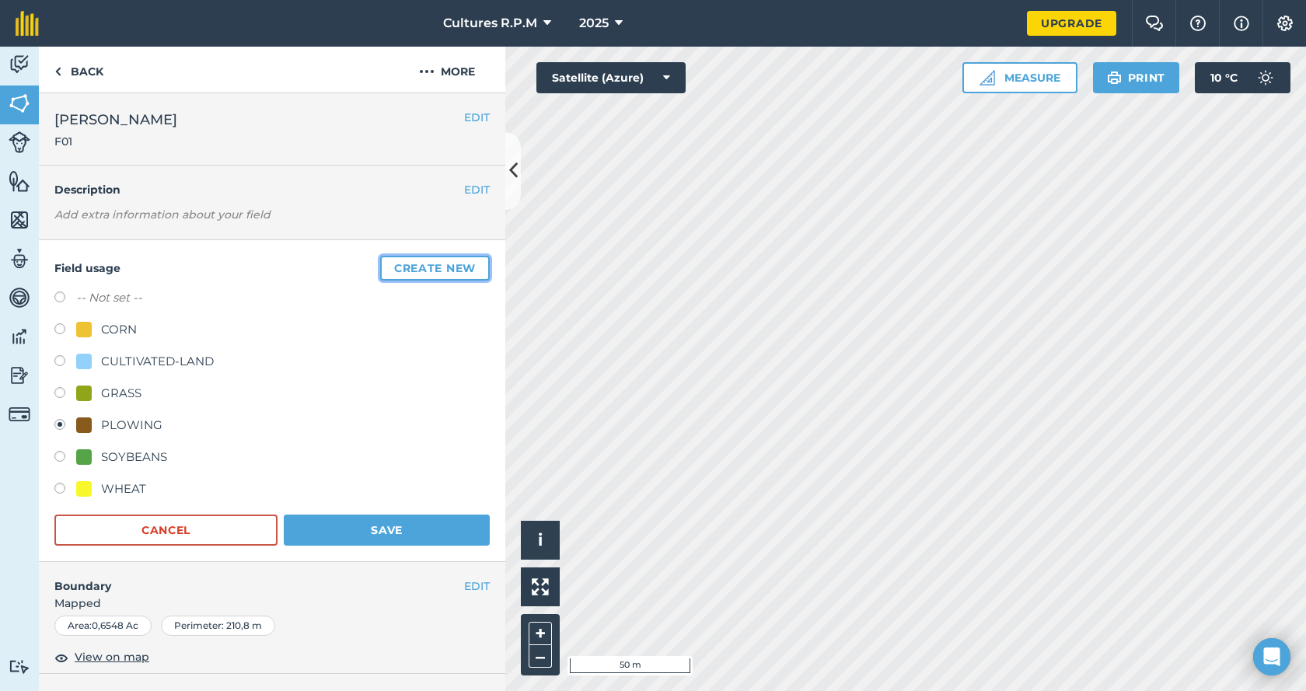
click at [414, 270] on button "Create new" at bounding box center [435, 268] width 110 height 25
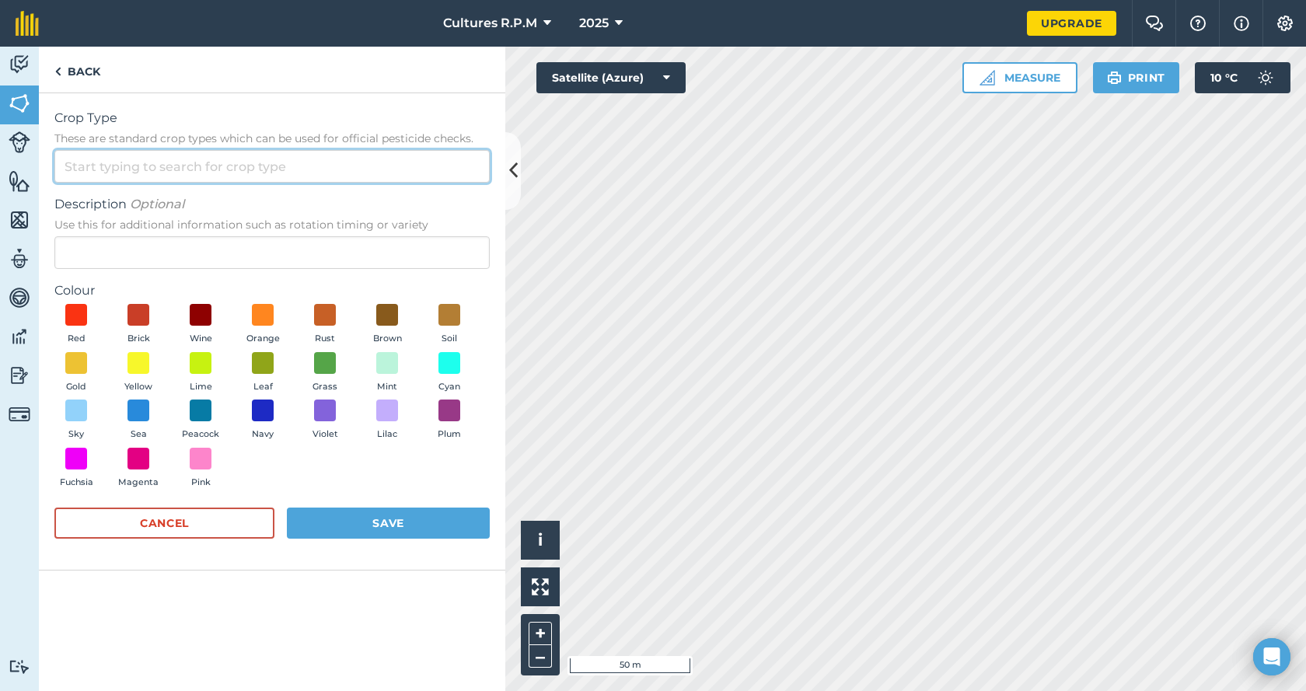
click at [136, 156] on input "Crop Type These are standard crop types which can be used for official pesticid…" at bounding box center [271, 166] width 435 height 33
click at [204, 203] on li "Other" at bounding box center [272, 201] width 434 height 37
type input "Other"
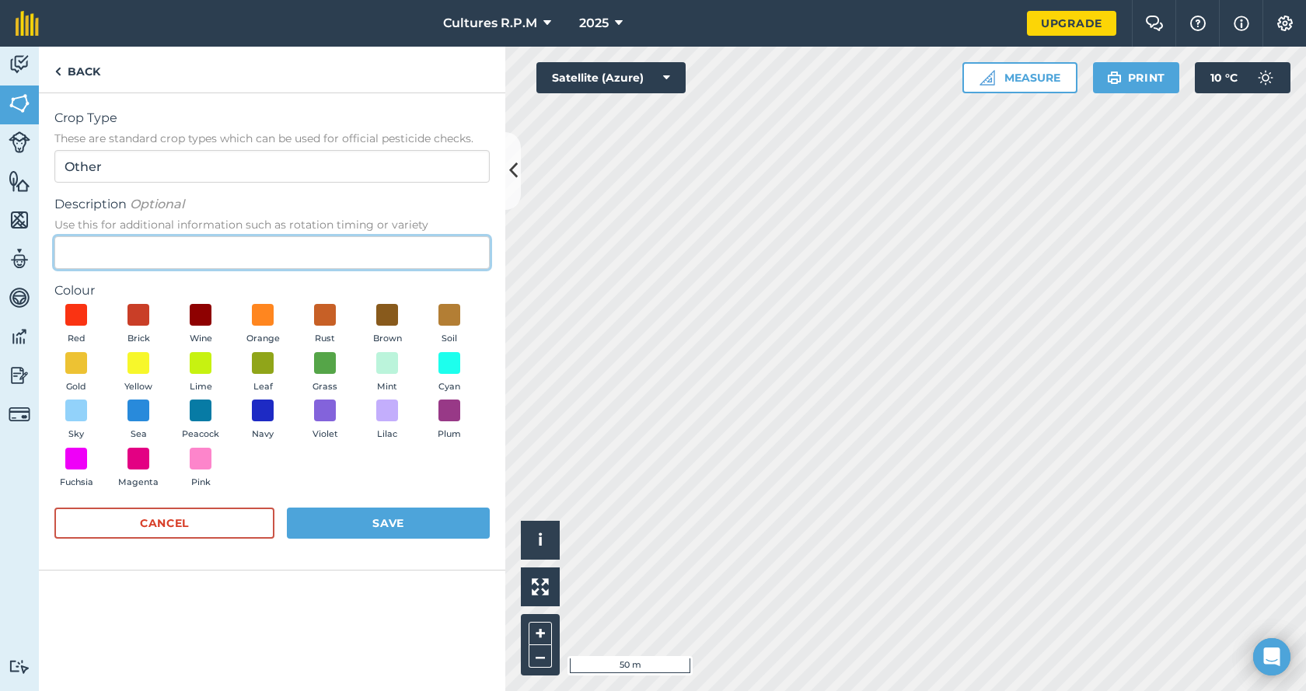
click at [141, 244] on input "Description Optional Use this for additional information such as rotation timin…" at bounding box center [271, 252] width 435 height 33
type input "TILLAGE"
click at [452, 306] on span at bounding box center [450, 315] width 24 height 24
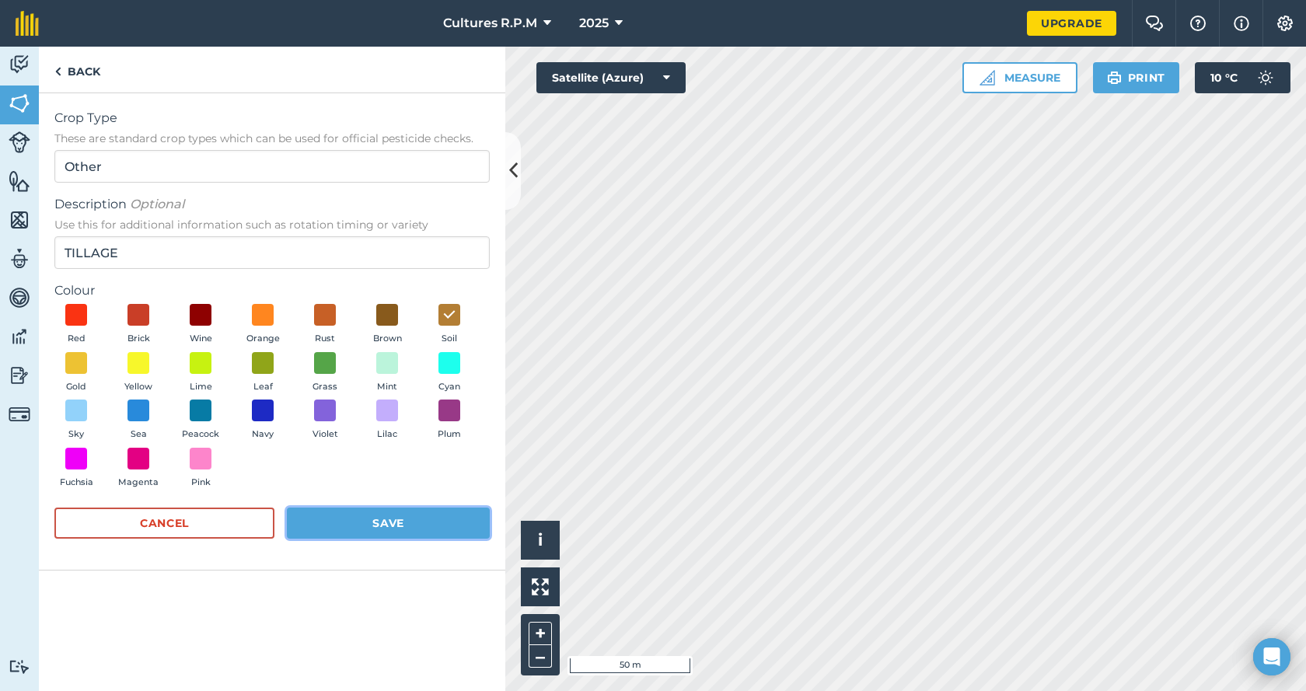
click at [396, 527] on button "Save" at bounding box center [388, 523] width 203 height 31
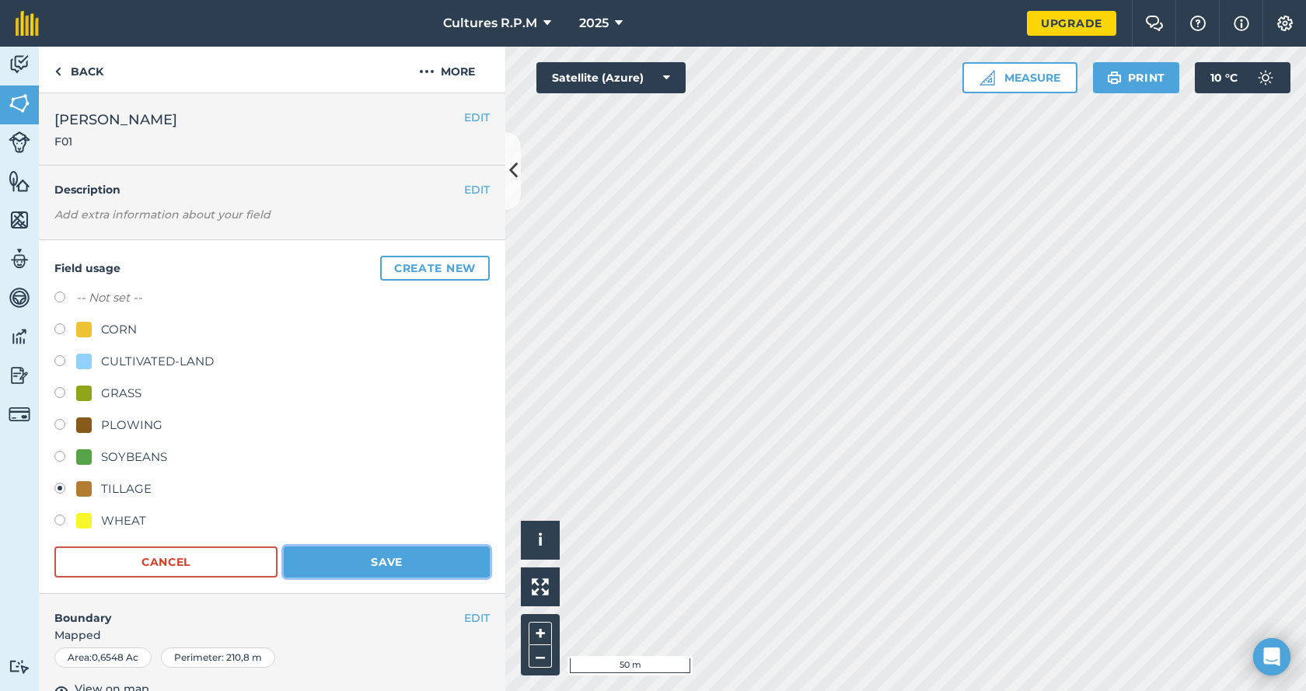
click at [343, 552] on button "Save" at bounding box center [387, 561] width 206 height 31
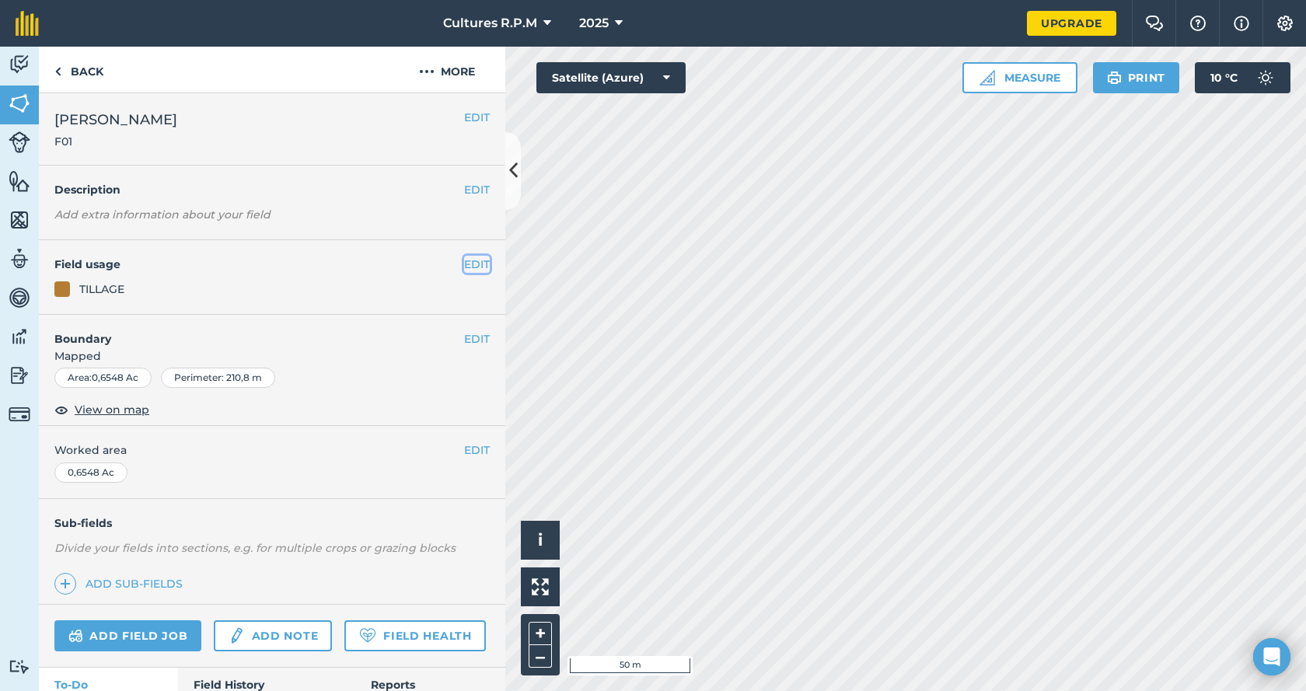
click at [464, 259] on button "EDIT" at bounding box center [477, 264] width 26 height 17
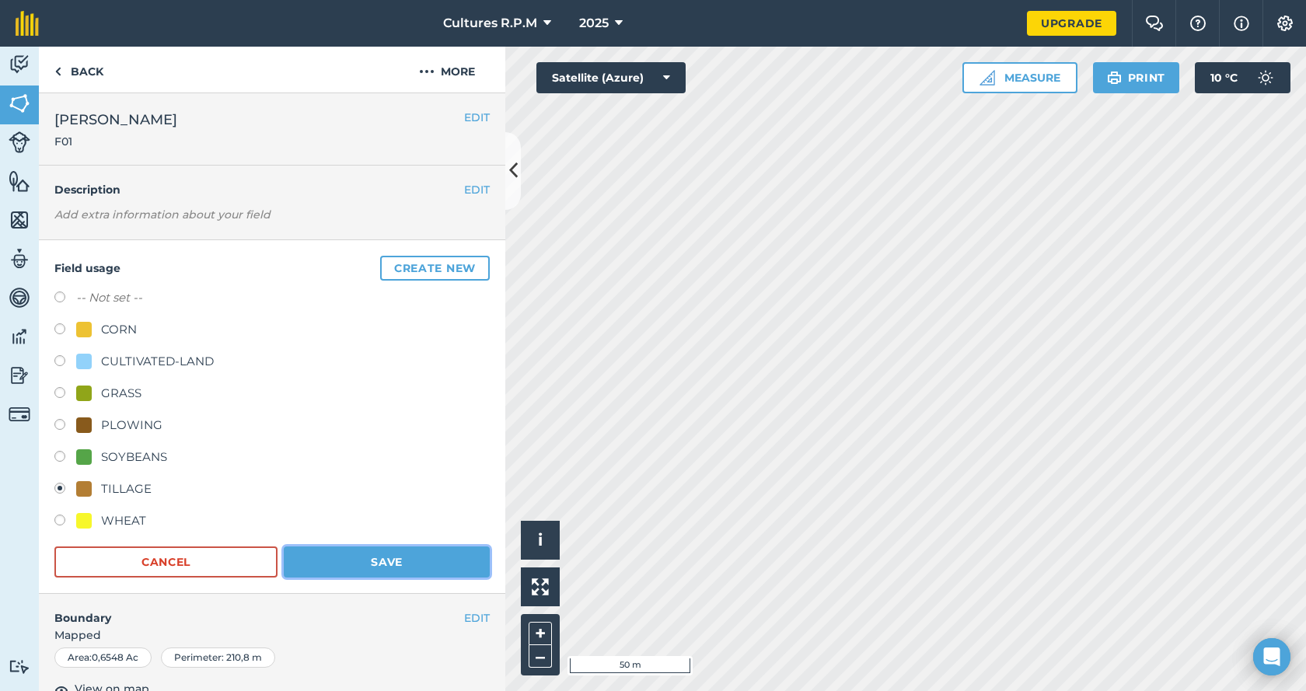
click at [380, 564] on button "Save" at bounding box center [387, 561] width 206 height 31
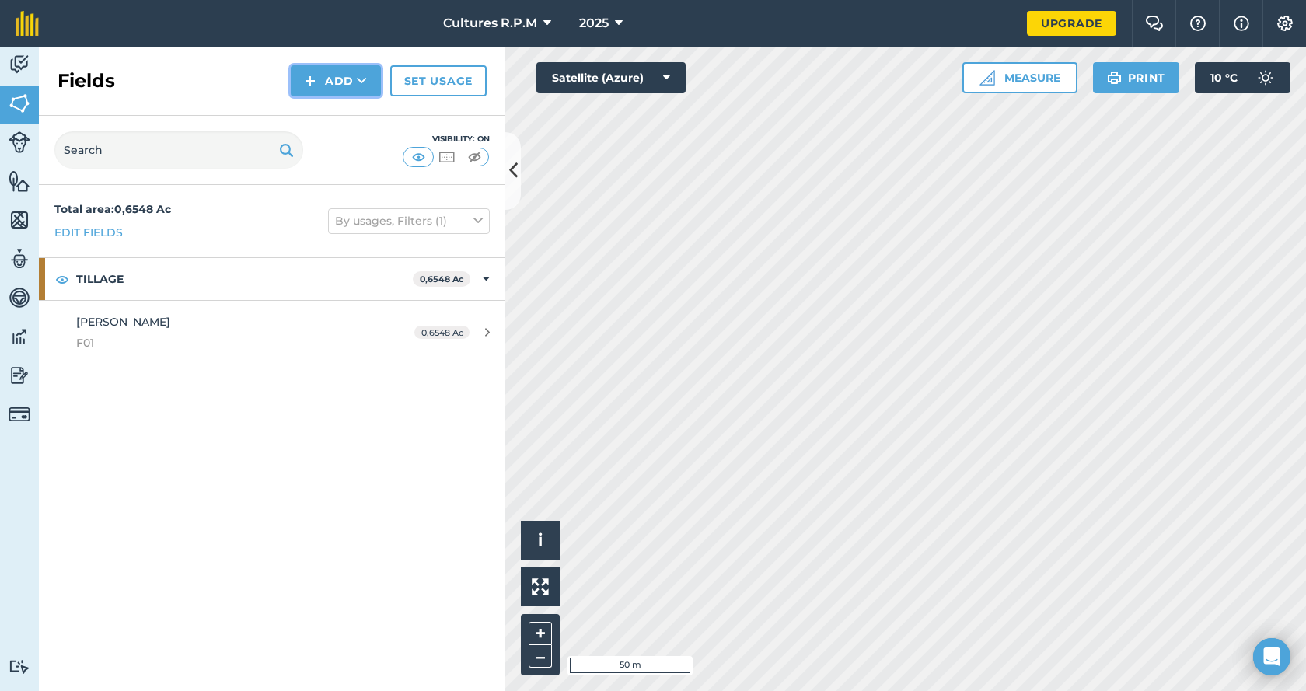
click at [326, 90] on button "Add" at bounding box center [336, 80] width 90 height 31
click at [327, 109] on link "Draw" at bounding box center [336, 116] width 86 height 34
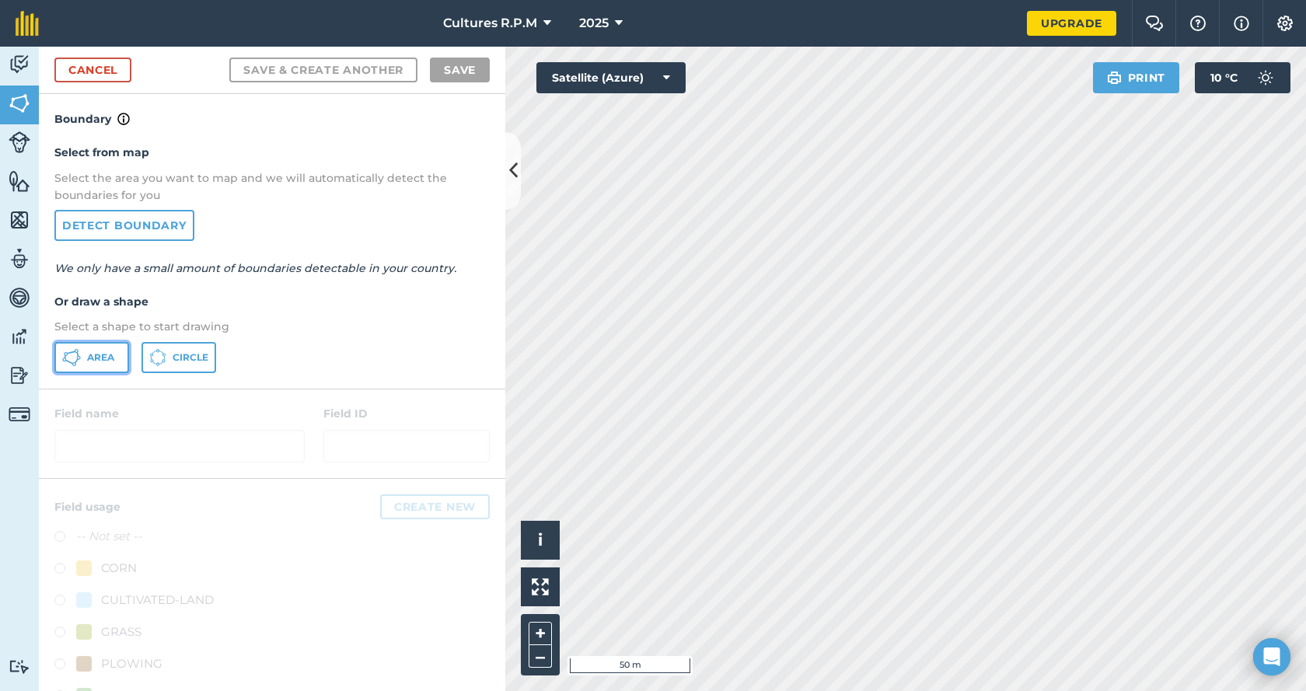
click at [93, 361] on span "Area" at bounding box center [100, 357] width 27 height 12
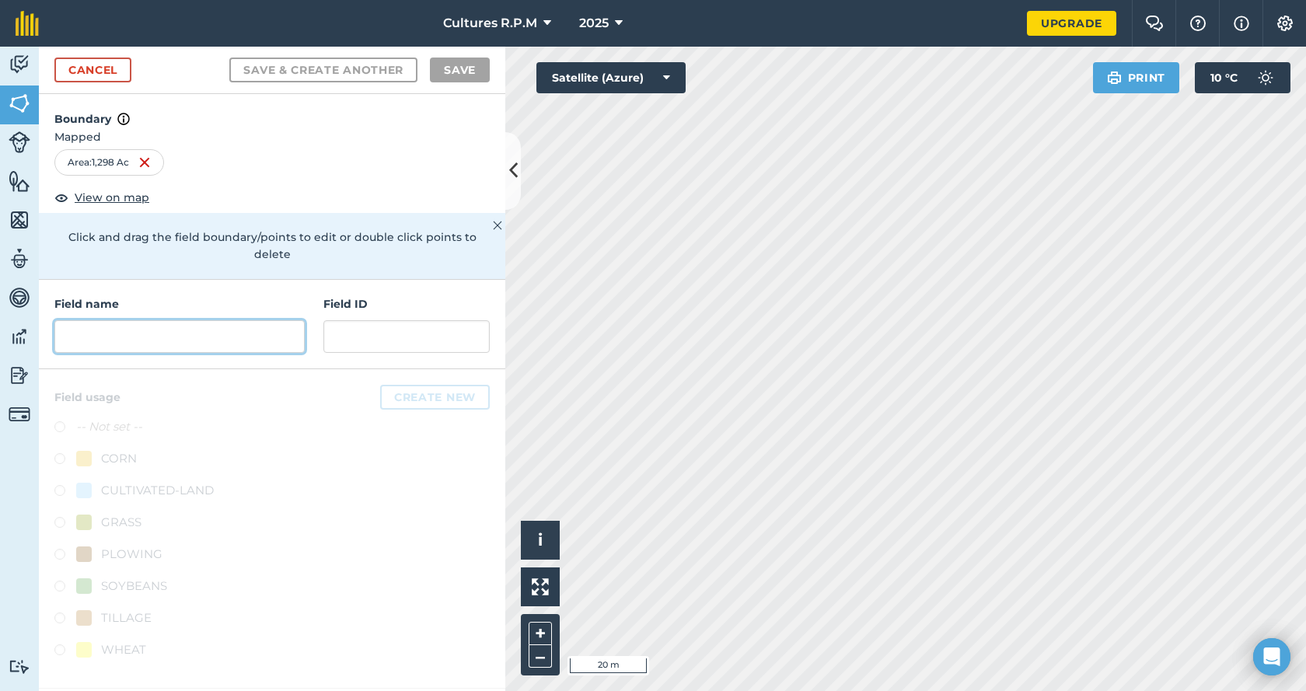
click at [185, 325] on input "text" at bounding box center [179, 336] width 250 height 33
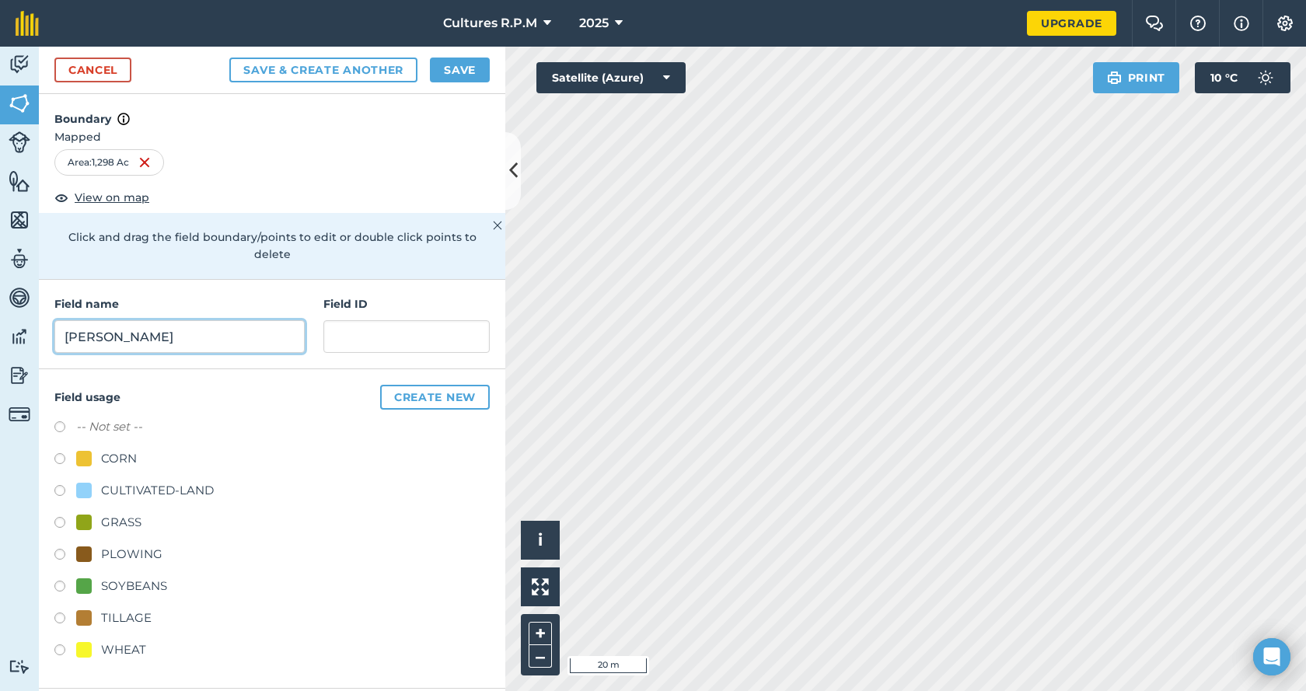
type input "[PERSON_NAME]"
click at [393, 320] on input "text" at bounding box center [406, 336] width 166 height 33
type input "a"
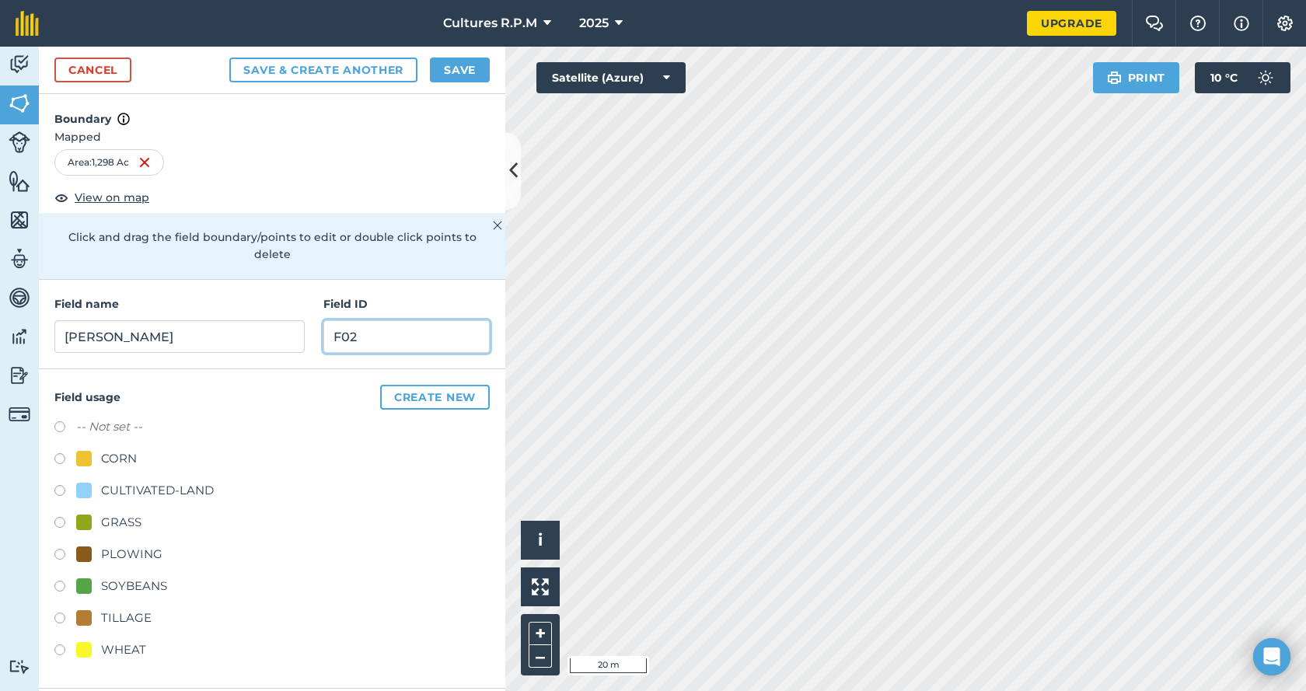
type input "F02"
click at [59, 517] on label at bounding box center [65, 525] width 22 height 16
radio input "true"
click at [462, 65] on button "Save" at bounding box center [460, 70] width 60 height 25
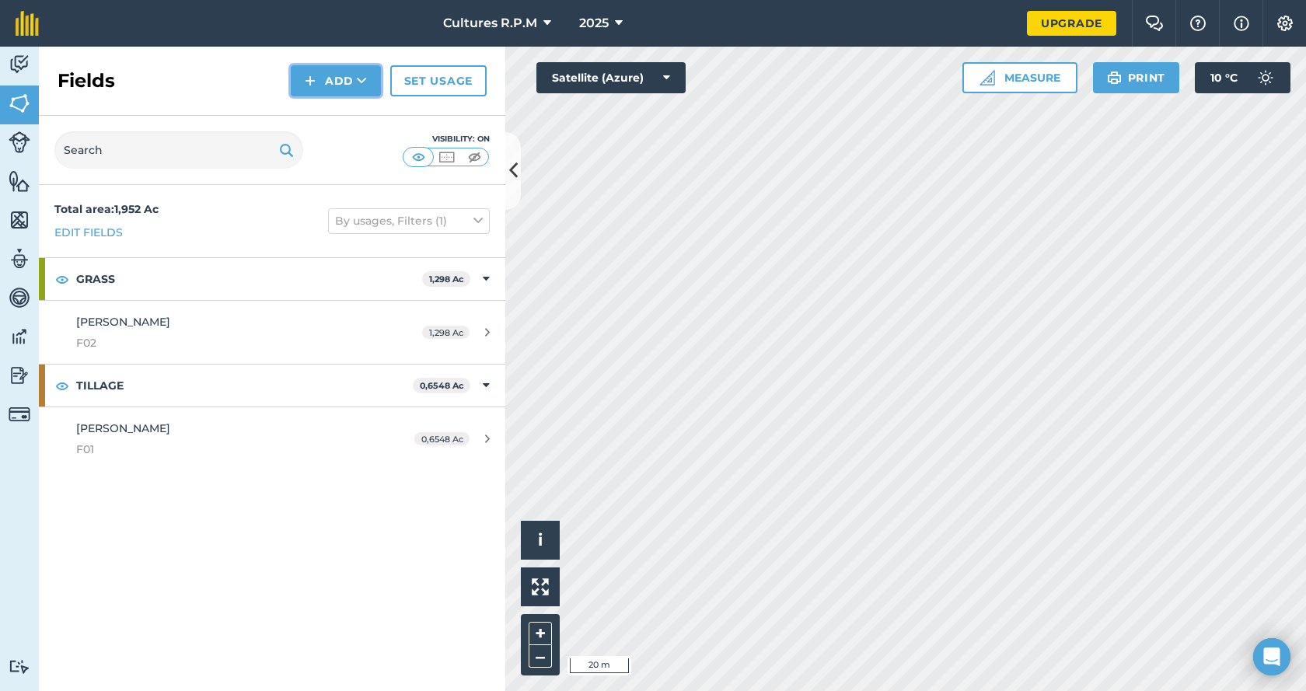
click at [319, 68] on button "Add" at bounding box center [336, 80] width 90 height 31
click at [324, 111] on link "Draw" at bounding box center [336, 116] width 86 height 34
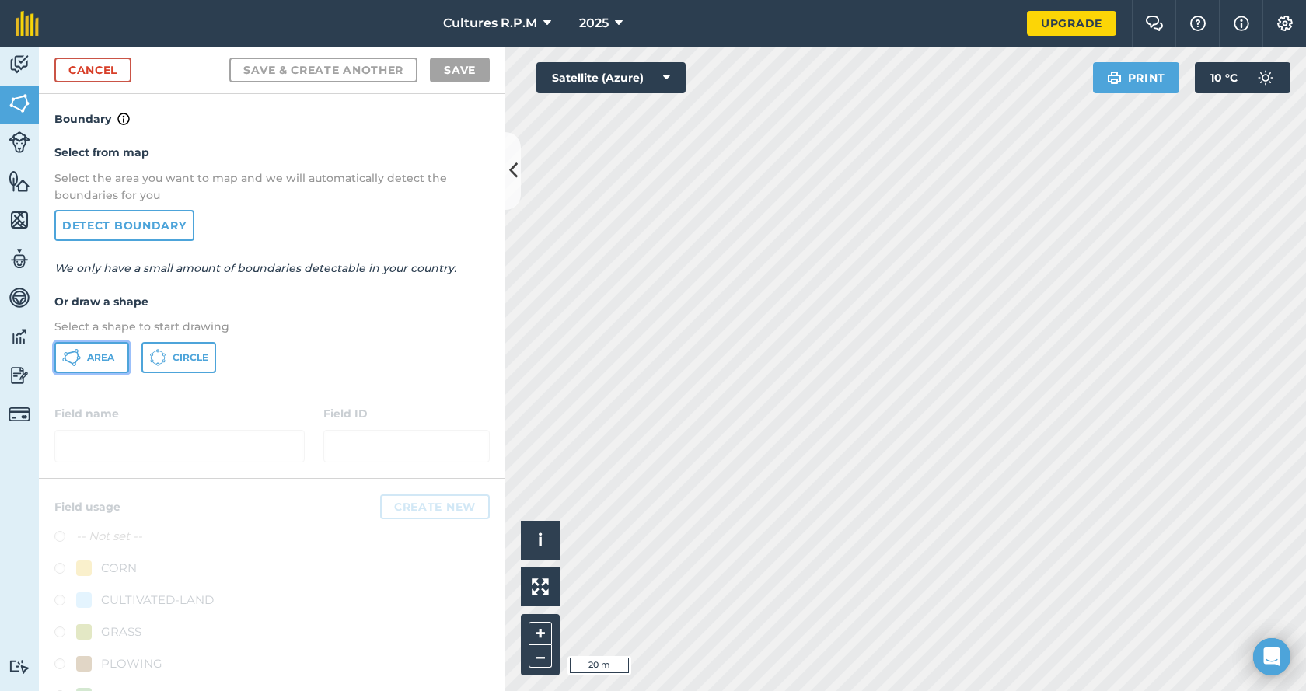
click at [107, 356] on span "Area" at bounding box center [100, 357] width 27 height 12
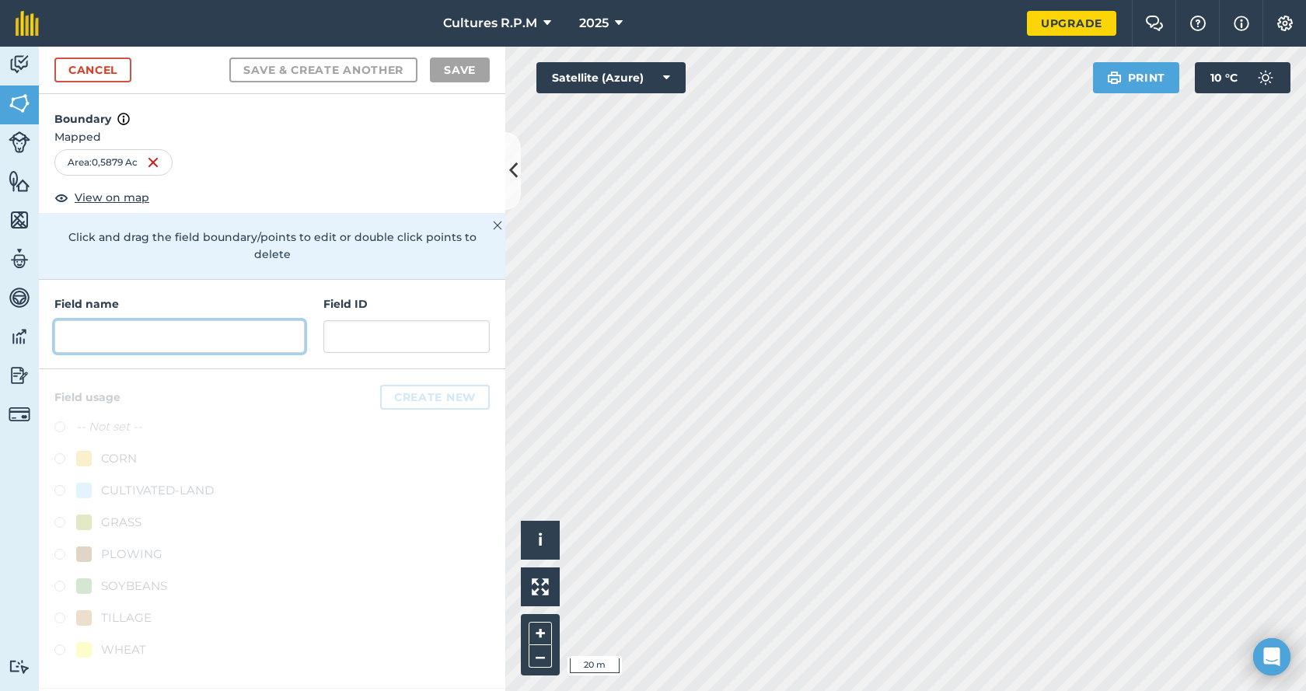
click at [183, 320] on input "text" at bounding box center [179, 336] width 250 height 33
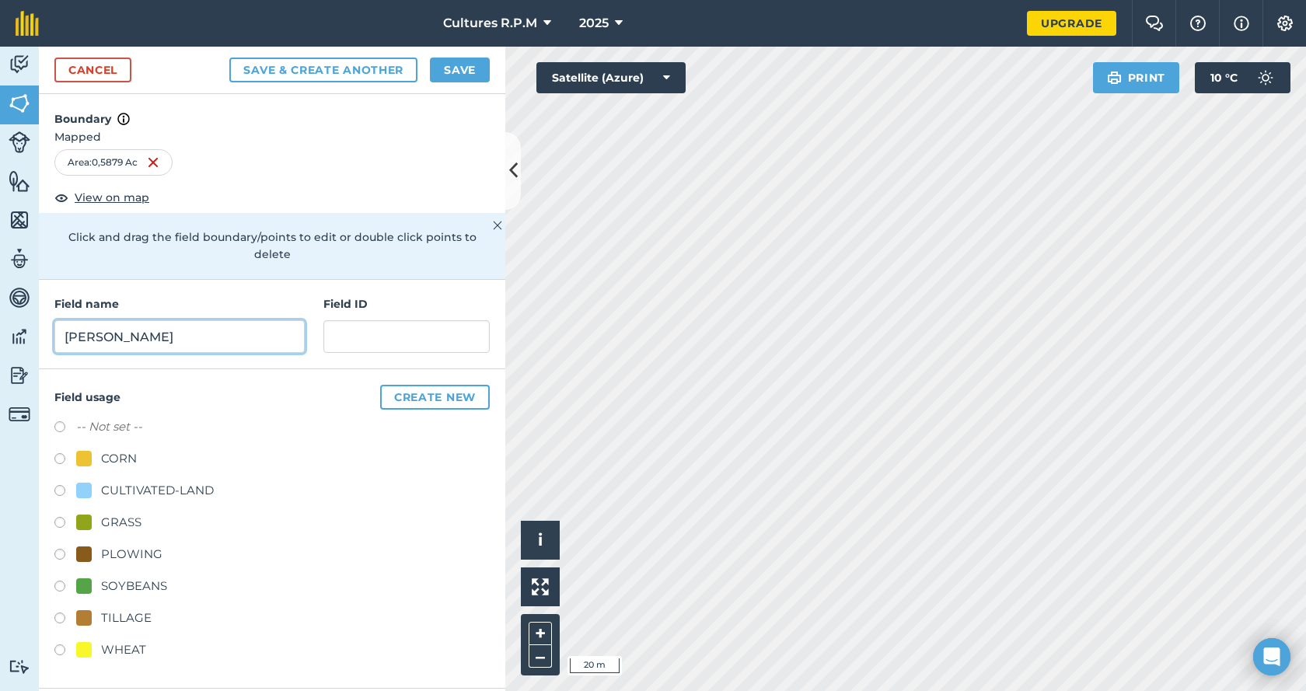
type input "[PERSON_NAME]"
click at [357, 326] on input "text" at bounding box center [406, 336] width 166 height 33
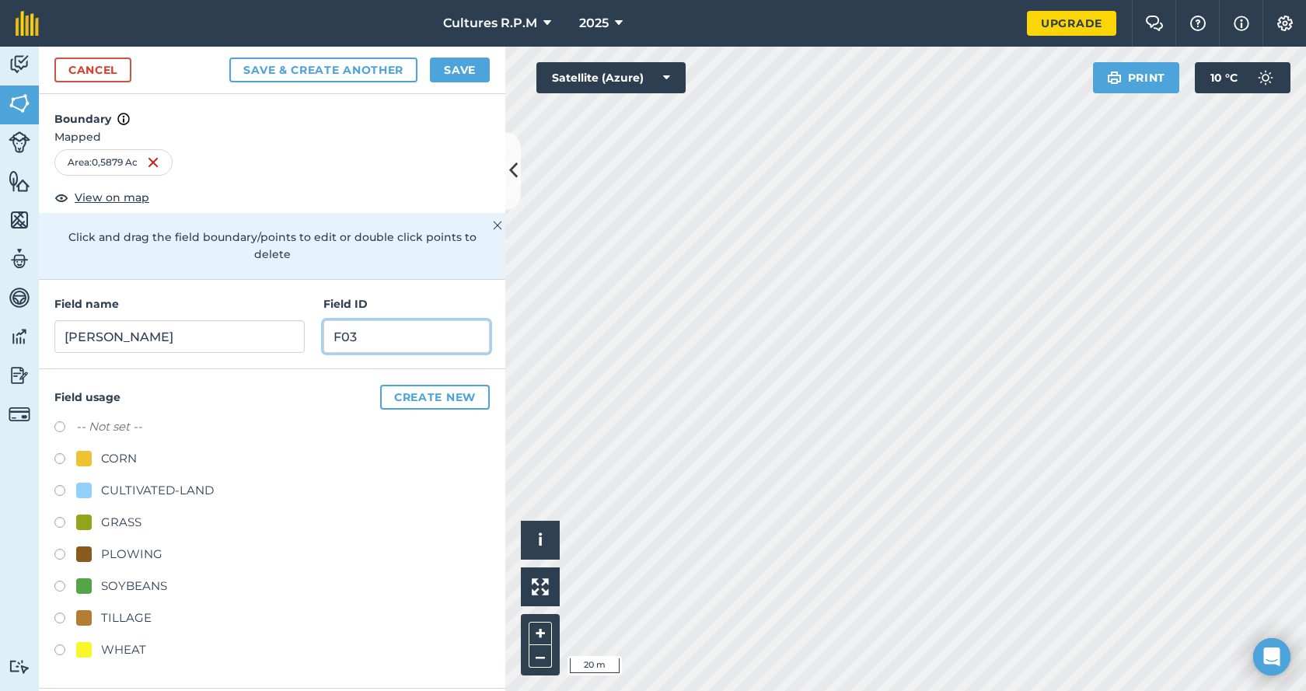
type input "F03"
click at [58, 517] on label at bounding box center [65, 525] width 22 height 16
radio input "true"
click at [443, 61] on button "Save" at bounding box center [460, 70] width 60 height 25
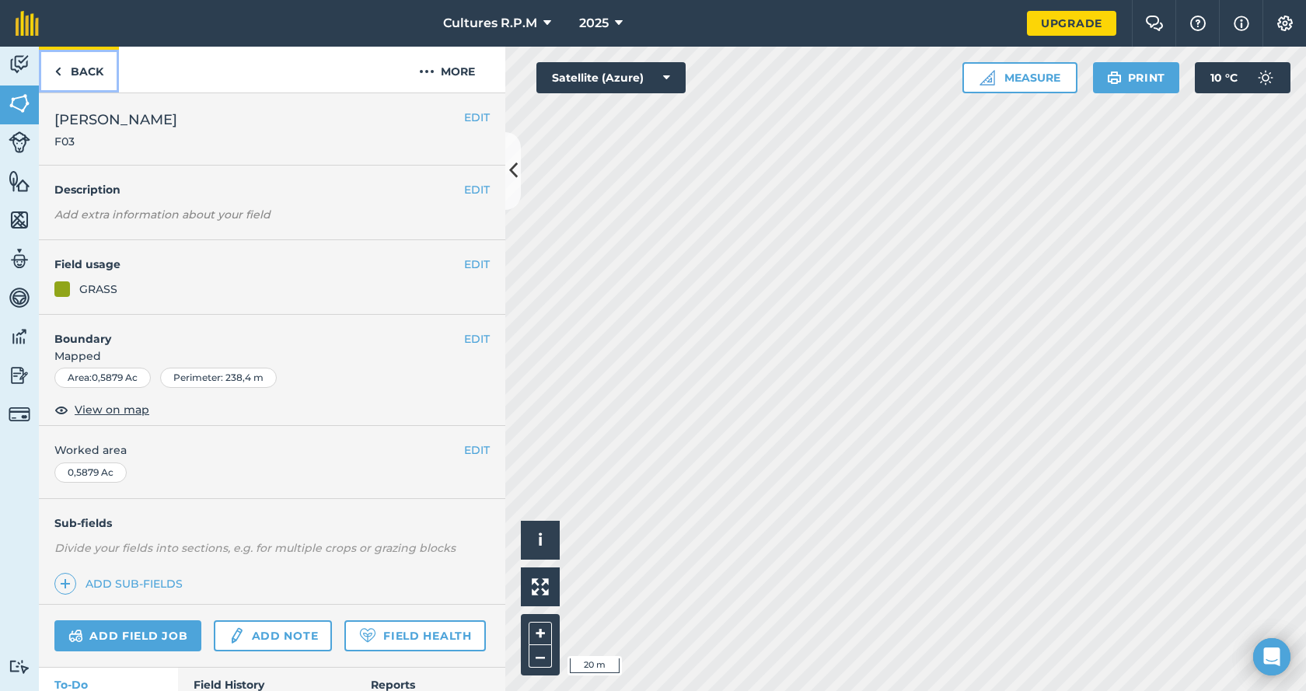
click at [72, 71] on link "Back" at bounding box center [79, 70] width 80 height 46
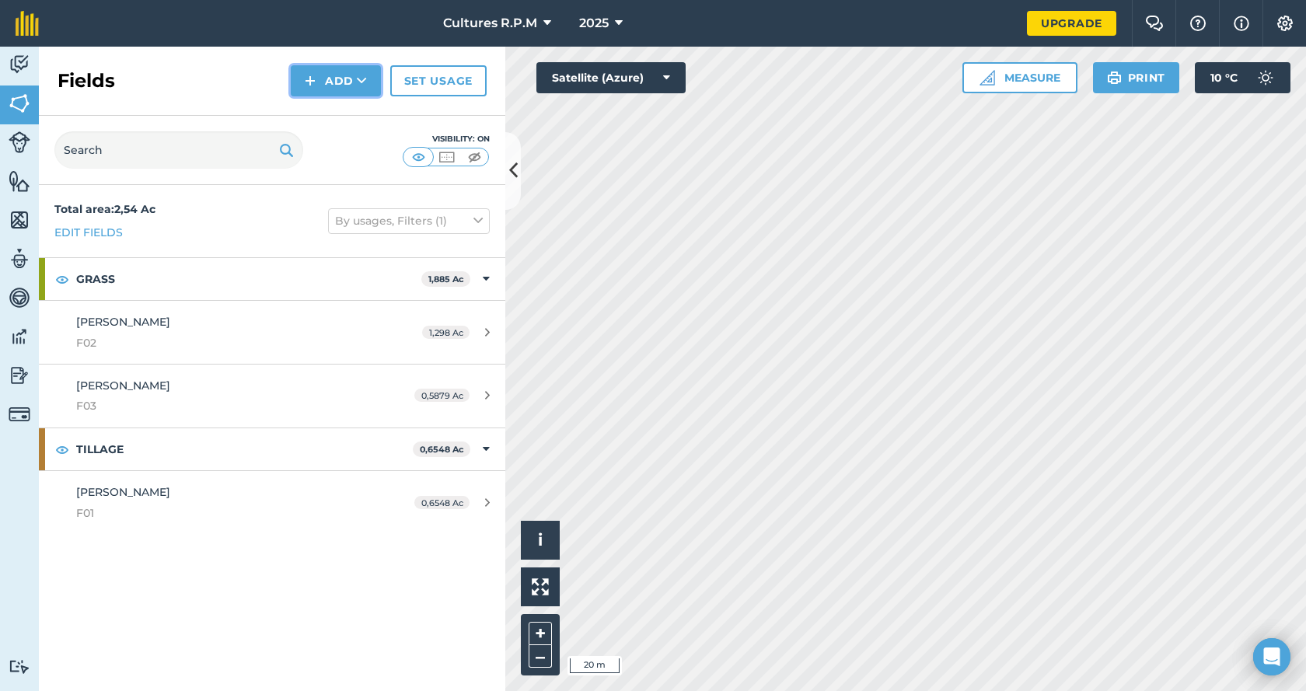
click at [335, 83] on button "Add" at bounding box center [336, 80] width 90 height 31
click at [335, 113] on link "Draw" at bounding box center [336, 116] width 86 height 34
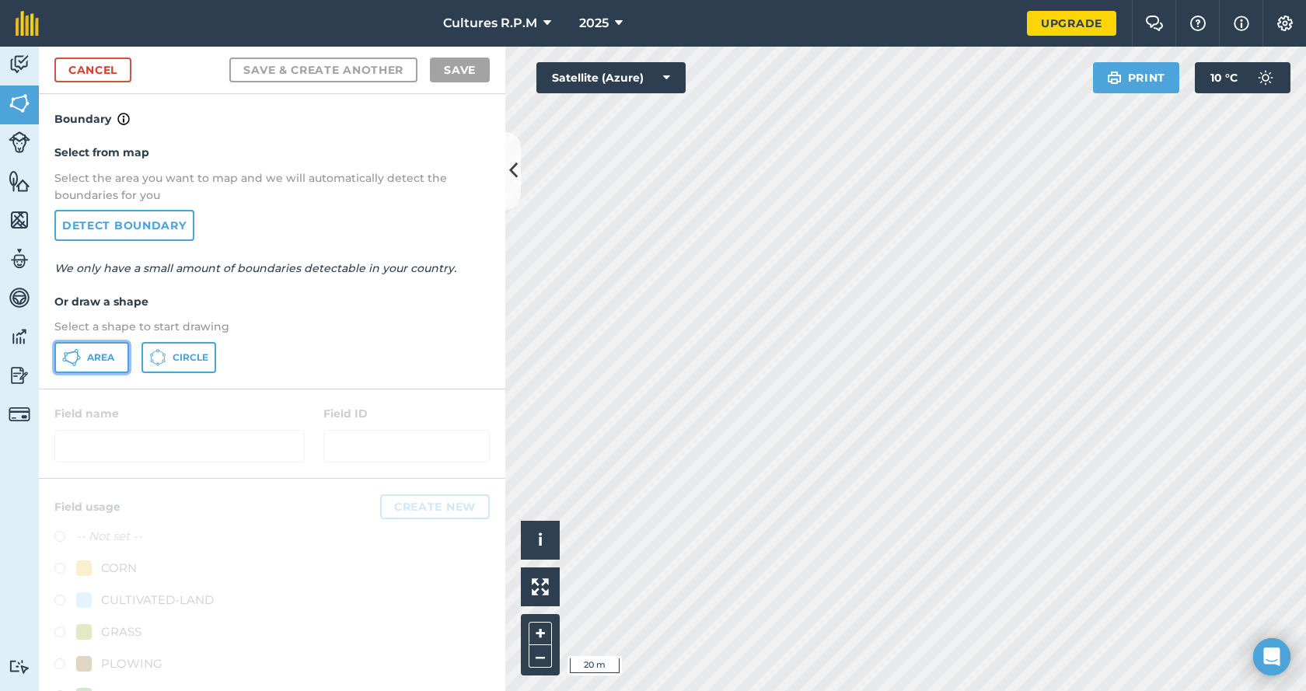
click at [96, 365] on button "Area" at bounding box center [91, 357] width 75 height 31
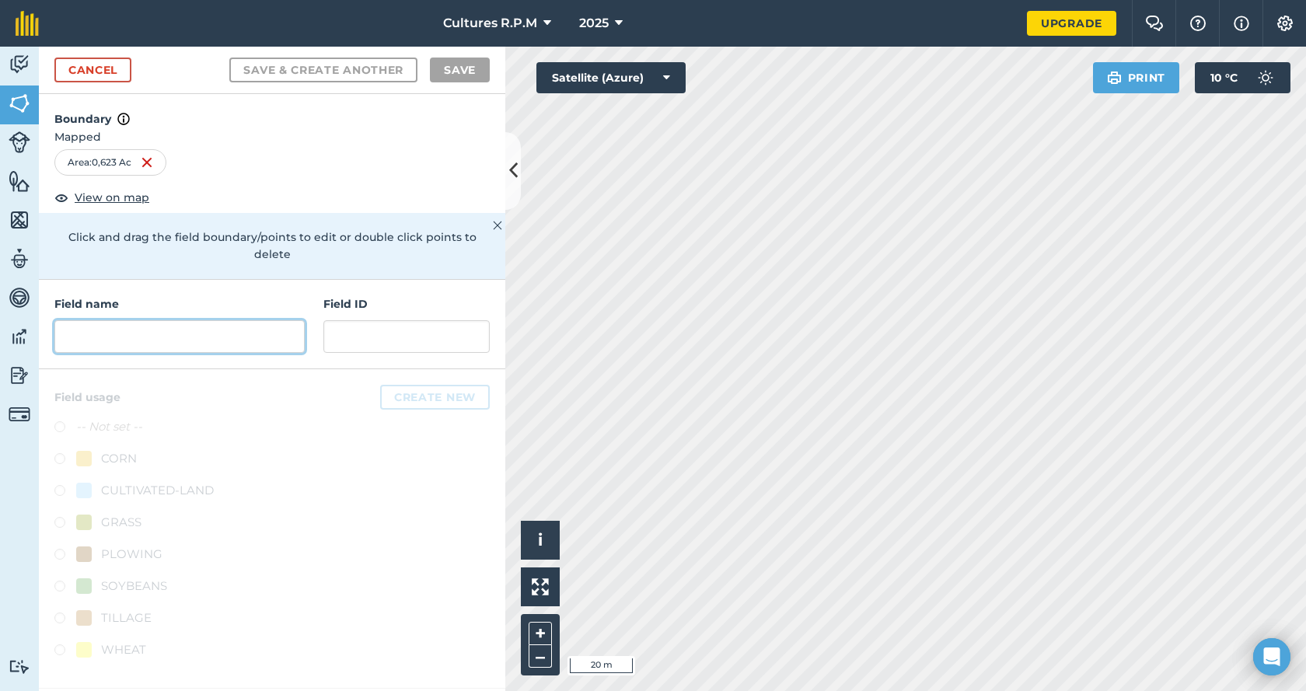
click at [162, 326] on input "text" at bounding box center [179, 336] width 250 height 33
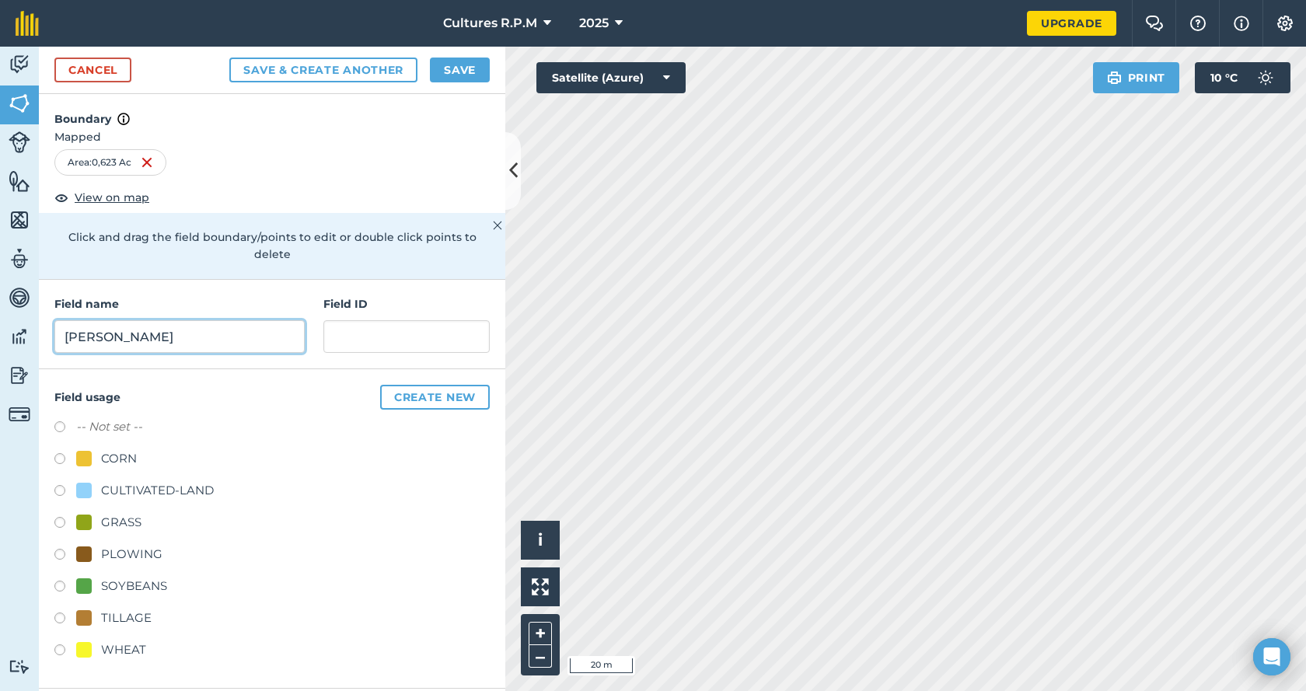
type input "[PERSON_NAME]"
click at [395, 320] on input "text" at bounding box center [406, 336] width 166 height 33
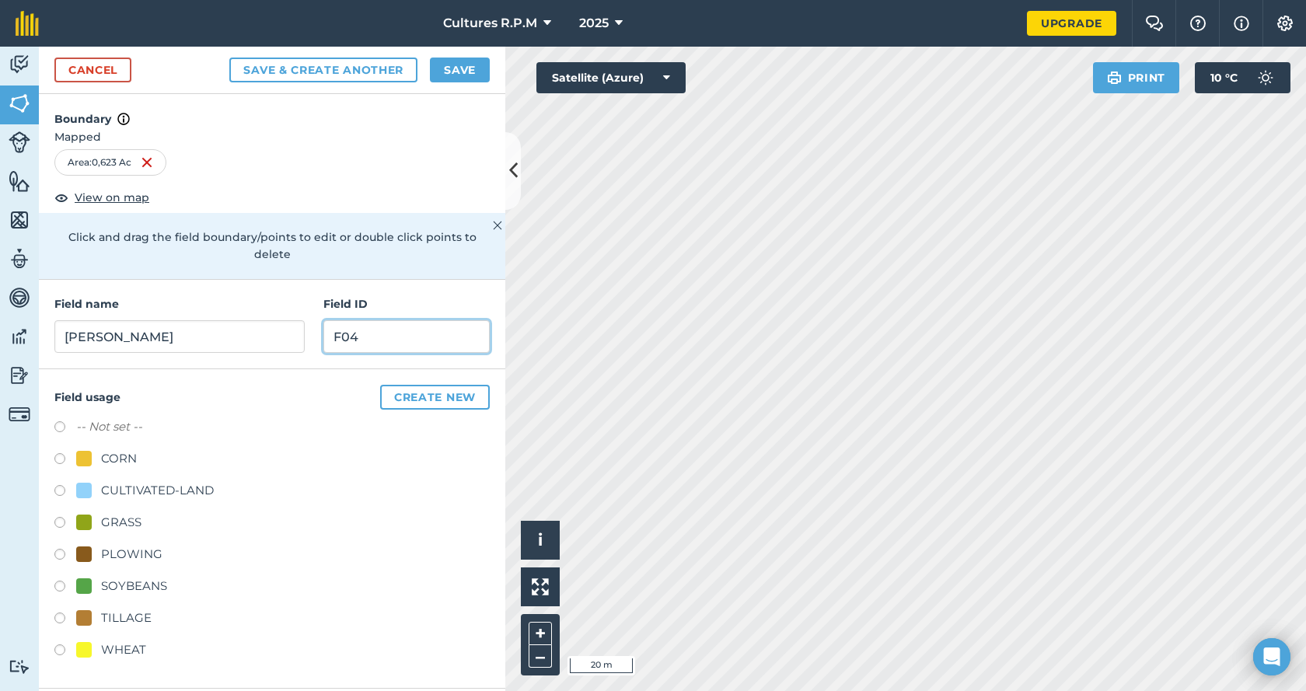
type input "F04"
click at [65, 517] on label at bounding box center [65, 525] width 22 height 16
radio input "true"
click at [452, 73] on button "Save" at bounding box center [460, 70] width 60 height 25
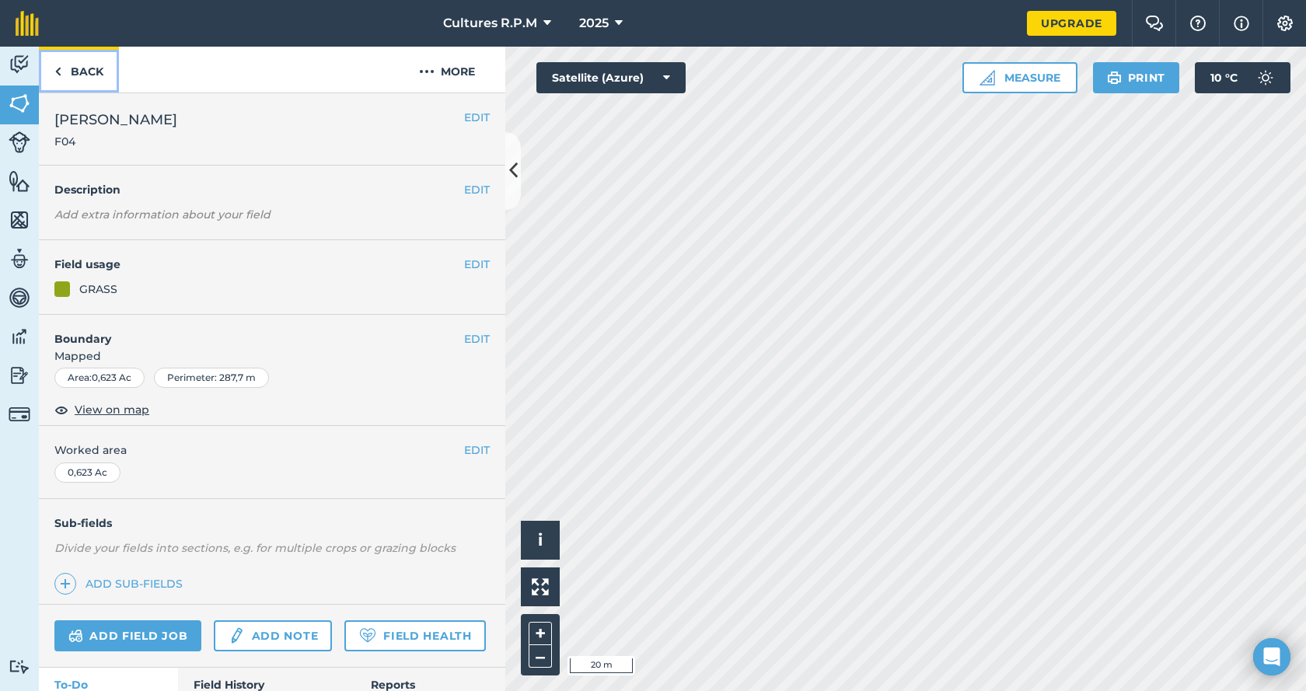
click at [88, 75] on link "Back" at bounding box center [79, 70] width 80 height 46
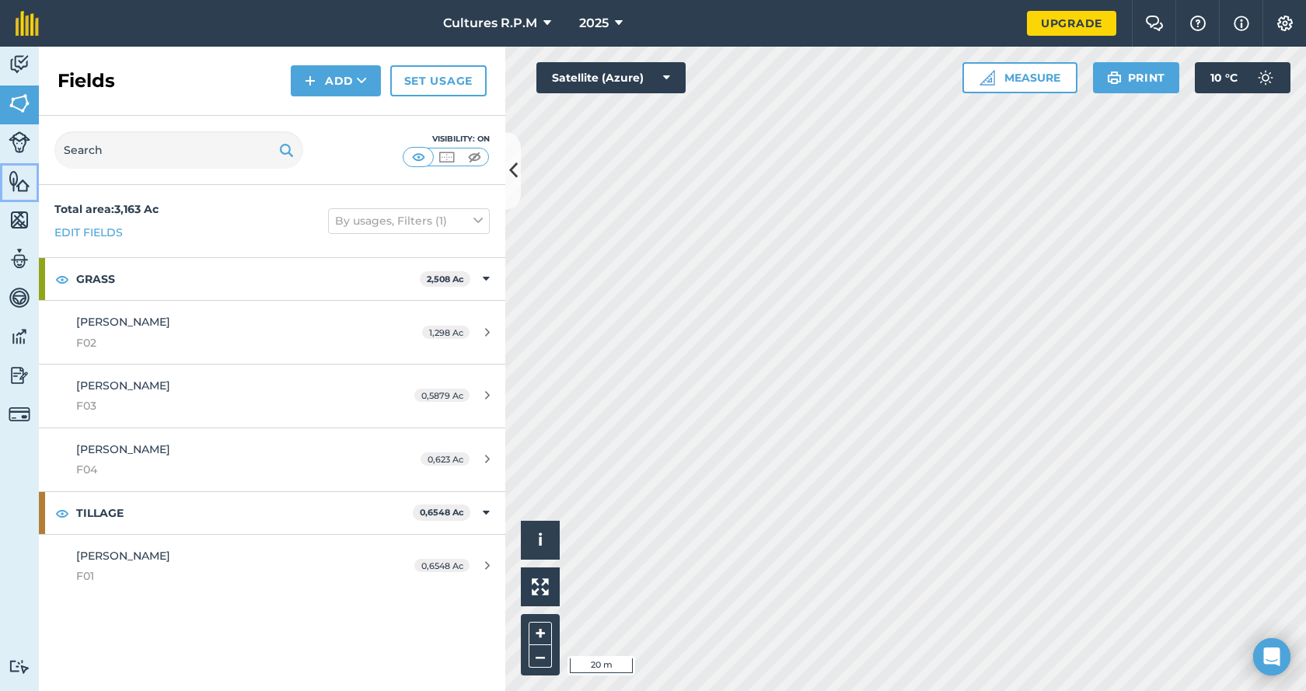
click at [13, 174] on img at bounding box center [20, 180] width 22 height 23
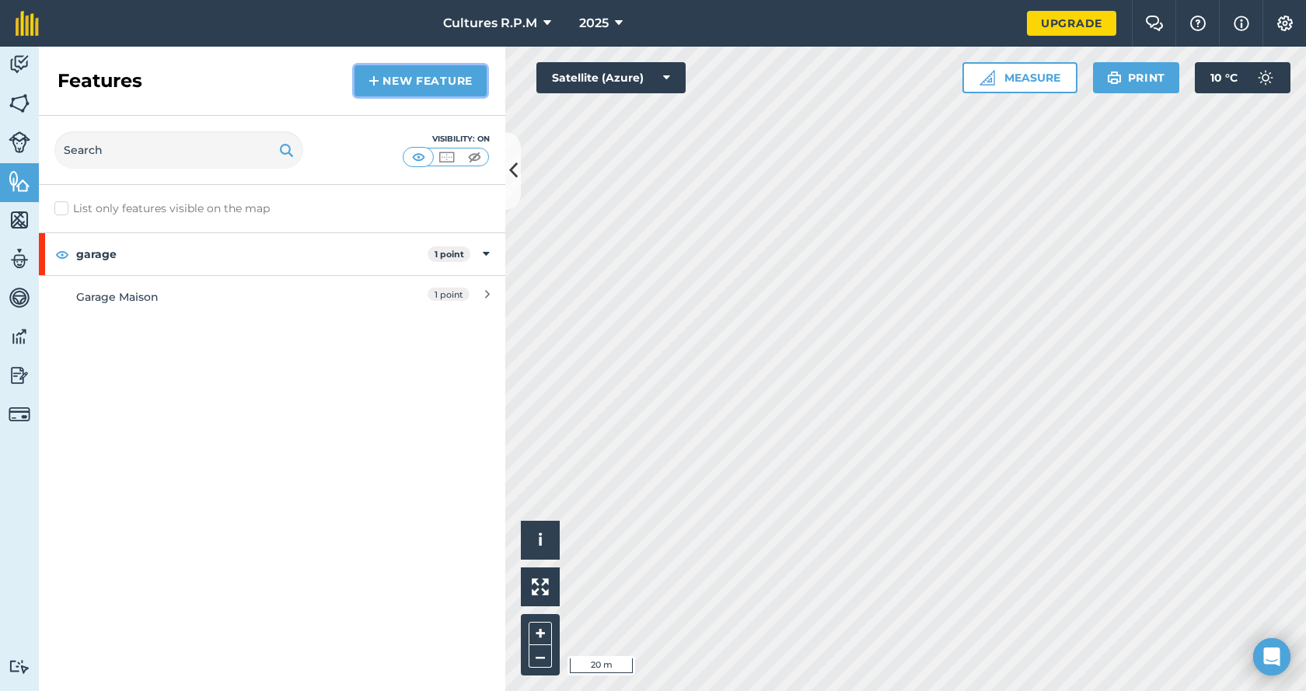
click at [405, 77] on link "New feature" at bounding box center [420, 80] width 132 height 31
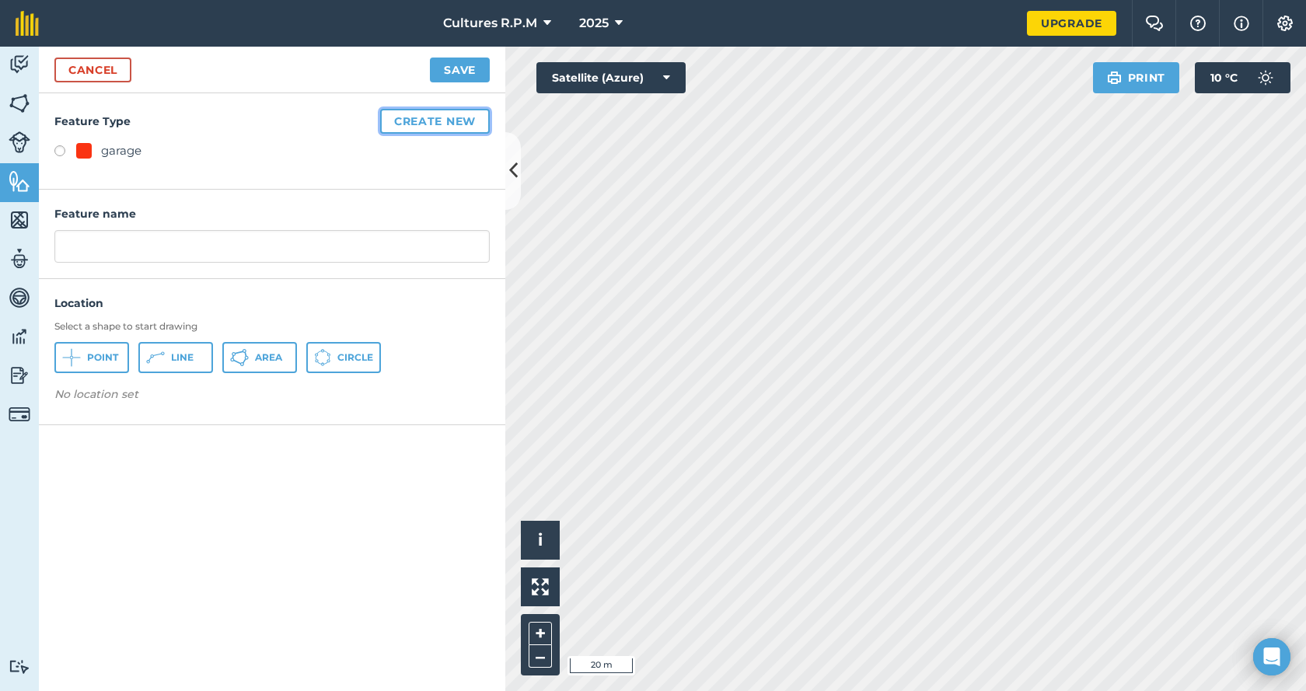
click at [442, 111] on button "Create new" at bounding box center [435, 121] width 110 height 25
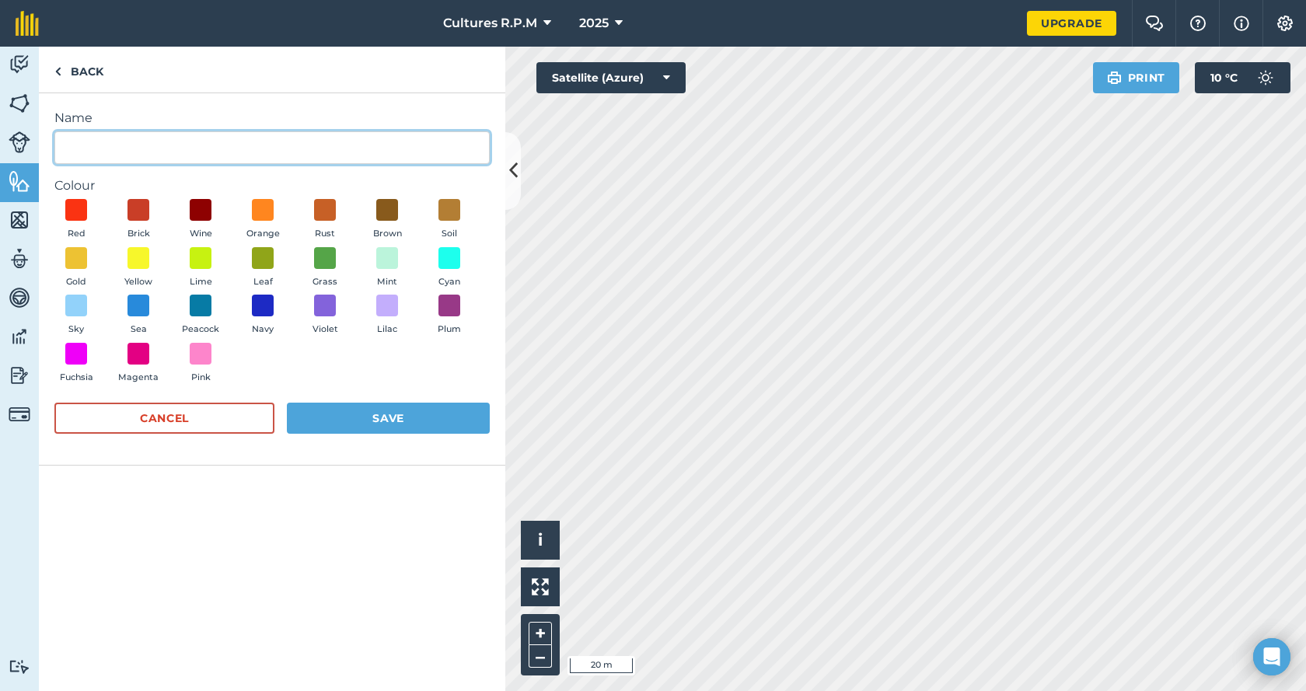
click at [112, 157] on input "Name" at bounding box center [271, 147] width 435 height 33
type input "stockage attente"
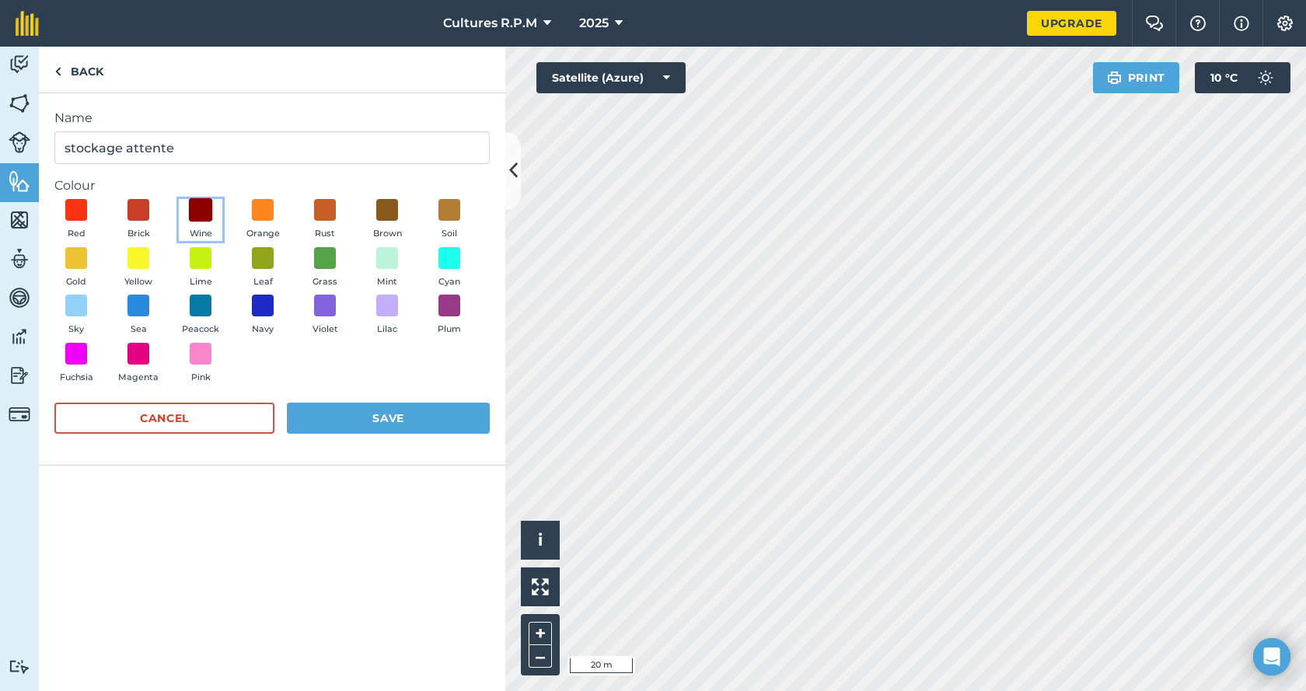
click at [201, 213] on span at bounding box center [201, 210] width 24 height 24
click at [361, 416] on button "Save" at bounding box center [388, 418] width 203 height 31
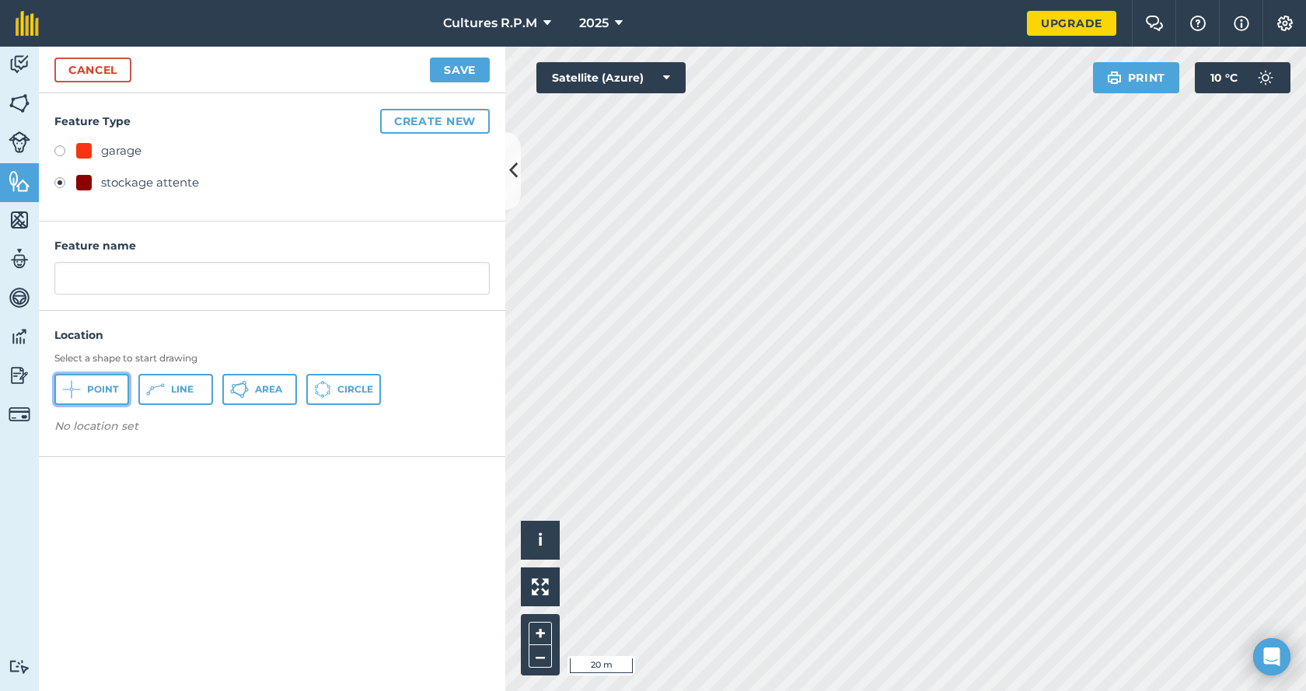
click at [99, 398] on button "Point" at bounding box center [91, 389] width 75 height 31
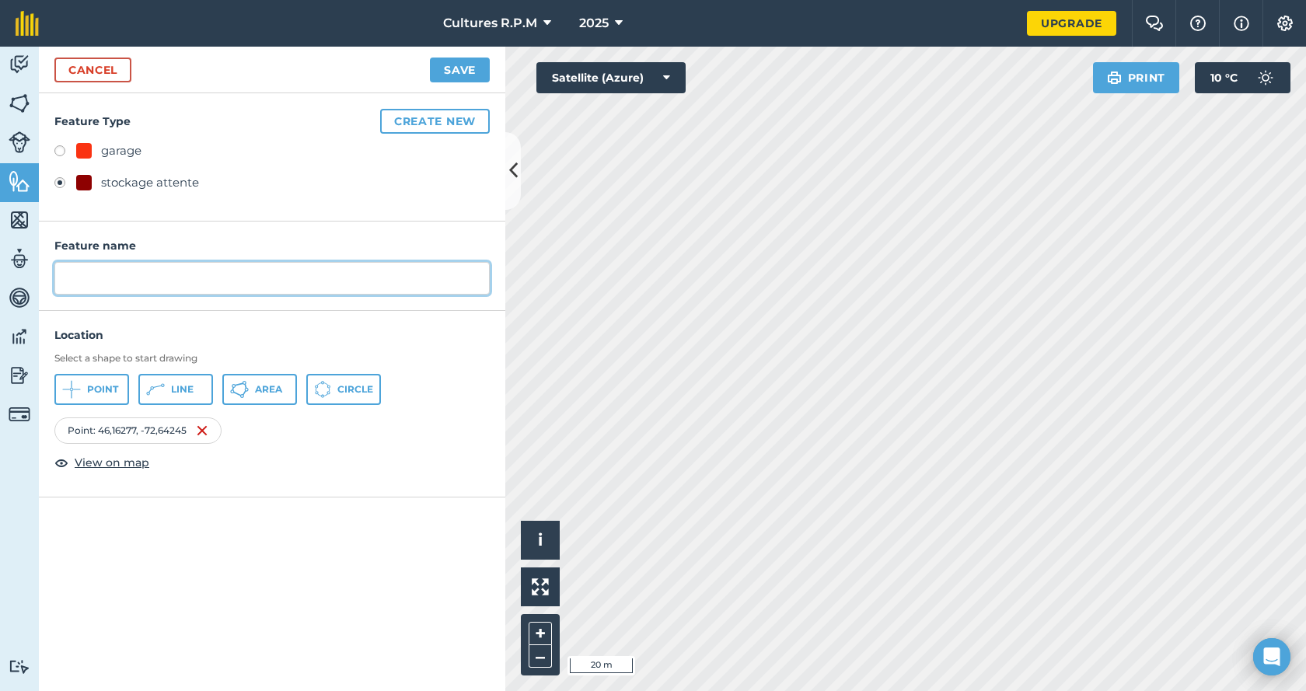
click at [82, 274] on input "text" at bounding box center [271, 278] width 435 height 33
type input "stockage attente"
click at [459, 61] on button "Save" at bounding box center [460, 70] width 60 height 25
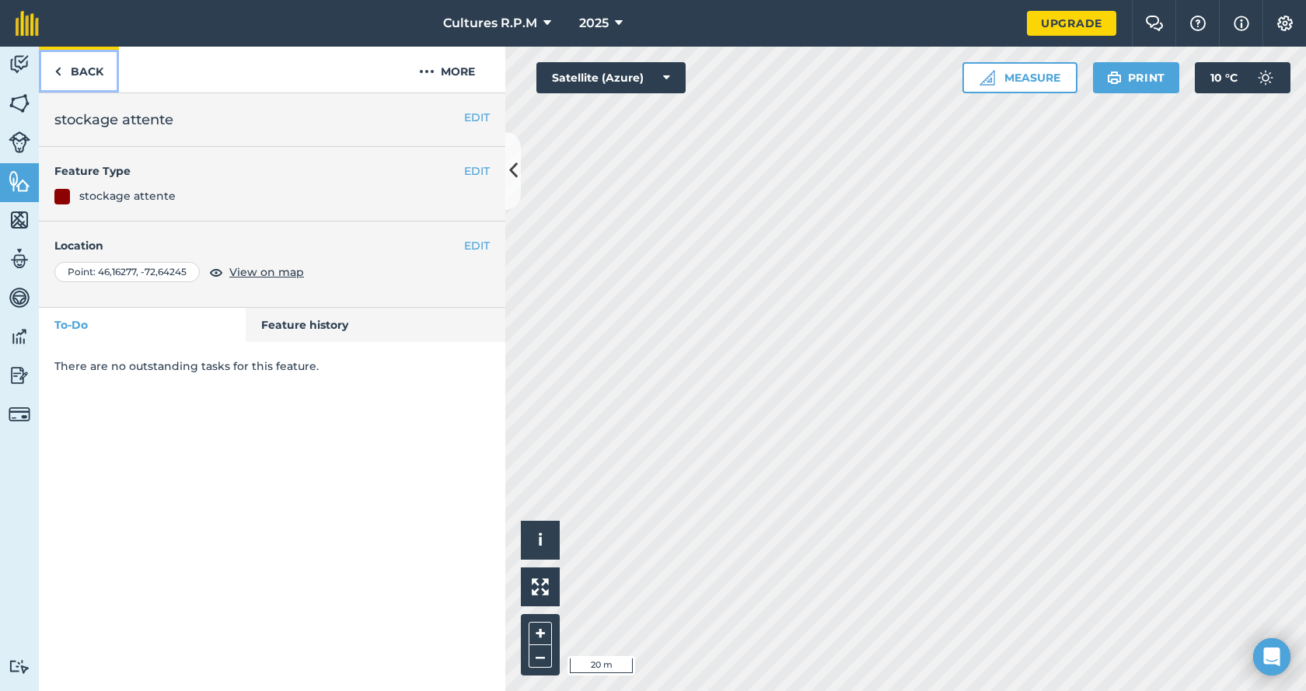
click at [62, 65] on link "Back" at bounding box center [79, 70] width 80 height 46
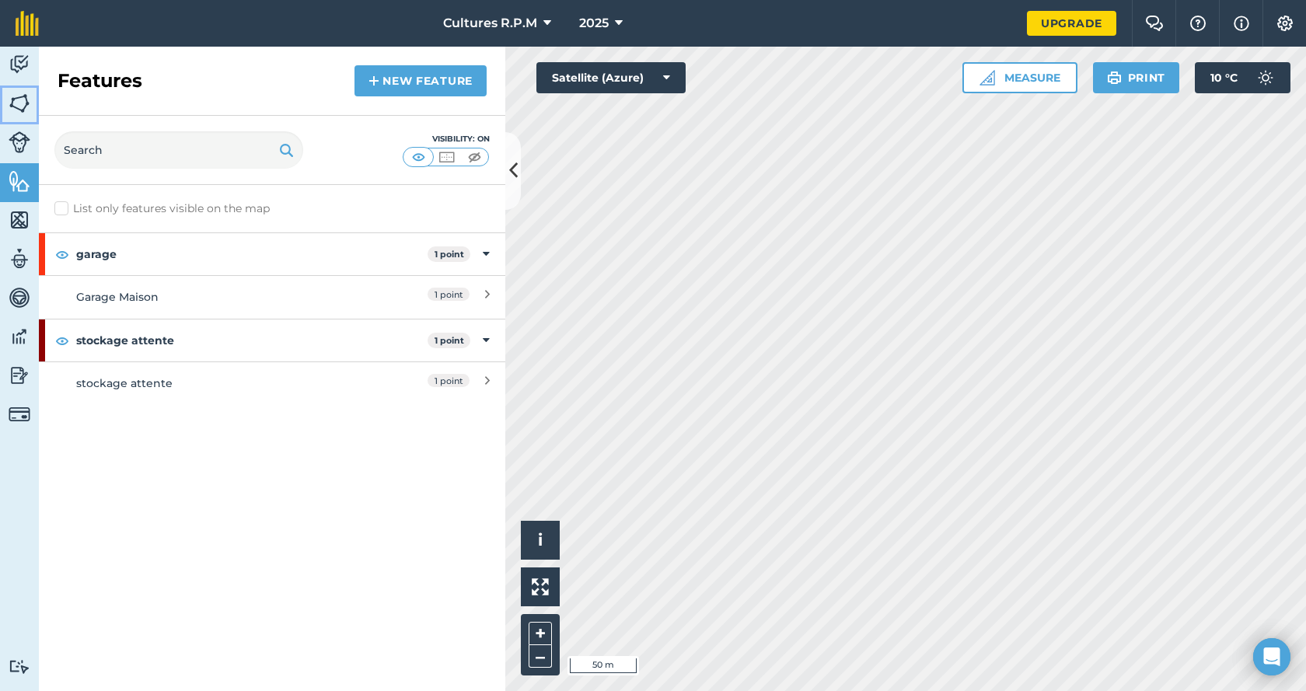
click at [14, 101] on img at bounding box center [20, 103] width 22 height 23
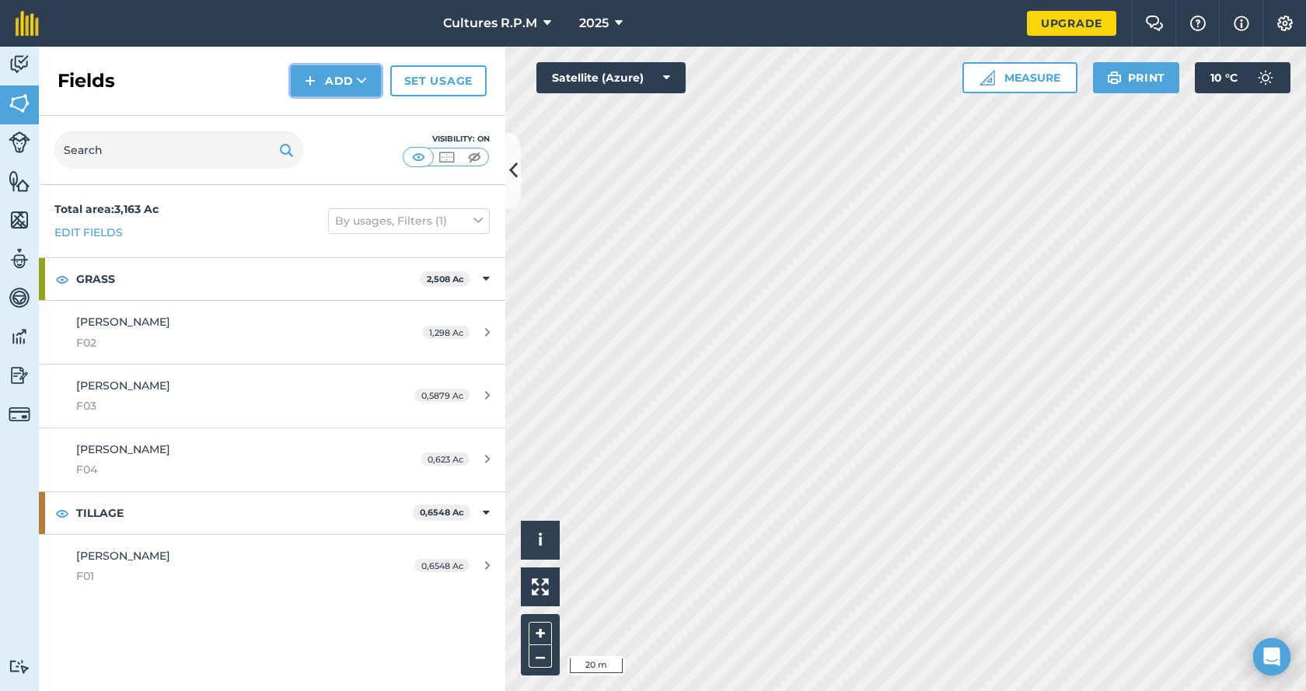
click at [344, 82] on button "Add" at bounding box center [336, 80] width 90 height 31
click at [335, 116] on link "Draw" at bounding box center [336, 116] width 86 height 34
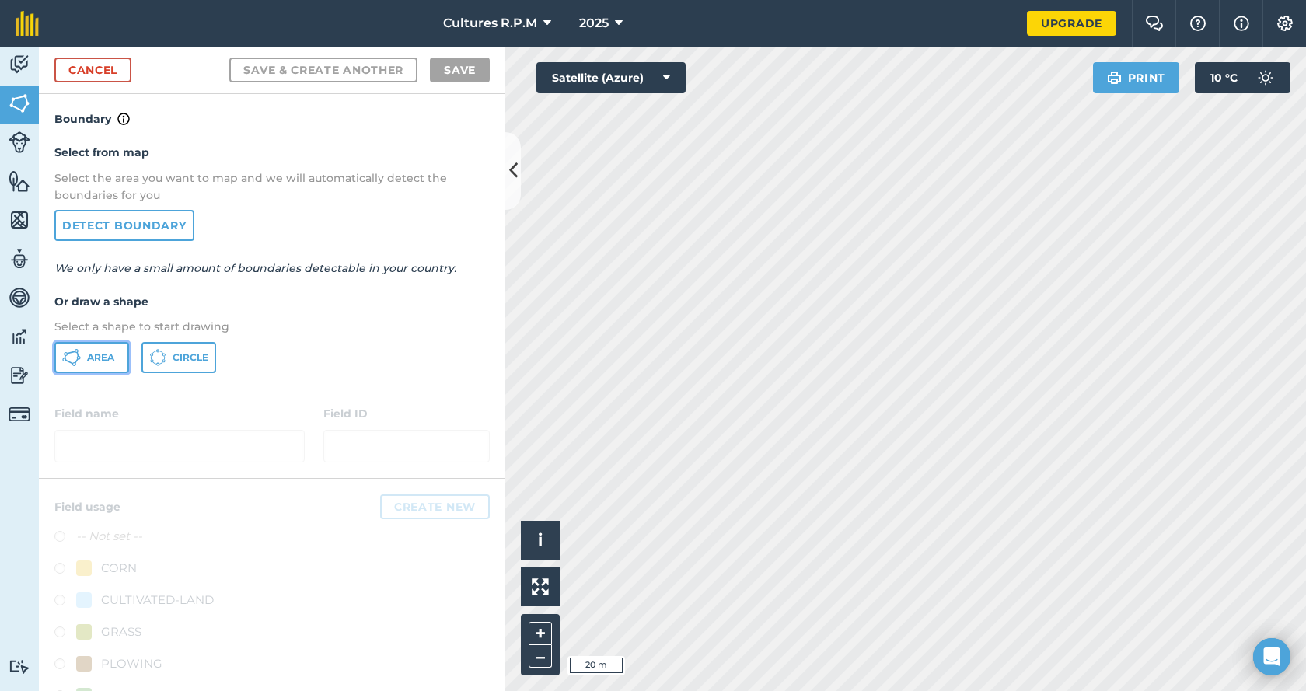
click at [87, 346] on button "Area" at bounding box center [91, 357] width 75 height 31
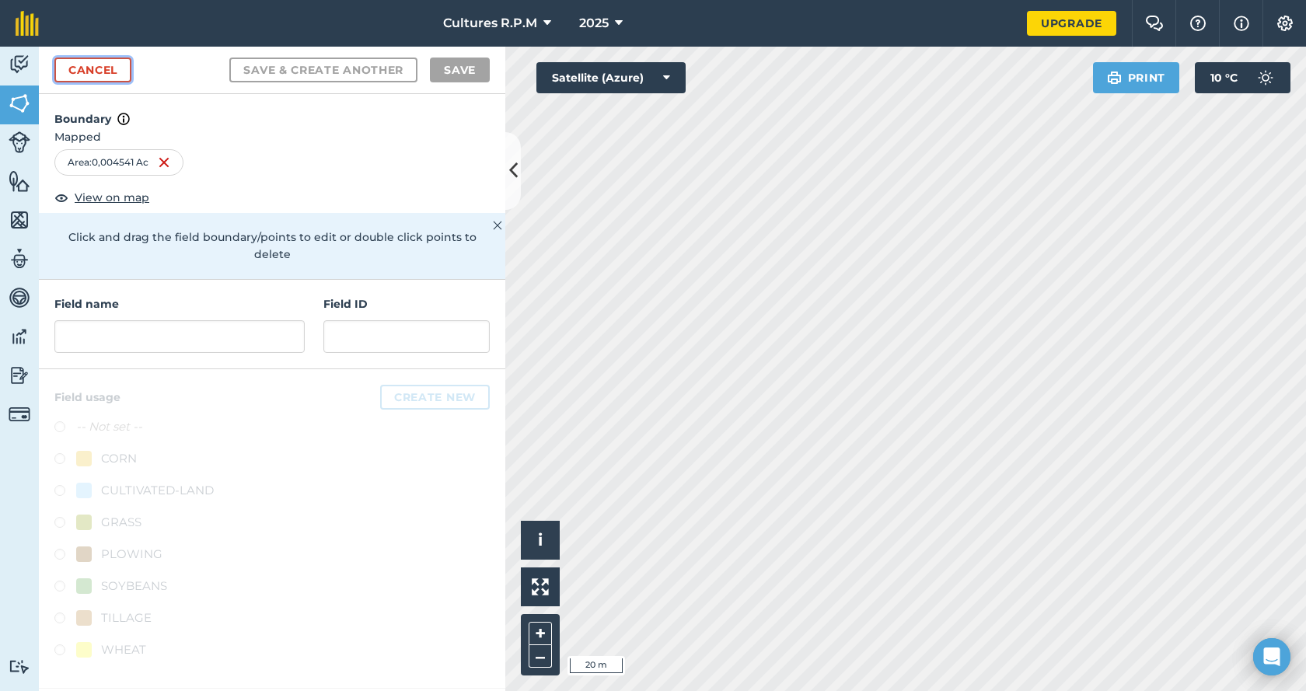
click at [110, 68] on link "Cancel" at bounding box center [92, 70] width 77 height 25
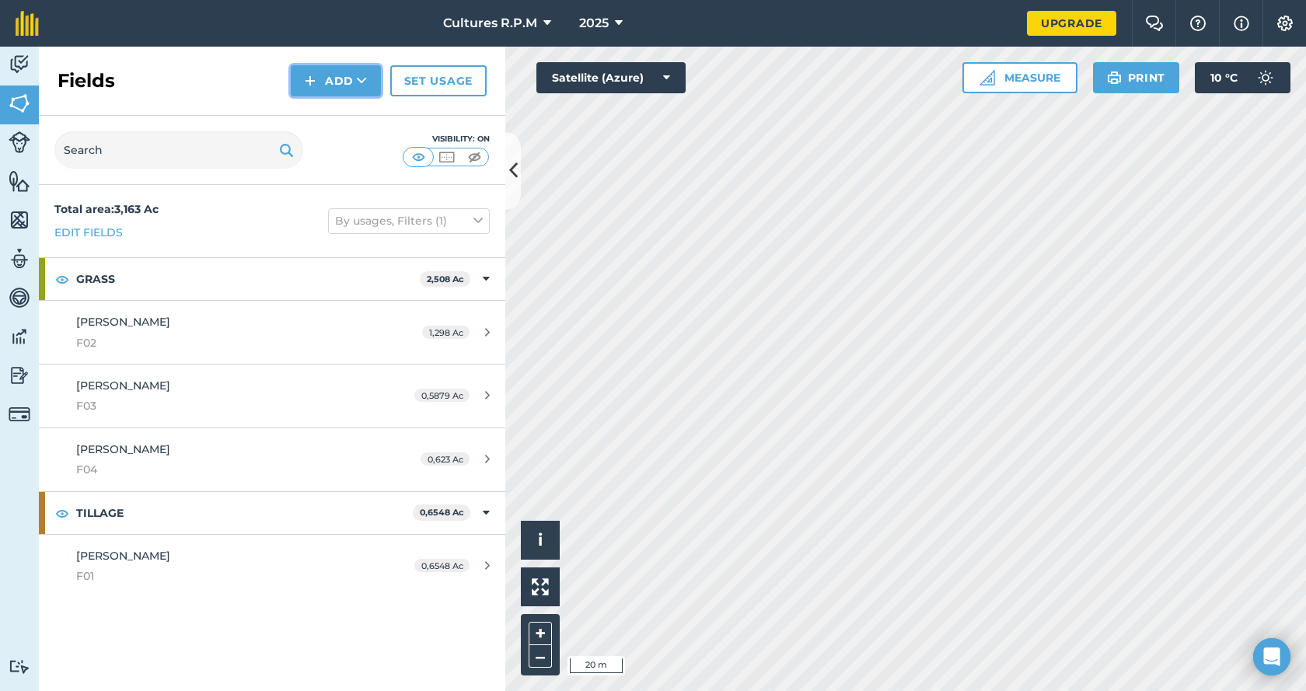
click at [324, 86] on button "Add" at bounding box center [336, 80] width 90 height 31
click at [319, 111] on link "Draw" at bounding box center [336, 116] width 86 height 34
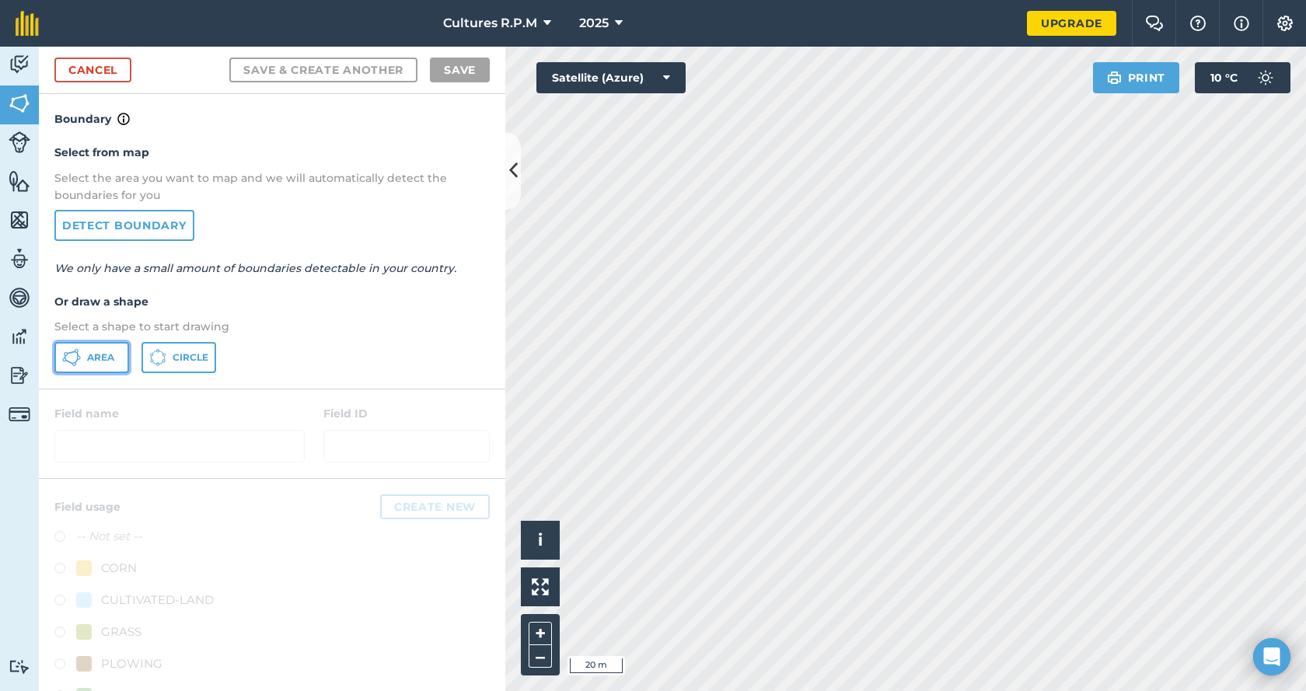
click at [109, 354] on span "Area" at bounding box center [100, 357] width 27 height 12
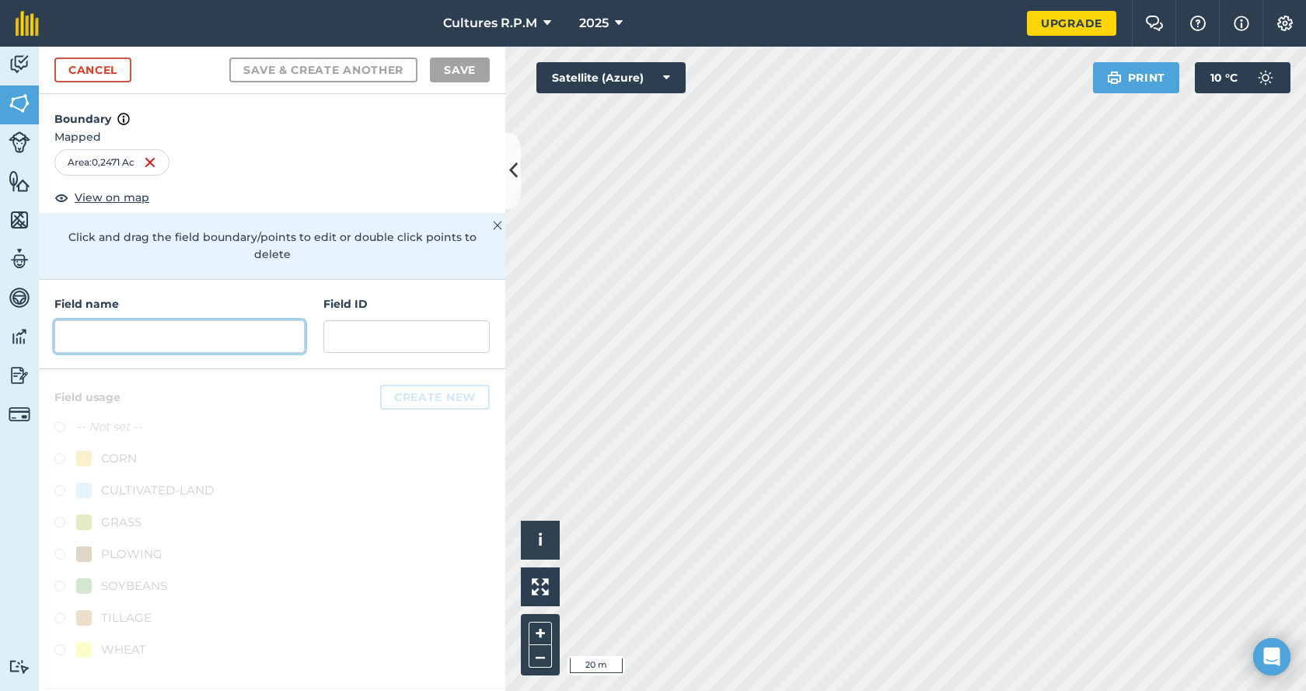
click at [288, 333] on input "text" at bounding box center [179, 336] width 250 height 33
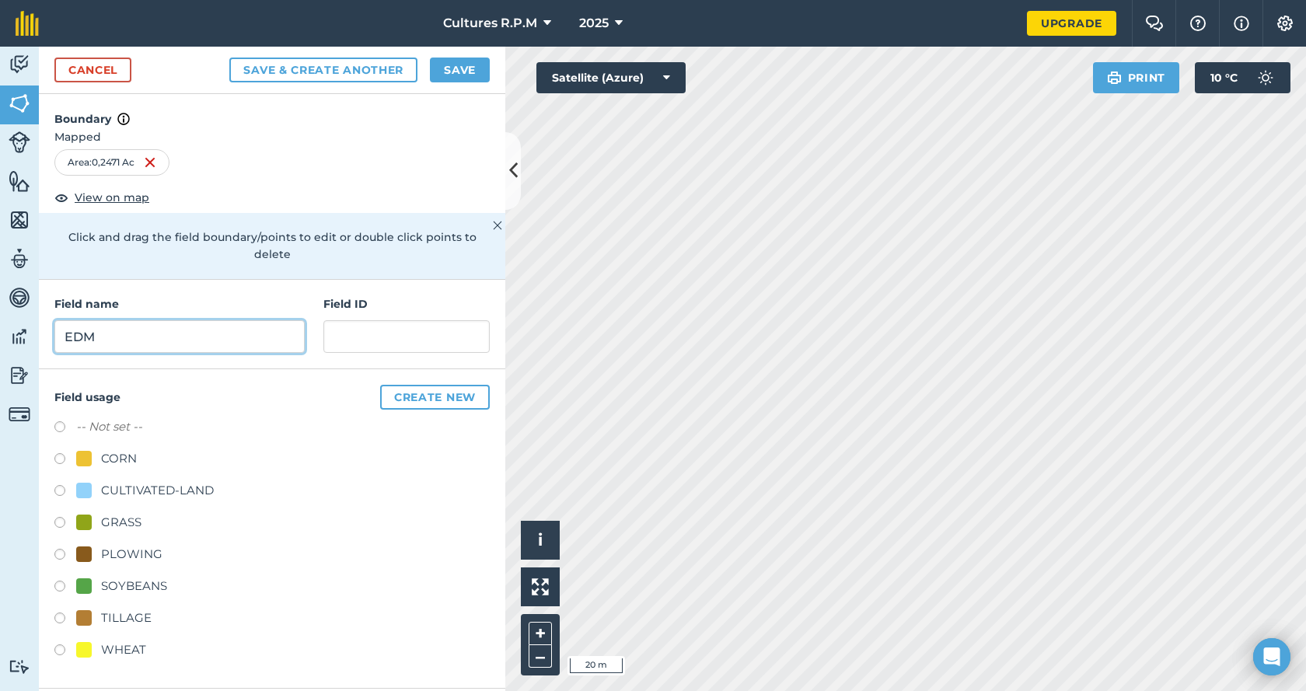
type input "EDM"
click at [383, 329] on input "text" at bounding box center [406, 336] width 166 height 33
type input "a"
type input "A"
click at [62, 517] on label at bounding box center [65, 525] width 22 height 16
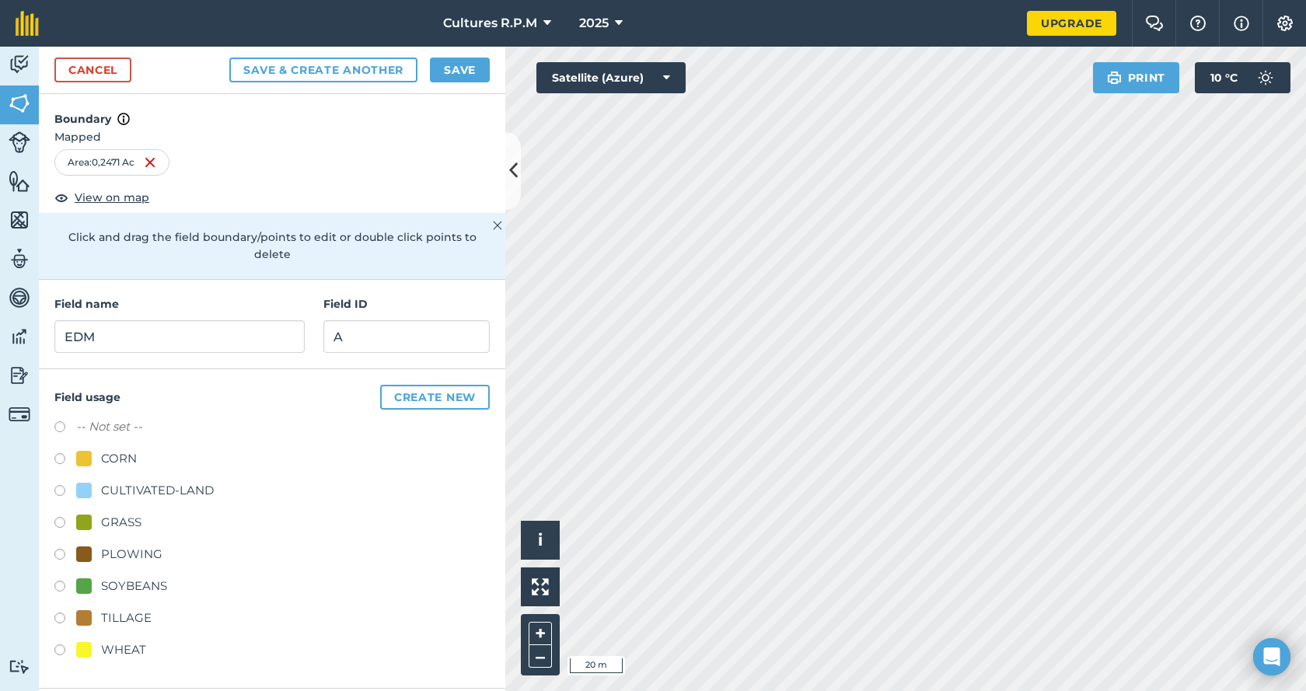
radio input "true"
click at [451, 76] on button "Save" at bounding box center [460, 70] width 60 height 25
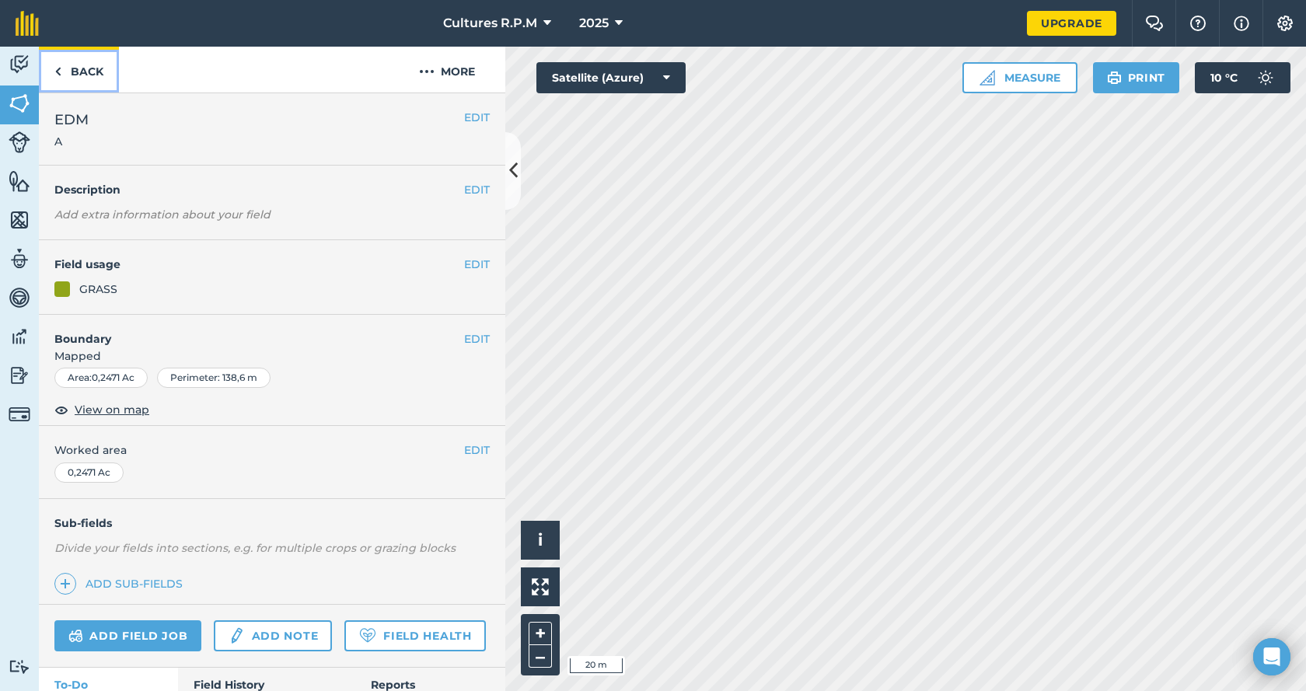
click at [108, 72] on link "Back" at bounding box center [79, 70] width 80 height 46
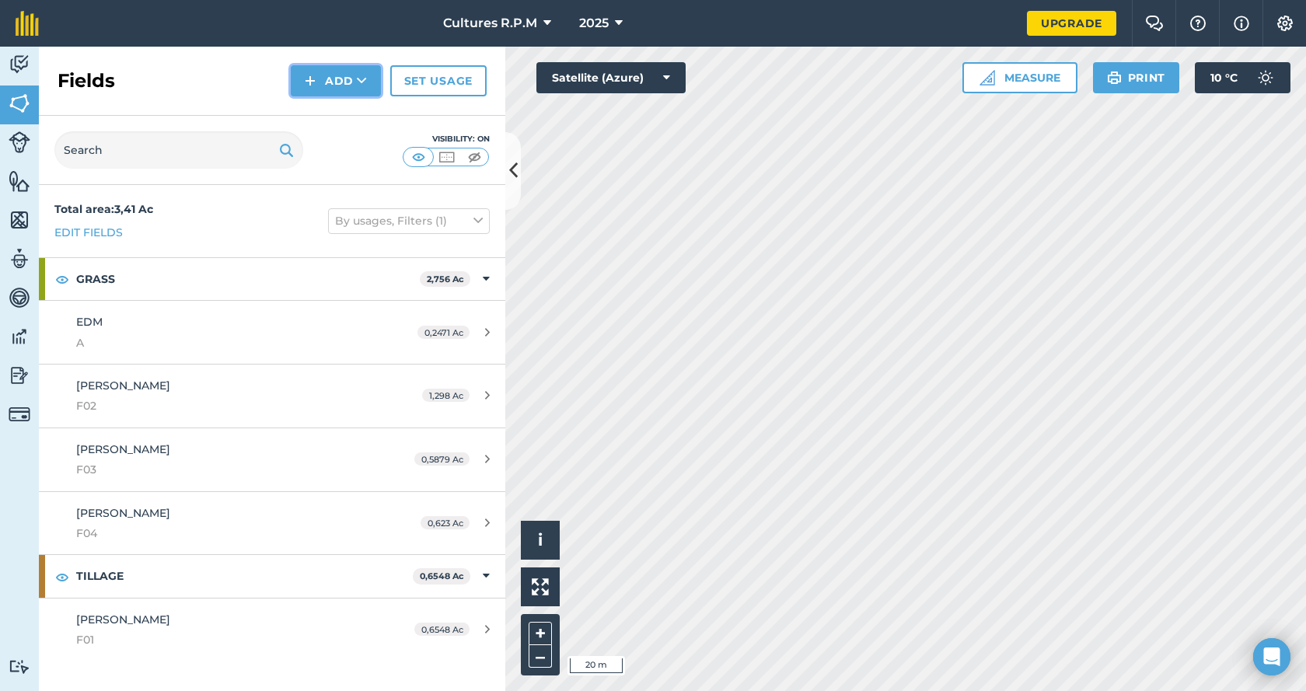
click at [347, 88] on button "Add" at bounding box center [336, 80] width 90 height 31
click at [337, 115] on link "Draw" at bounding box center [336, 116] width 86 height 34
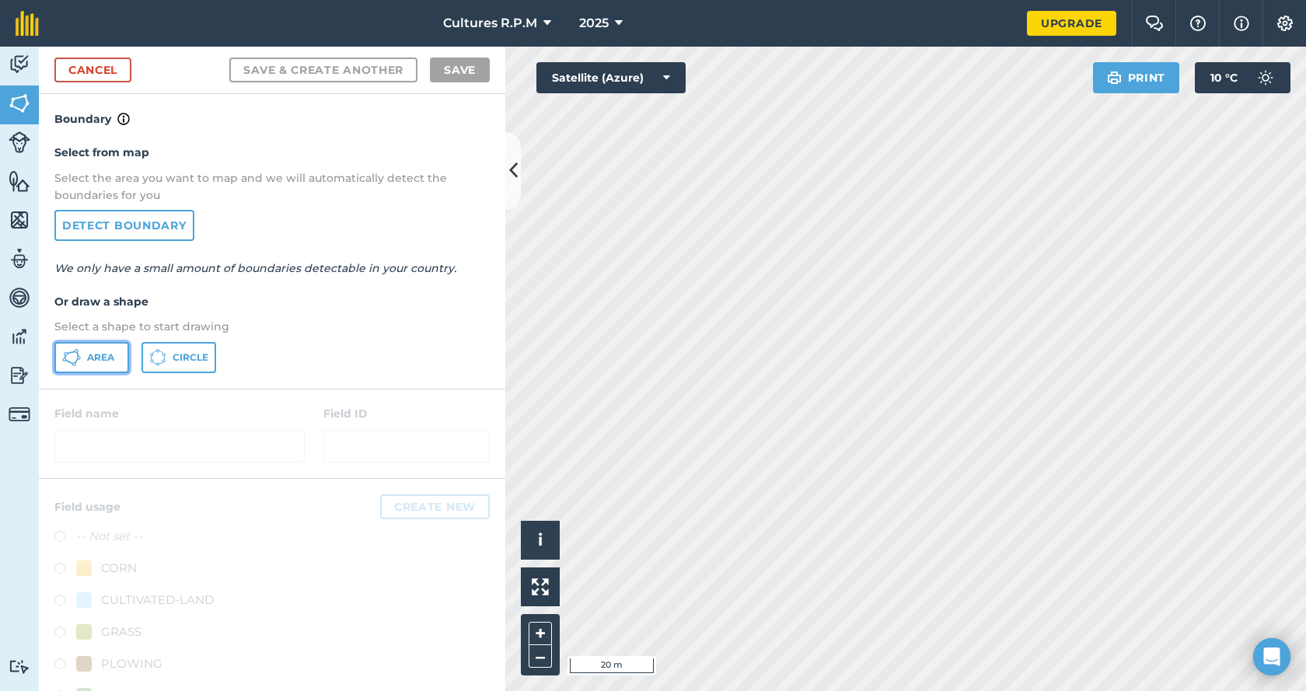
click at [108, 354] on span "Area" at bounding box center [100, 357] width 27 height 12
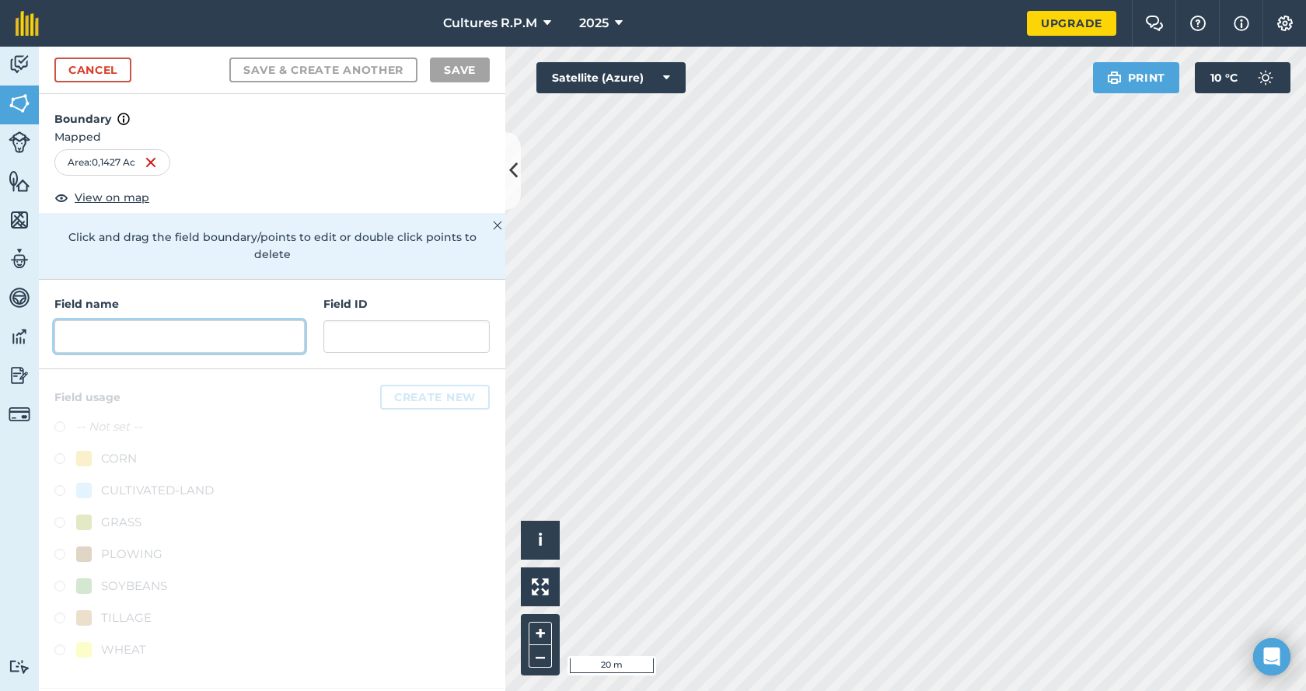
click at [194, 326] on input "text" at bounding box center [179, 336] width 250 height 33
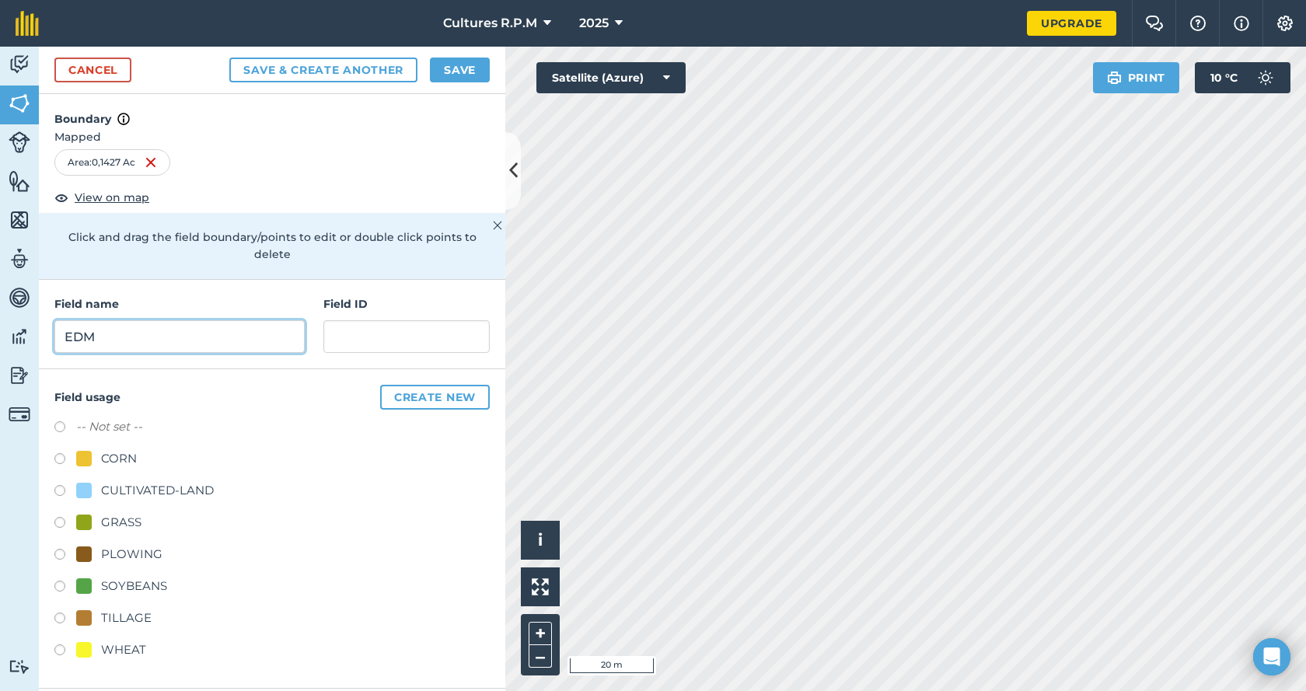
type input "EDM"
click at [347, 320] on input "text" at bounding box center [406, 336] width 166 height 33
type input "B"
click at [57, 517] on label at bounding box center [65, 525] width 22 height 16
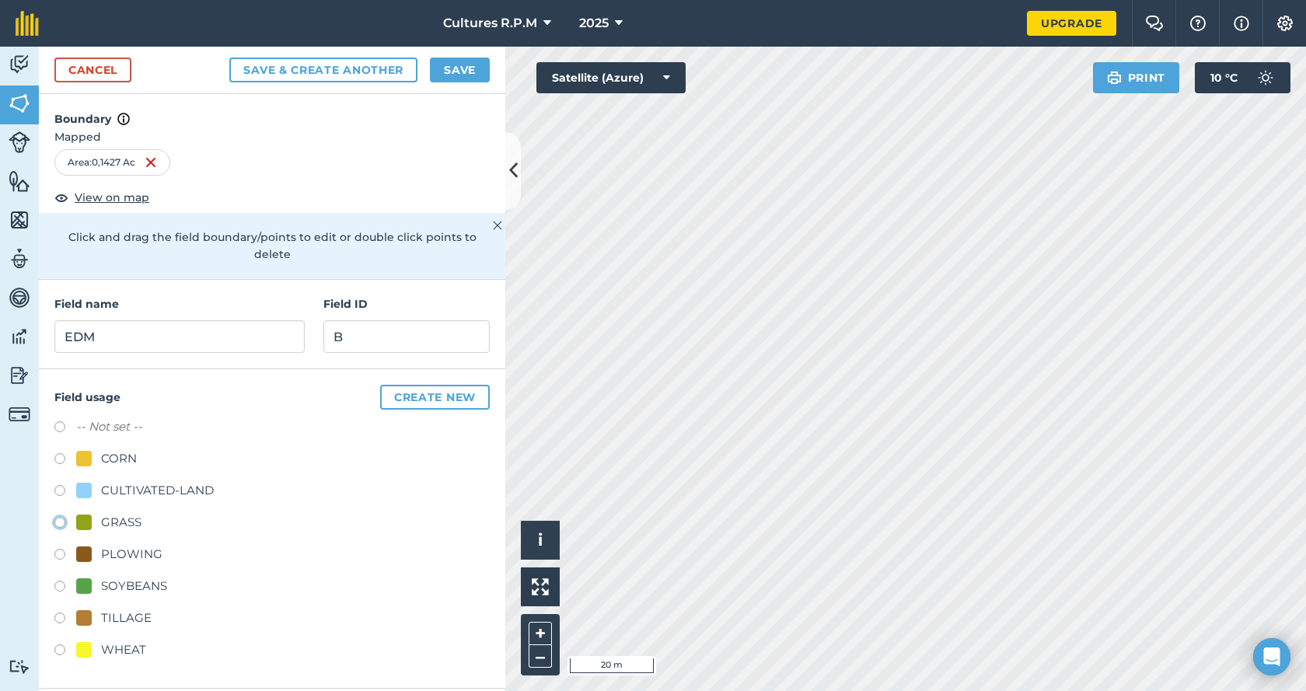
radio input "true"
click at [461, 77] on button "Save" at bounding box center [460, 70] width 60 height 25
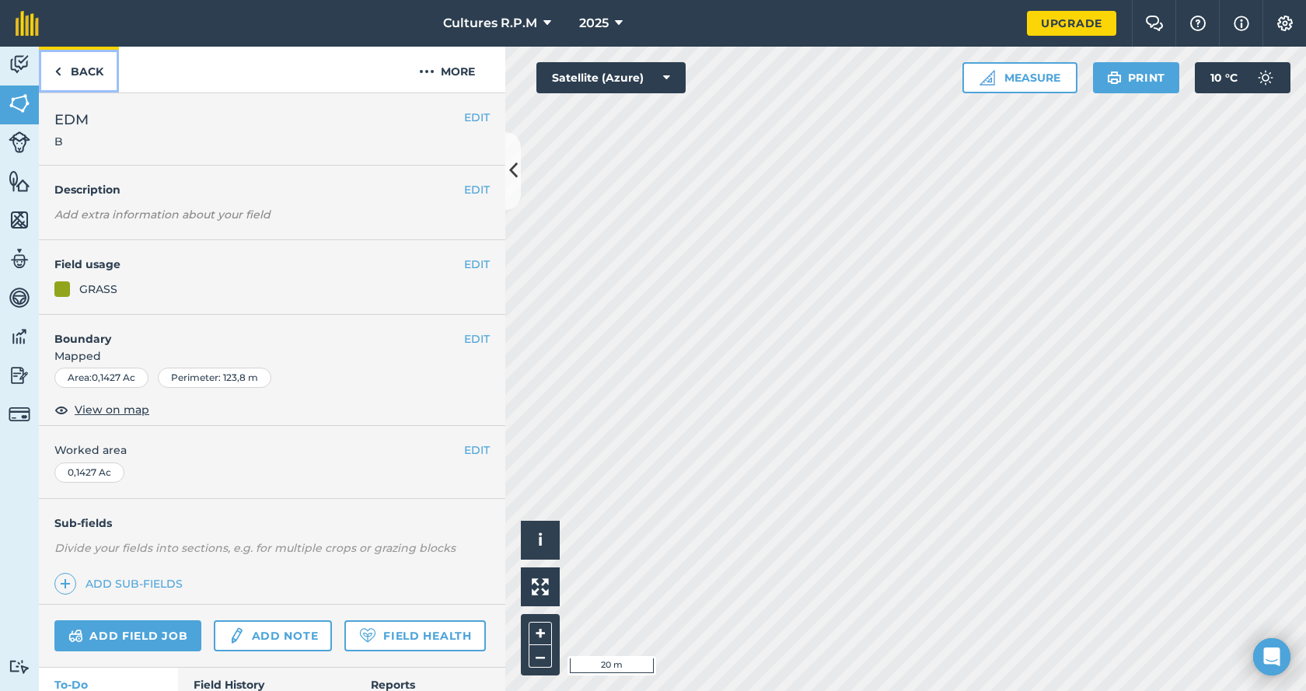
click at [69, 79] on link "Back" at bounding box center [79, 70] width 80 height 46
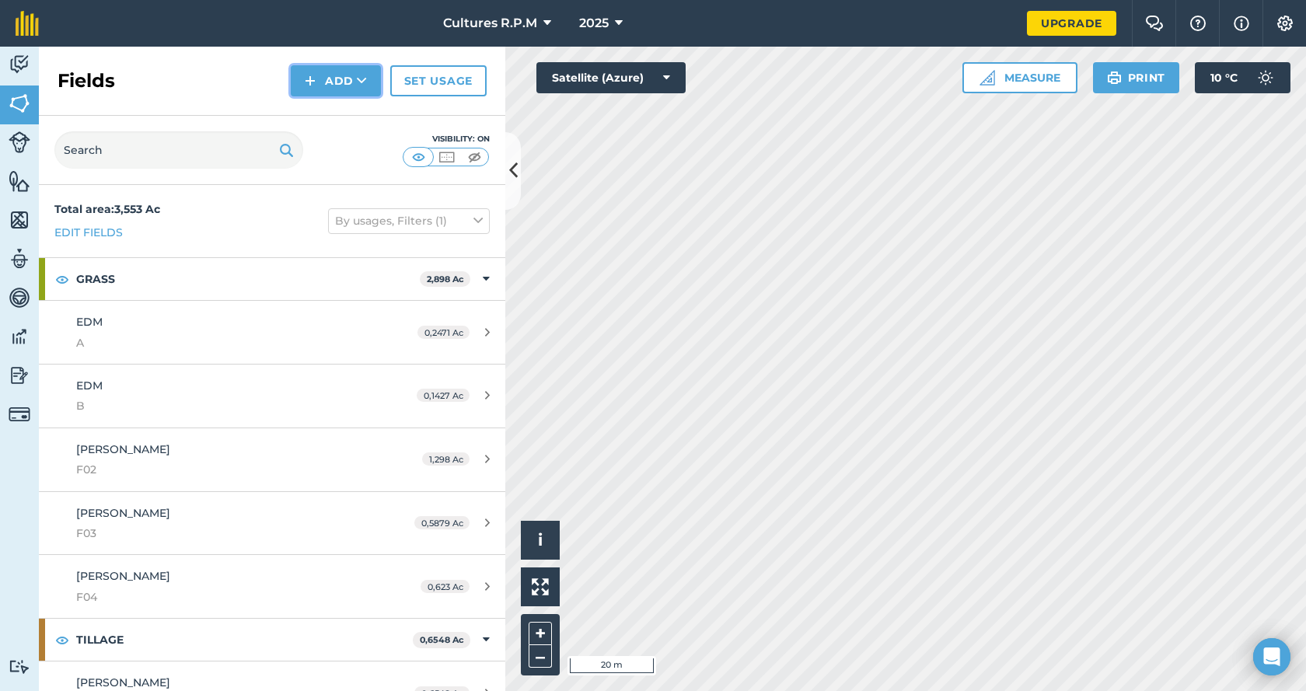
click at [317, 80] on button "Add" at bounding box center [336, 80] width 90 height 31
click at [344, 112] on link "Draw" at bounding box center [336, 116] width 86 height 34
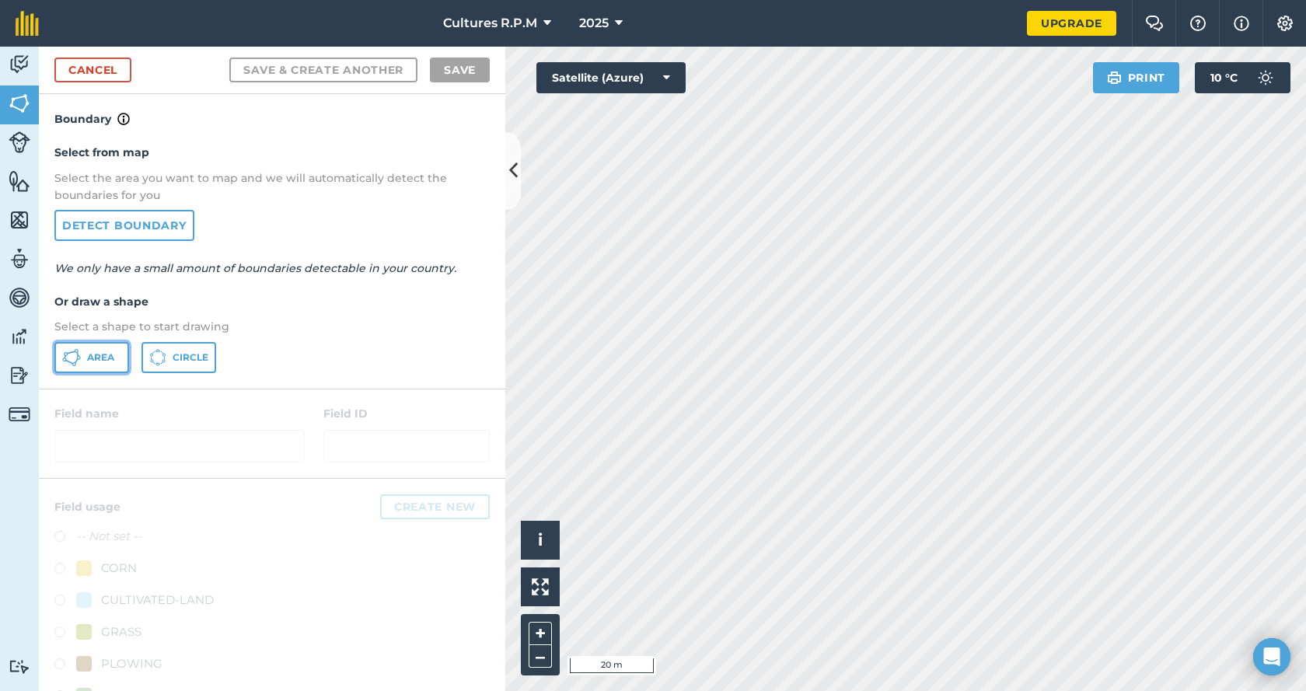
click at [110, 361] on span "Area" at bounding box center [100, 357] width 27 height 12
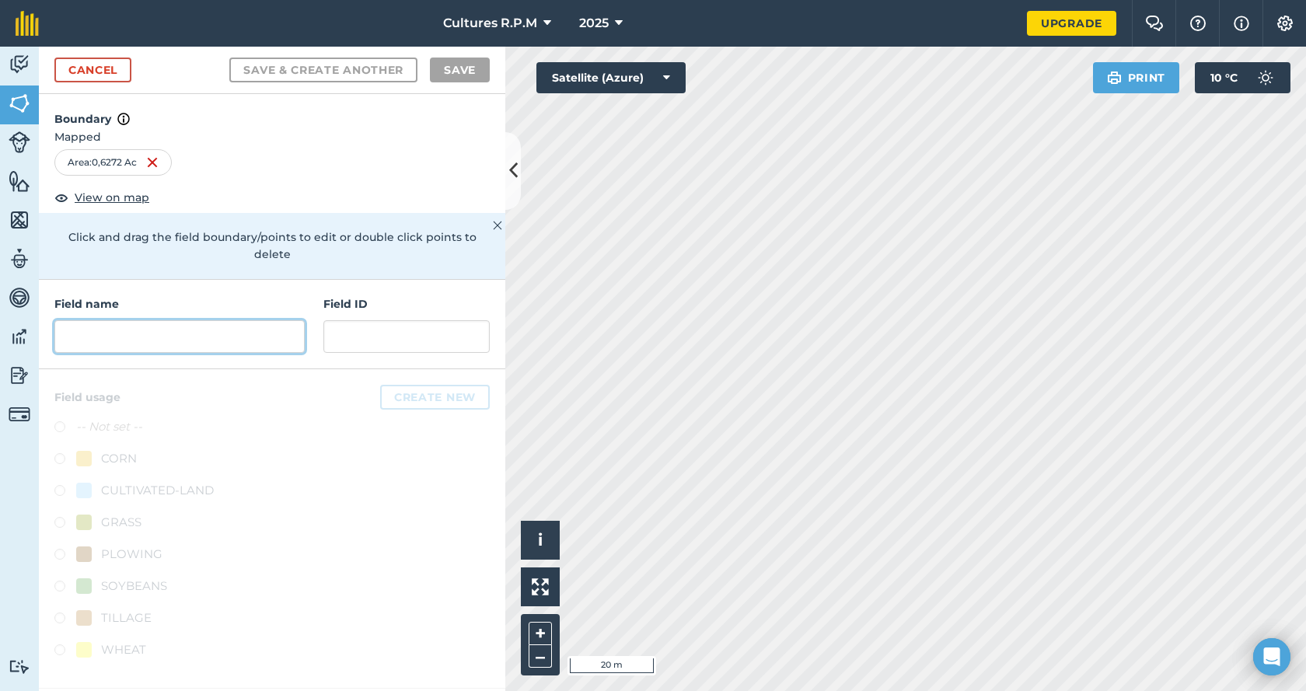
click at [87, 323] on input "text" at bounding box center [179, 336] width 250 height 33
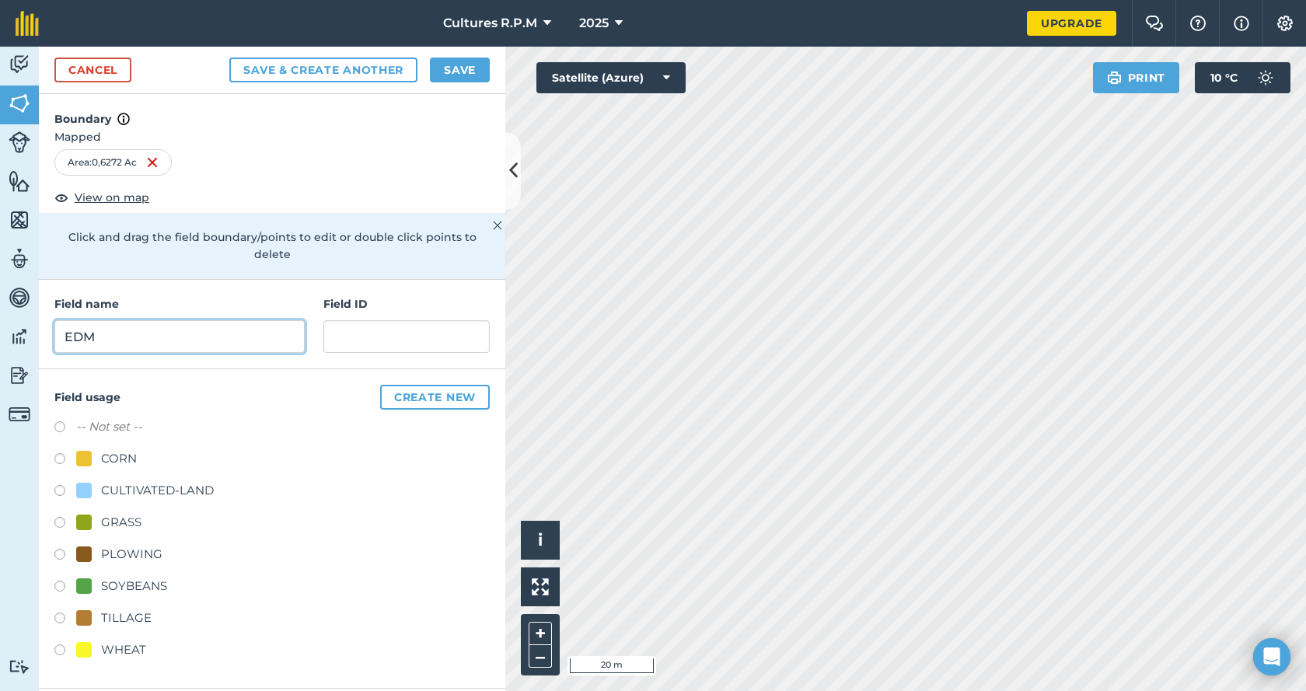
type input "EDM"
click at [371, 320] on input "text" at bounding box center [406, 336] width 166 height 33
type input "C"
click at [60, 517] on label at bounding box center [65, 525] width 22 height 16
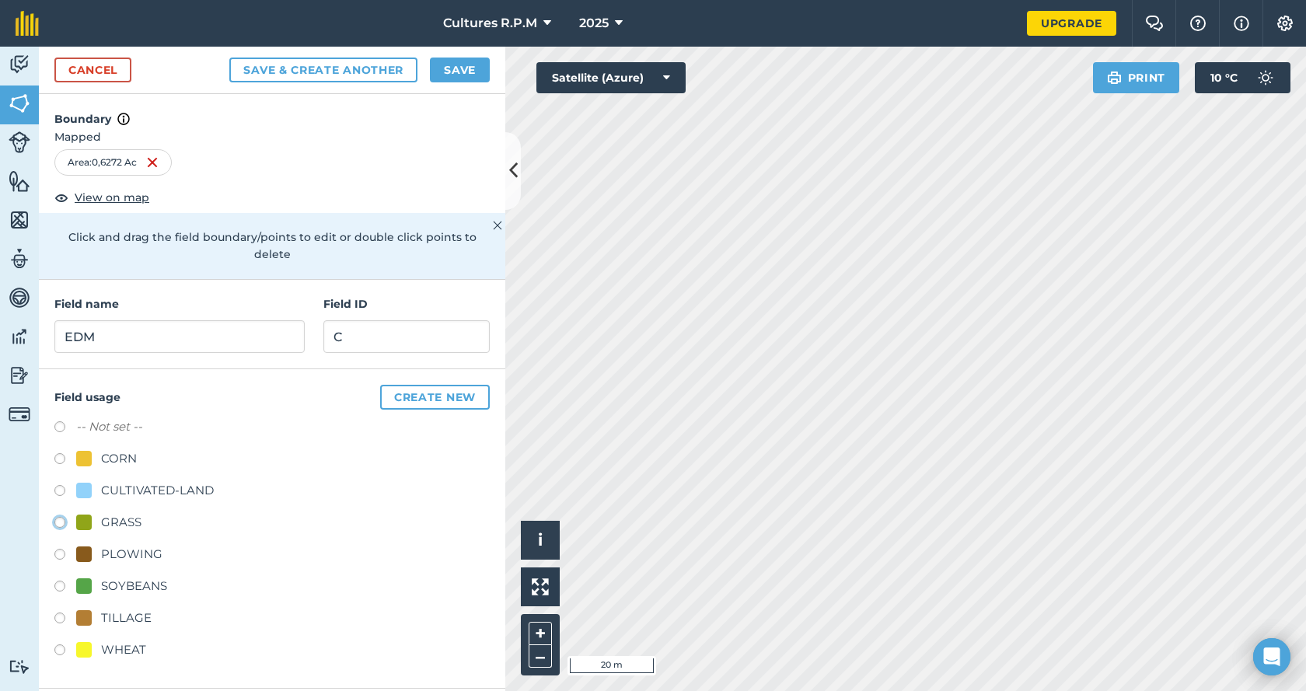
radio input "true"
click at [471, 77] on button "Save" at bounding box center [460, 70] width 60 height 25
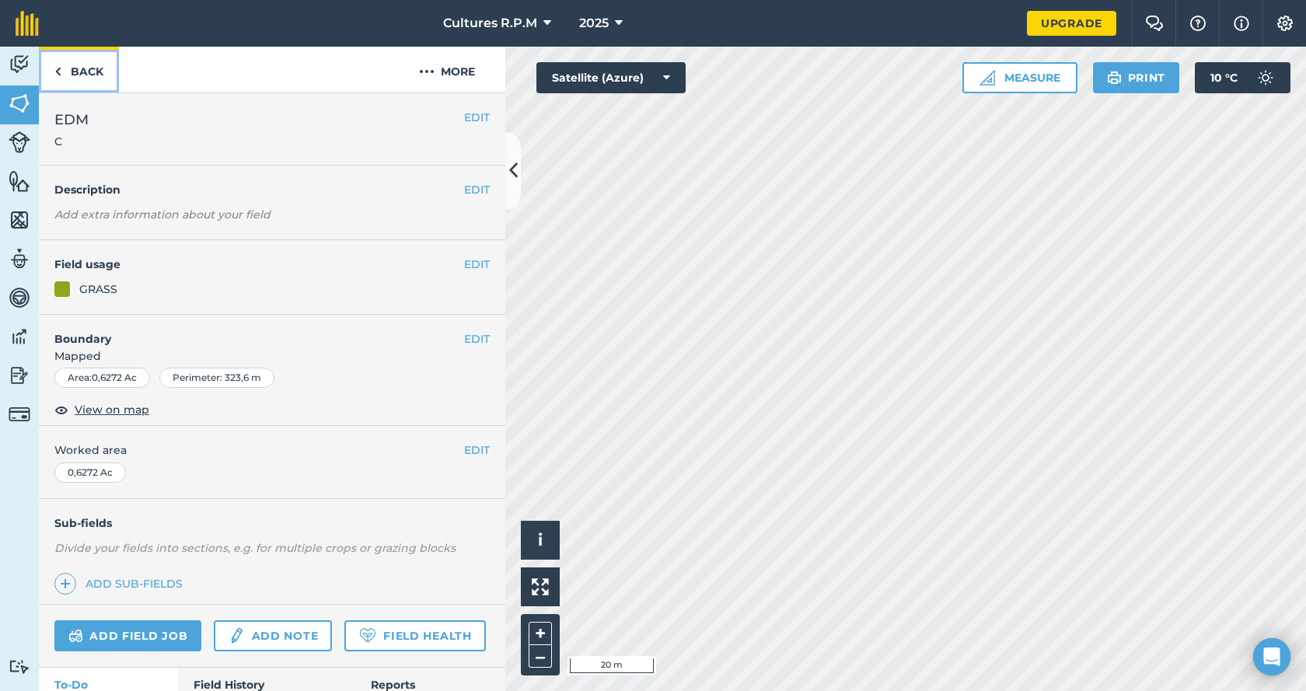
click at [69, 71] on link "Back" at bounding box center [79, 70] width 80 height 46
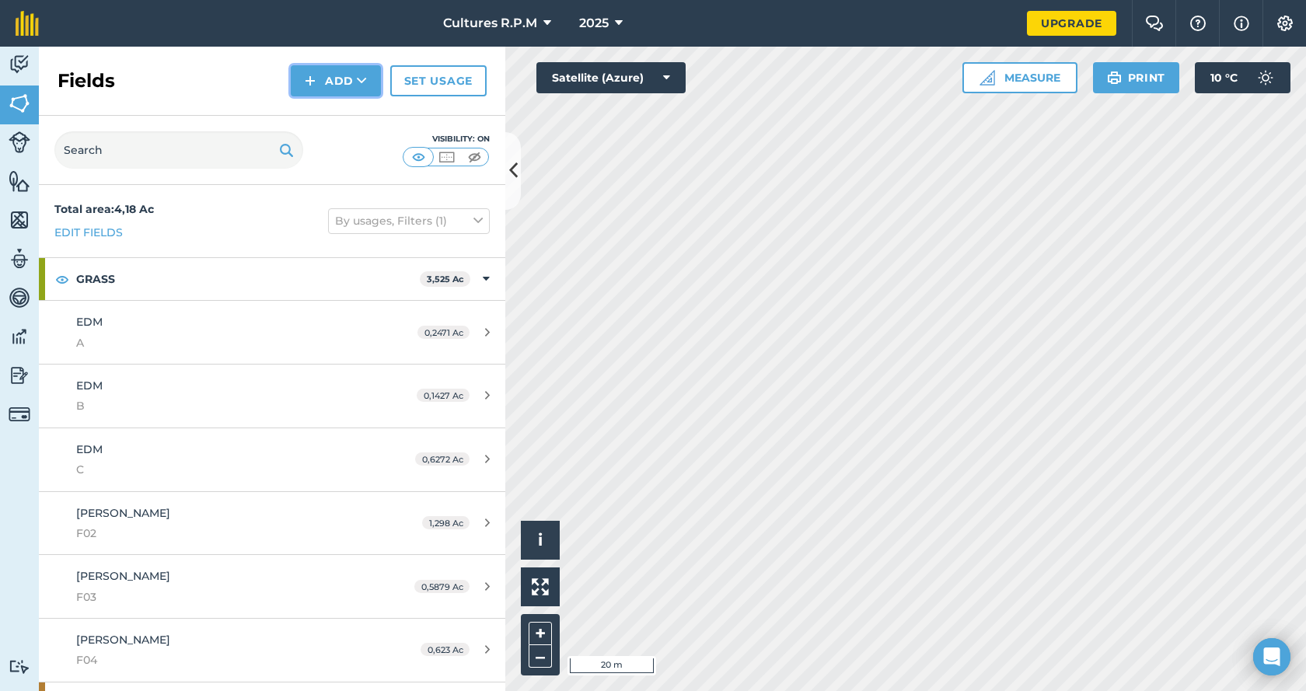
click at [326, 82] on button "Add" at bounding box center [336, 80] width 90 height 31
click at [328, 107] on link "Draw" at bounding box center [336, 116] width 86 height 34
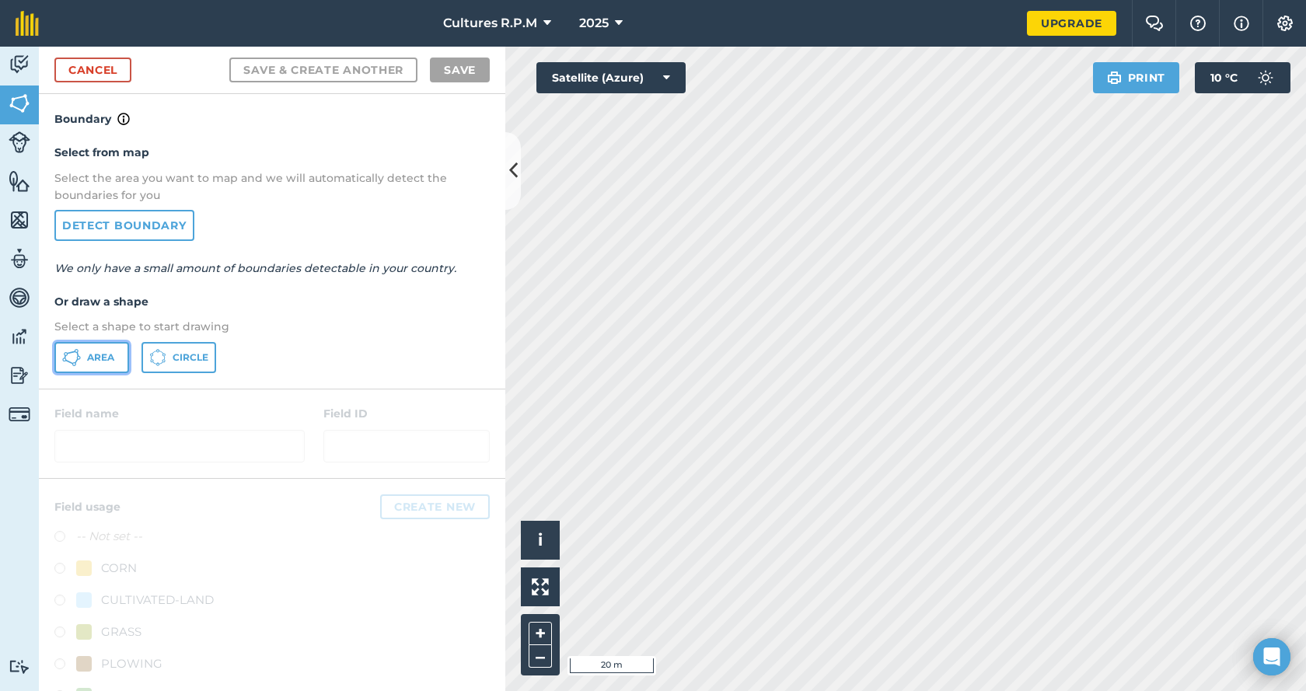
click at [107, 366] on button "Area" at bounding box center [91, 357] width 75 height 31
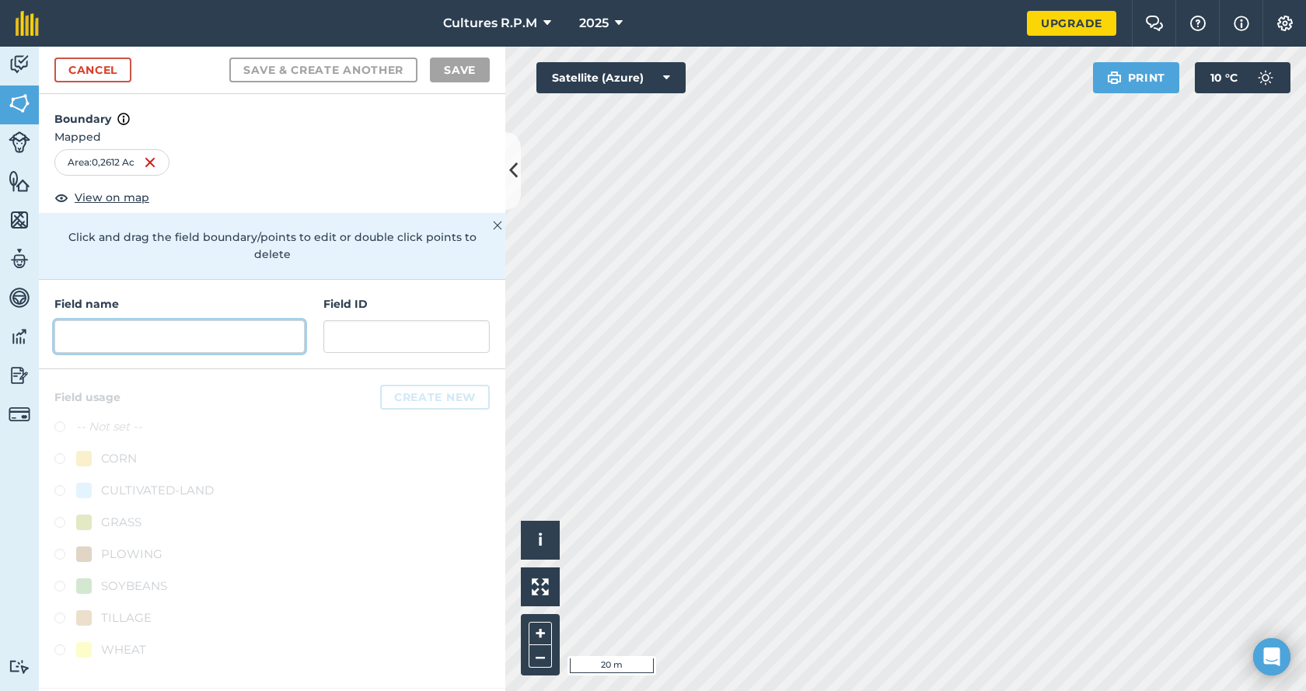
click at [187, 323] on input "text" at bounding box center [179, 336] width 250 height 33
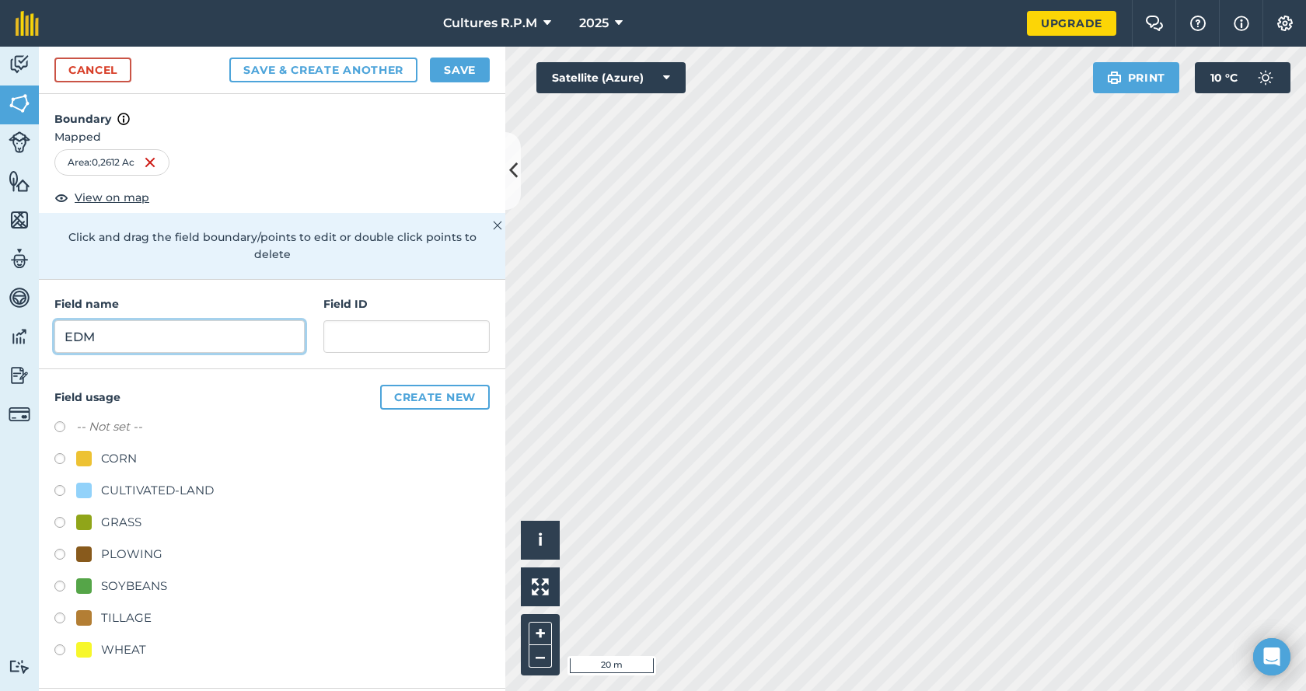
type input "EDM"
click at [53, 503] on div "Field usage Create new -- Not set -- CORN CULTIVATED-LAND GRASS PLOWING SOYBEAN…" at bounding box center [272, 528] width 466 height 319
click at [58, 517] on label at bounding box center [65, 525] width 22 height 16
radio input "true"
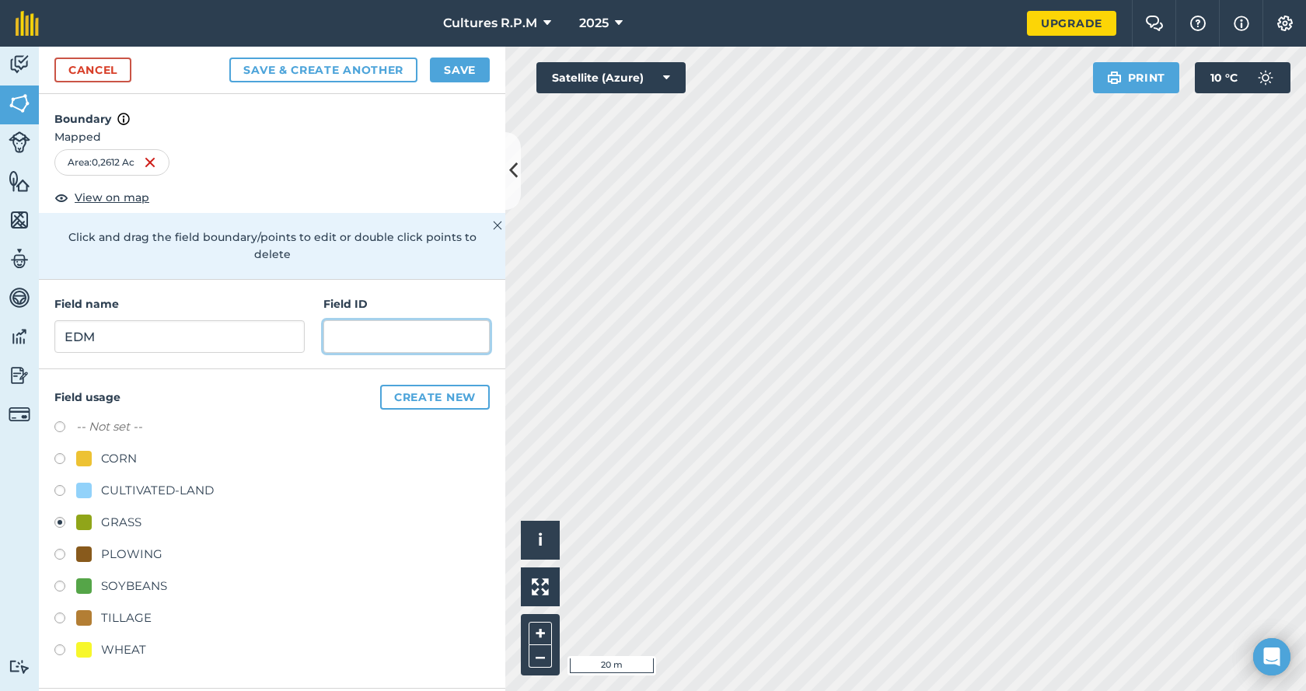
click at [346, 323] on input "text" at bounding box center [406, 336] width 166 height 33
type input "D"
click at [452, 74] on button "Save" at bounding box center [460, 70] width 60 height 25
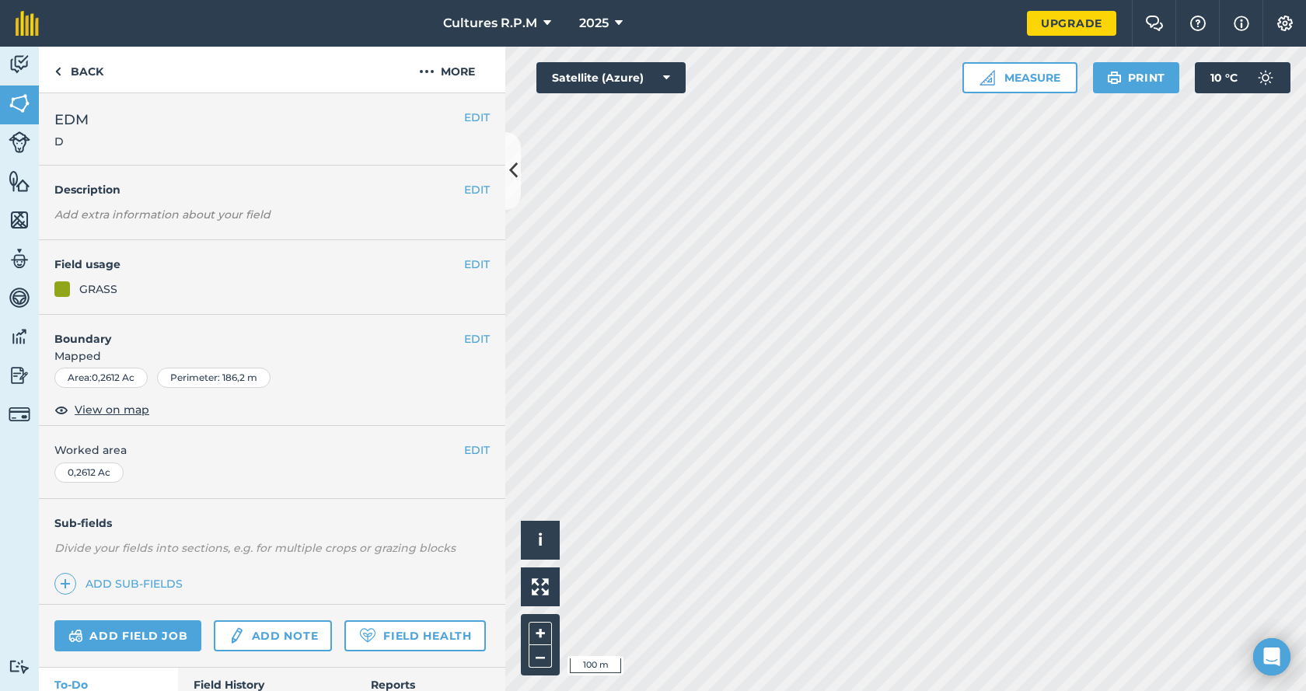
click at [639, 91] on div "Click to start drawing i © 2025 TomTom, Microsoft 100 m + – Satellite (Azure) M…" at bounding box center [905, 369] width 801 height 644
click at [87, 65] on link "Back" at bounding box center [79, 70] width 80 height 46
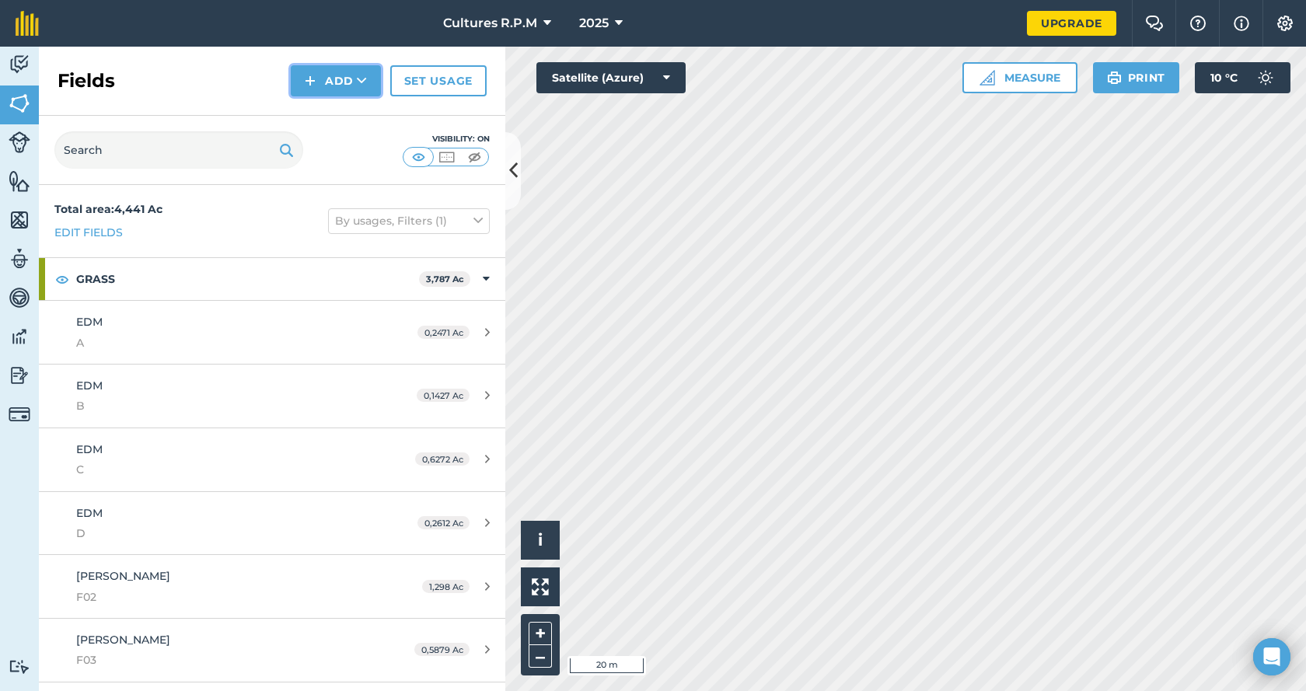
click at [301, 67] on button "Add" at bounding box center [336, 80] width 90 height 31
click at [325, 123] on link "Draw" at bounding box center [336, 116] width 86 height 34
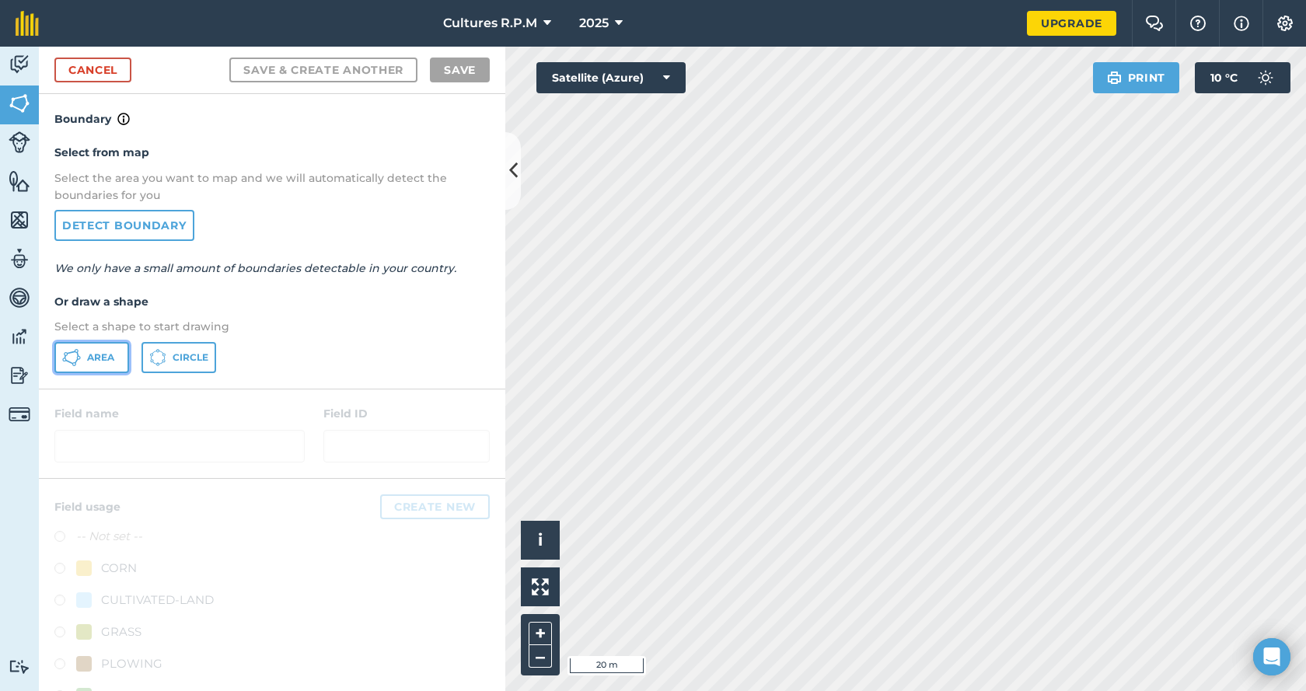
click at [93, 346] on button "Area" at bounding box center [91, 357] width 75 height 31
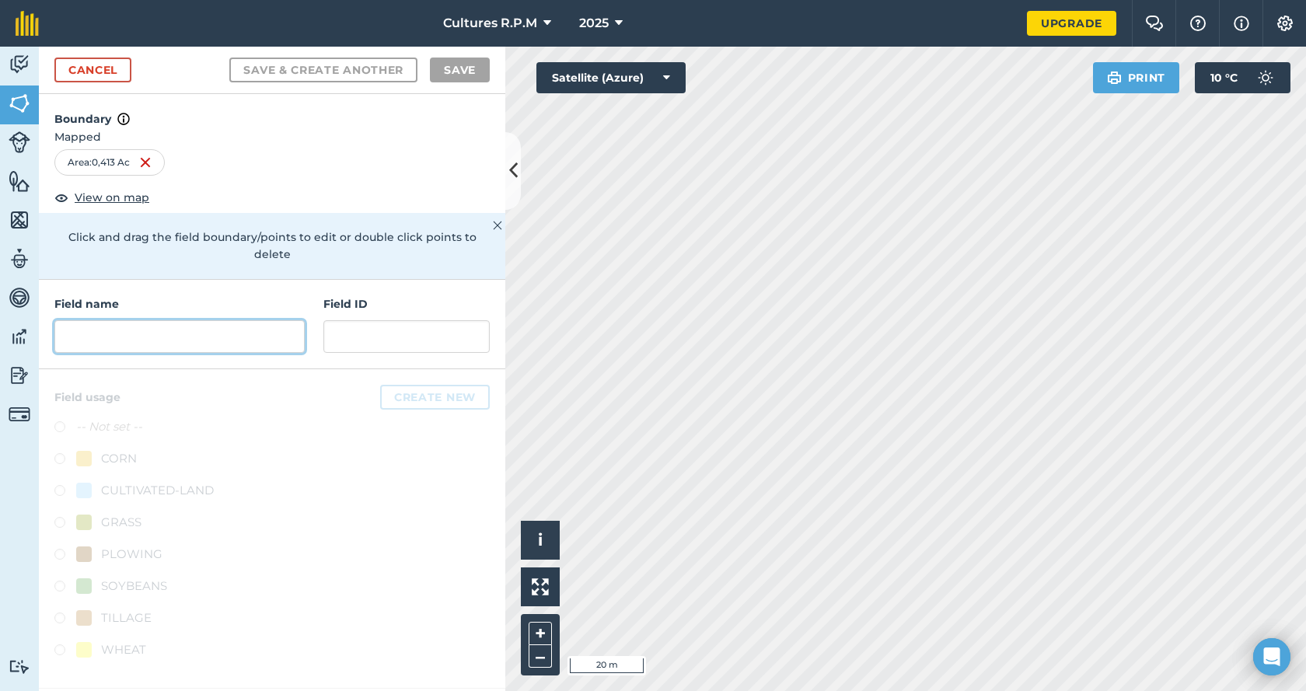
click at [176, 320] on input "text" at bounding box center [179, 336] width 250 height 33
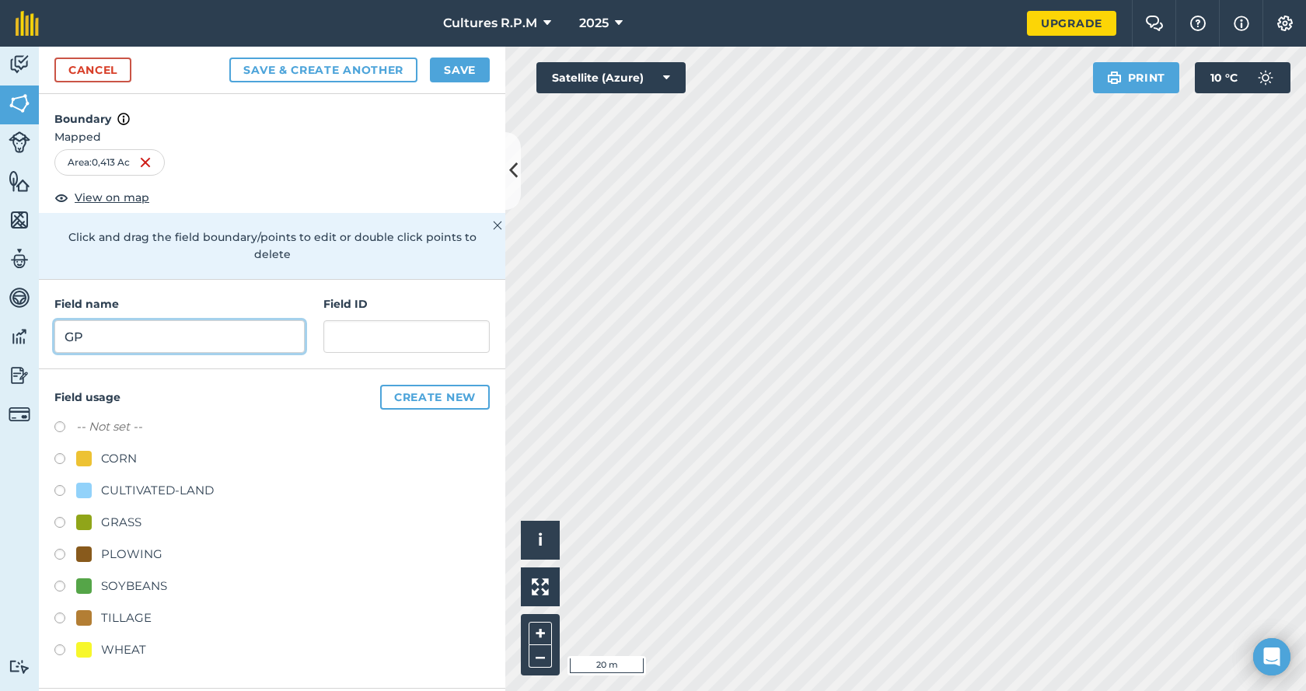
type input "GP"
click at [375, 320] on input "text" at bounding box center [406, 336] width 166 height 33
type input "G"
click at [60, 517] on label at bounding box center [65, 525] width 22 height 16
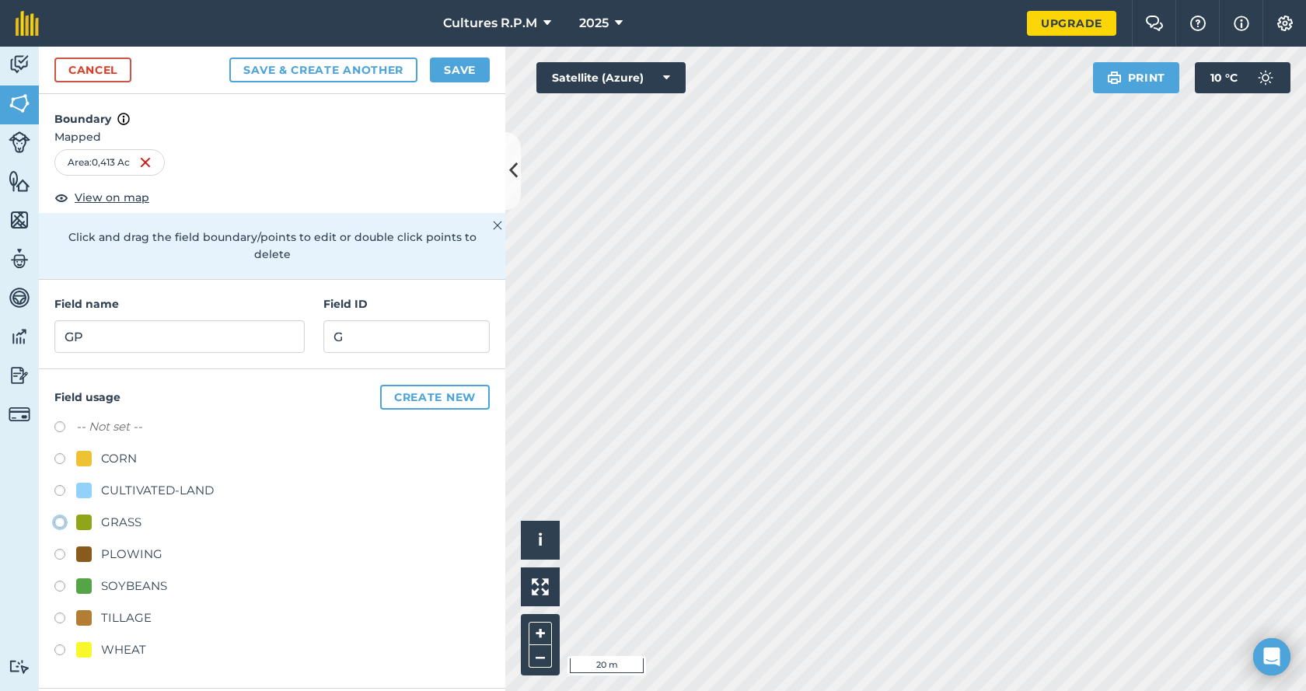
radio input "true"
click at [447, 65] on button "Save" at bounding box center [460, 70] width 60 height 25
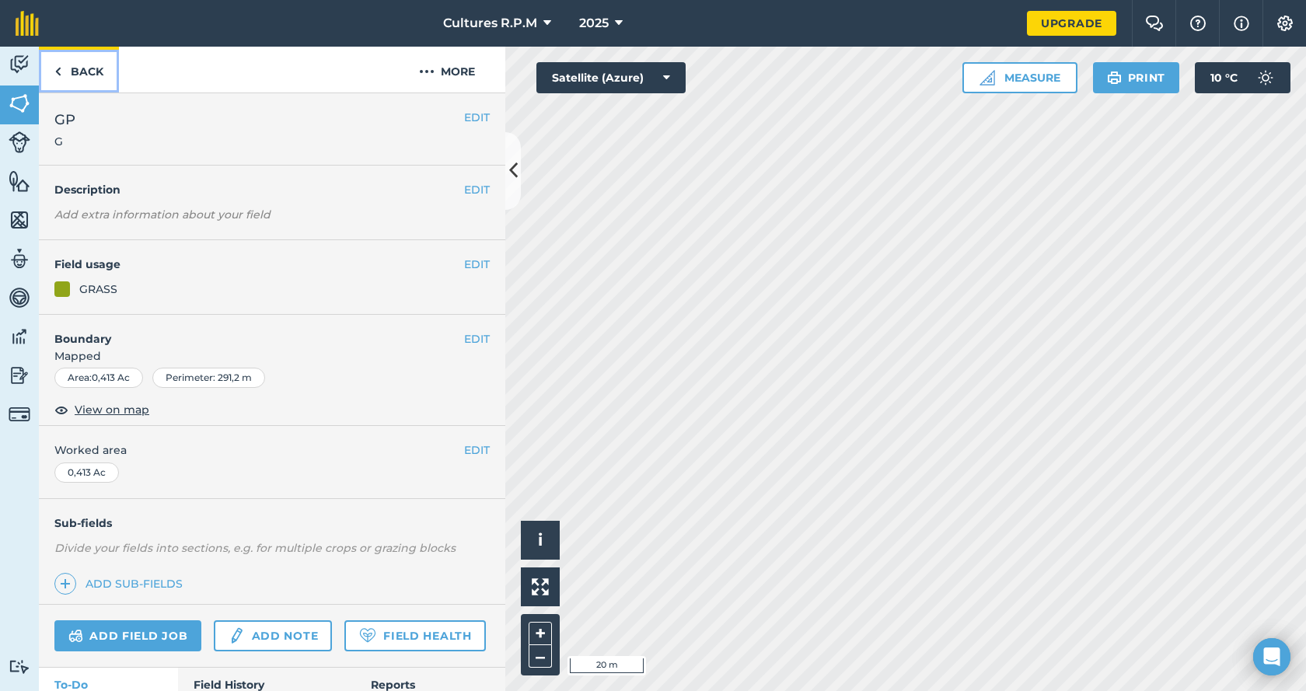
click at [79, 75] on link "Back" at bounding box center [79, 70] width 80 height 46
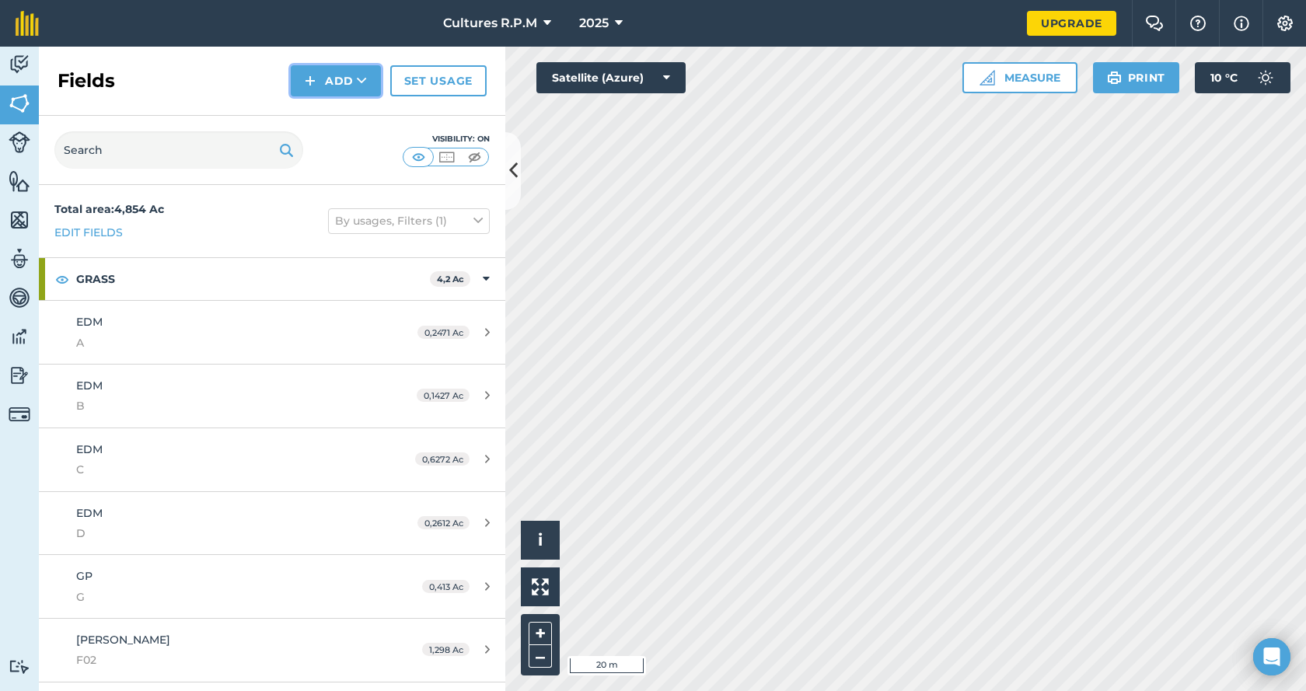
click at [361, 90] on button "Add" at bounding box center [336, 80] width 90 height 31
click at [352, 114] on link "Draw" at bounding box center [336, 116] width 86 height 34
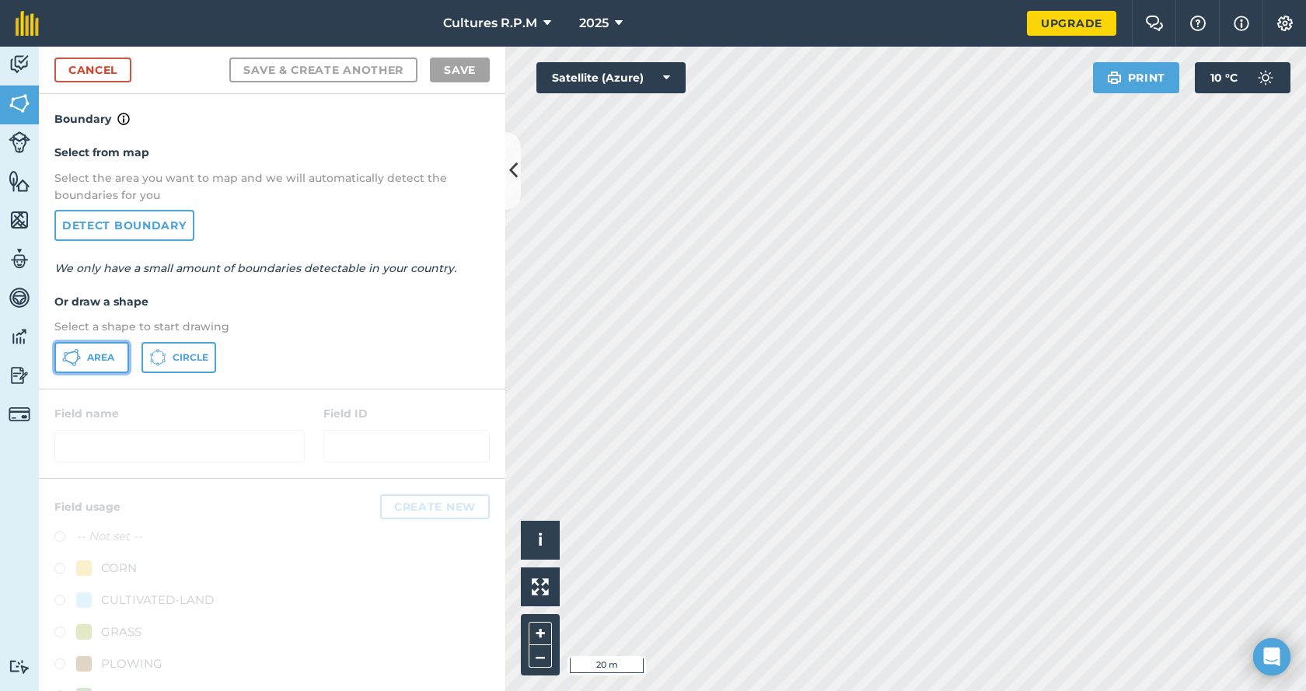
click at [96, 346] on button "Area" at bounding box center [91, 357] width 75 height 31
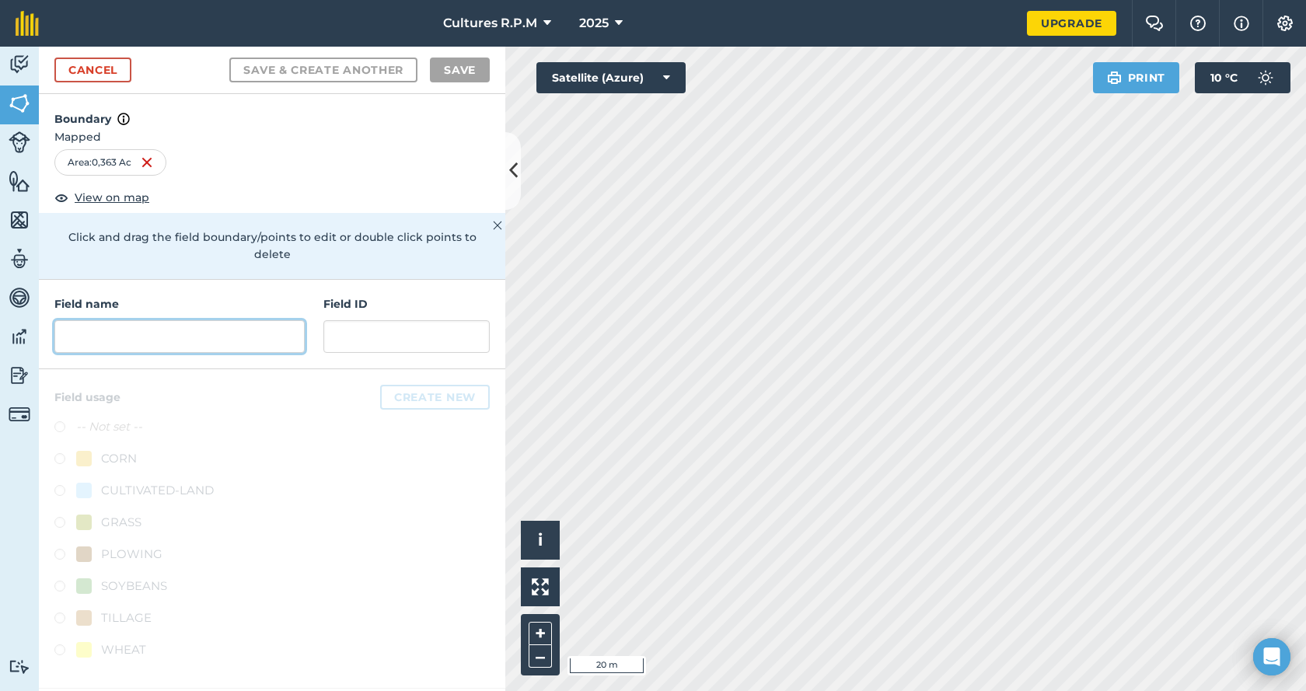
click at [169, 323] on input "text" at bounding box center [179, 336] width 250 height 33
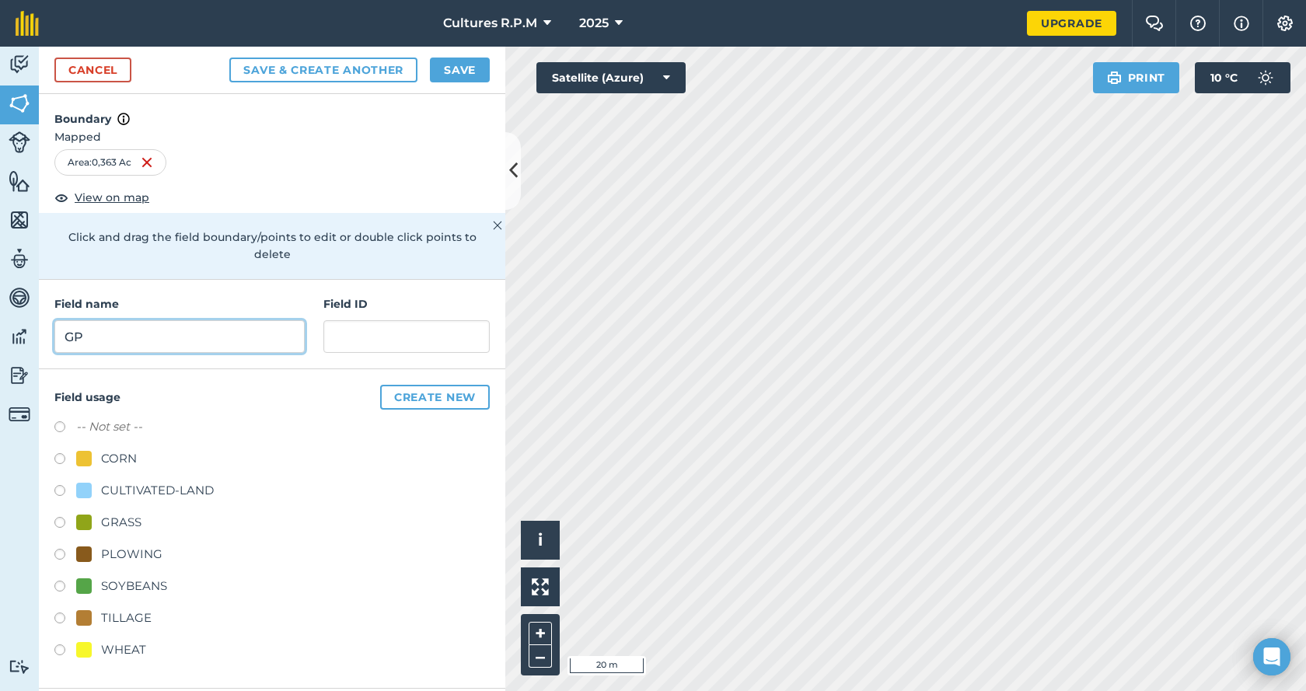
type input "GP"
click at [344, 330] on input "text" at bounding box center [406, 336] width 166 height 33
type input "D"
click at [58, 517] on label at bounding box center [65, 525] width 22 height 16
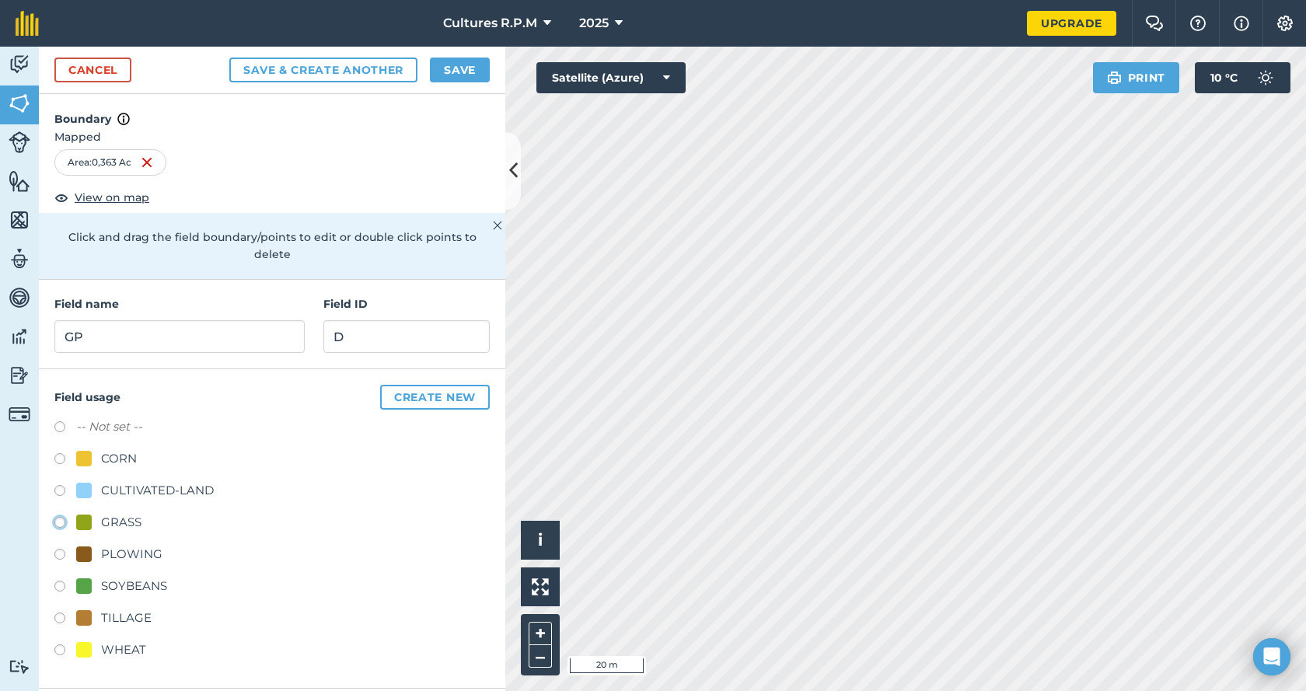
radio input "true"
click at [443, 67] on button "Save" at bounding box center [460, 70] width 60 height 25
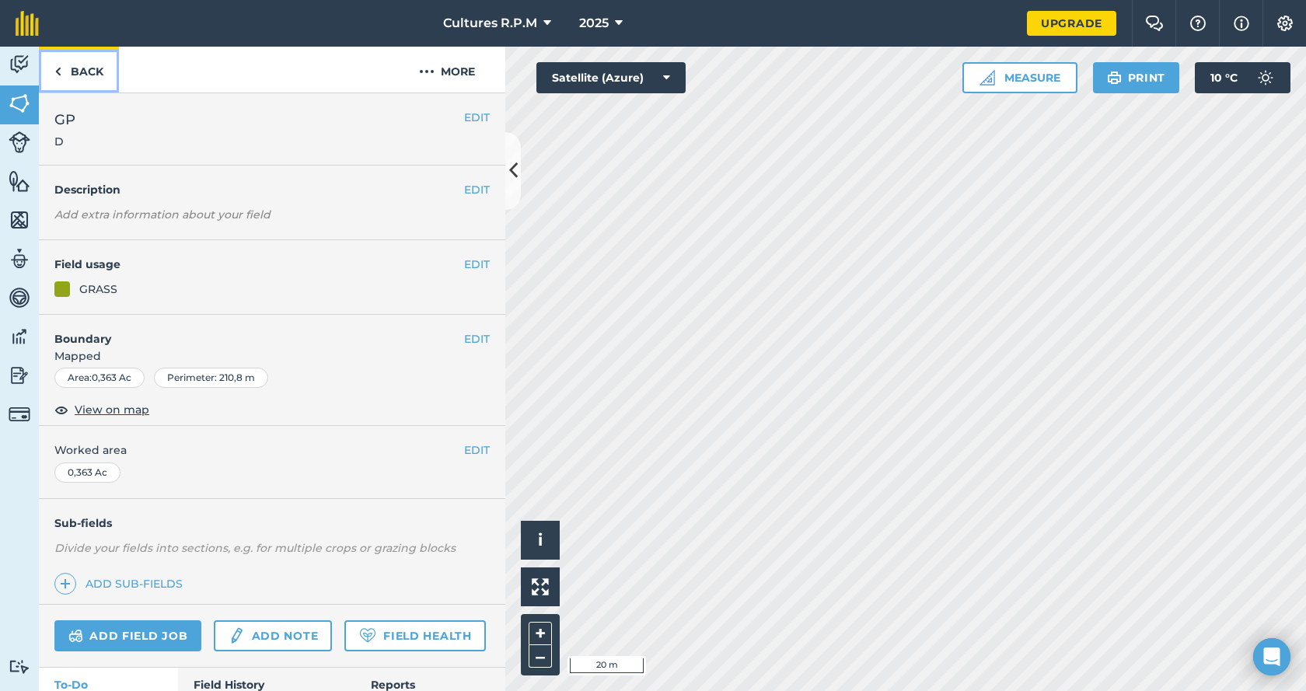
click at [89, 71] on link "Back" at bounding box center [79, 70] width 80 height 46
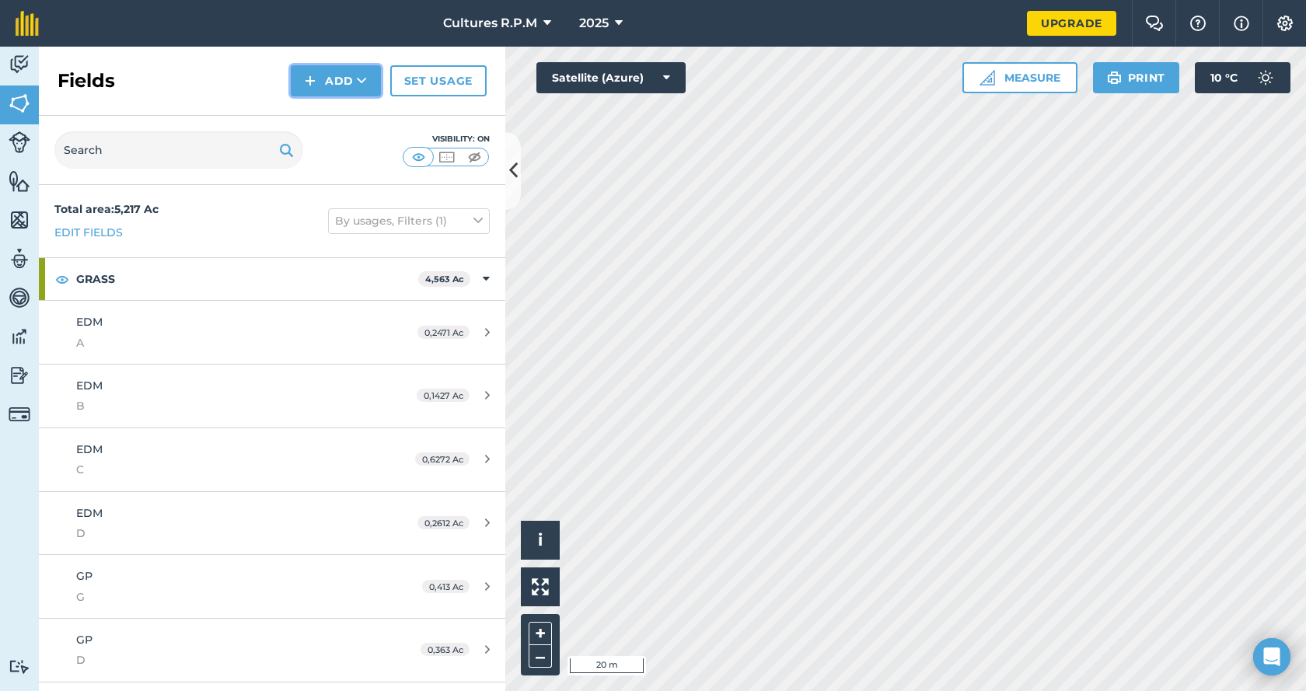
click at [339, 89] on button "Add" at bounding box center [336, 80] width 90 height 31
click at [339, 112] on link "Draw" at bounding box center [336, 116] width 86 height 34
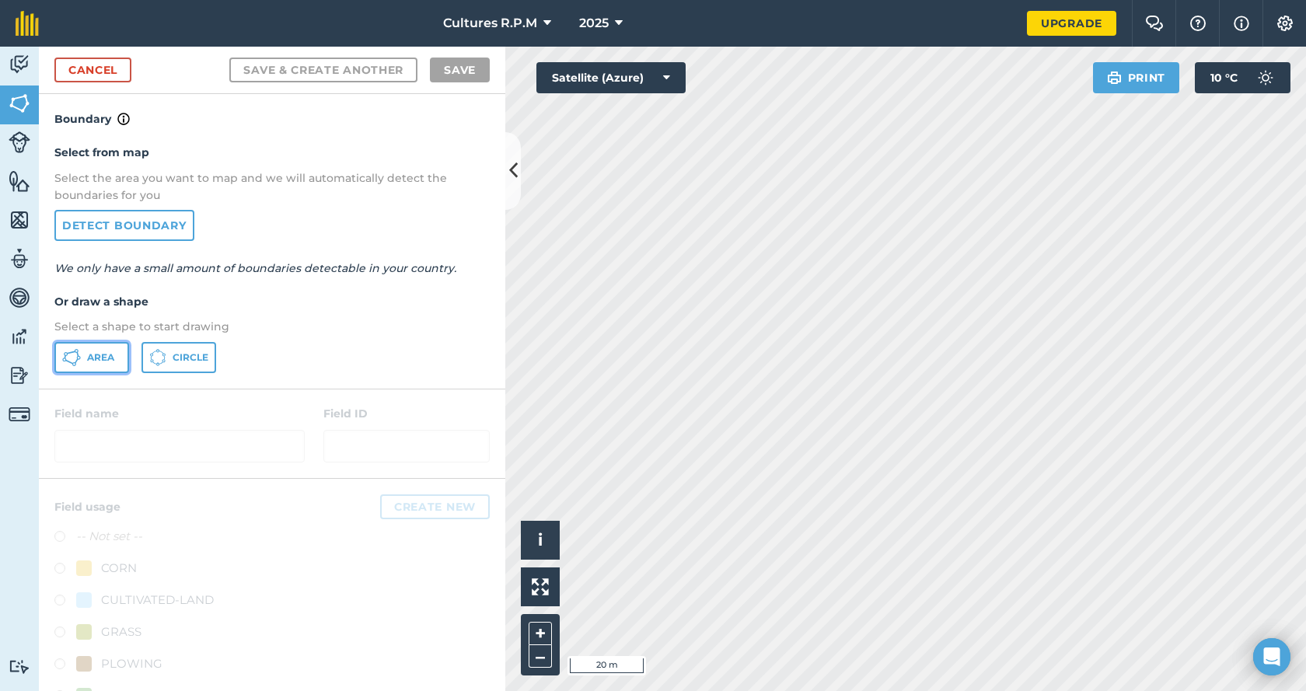
click at [83, 361] on button "Area" at bounding box center [91, 357] width 75 height 31
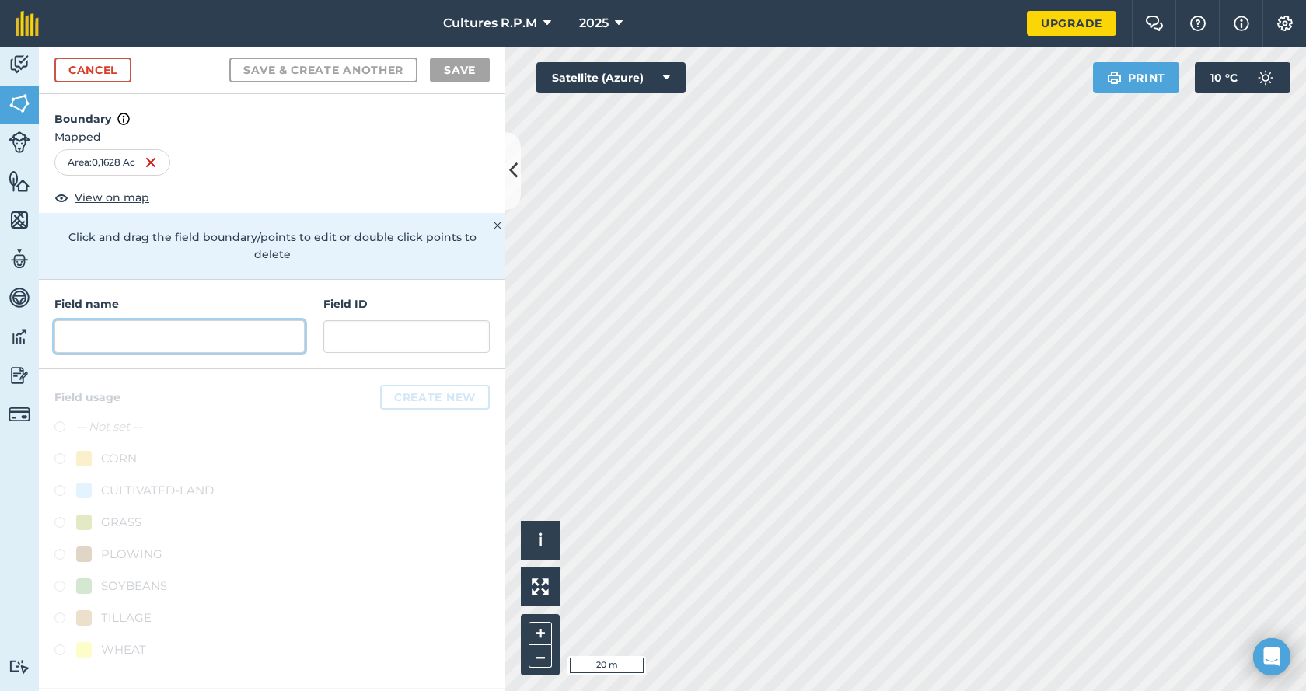
click at [196, 320] on input "text" at bounding box center [179, 336] width 250 height 33
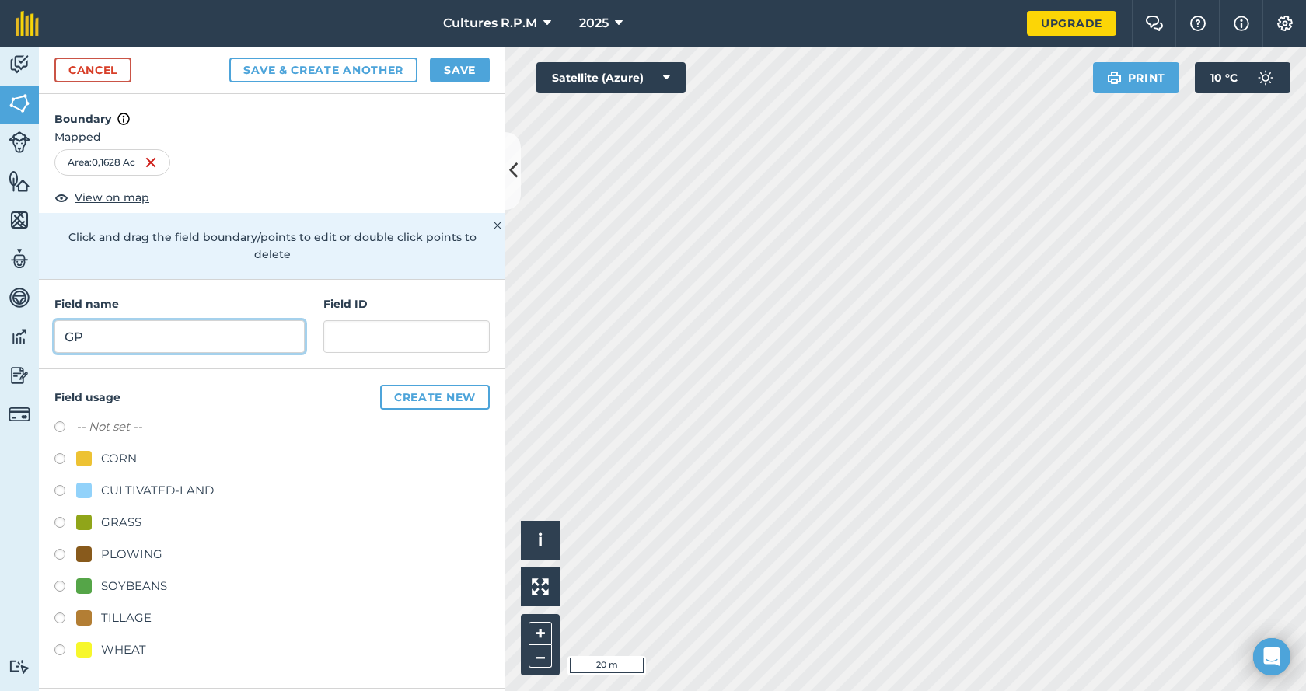
type input "GP"
click at [361, 322] on input "text" at bounding box center [406, 336] width 166 height 33
type input "C"
click at [59, 517] on label at bounding box center [65, 525] width 22 height 16
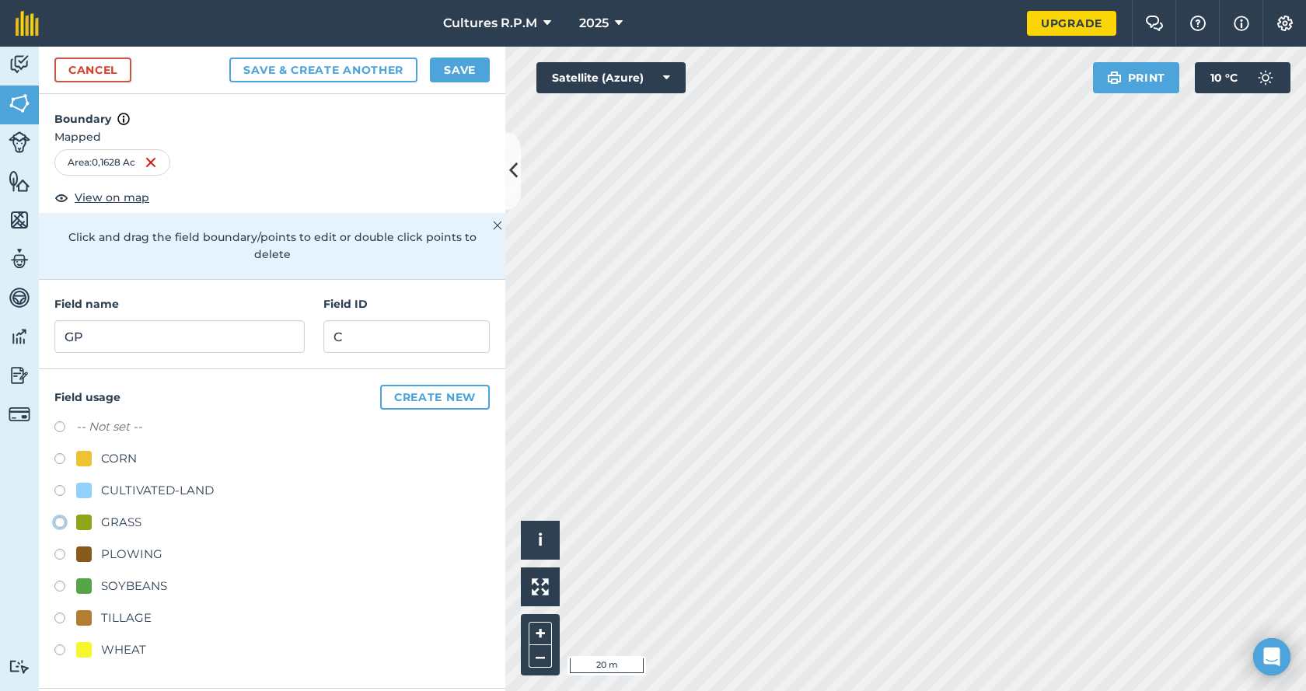
radio input "true"
click at [469, 74] on button "Save" at bounding box center [460, 70] width 60 height 25
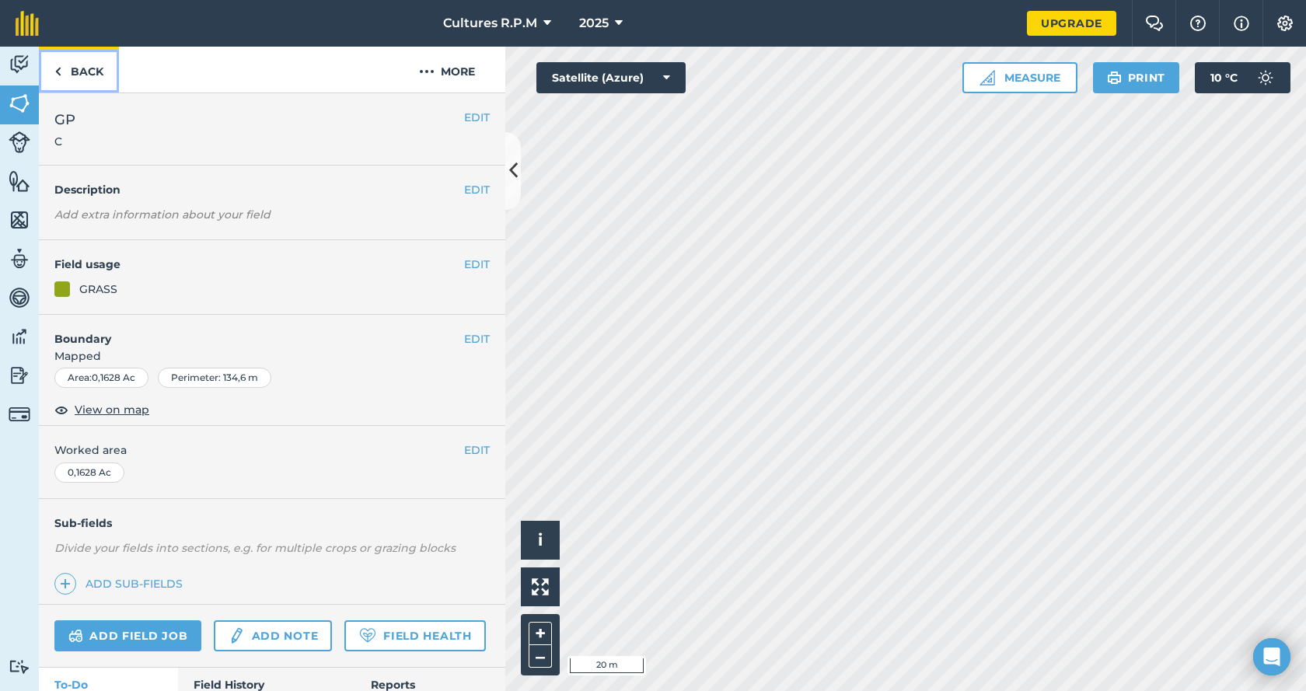
click at [88, 66] on link "Back" at bounding box center [79, 70] width 80 height 46
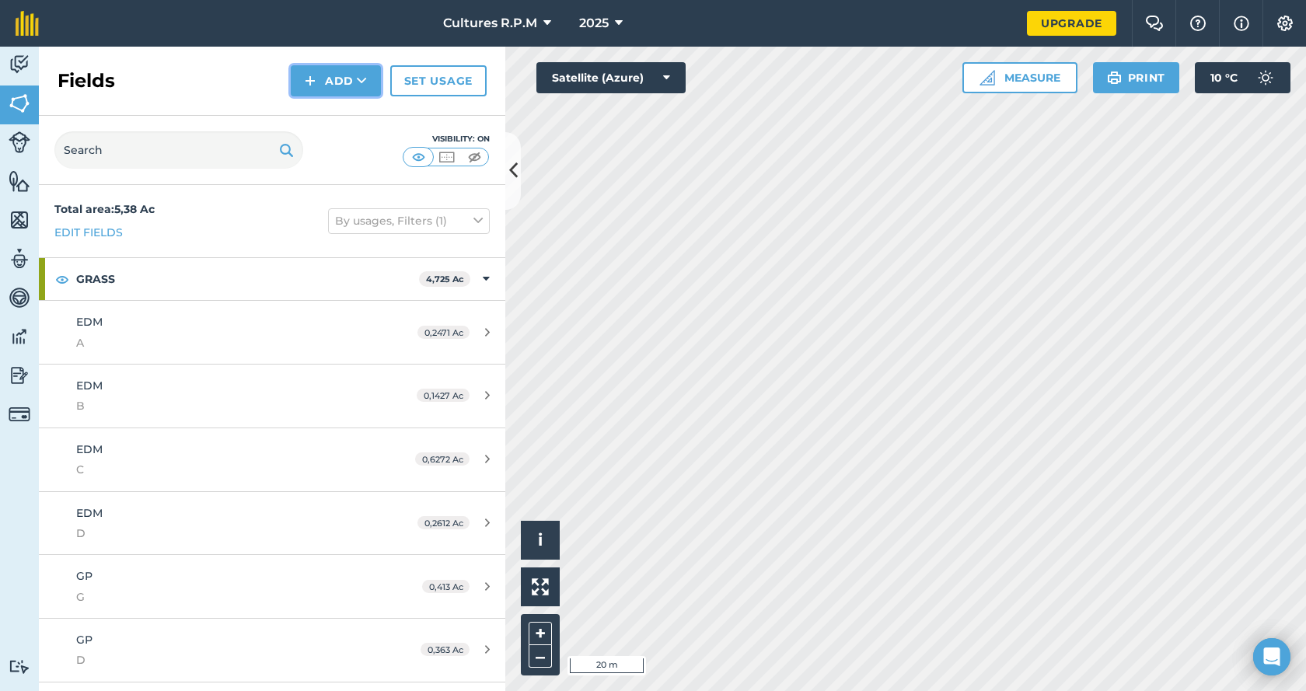
click at [349, 91] on button "Add" at bounding box center [336, 80] width 90 height 31
click at [329, 112] on link "Draw" at bounding box center [336, 116] width 86 height 34
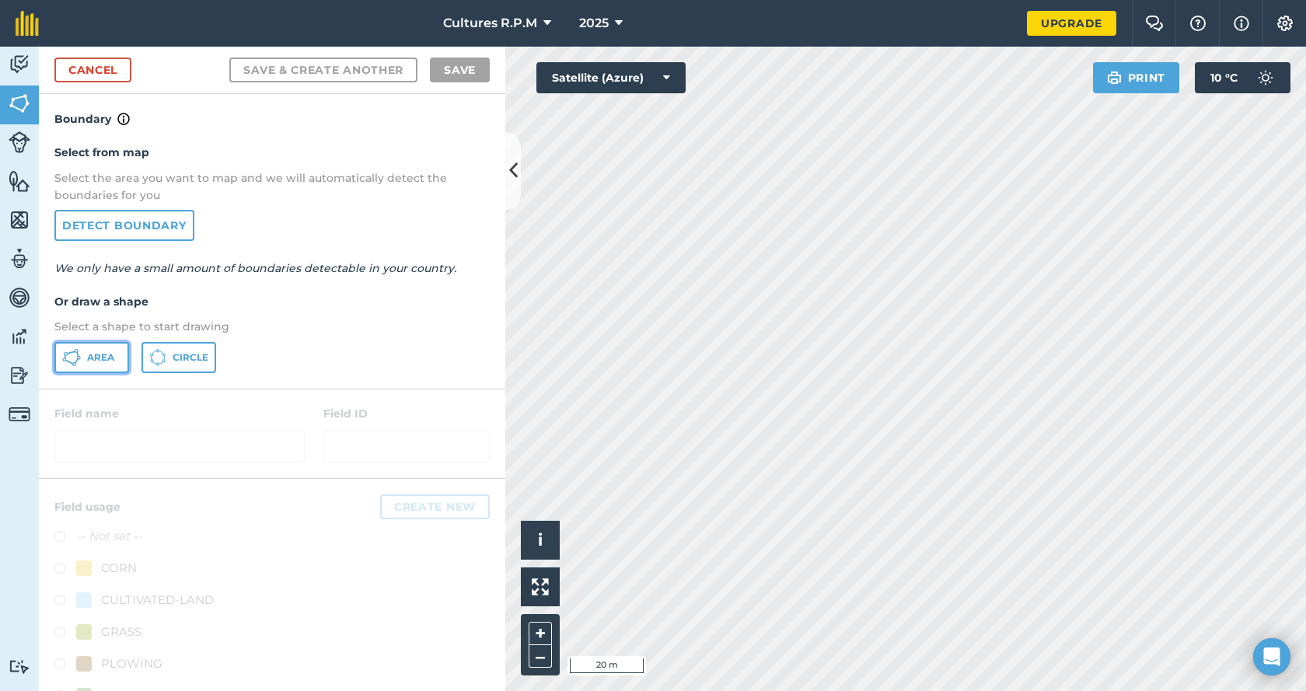
click at [106, 365] on button "Area" at bounding box center [91, 357] width 75 height 31
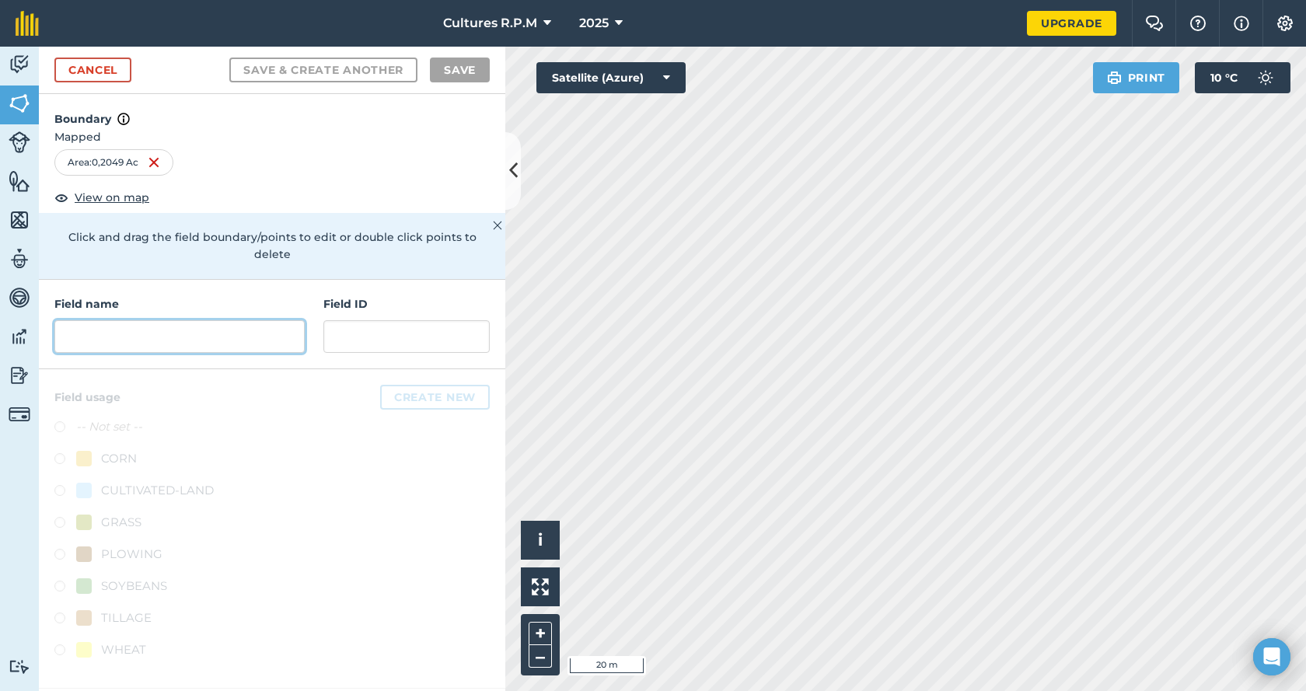
click at [225, 320] on input "text" at bounding box center [179, 336] width 250 height 33
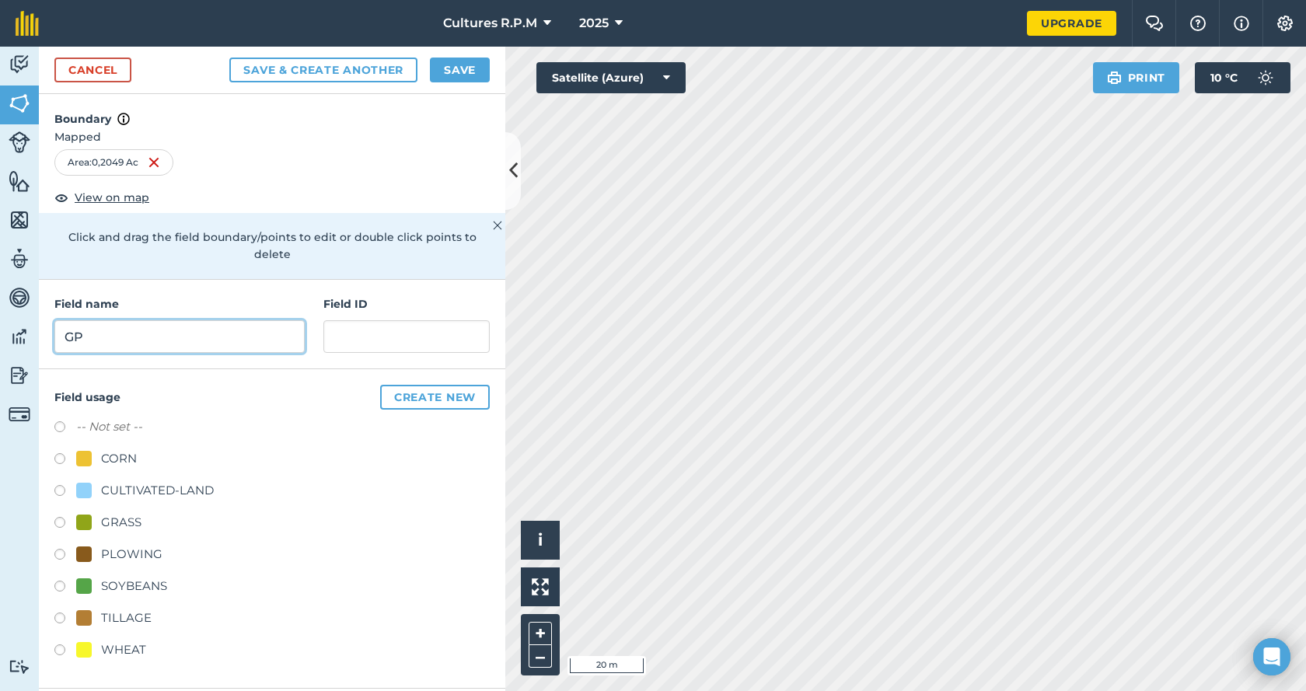
type input "GP"
click at [390, 327] on input "text" at bounding box center [406, 336] width 166 height 33
type input "GA"
click at [56, 517] on label at bounding box center [65, 525] width 22 height 16
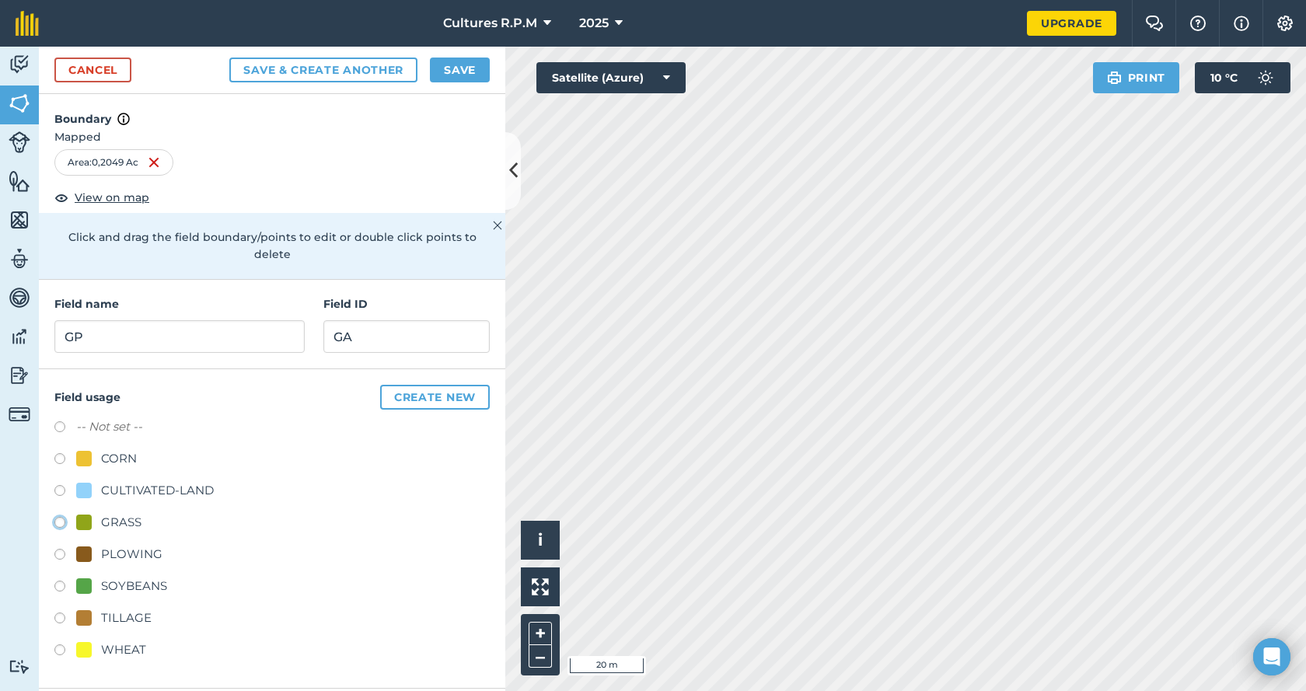
radio input "true"
click at [458, 71] on button "Save" at bounding box center [460, 70] width 60 height 25
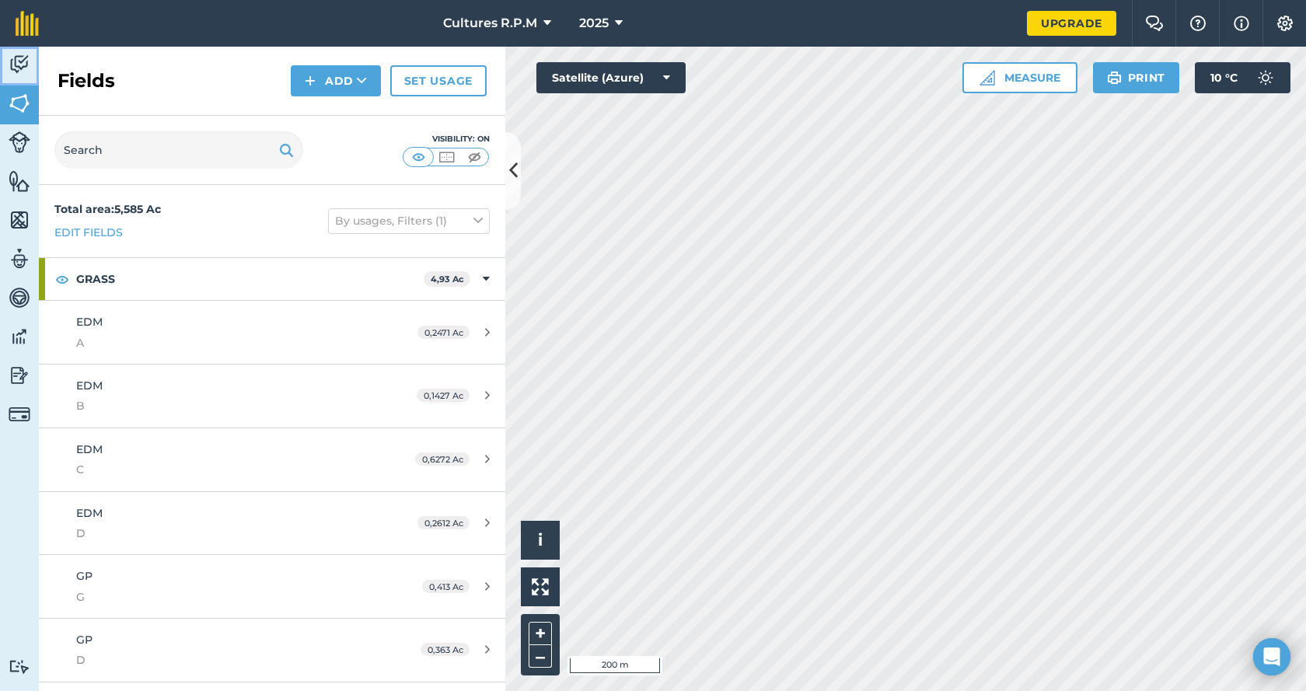
click at [22, 65] on img at bounding box center [20, 64] width 22 height 23
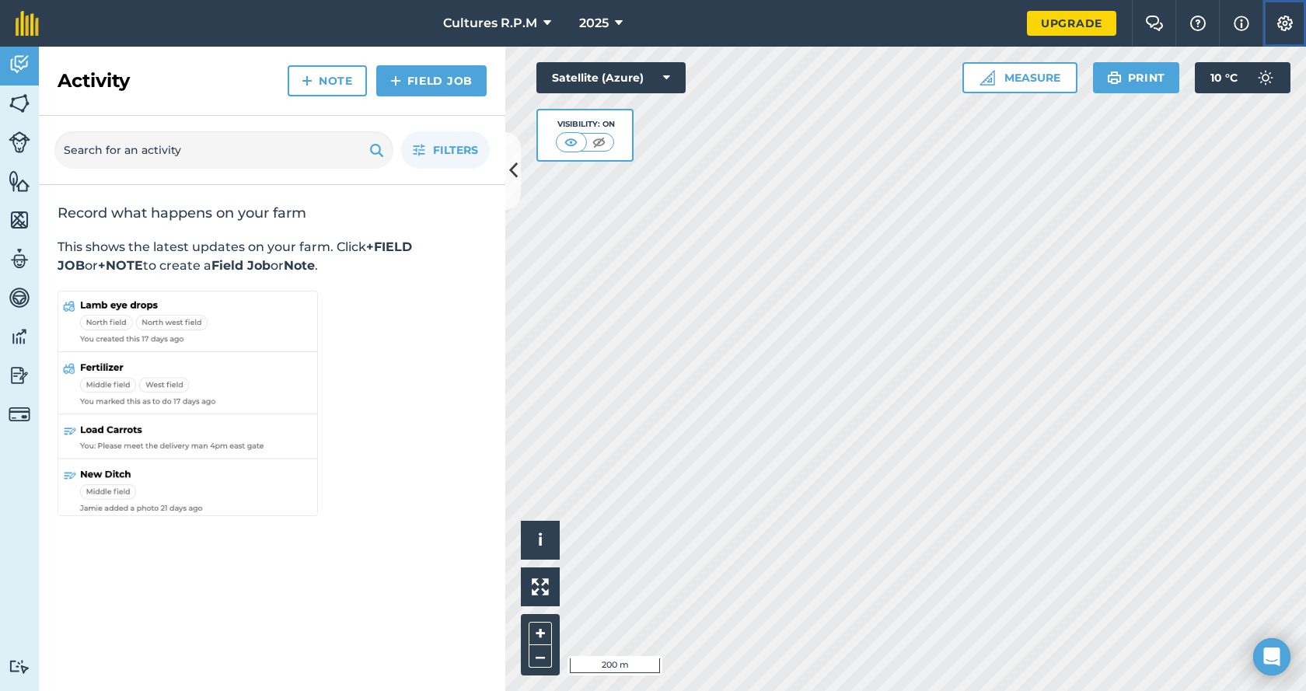
click at [1281, 22] on img at bounding box center [1285, 24] width 19 height 16
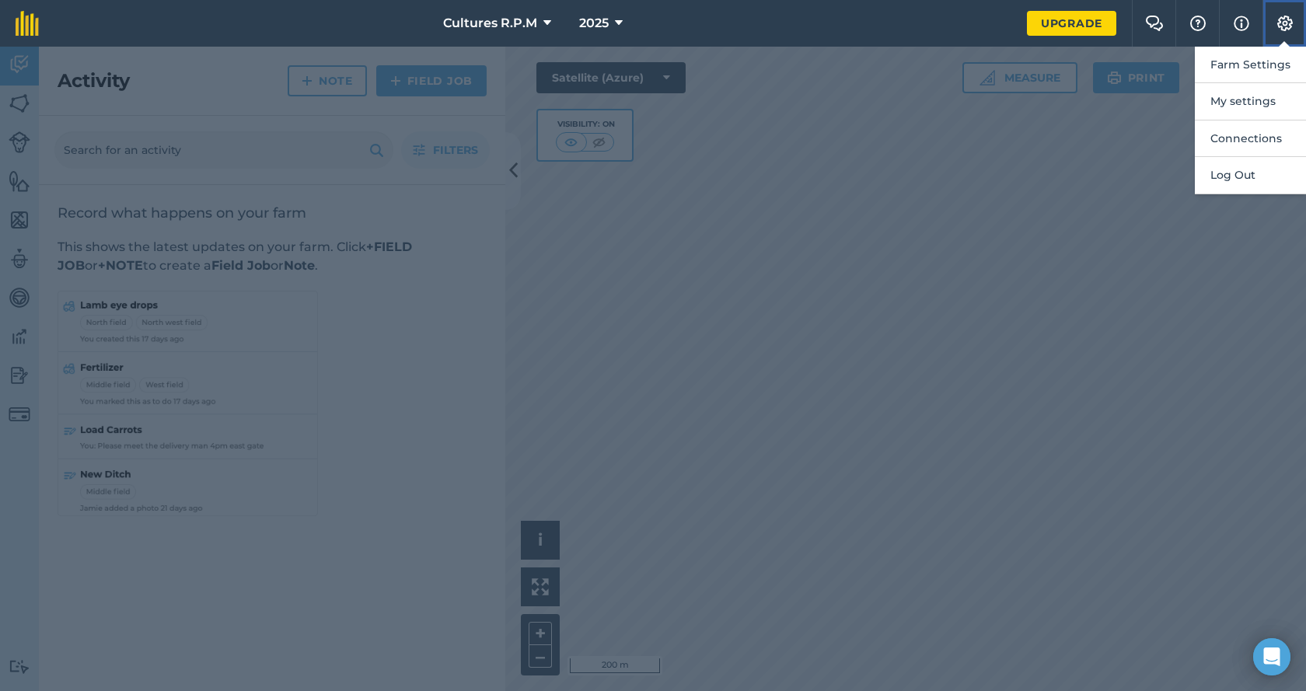
click at [1282, 17] on img at bounding box center [1285, 24] width 19 height 16
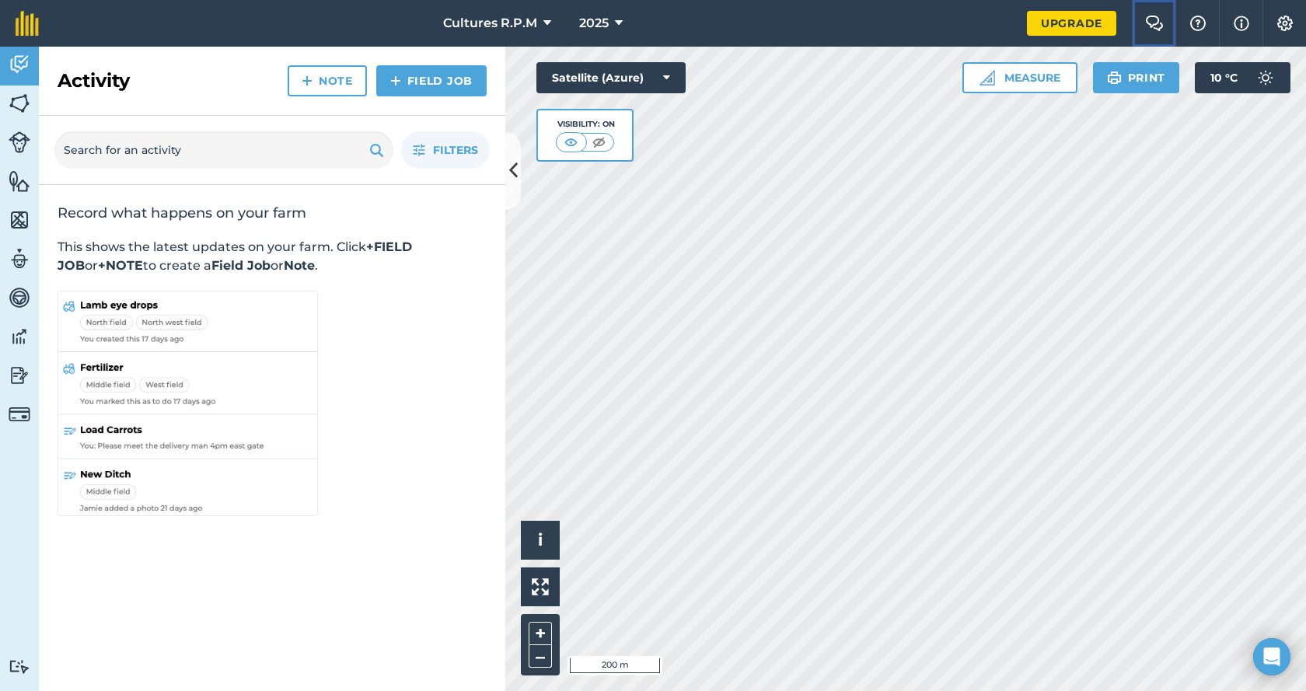
click at [1147, 23] on img at bounding box center [1154, 24] width 19 height 16
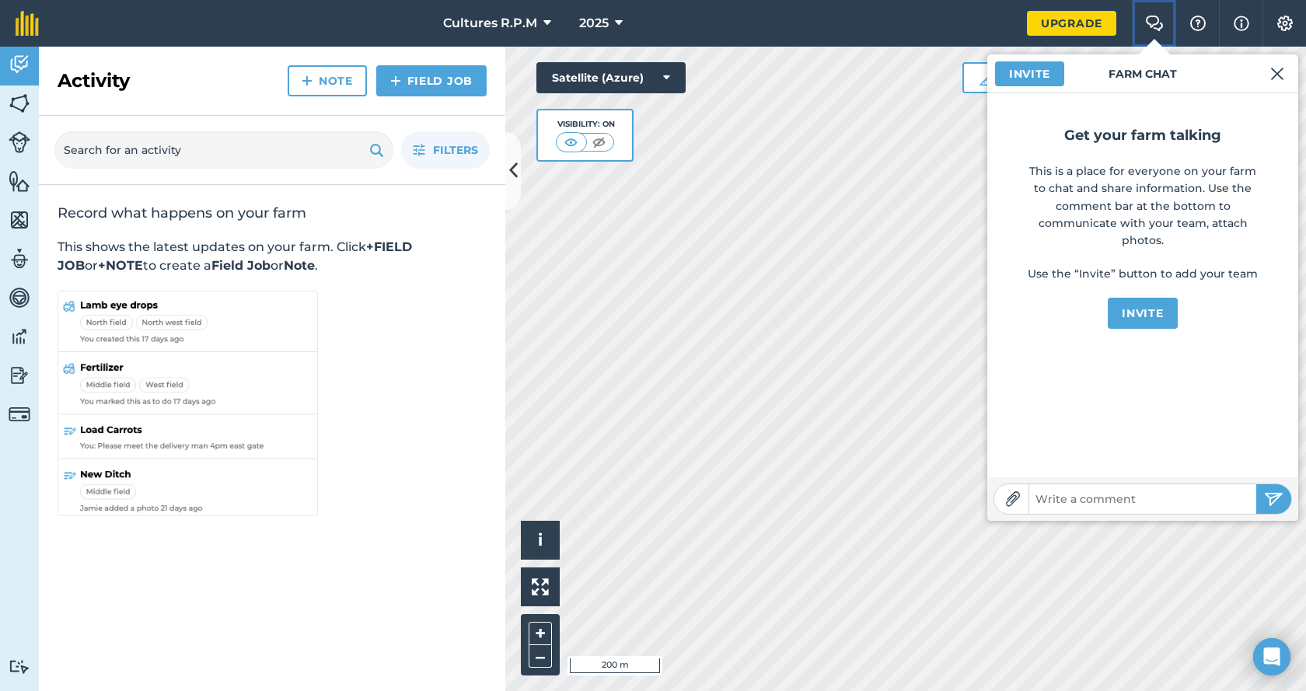
click at [1147, 23] on img at bounding box center [1154, 24] width 19 height 16
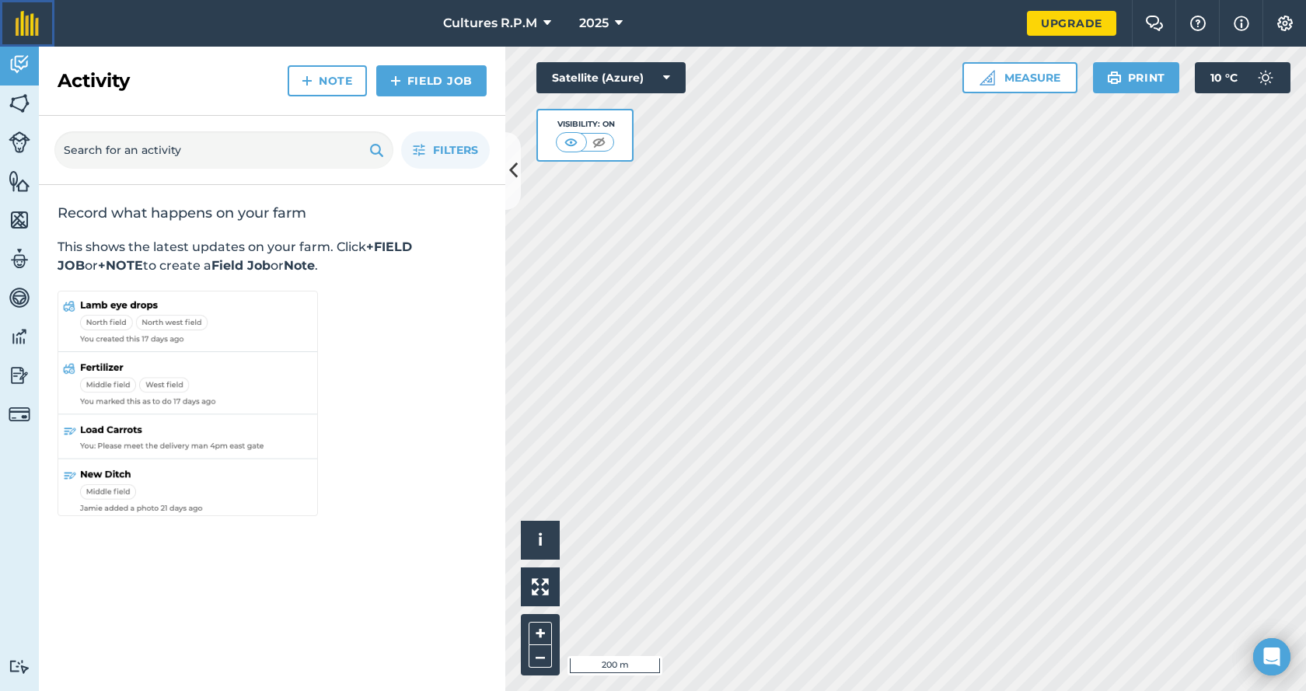
click at [2, 29] on link at bounding box center [27, 23] width 54 height 47
click at [512, 183] on icon at bounding box center [513, 170] width 9 height 27
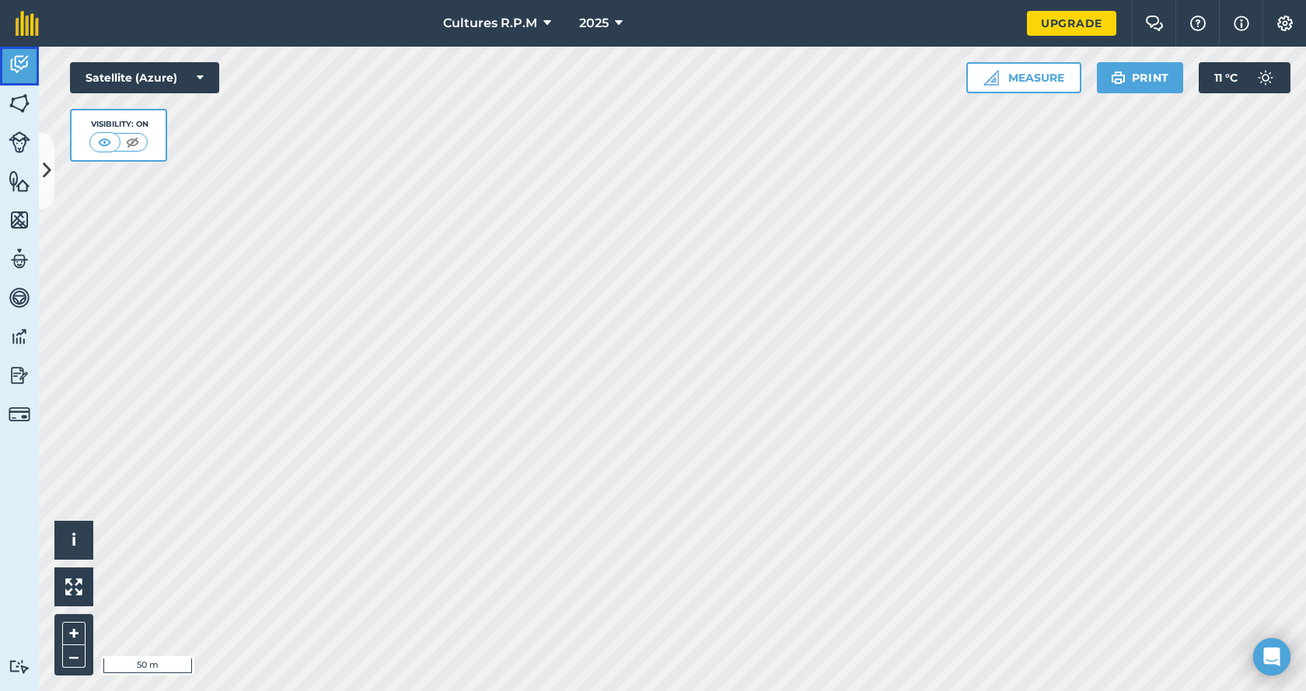
click at [19, 58] on img at bounding box center [20, 64] width 22 height 23
click at [0, 96] on link "Fields" at bounding box center [19, 105] width 39 height 39
click at [1298, 25] on button "Settings" at bounding box center [1284, 23] width 44 height 47
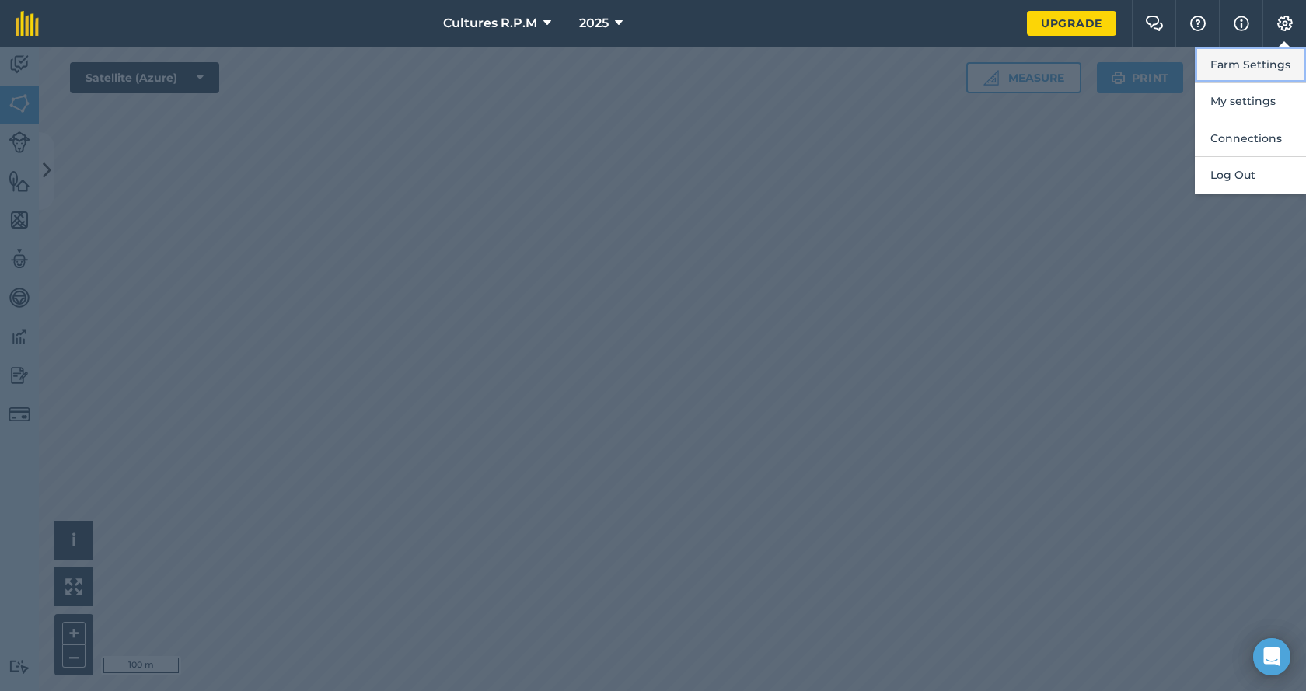
click at [1240, 65] on button "Farm Settings" at bounding box center [1250, 65] width 111 height 37
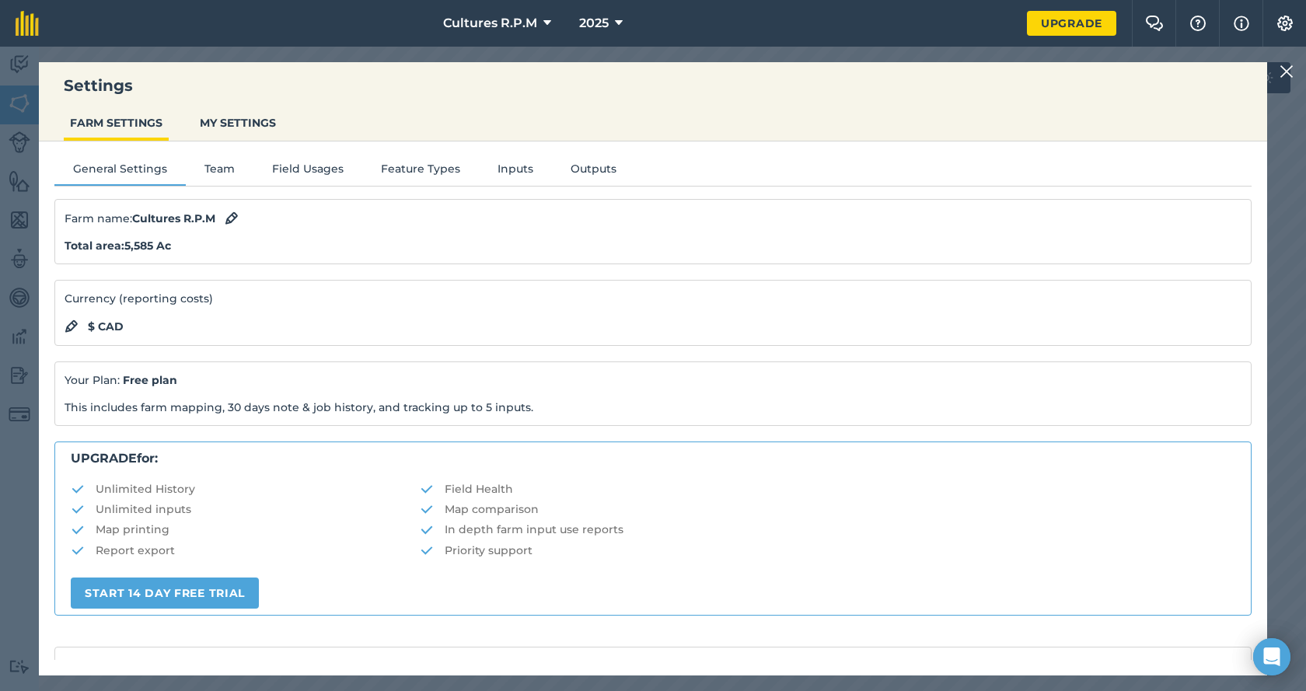
click at [1294, 67] on div at bounding box center [1288, 71] width 19 height 19
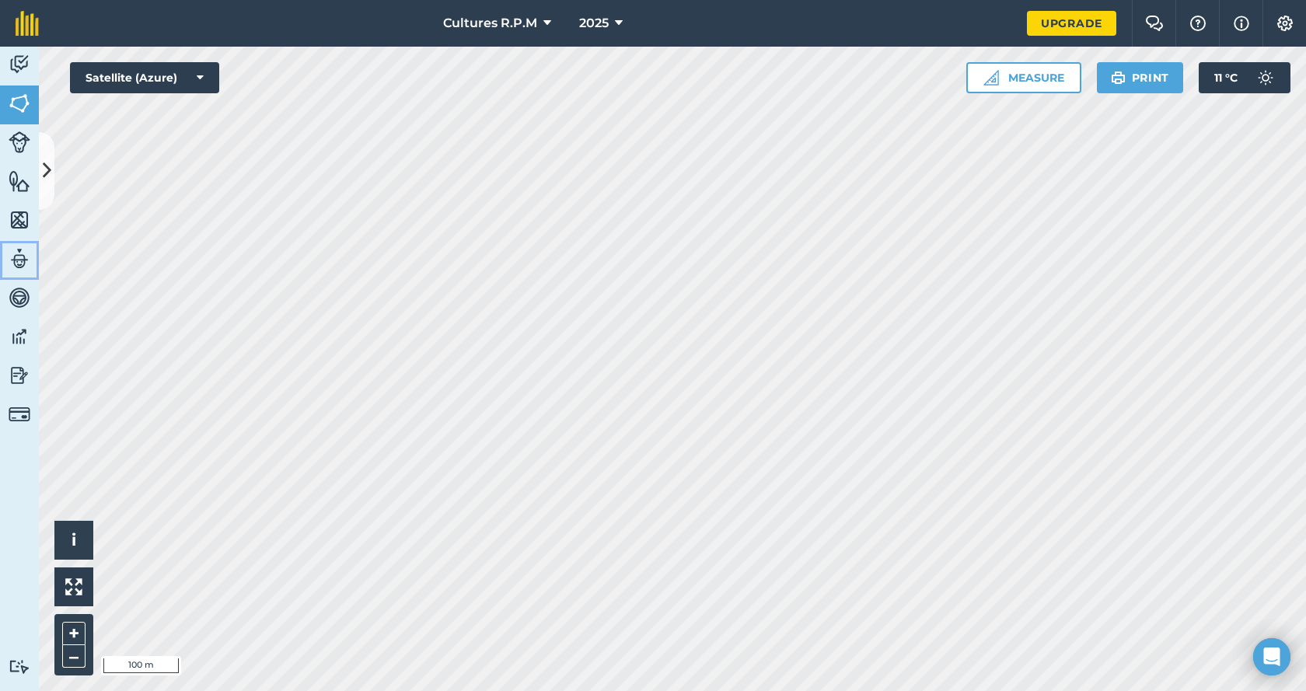
click at [16, 257] on img at bounding box center [20, 258] width 22 height 23
select select "MEMBER"
click at [50, 159] on icon at bounding box center [47, 170] width 9 height 27
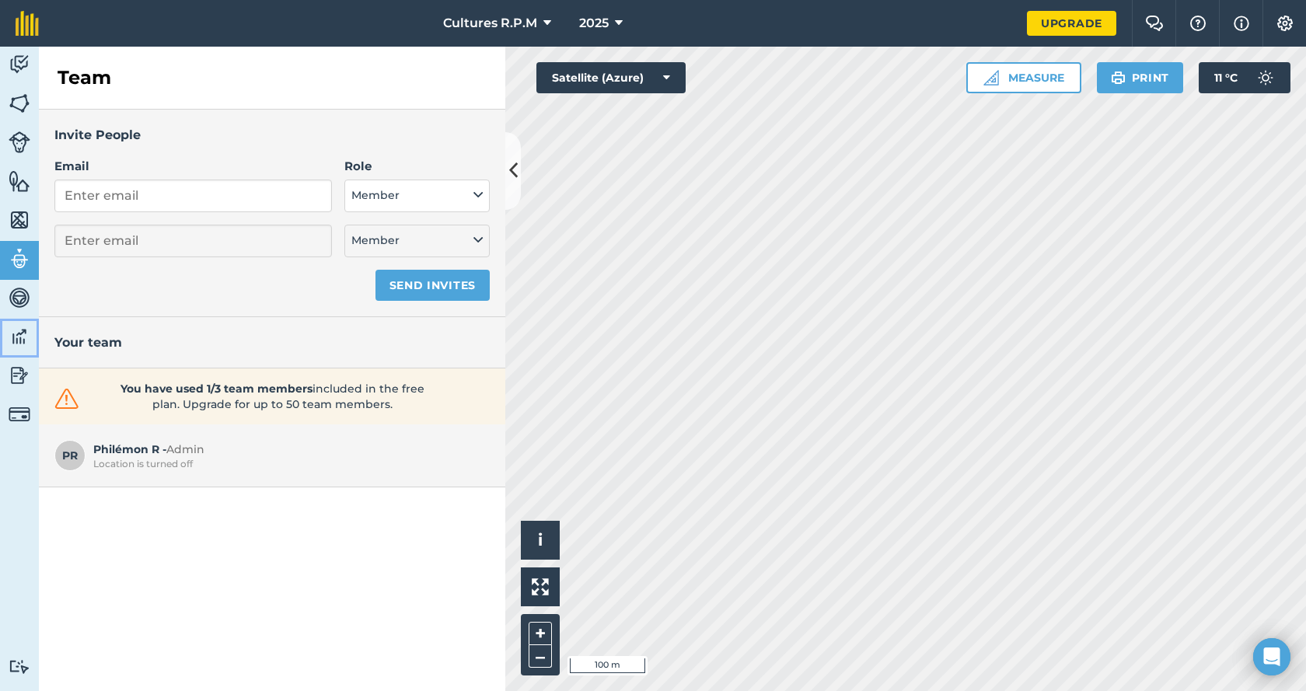
click at [11, 343] on img at bounding box center [20, 336] width 22 height 23
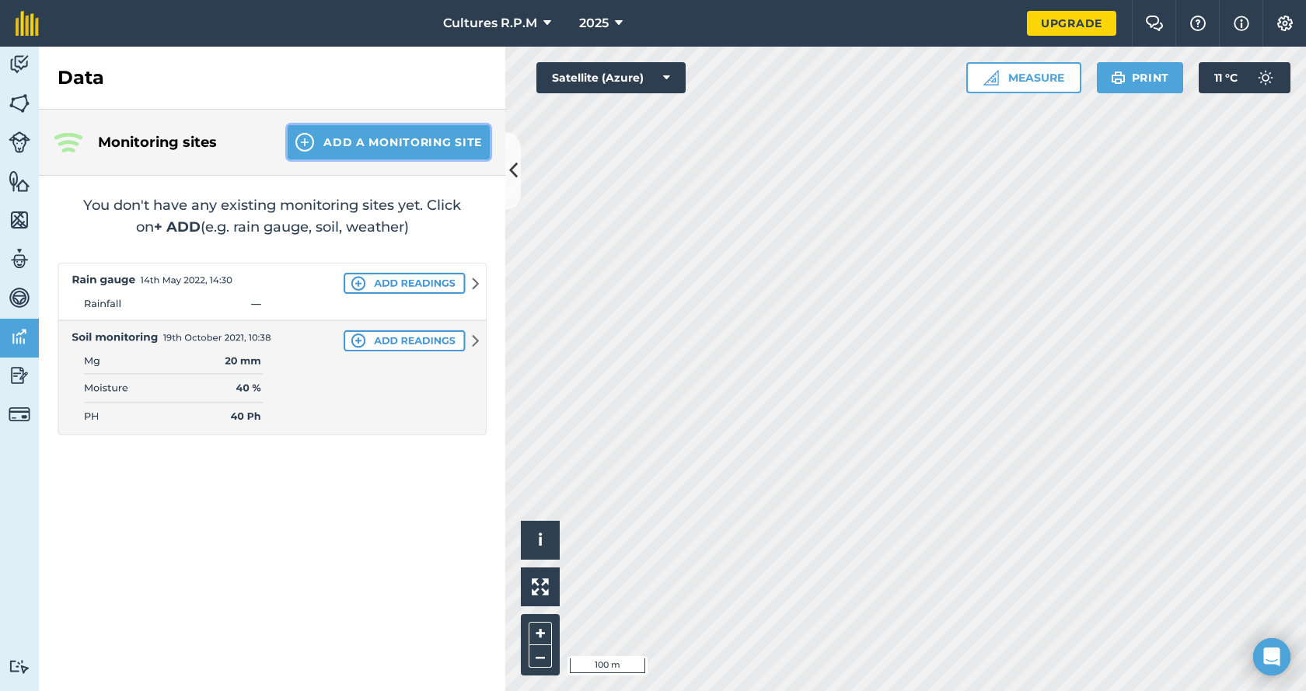
click at [372, 149] on button "Add a Monitoring Site" at bounding box center [389, 142] width 202 height 34
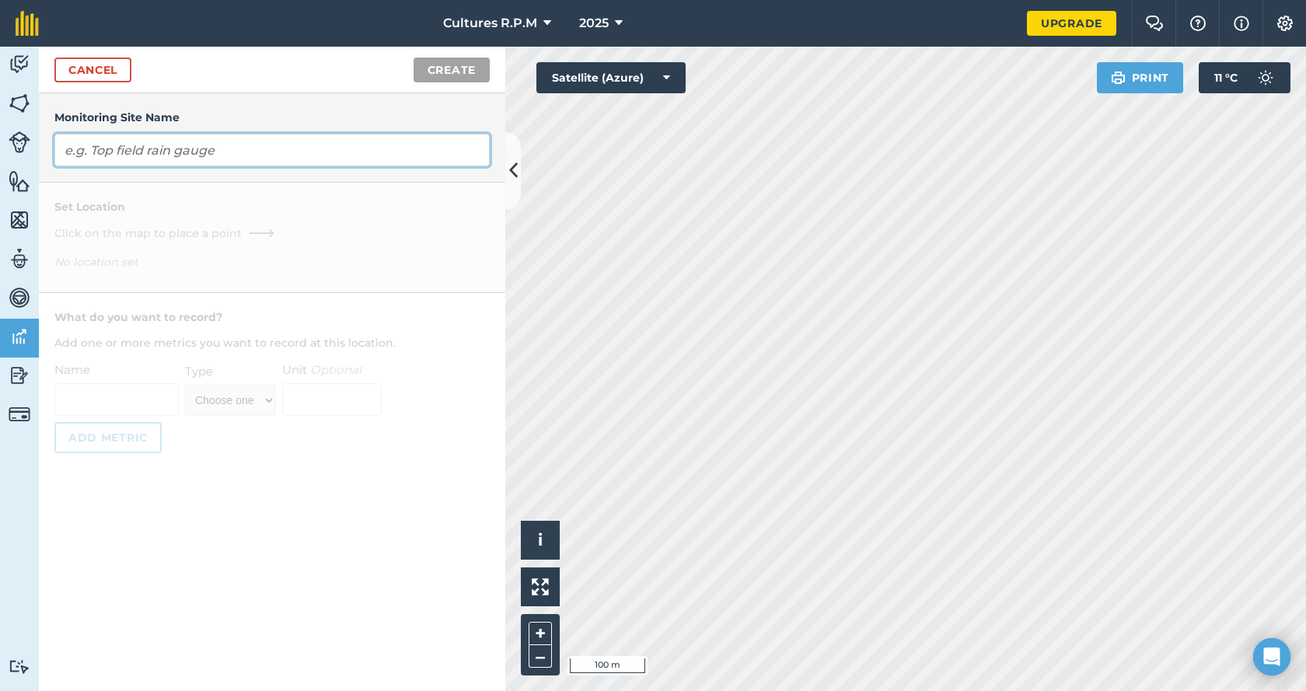
click at [135, 160] on input "text" at bounding box center [271, 150] width 435 height 33
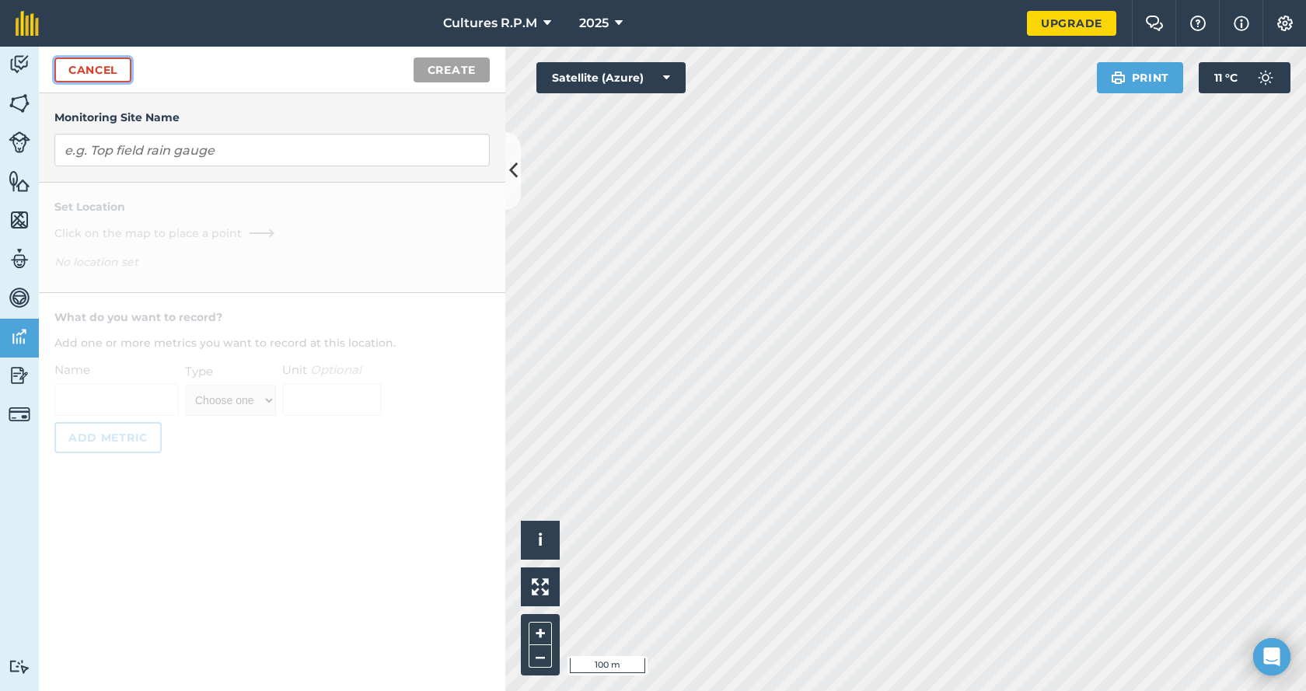
click at [104, 72] on link "Cancel" at bounding box center [92, 70] width 77 height 25
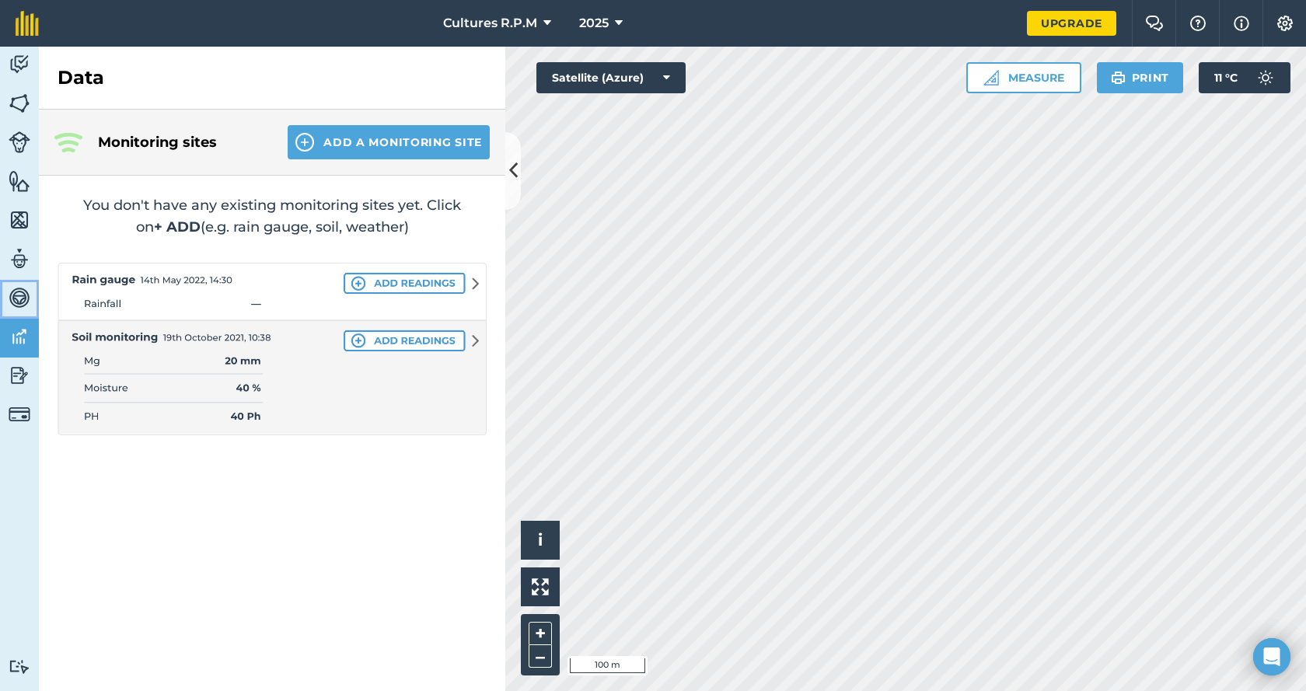
click at [25, 295] on img at bounding box center [20, 297] width 22 height 23
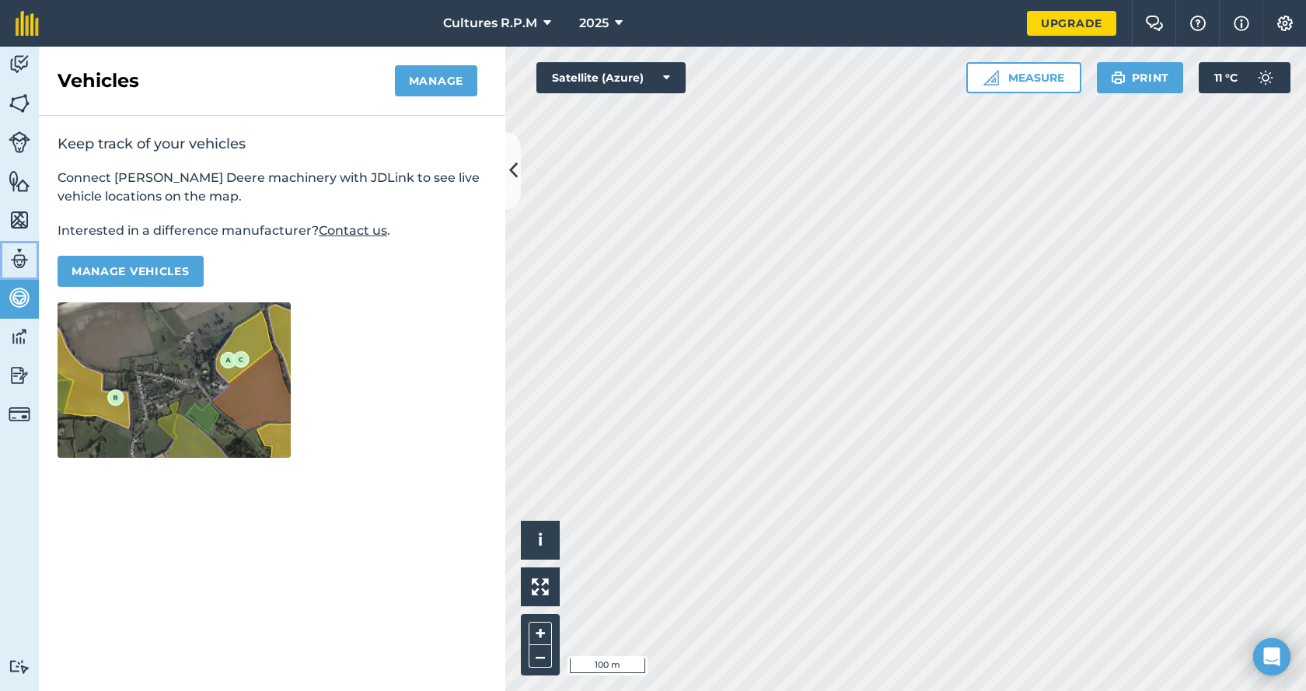
click at [25, 243] on link "Team" at bounding box center [19, 260] width 39 height 39
select select "MEMBER"
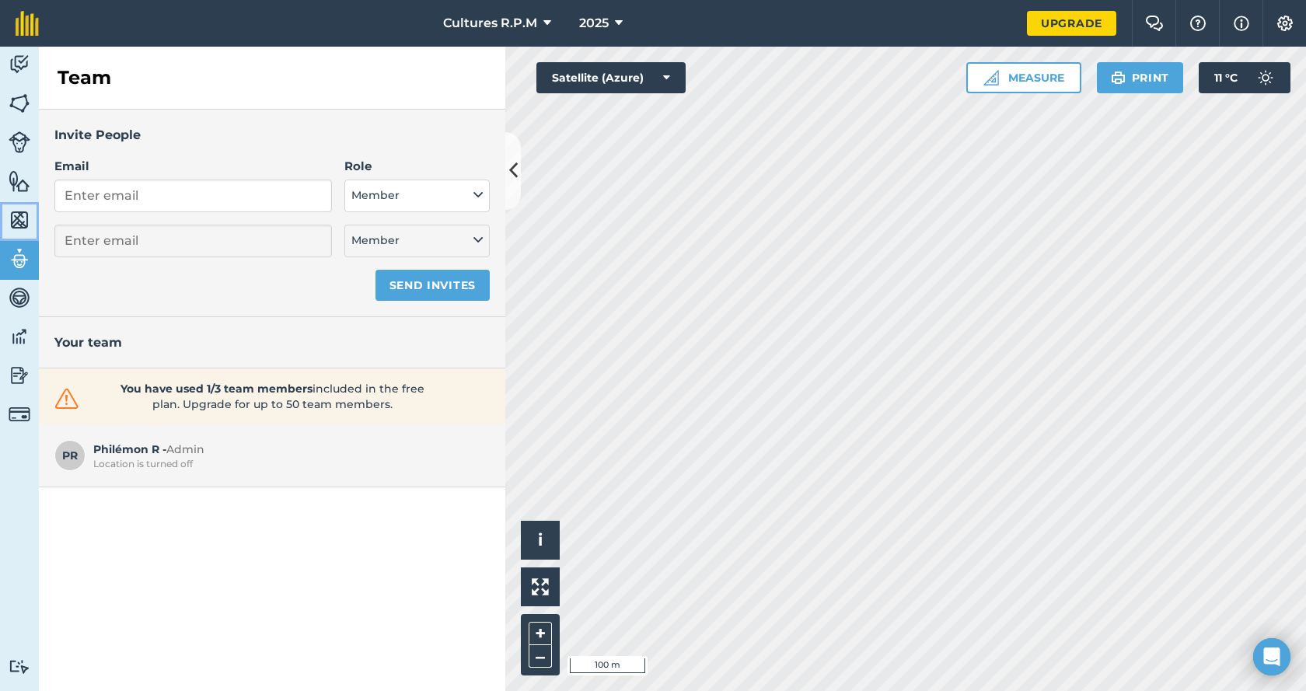
click at [21, 219] on img at bounding box center [20, 219] width 22 height 23
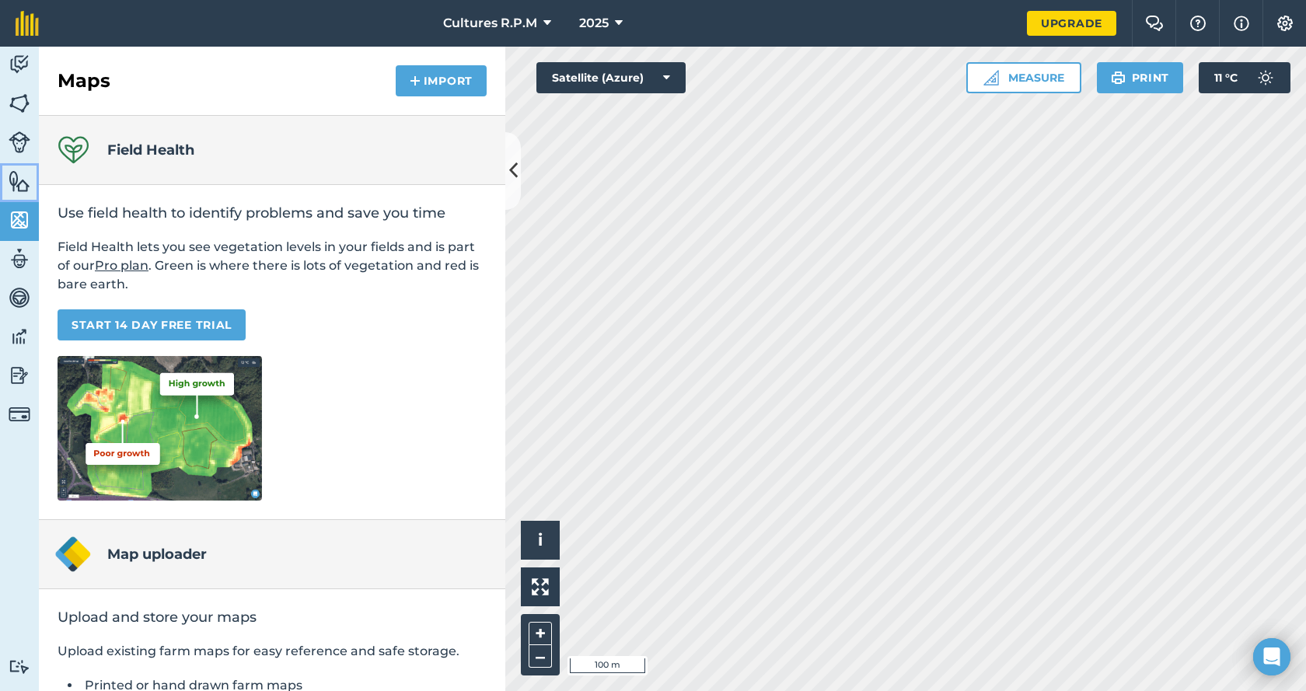
click at [14, 174] on img at bounding box center [20, 180] width 22 height 23
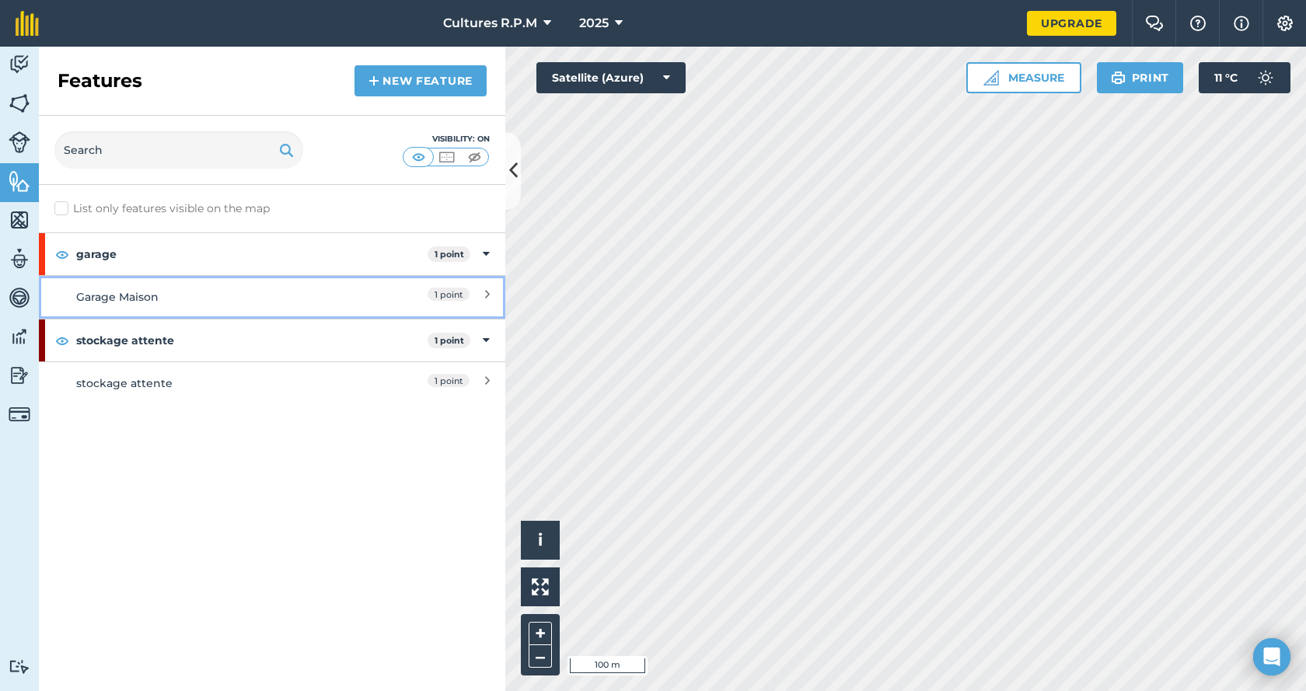
click at [481, 289] on div "1 point" at bounding box center [421, 296] width 138 height 17
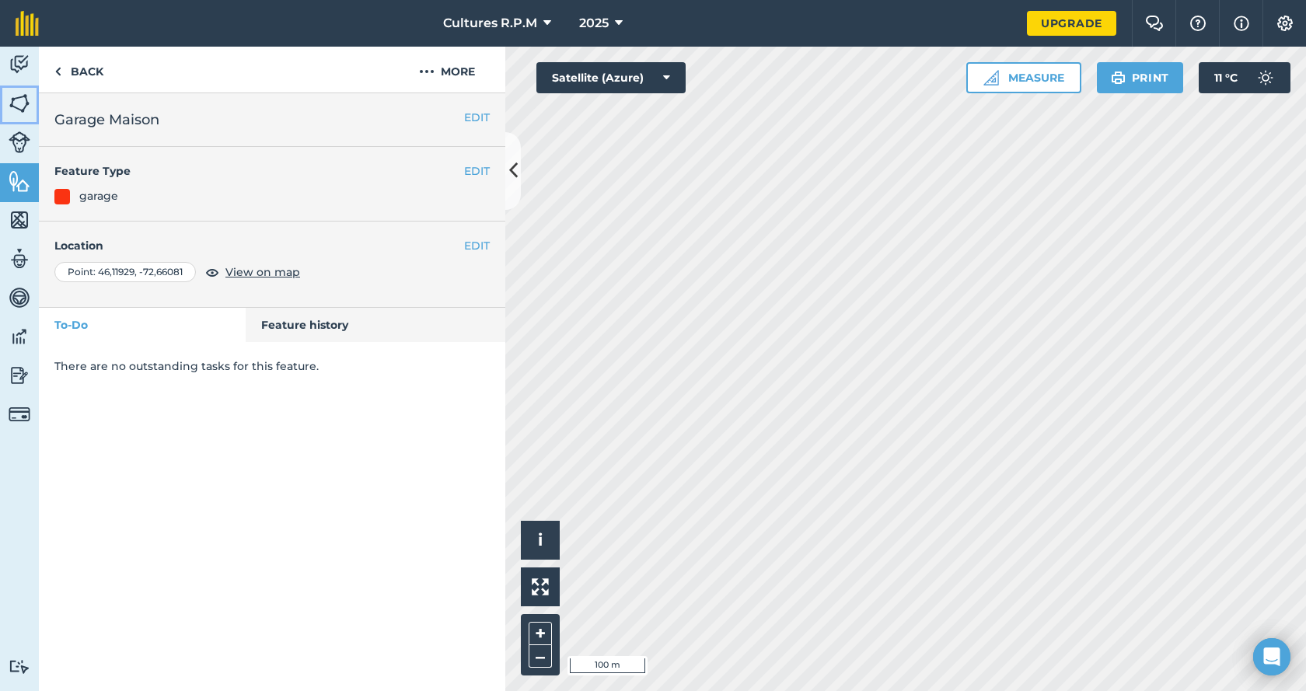
click at [20, 98] on img at bounding box center [20, 103] width 22 height 23
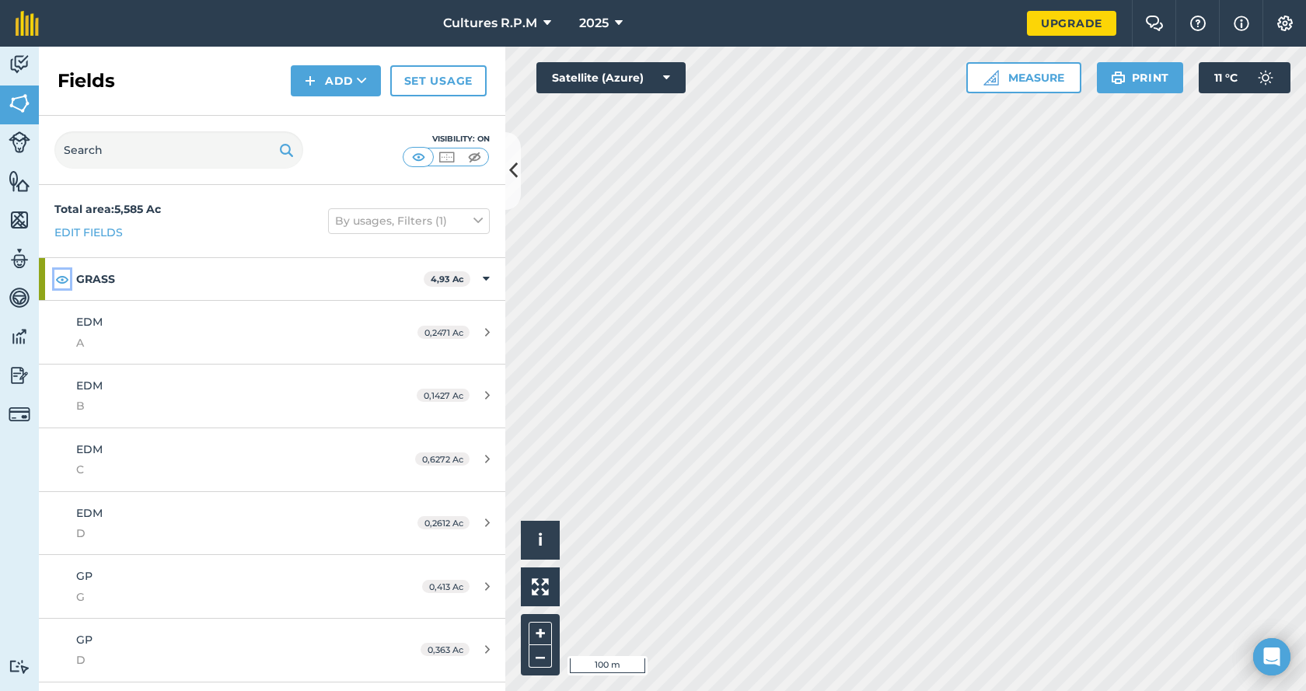
click at [65, 277] on img at bounding box center [62, 279] width 14 height 19
click at [455, 89] on link "Set usage" at bounding box center [438, 80] width 96 height 31
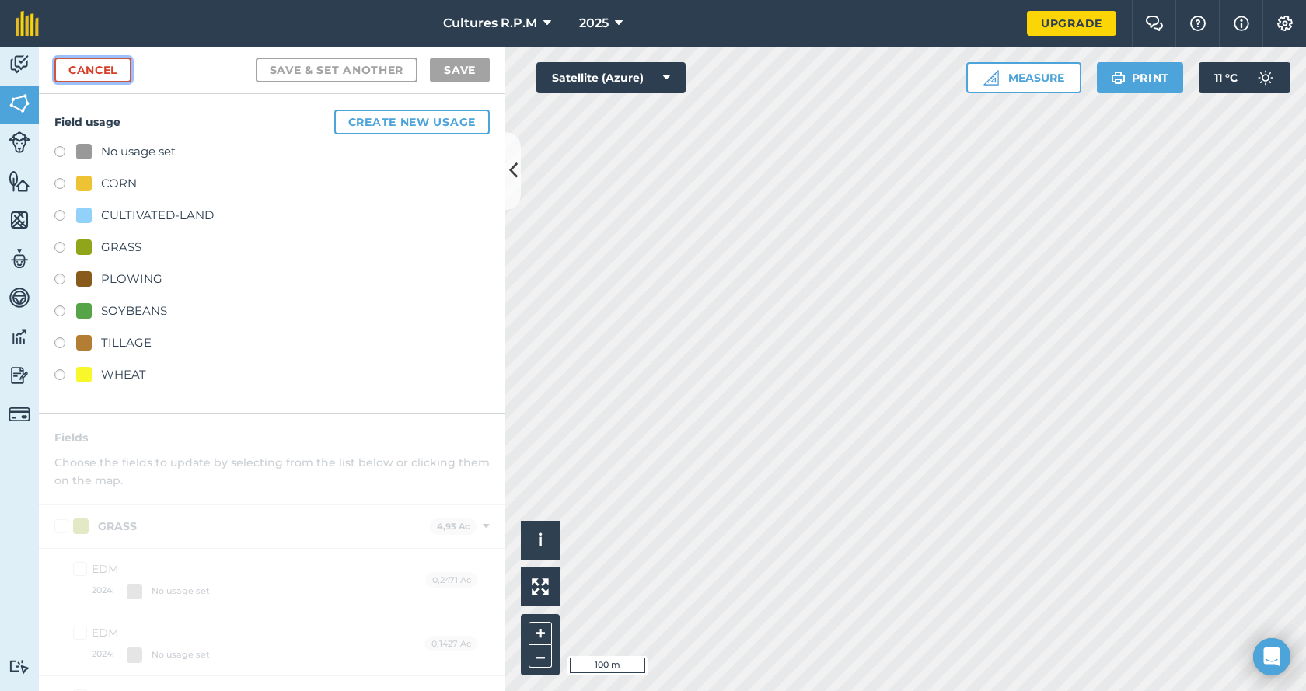
click at [105, 72] on link "Cancel" at bounding box center [92, 70] width 77 height 25
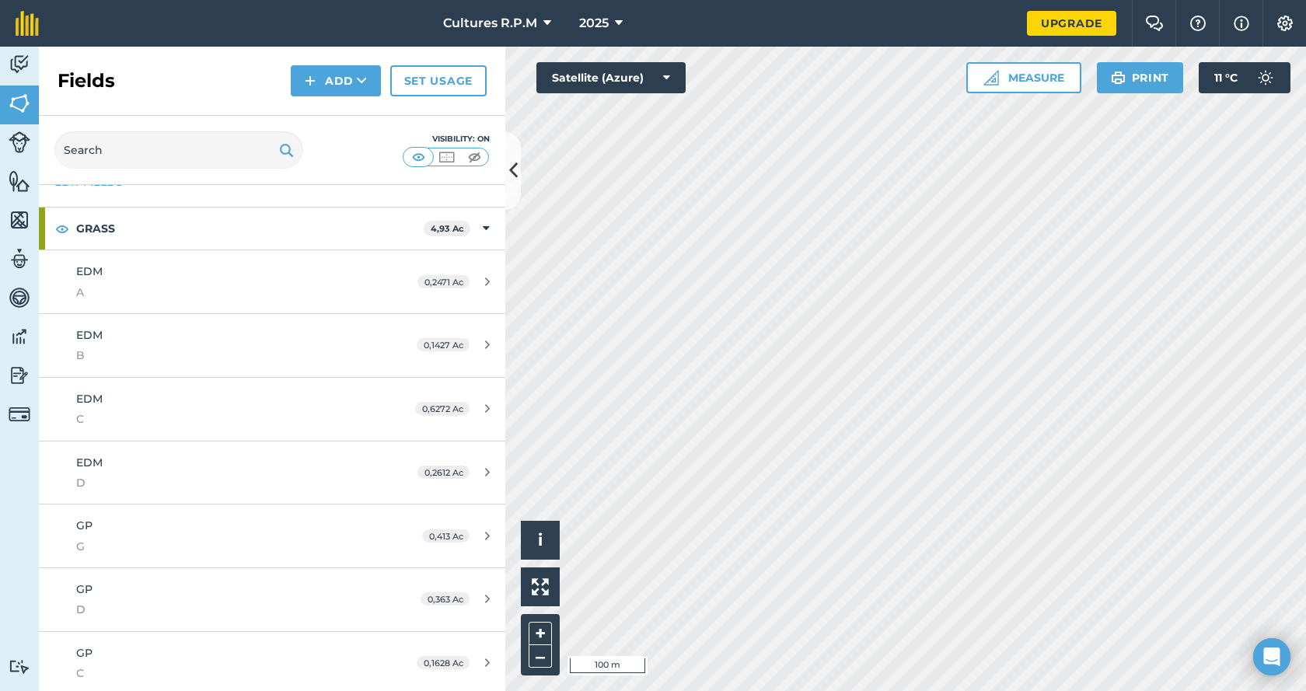
scroll to position [78, 0]
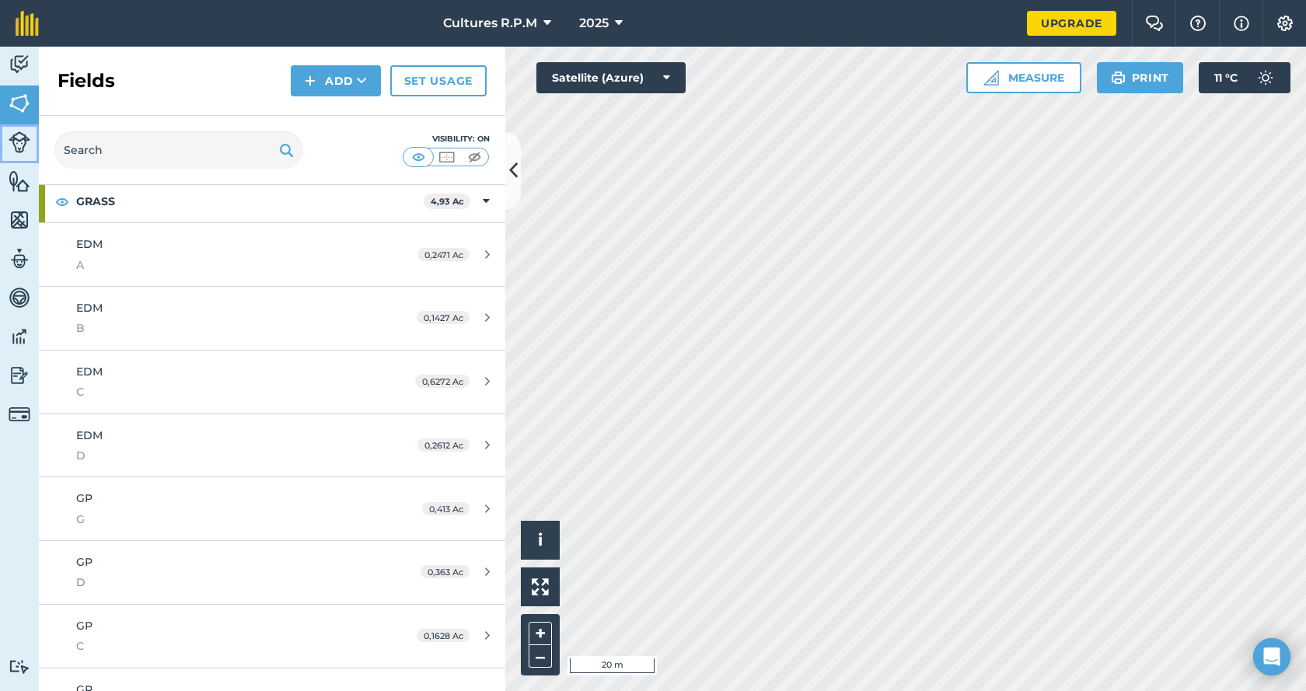
click at [6, 148] on link "Livestock" at bounding box center [19, 143] width 39 height 39
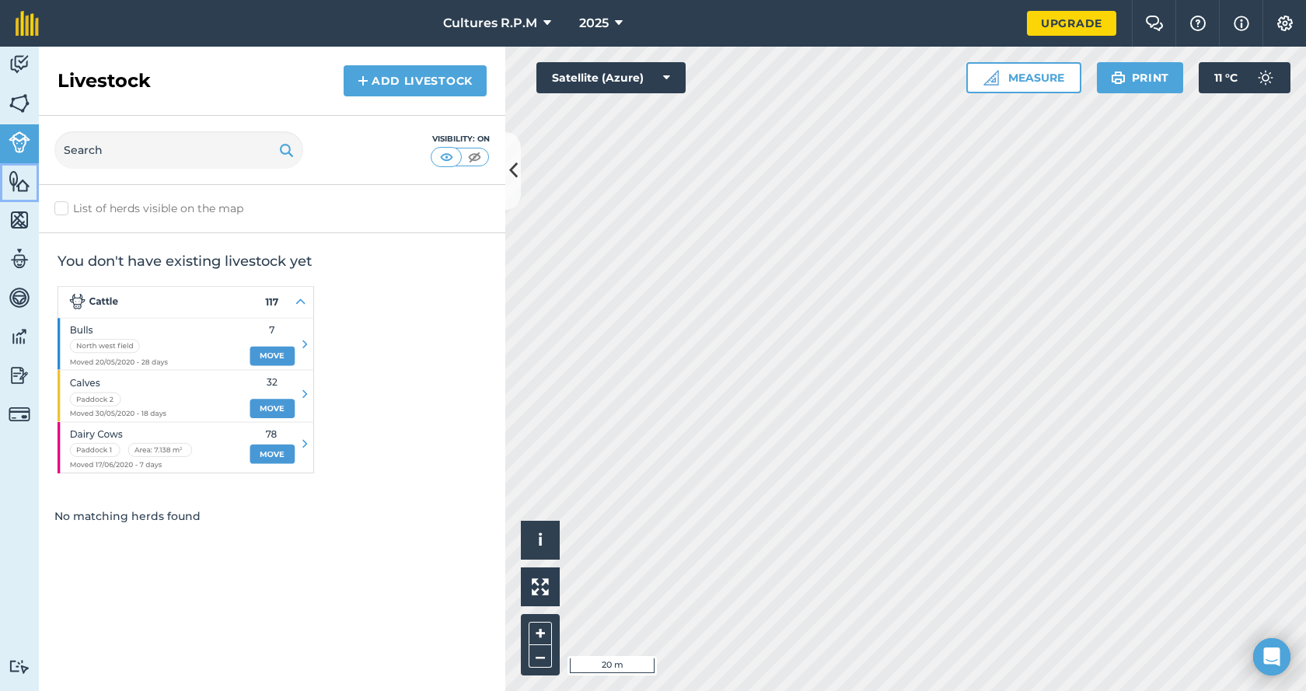
click at [23, 186] on img at bounding box center [20, 180] width 22 height 23
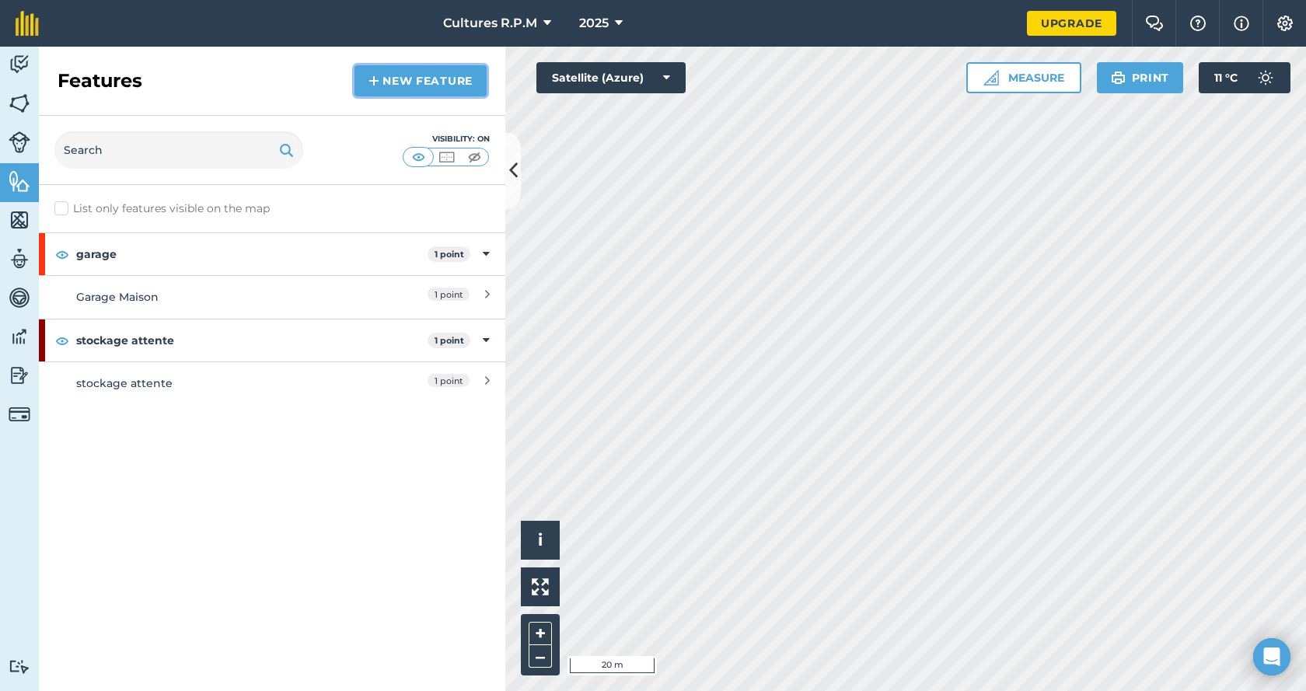
click at [411, 89] on link "New feature" at bounding box center [420, 80] width 132 height 31
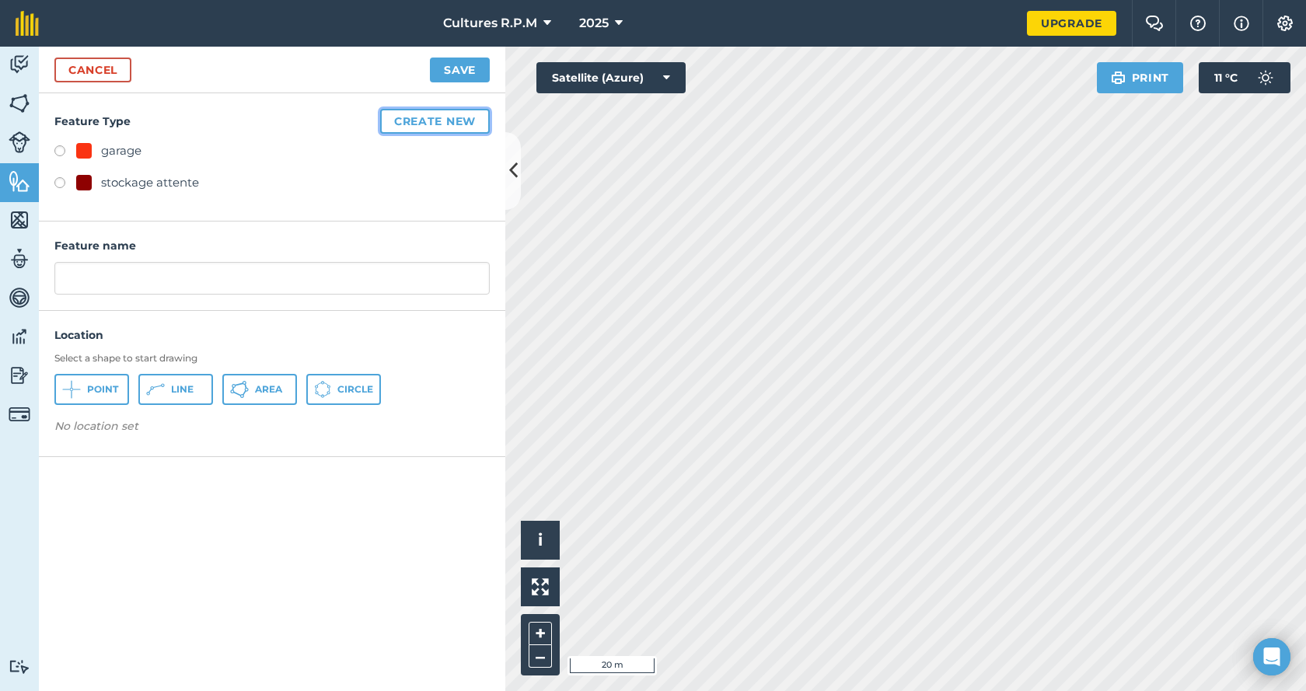
click at [415, 124] on button "Create new" at bounding box center [435, 121] width 110 height 25
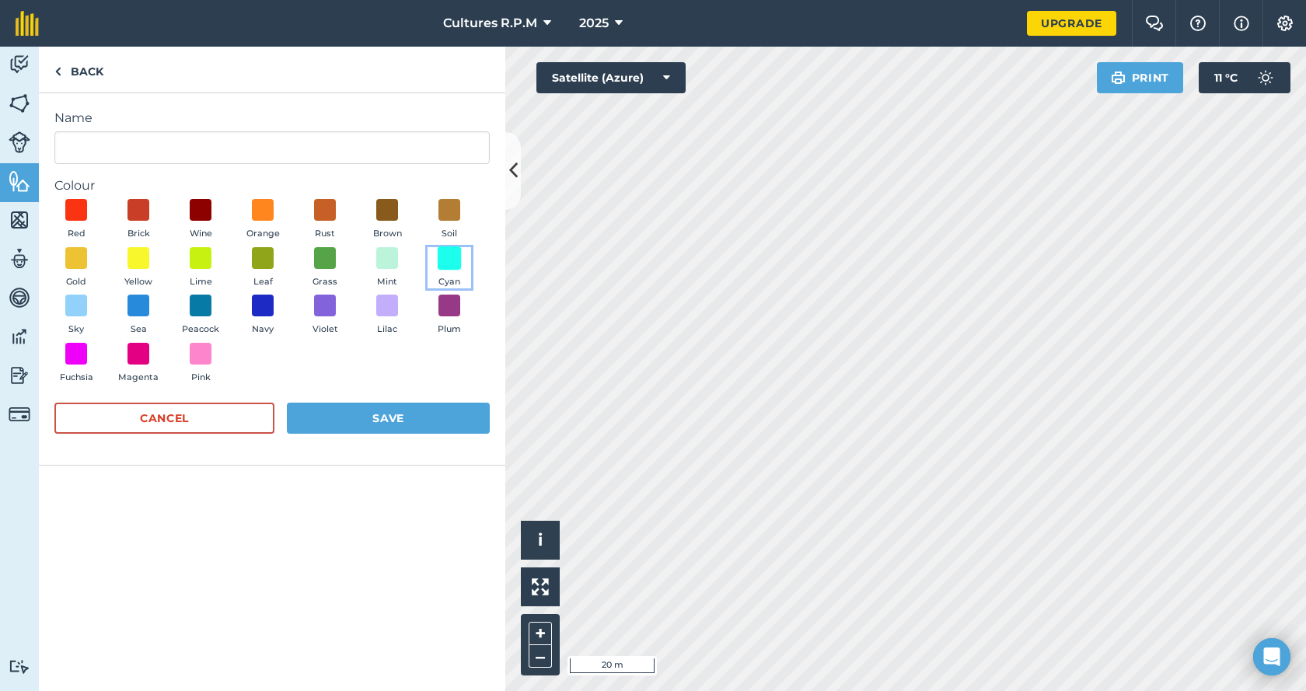
click at [454, 257] on span at bounding box center [450, 258] width 24 height 24
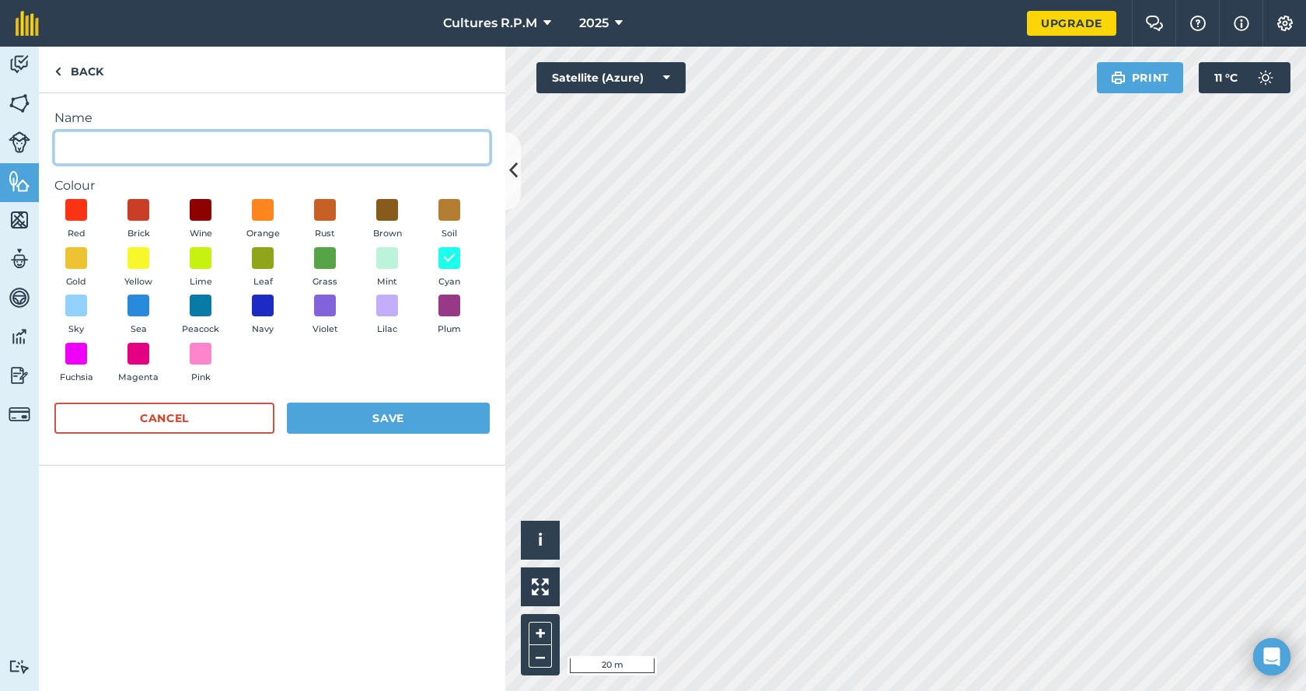
click at [102, 145] on input "Name" at bounding box center [271, 147] width 435 height 33
click at [83, 143] on input "SÉchoire" at bounding box center [271, 147] width 435 height 33
type input "Séchoire"
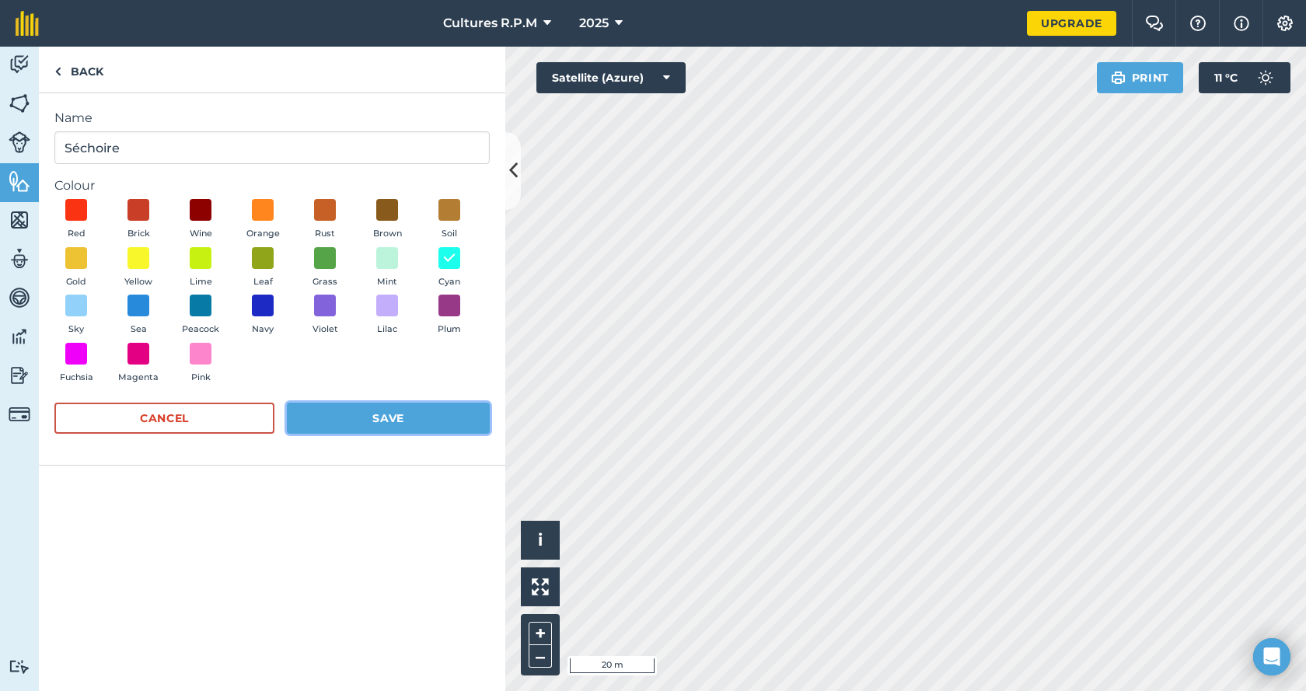
click at [319, 412] on button "Save" at bounding box center [388, 418] width 203 height 31
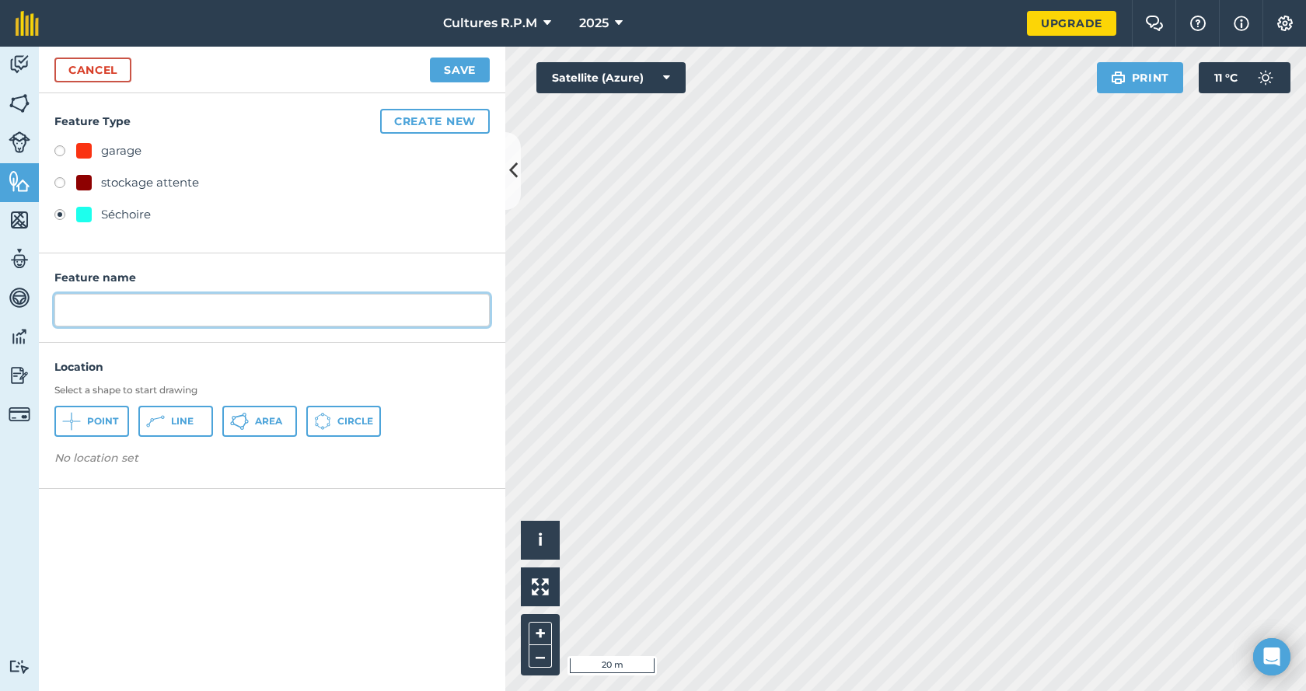
click at [95, 305] on input "text" at bounding box center [271, 310] width 435 height 33
type input "[PERSON_NAME]"
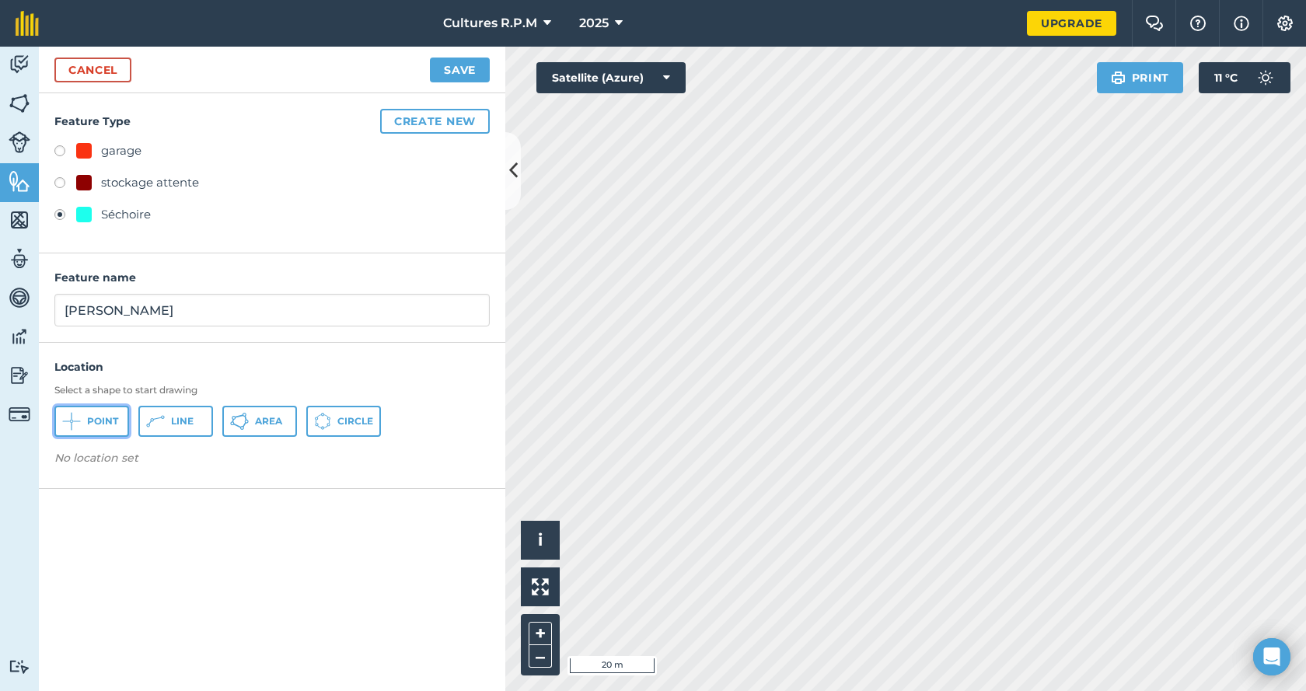
click at [102, 427] on span "Point" at bounding box center [102, 421] width 31 height 12
click at [456, 72] on button "Save" at bounding box center [460, 70] width 60 height 25
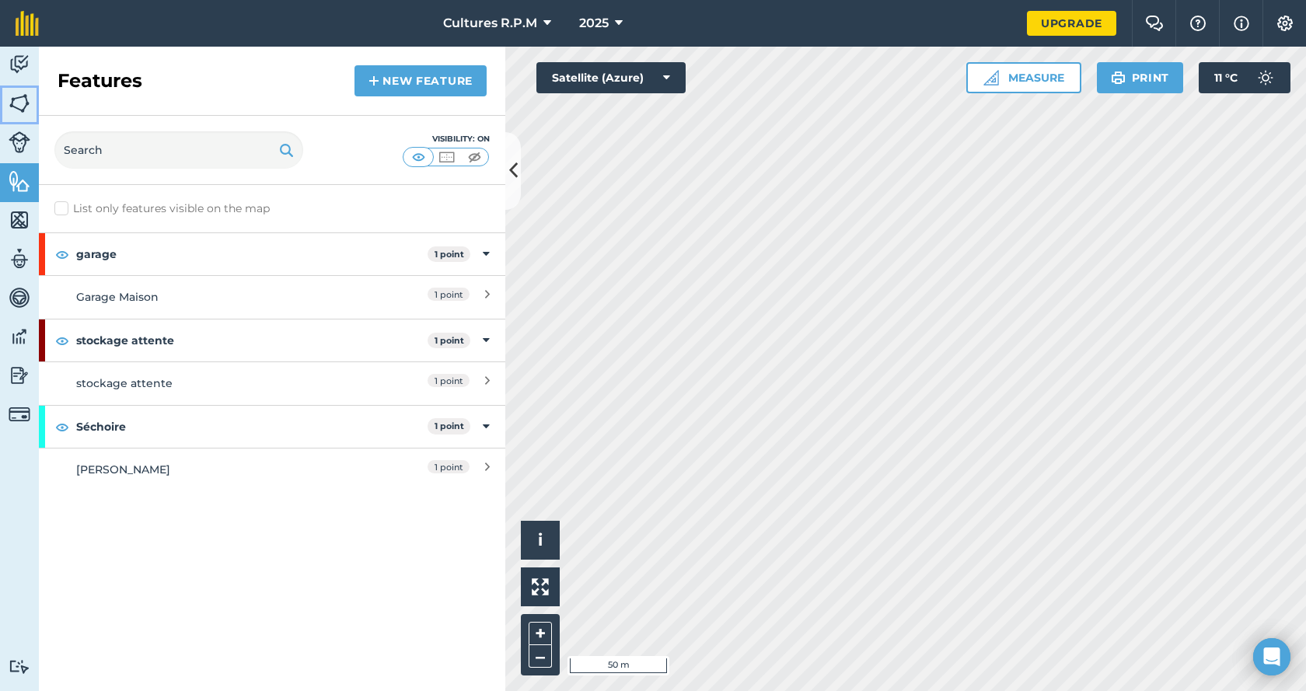
click at [17, 103] on img at bounding box center [20, 103] width 22 height 23
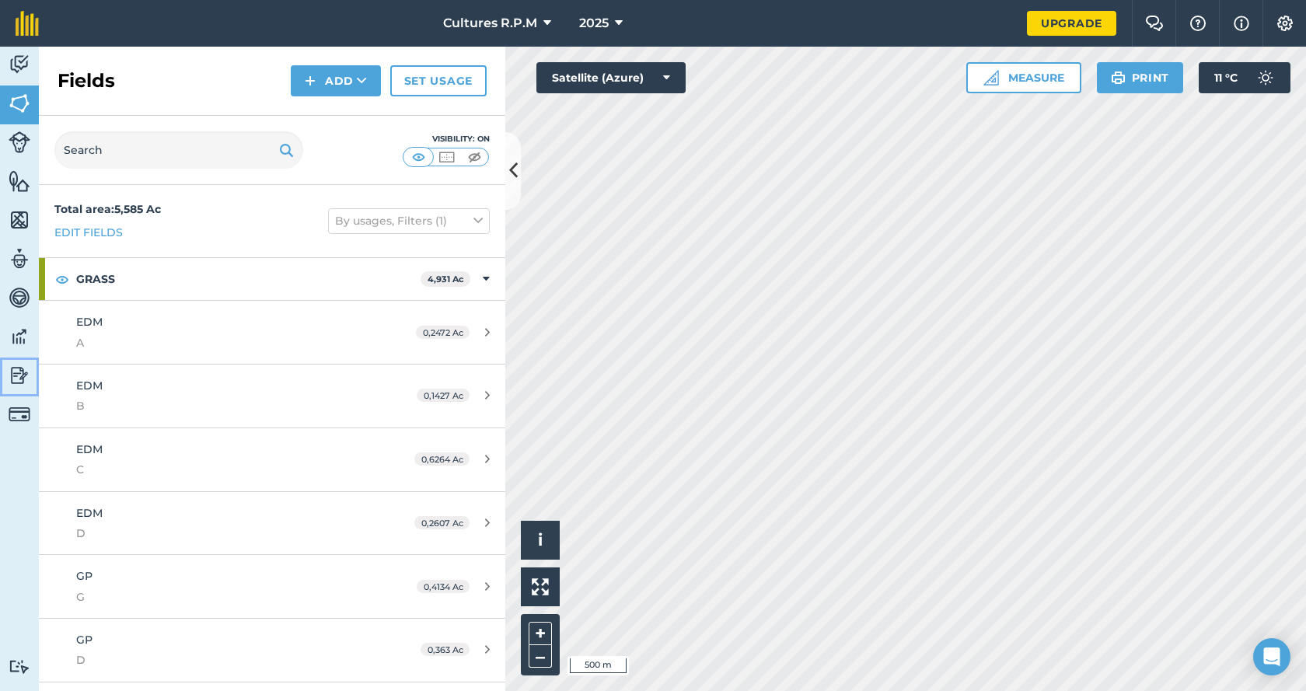
click at [19, 383] on img at bounding box center [20, 375] width 22 height 23
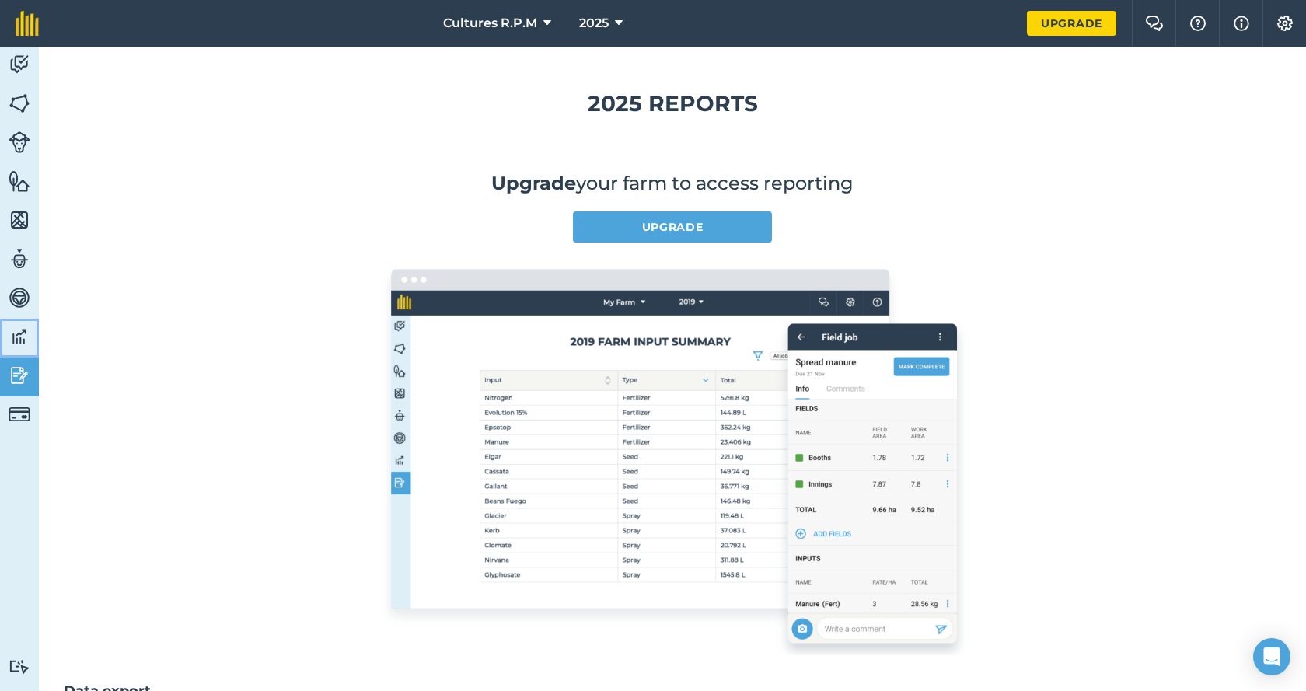
click at [16, 343] on img at bounding box center [20, 336] width 22 height 23
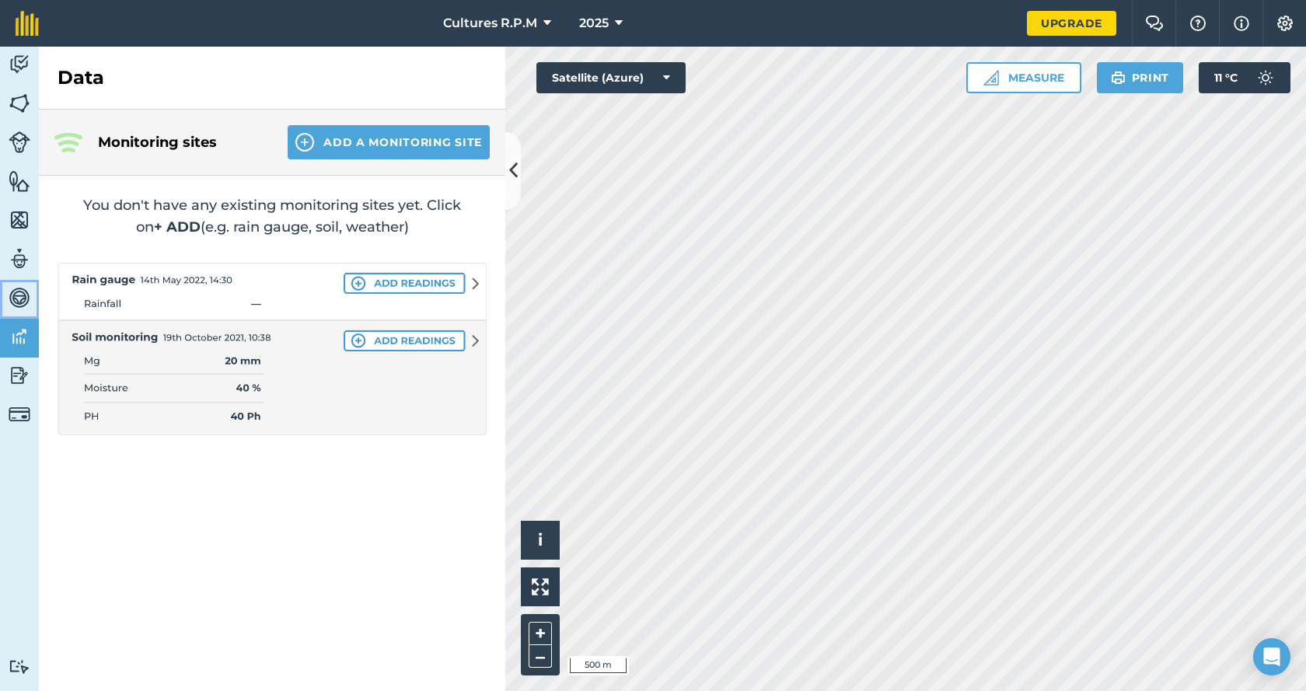
click at [8, 301] on link "Vehicles" at bounding box center [19, 299] width 39 height 39
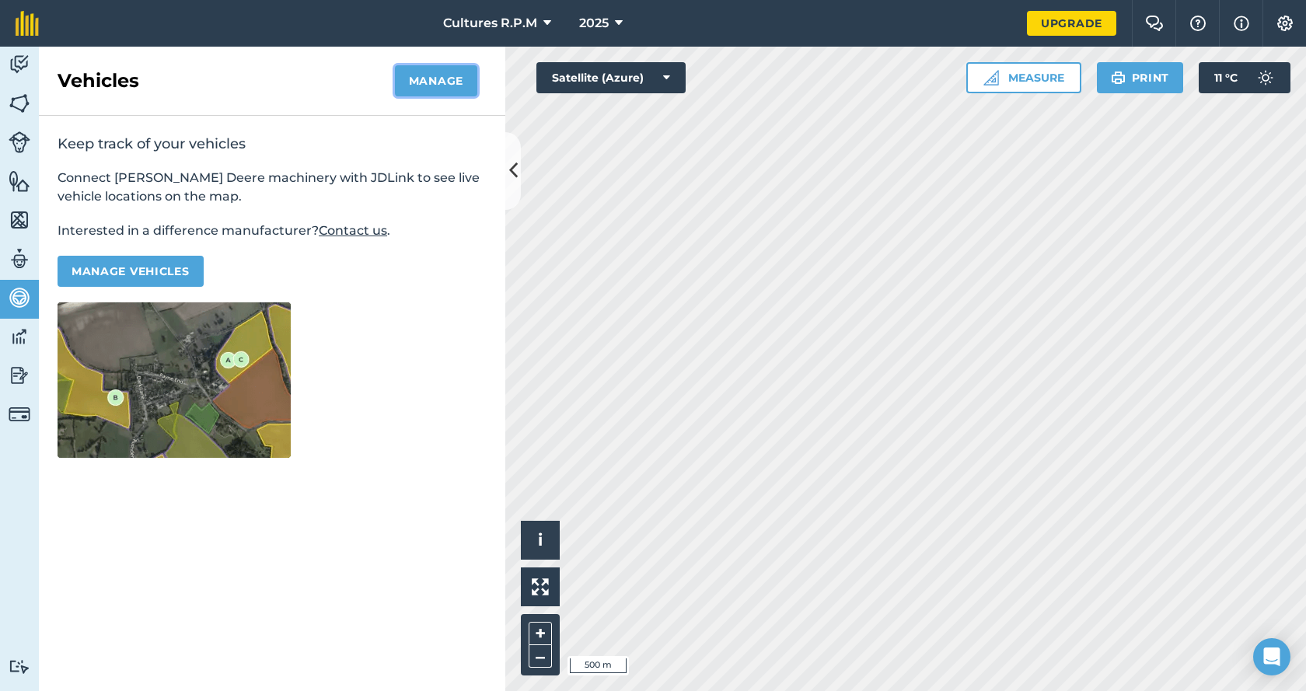
click at [450, 82] on button "Manage" at bounding box center [436, 80] width 82 height 31
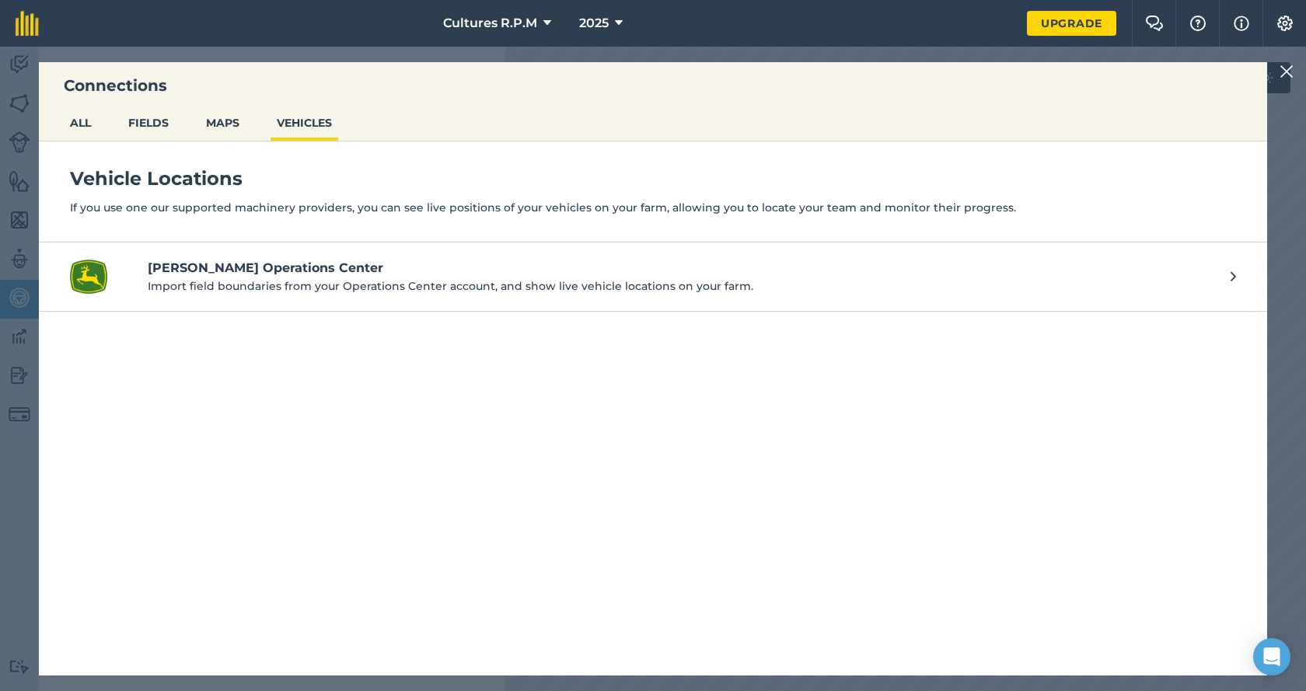
click at [1291, 73] on img at bounding box center [1286, 71] width 14 height 19
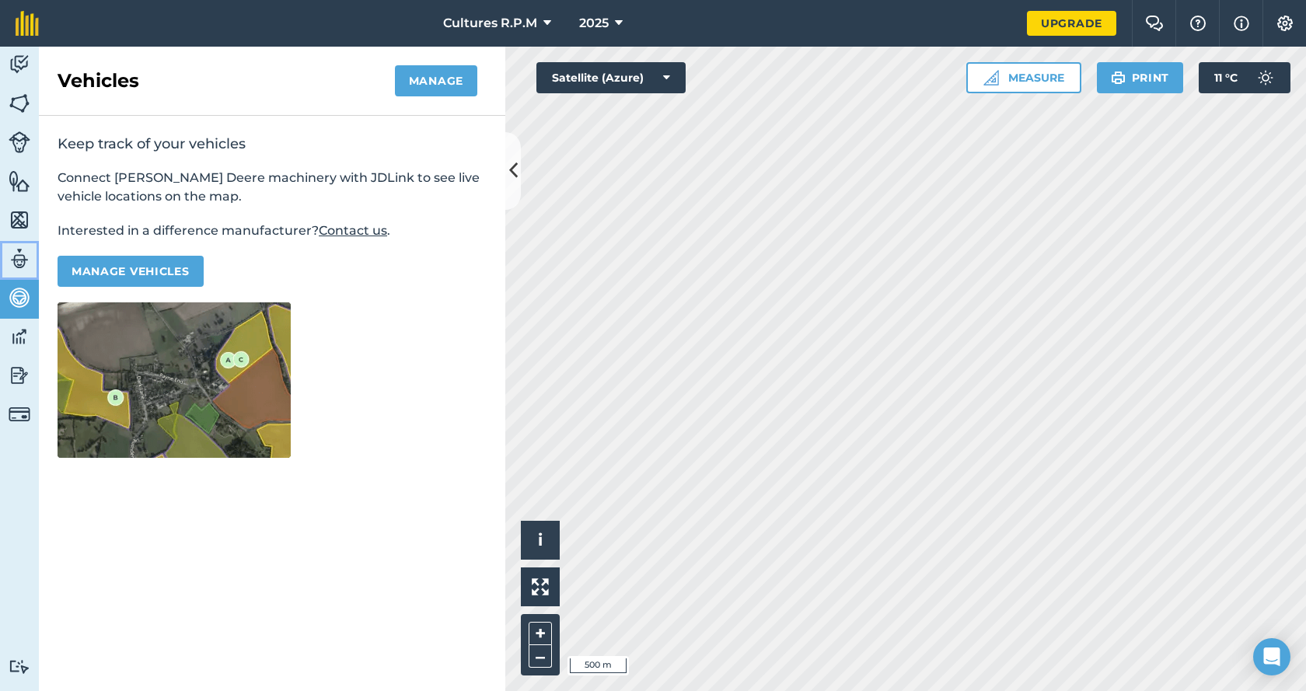
click at [20, 257] on img at bounding box center [20, 258] width 22 height 23
select select "MEMBER"
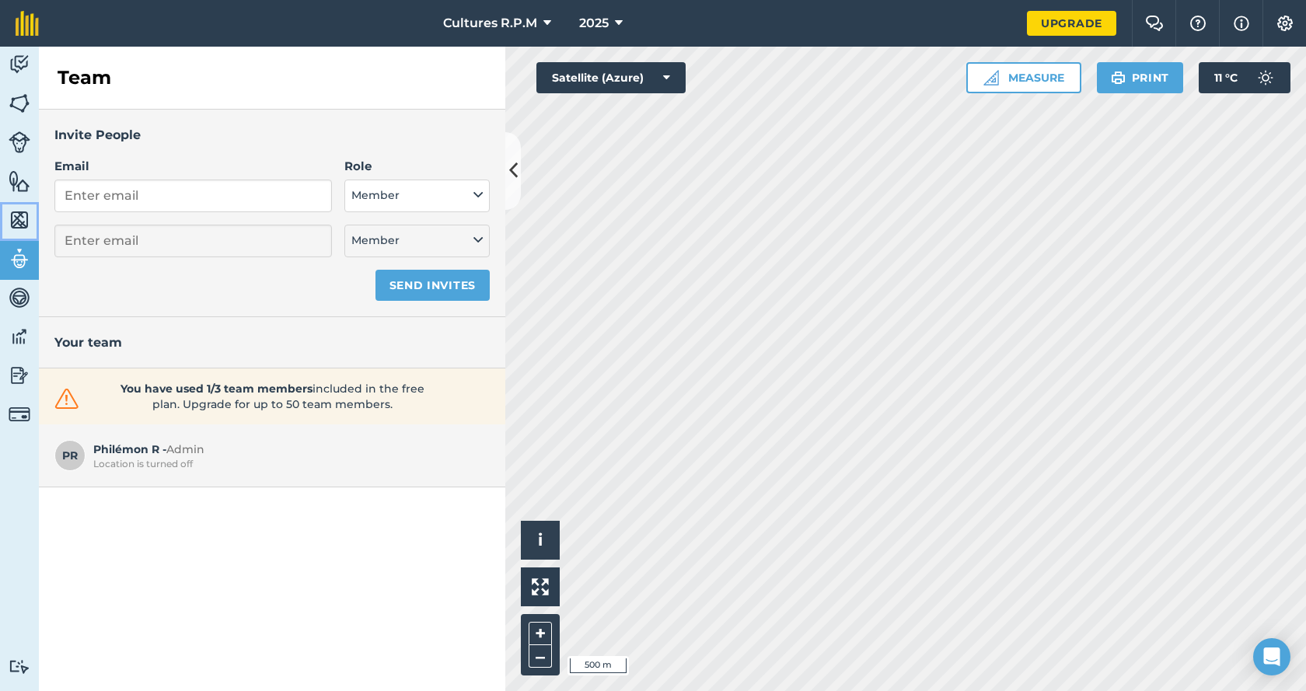
click at [27, 214] on img at bounding box center [20, 219] width 22 height 23
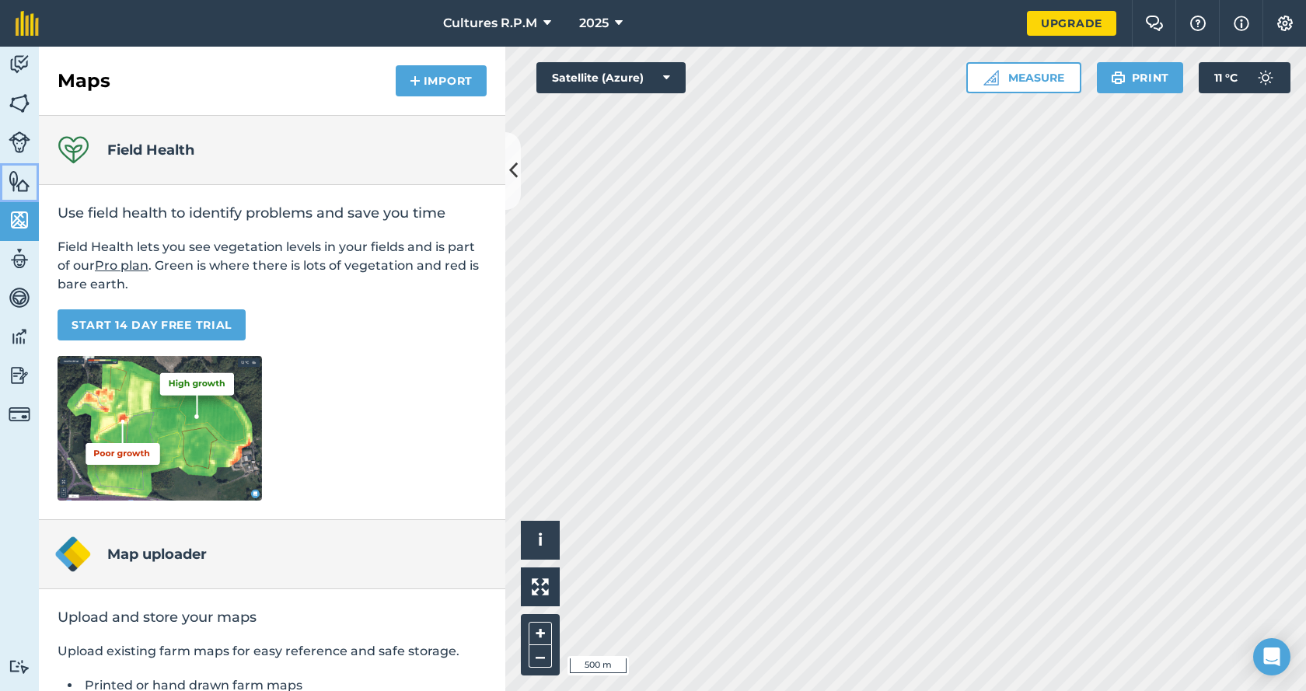
click at [26, 189] on img at bounding box center [20, 180] width 22 height 23
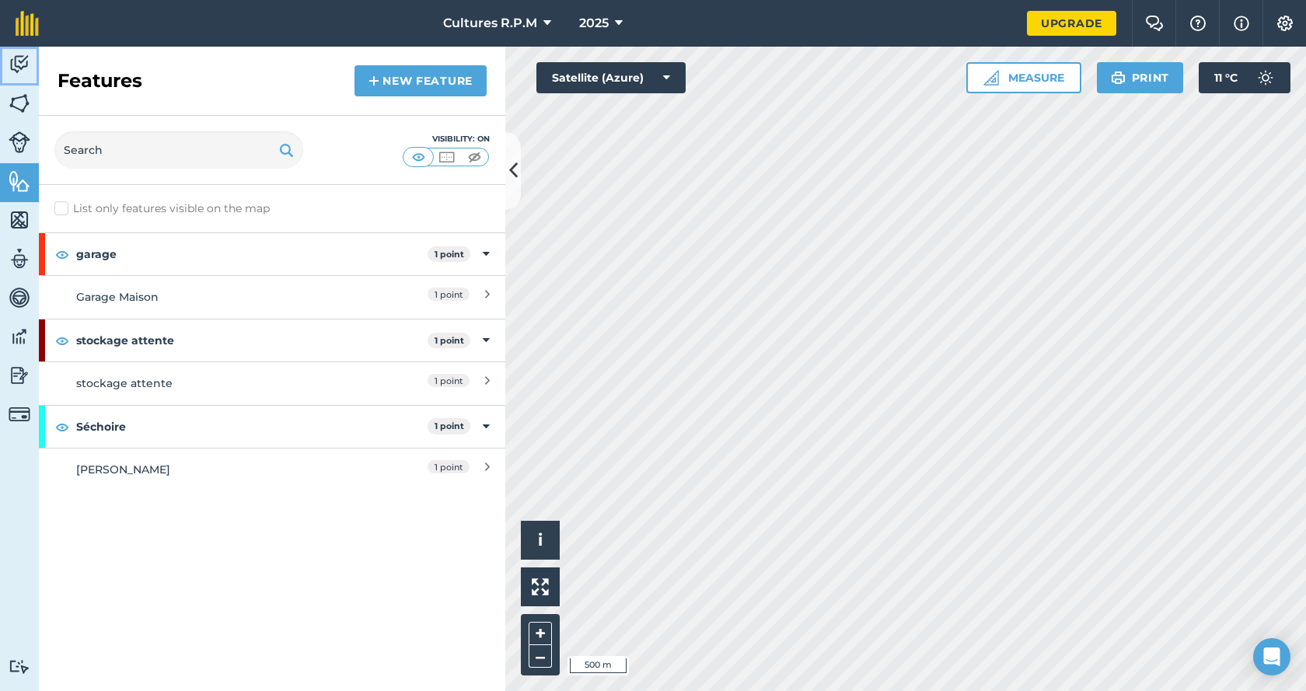
click at [25, 70] on img at bounding box center [20, 64] width 22 height 23
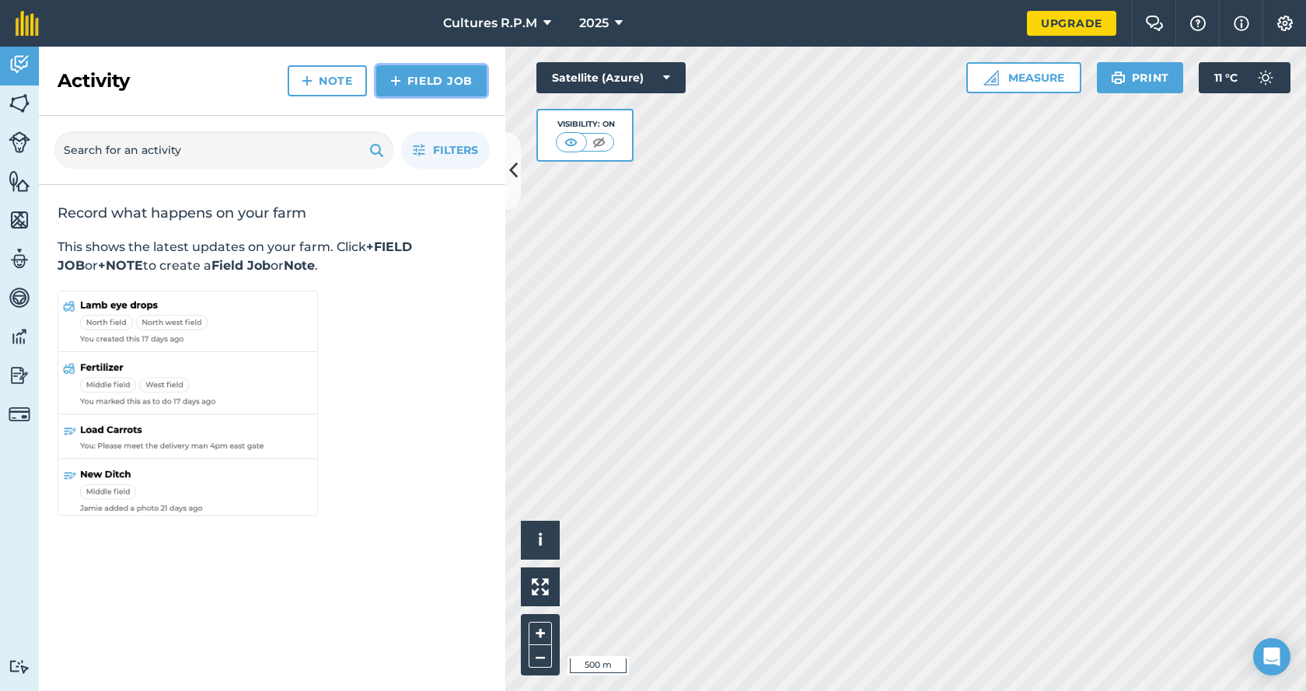
click at [433, 68] on link "Field Job" at bounding box center [431, 80] width 110 height 31
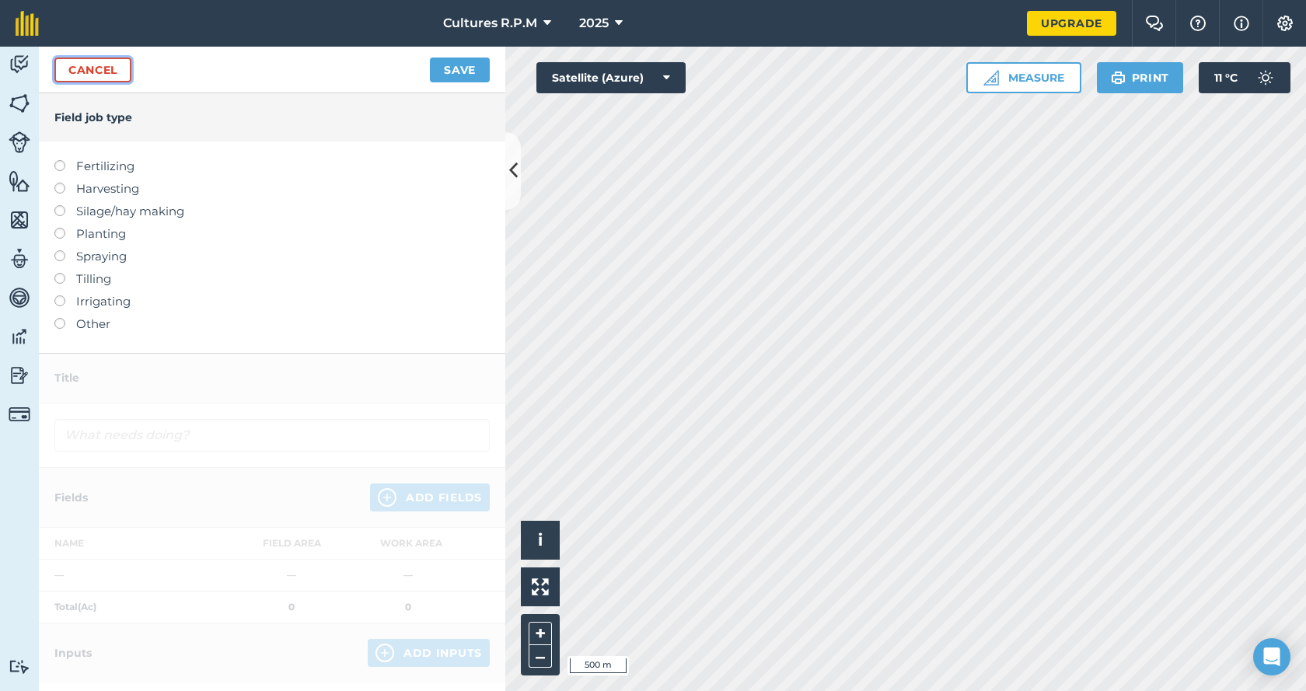
click at [79, 70] on link "Cancel" at bounding box center [92, 70] width 77 height 25
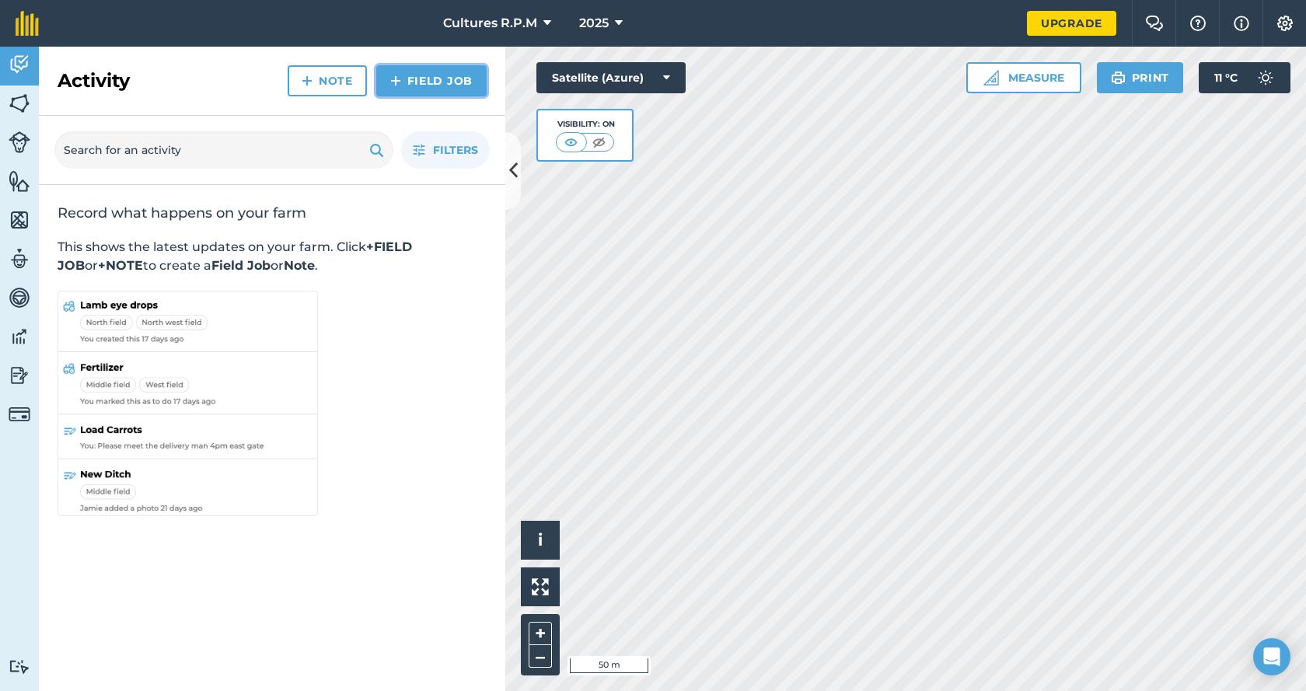
click at [424, 74] on link "Field Job" at bounding box center [431, 80] width 110 height 31
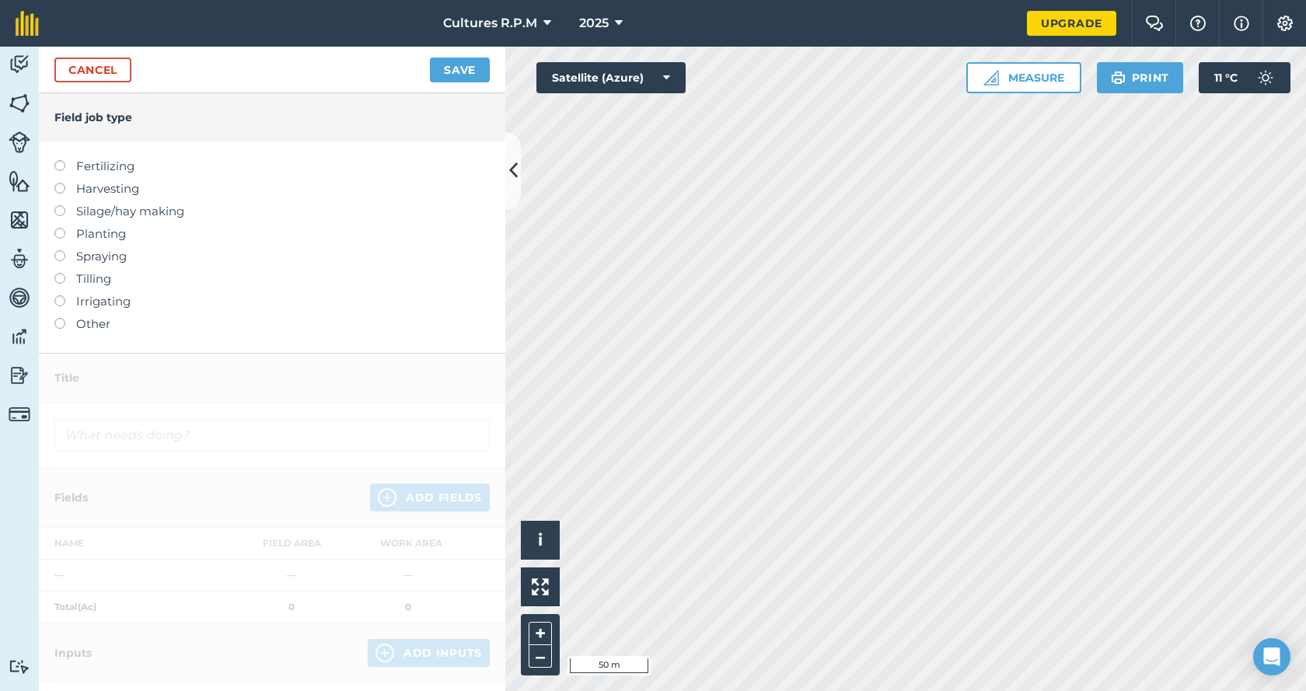
click at [58, 273] on label at bounding box center [65, 273] width 22 height 0
type input "Tilling"
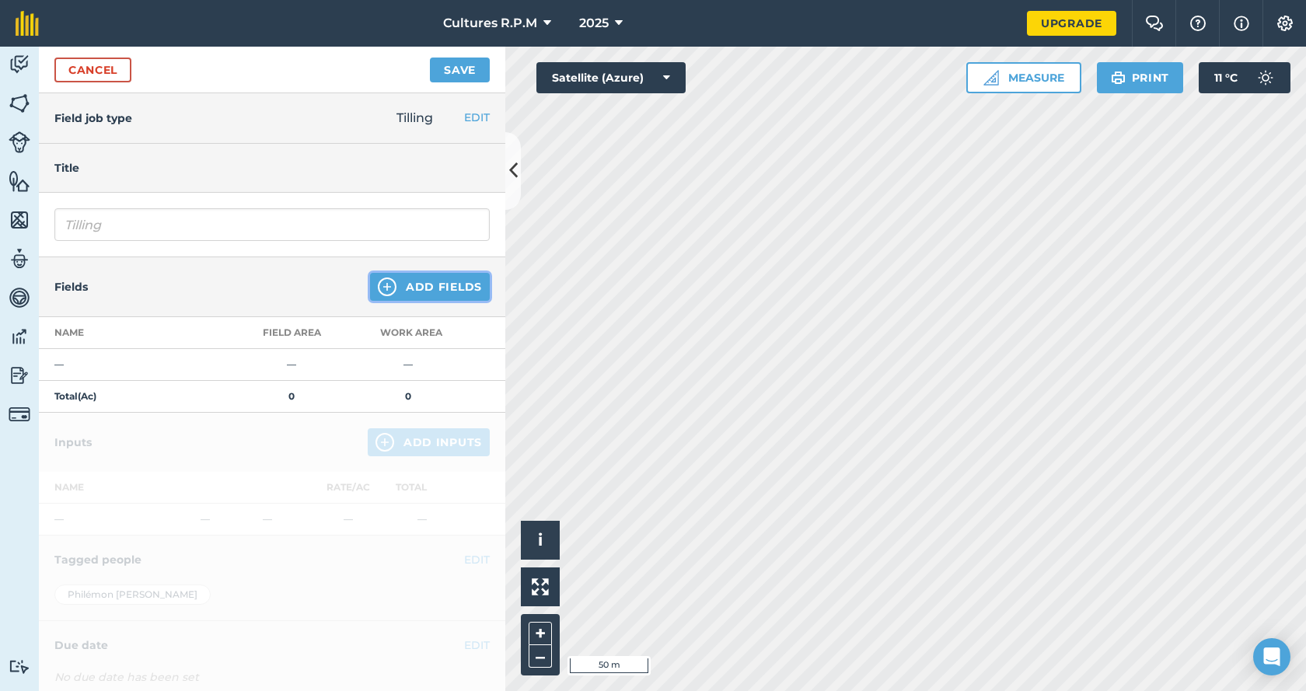
click at [382, 281] on img at bounding box center [387, 287] width 19 height 19
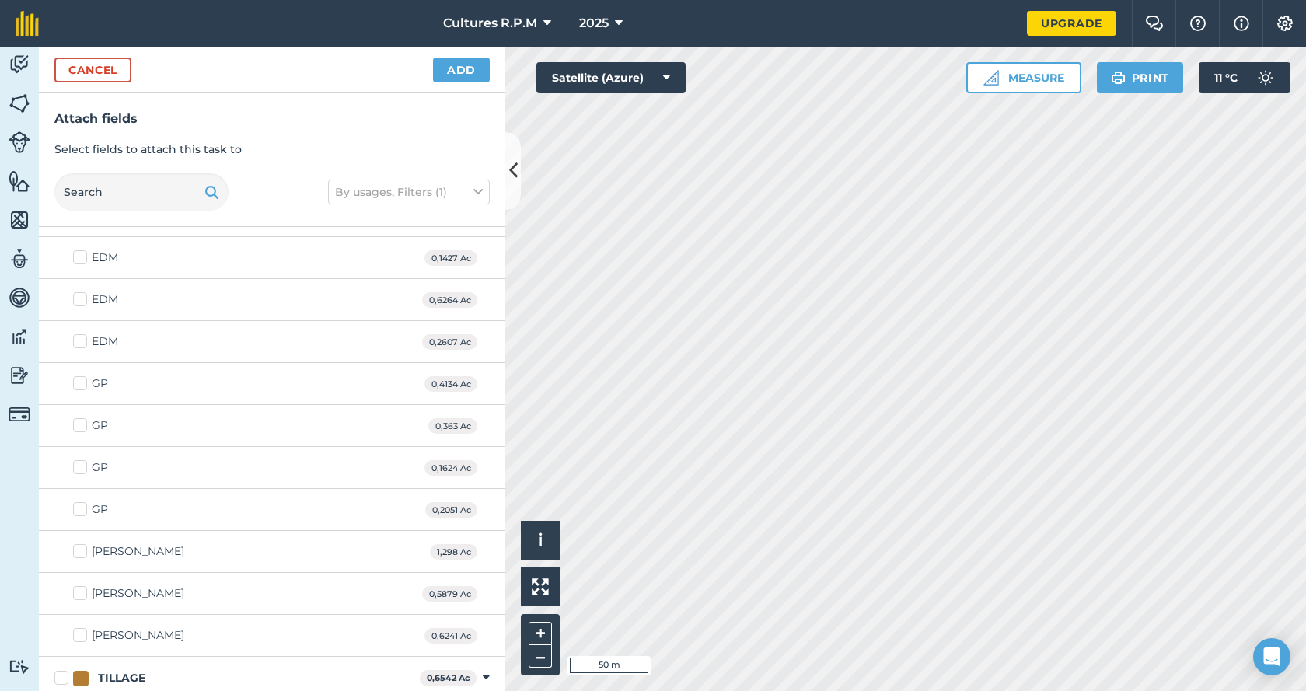
scroll to position [126, 0]
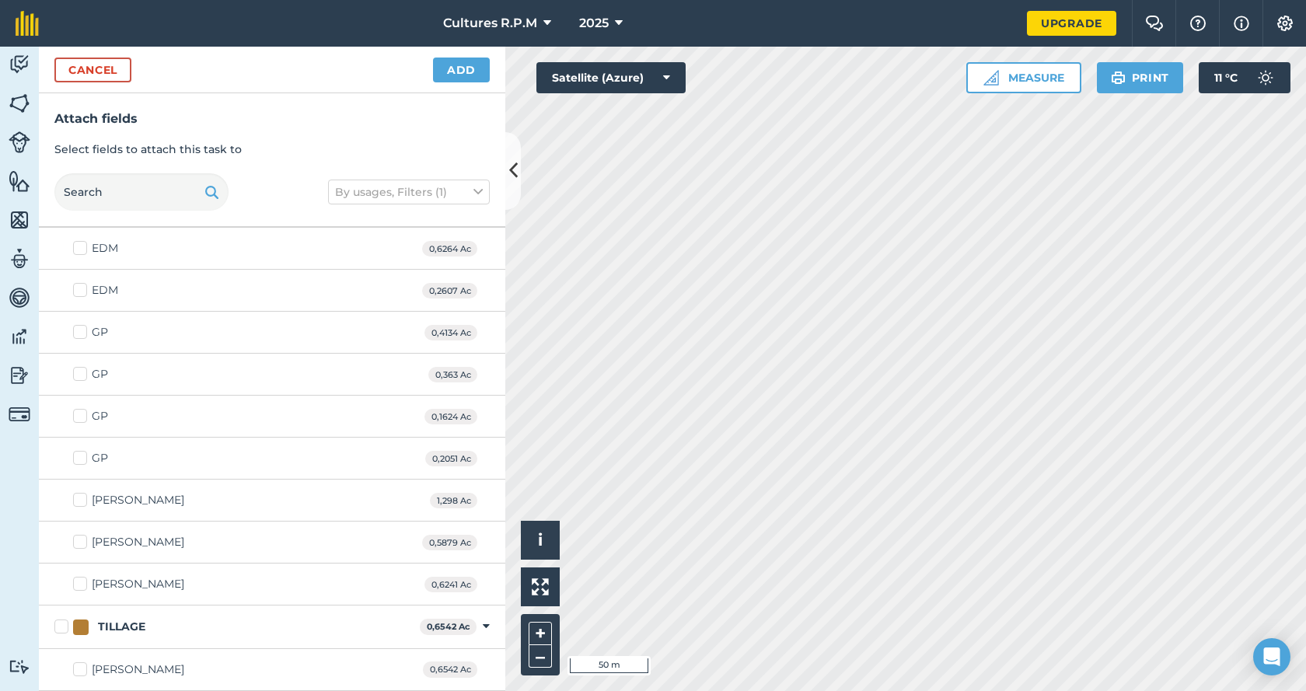
click at [79, 670] on label "[PERSON_NAME]" at bounding box center [128, 670] width 111 height 16
click at [79, 670] on input "[PERSON_NAME]" at bounding box center [78, 667] width 10 height 10
checkbox input "true"
click at [86, 671] on label "[PERSON_NAME]" at bounding box center [128, 670] width 111 height 16
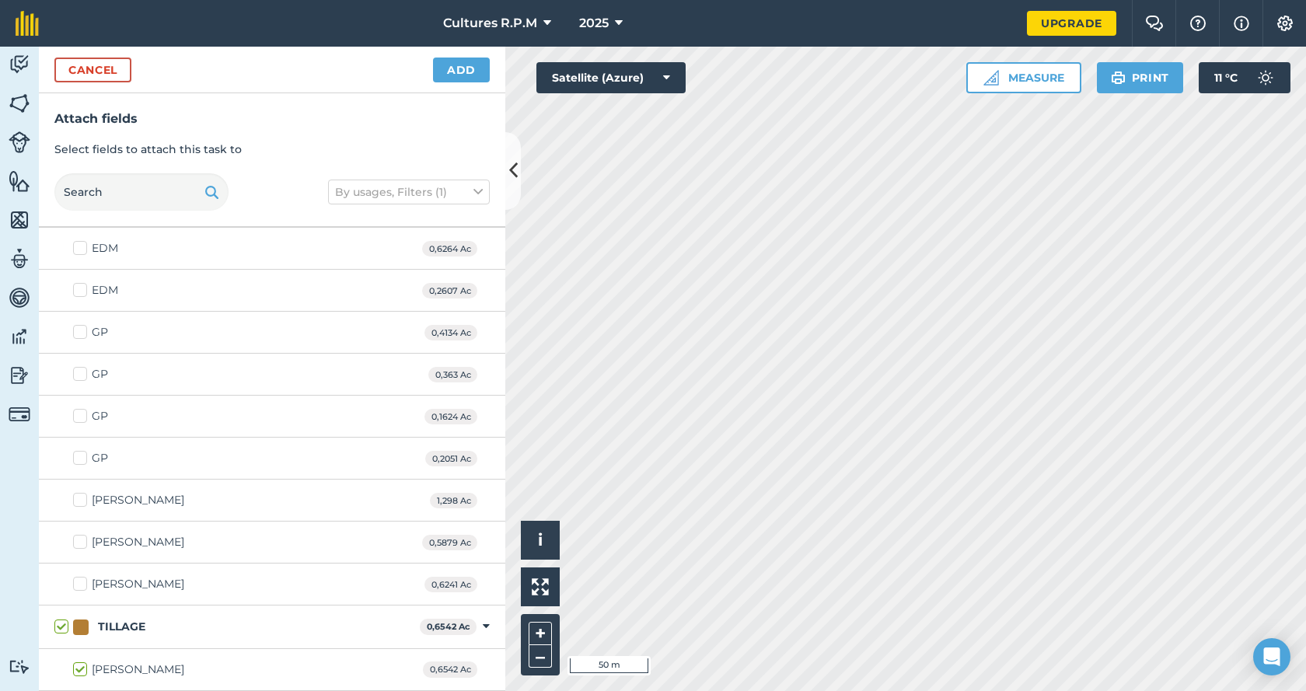
click at [83, 671] on input "[PERSON_NAME]" at bounding box center [78, 667] width 10 height 10
checkbox input "false"
click at [96, 74] on button "Cancel" at bounding box center [92, 70] width 77 height 25
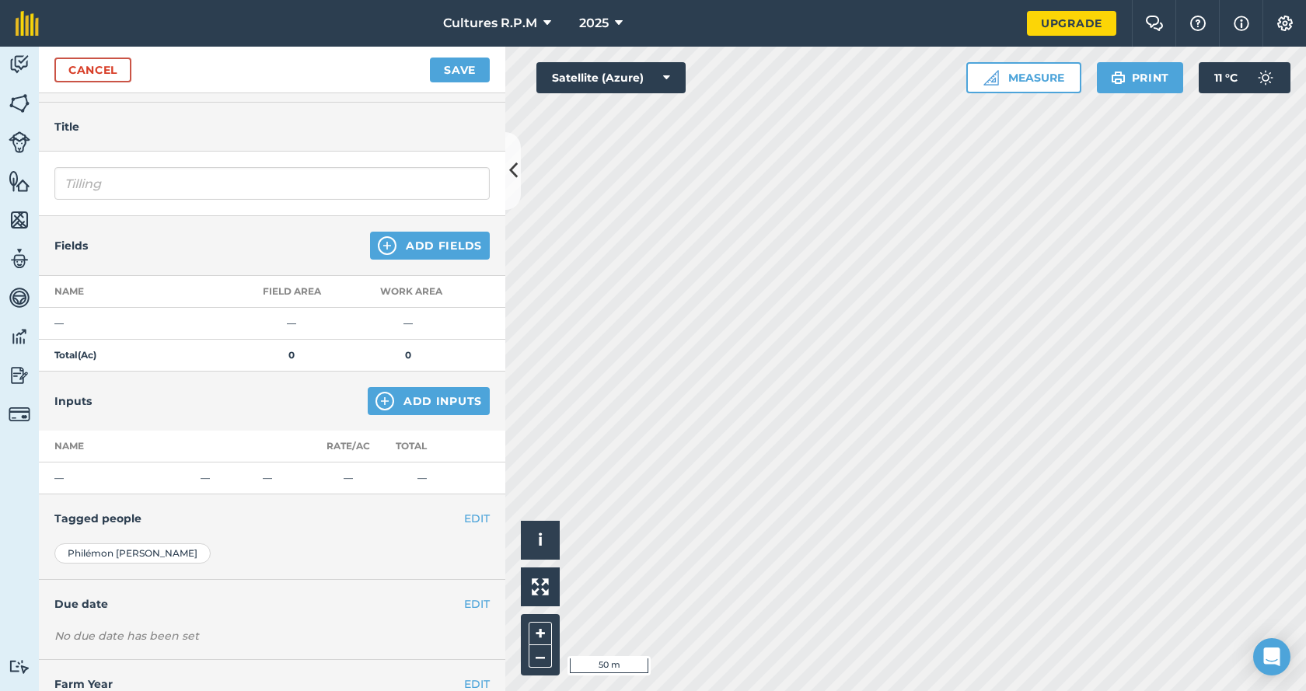
scroll to position [0, 0]
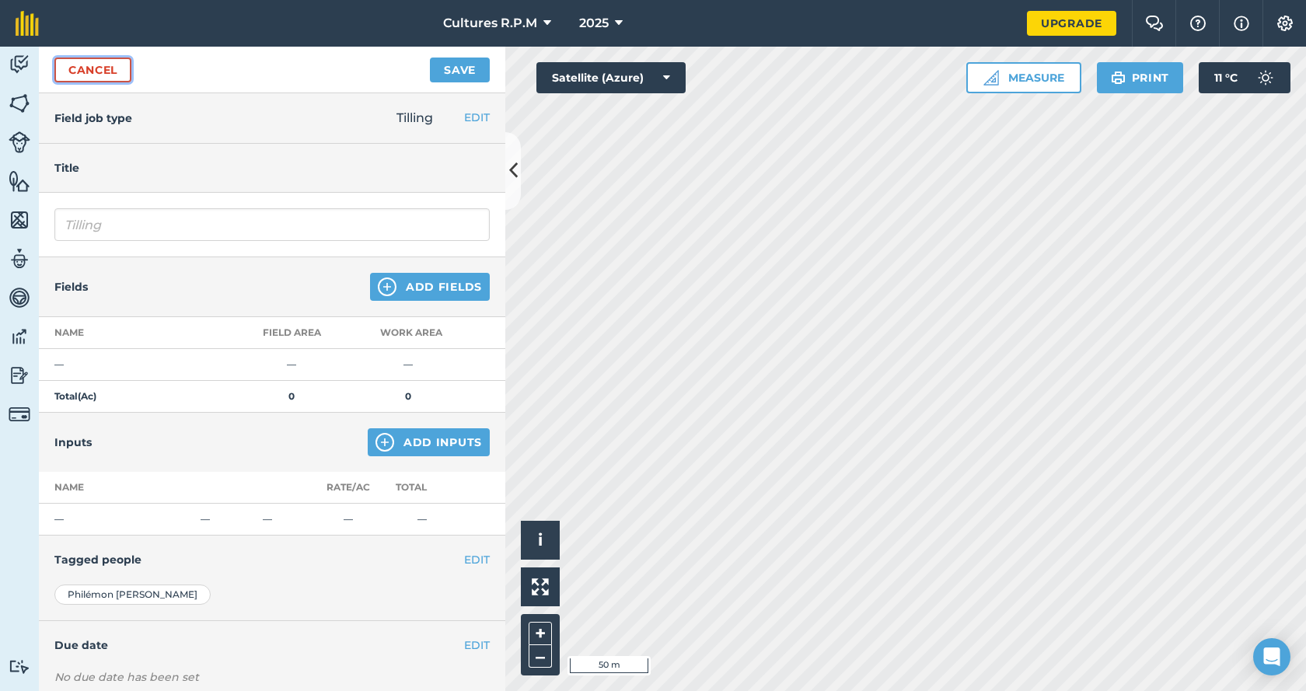
click at [85, 74] on link "Cancel" at bounding box center [92, 70] width 77 height 25
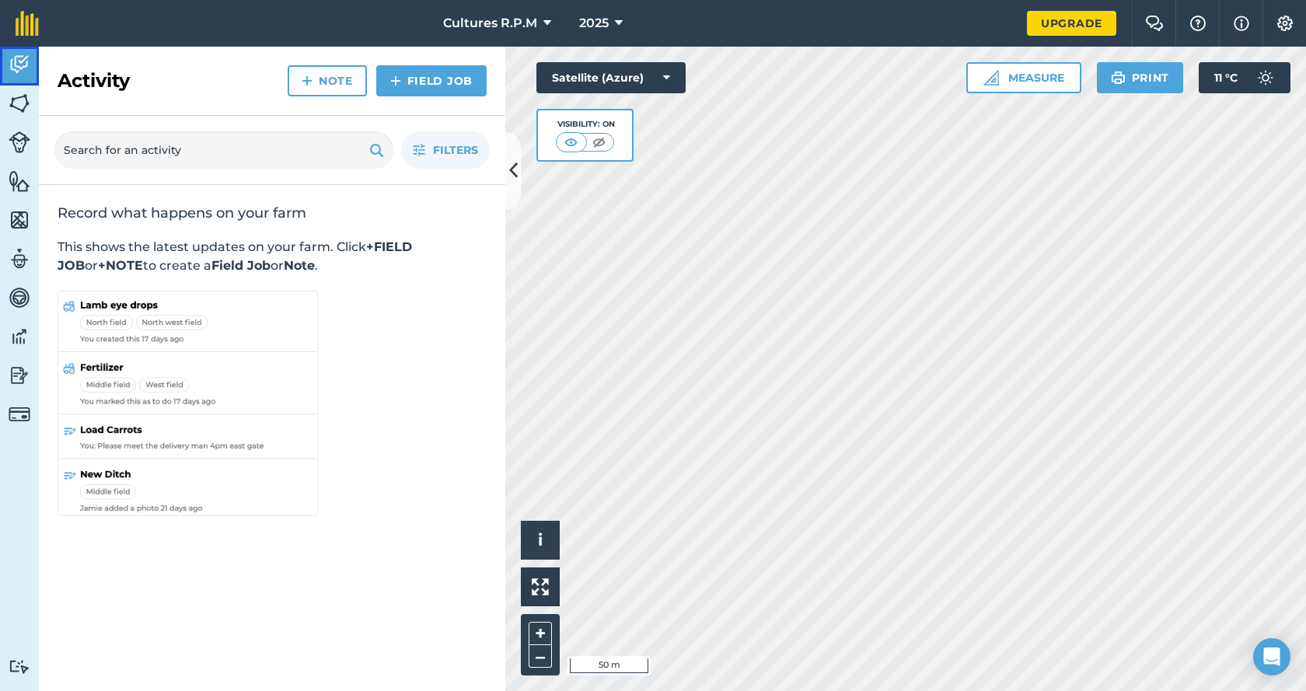
click at [35, 74] on link "Activity" at bounding box center [19, 66] width 39 height 39
click at [516, 183] on icon at bounding box center [513, 170] width 9 height 27
